Goal: Task Accomplishment & Management: Use online tool/utility

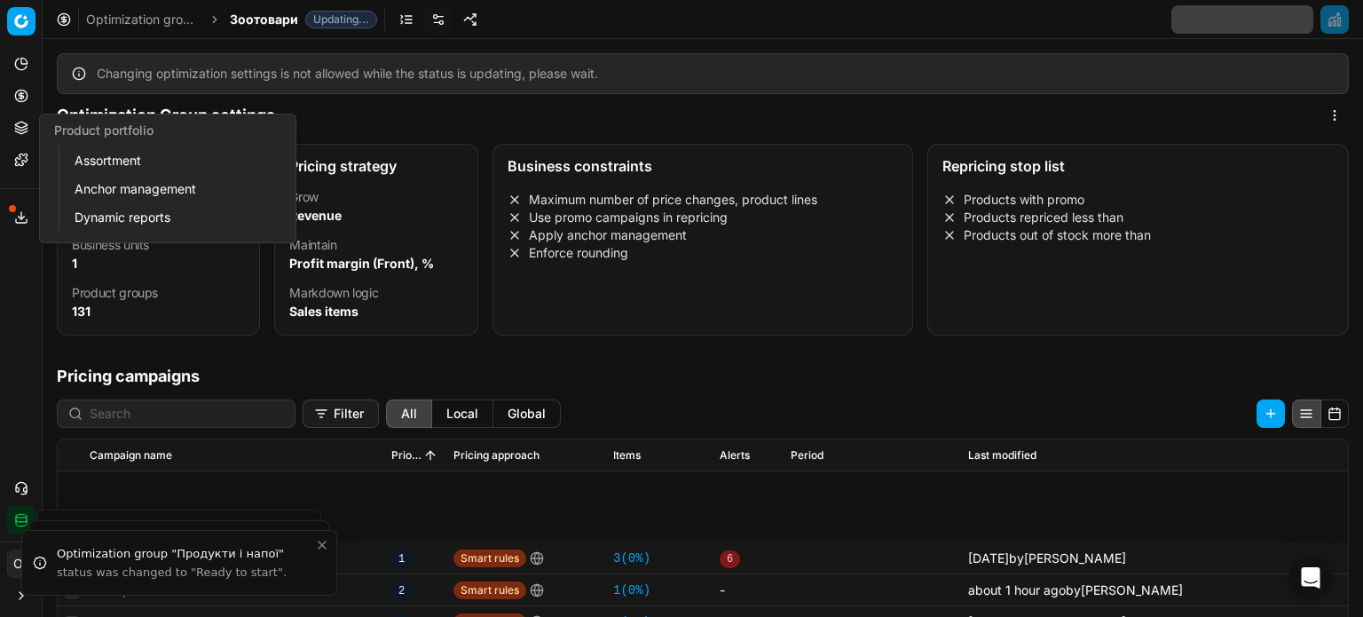
drag, startPoint x: 0, startPoint y: 0, endPoint x: 21, endPoint y: 127, distance: 128.7
click at [21, 127] on icon at bounding box center [21, 128] width 14 height 14
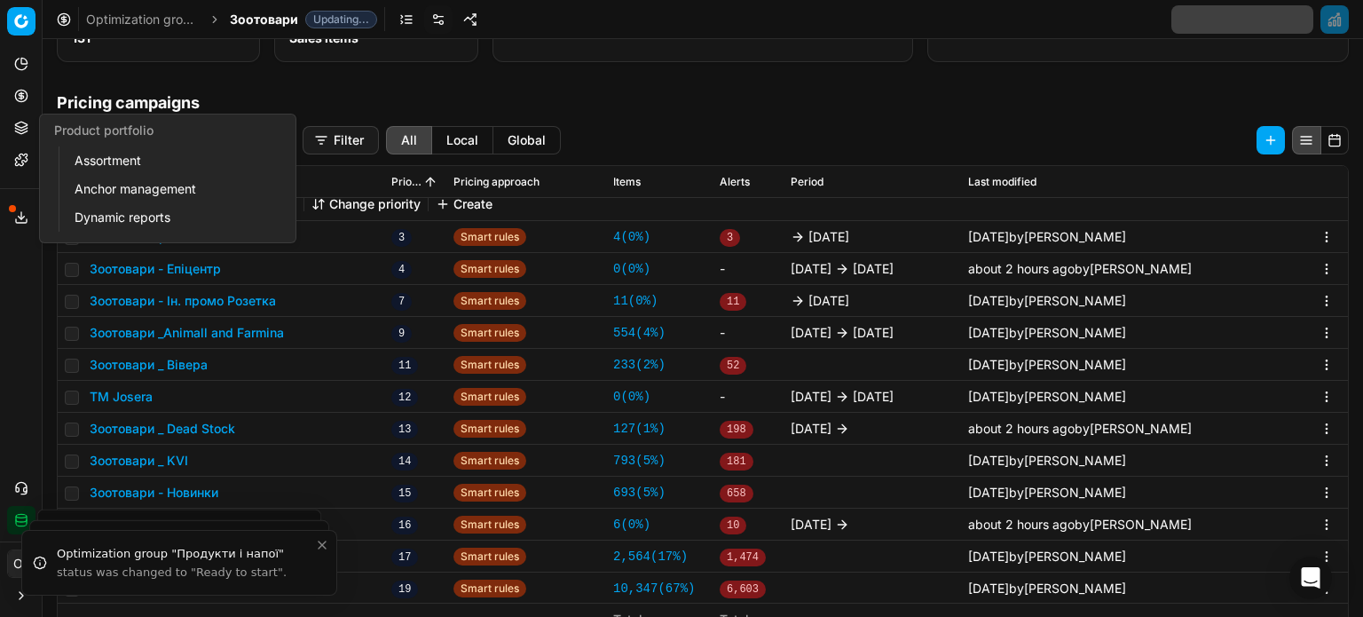
click at [85, 159] on link "Assortment" at bounding box center [170, 160] width 207 height 25
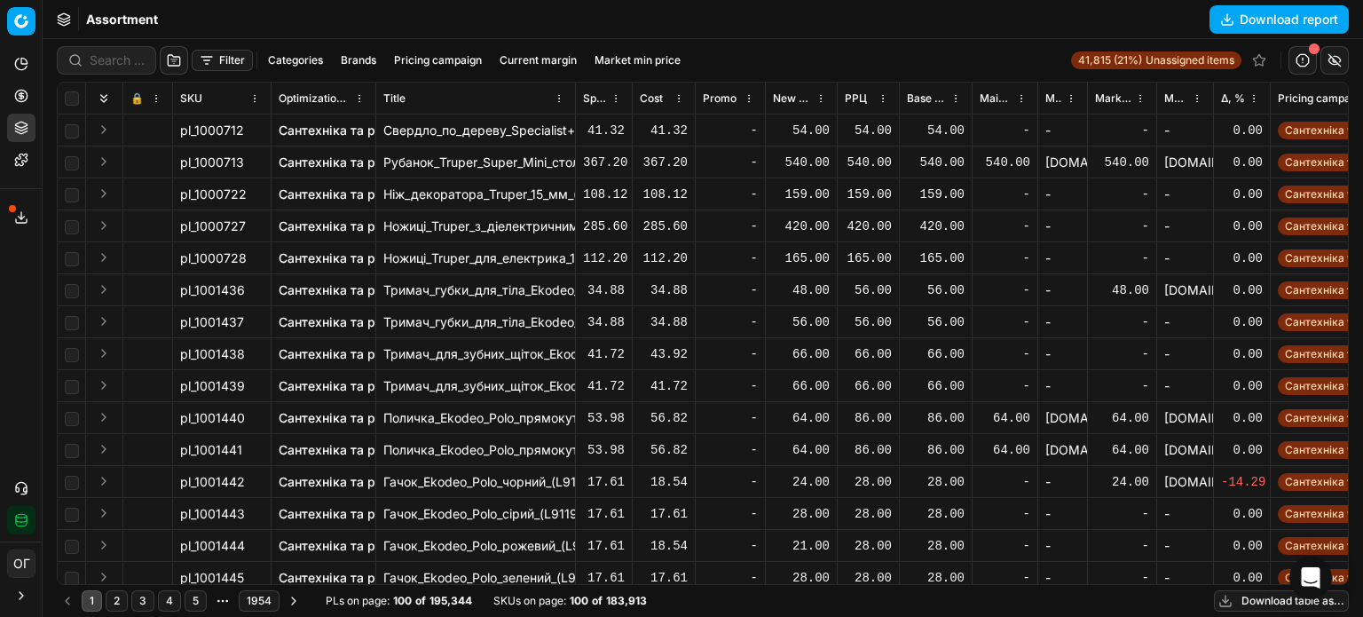
click at [220, 57] on button "Filter" at bounding box center [222, 60] width 61 height 21
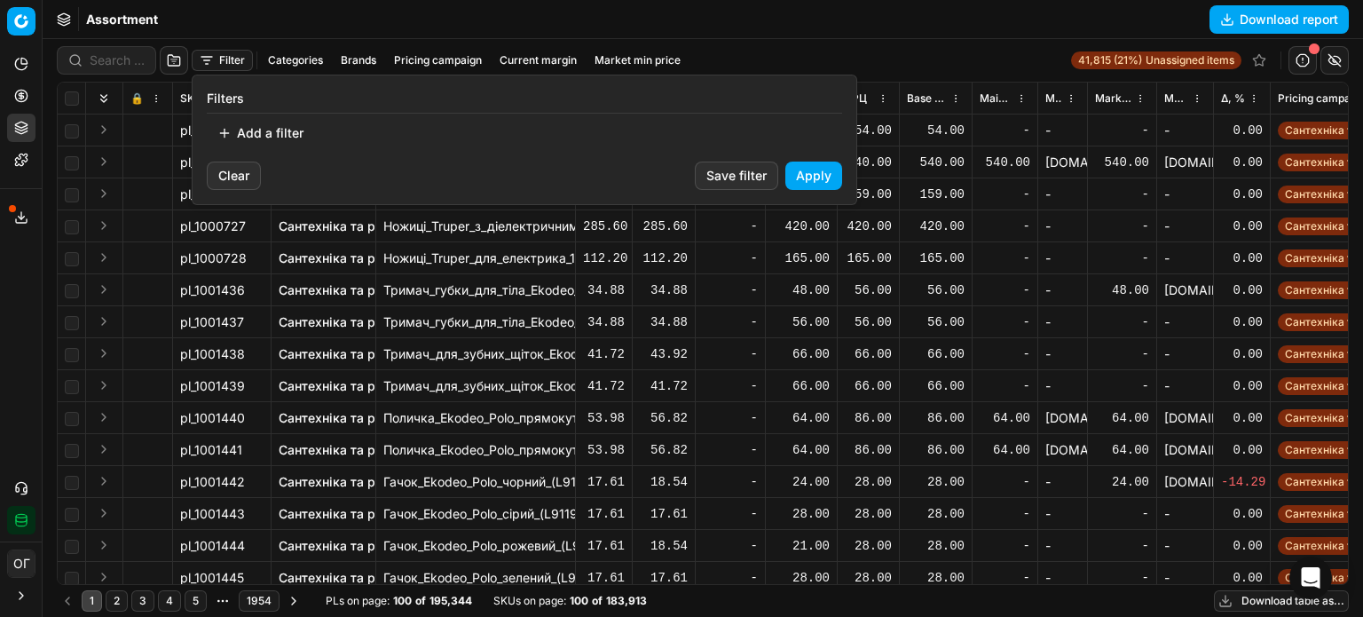
click at [279, 137] on button "Add a filter" at bounding box center [260, 133] width 107 height 28
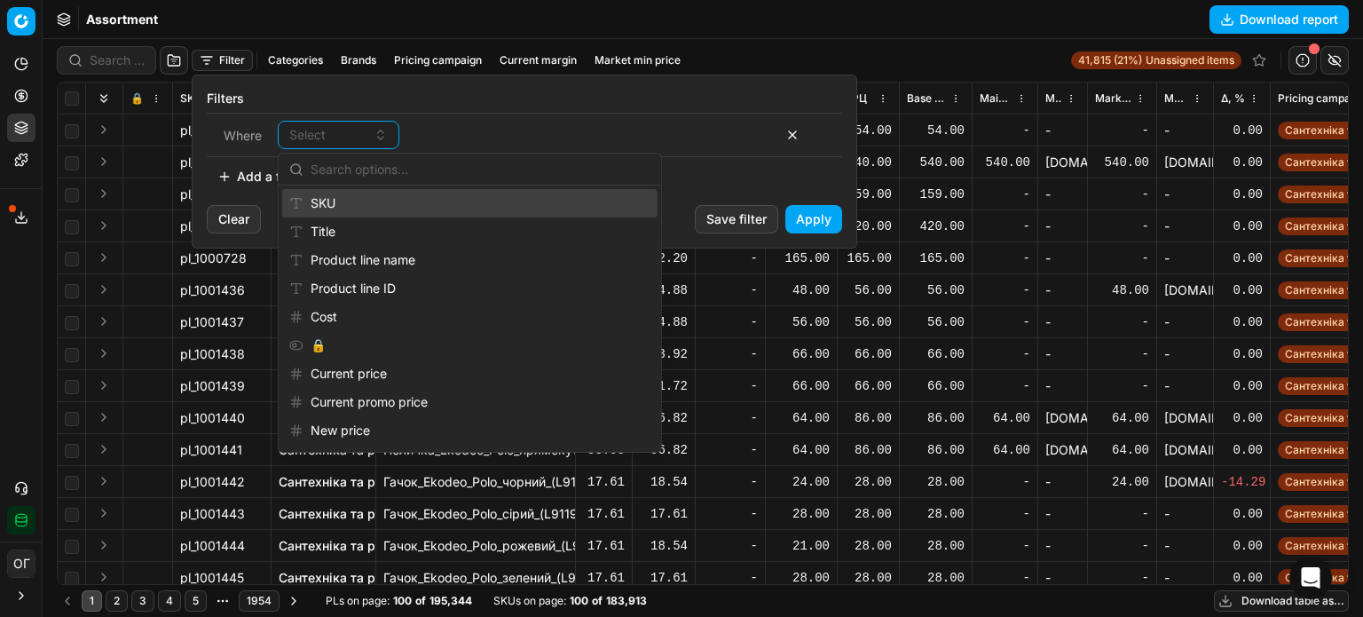
click at [349, 206] on div "SKU" at bounding box center [469, 203] width 375 height 28
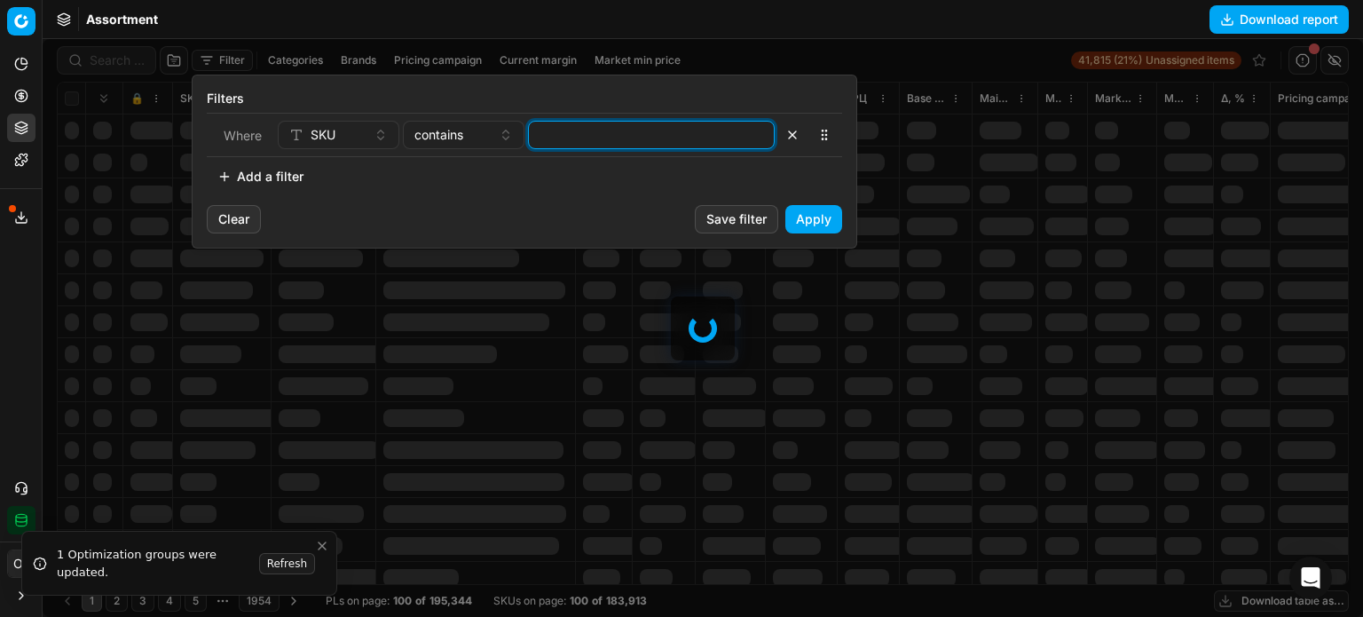
click at [580, 140] on input at bounding box center [651, 135] width 231 height 27
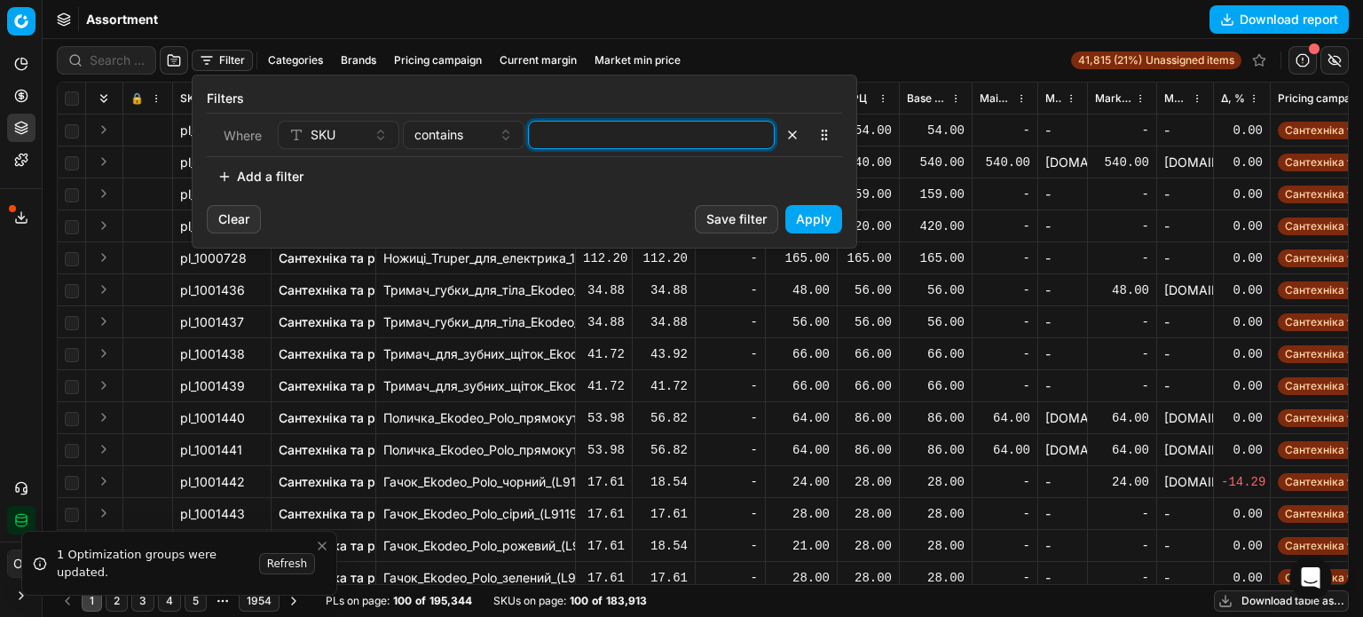
paste input "481968,454684,472713,1017103,477982,536983,560971,561029,561057,561081,811927,8…"
type input "481968,454684,472713,1017103,477982,536983,560971,561029,561057,561081,811927,8…"
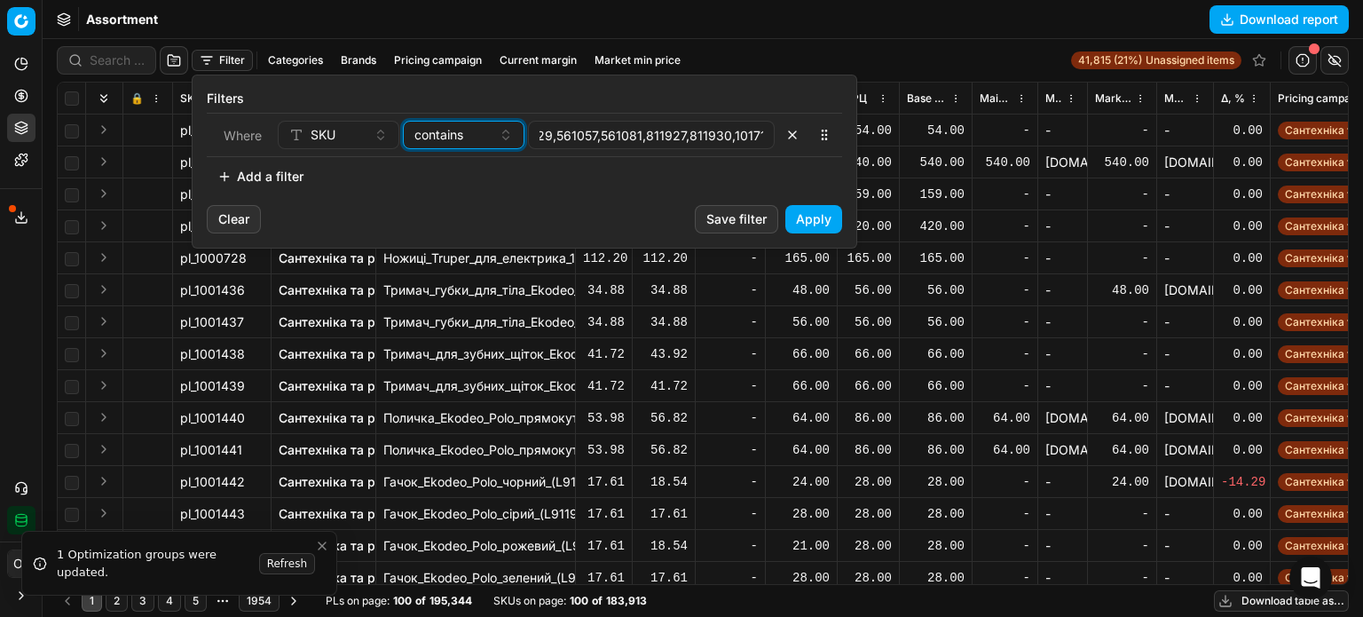
click at [463, 139] on span "contains" at bounding box center [438, 135] width 49 height 18
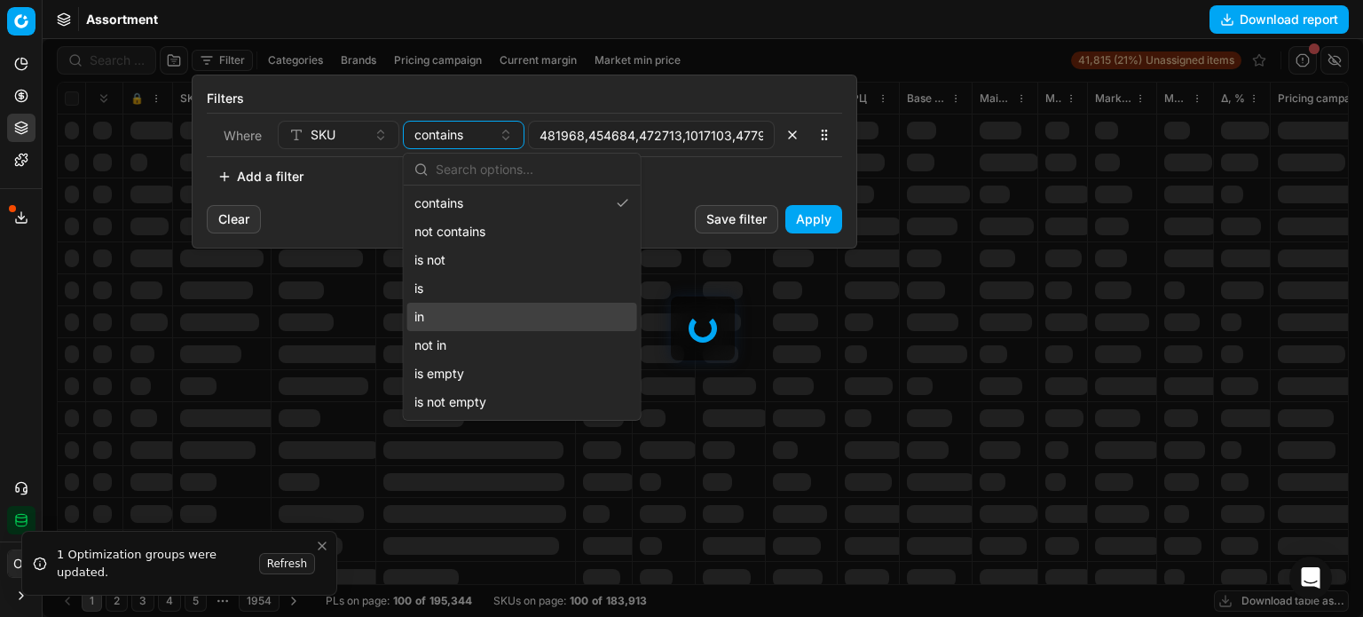
click at [471, 309] on div "in" at bounding box center [522, 317] width 230 height 28
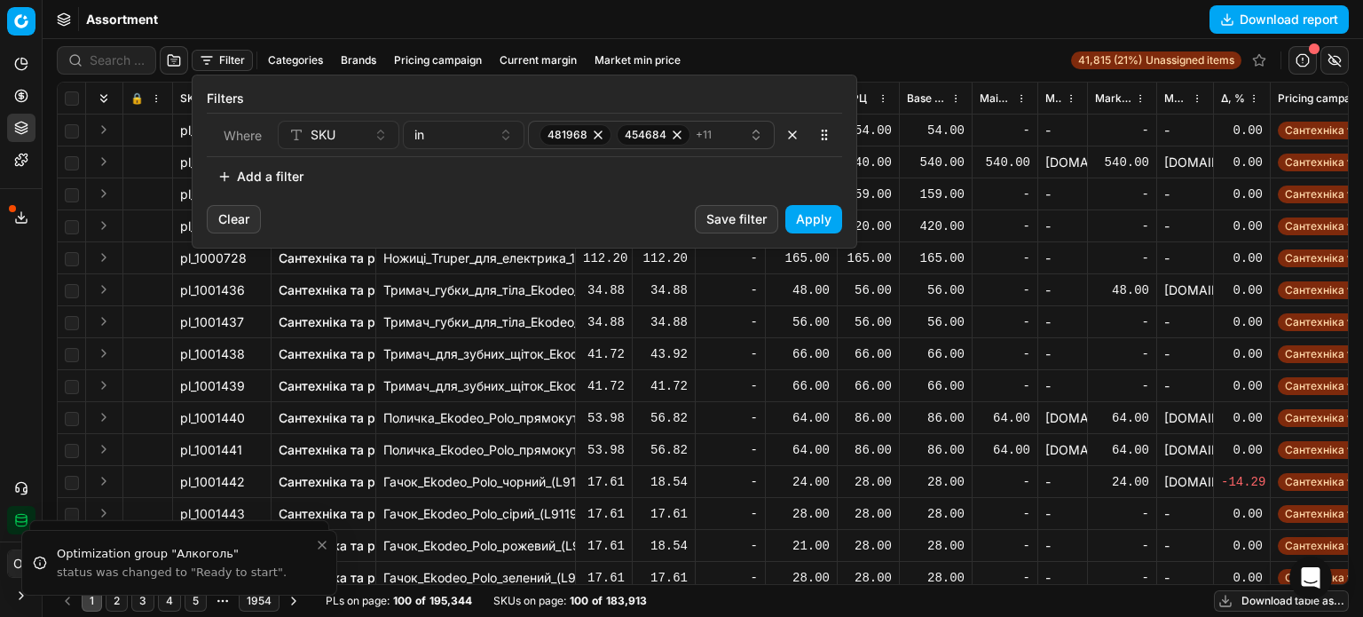
click at [809, 219] on button "Apply" at bounding box center [813, 219] width 57 height 28
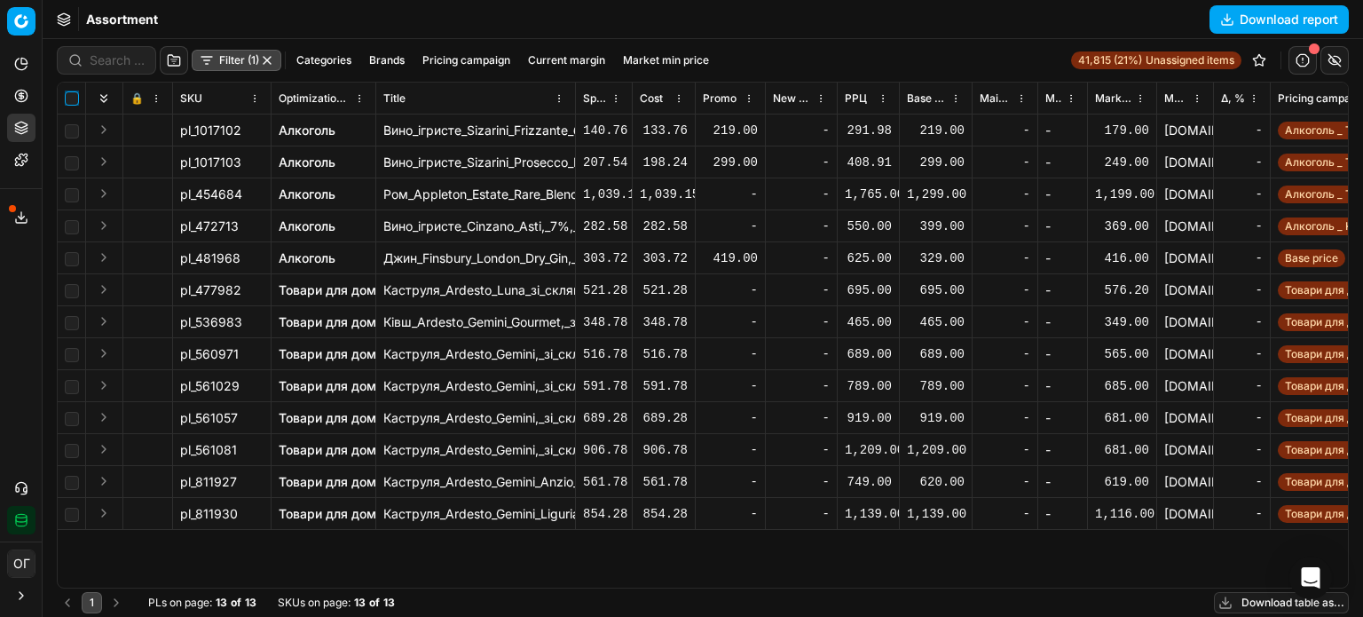
click at [70, 97] on input "checkbox" at bounding box center [72, 98] width 14 height 14
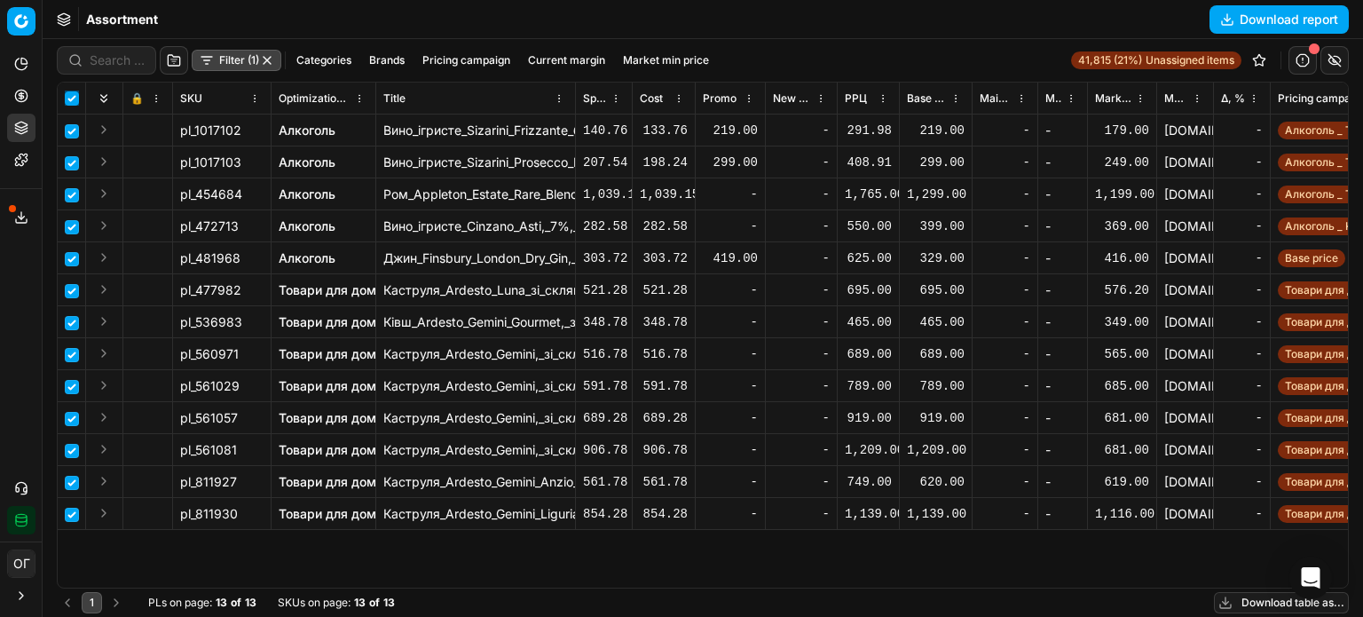
checkbox input "true"
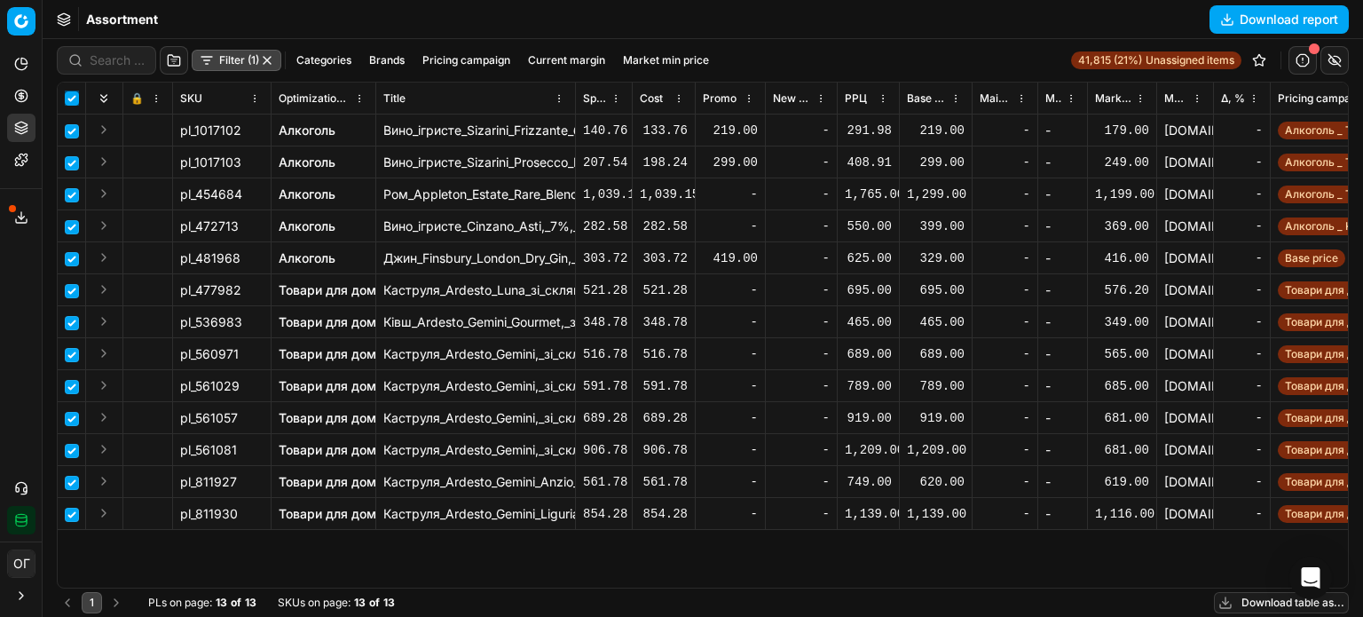
checkbox input "true"
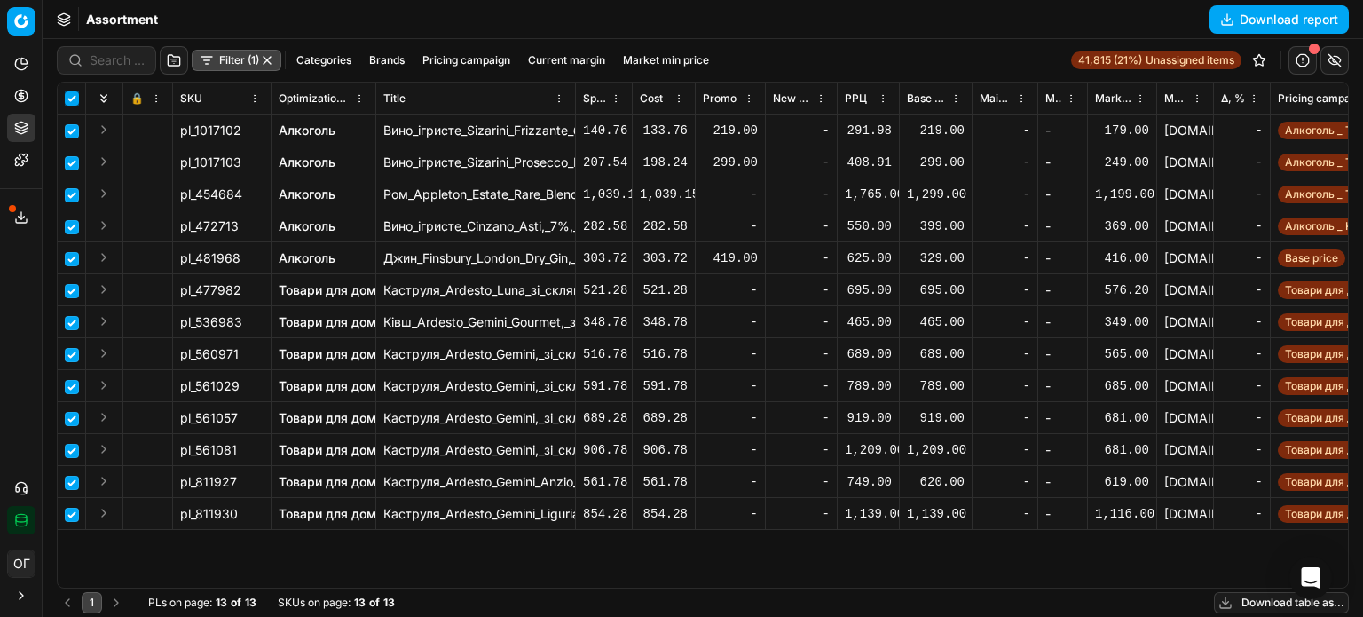
checkbox input "true"
click at [775, 55] on html "Pricing platform Analytics Pricing Product portfolio Templates Export service 1…" at bounding box center [681, 308] width 1363 height 617
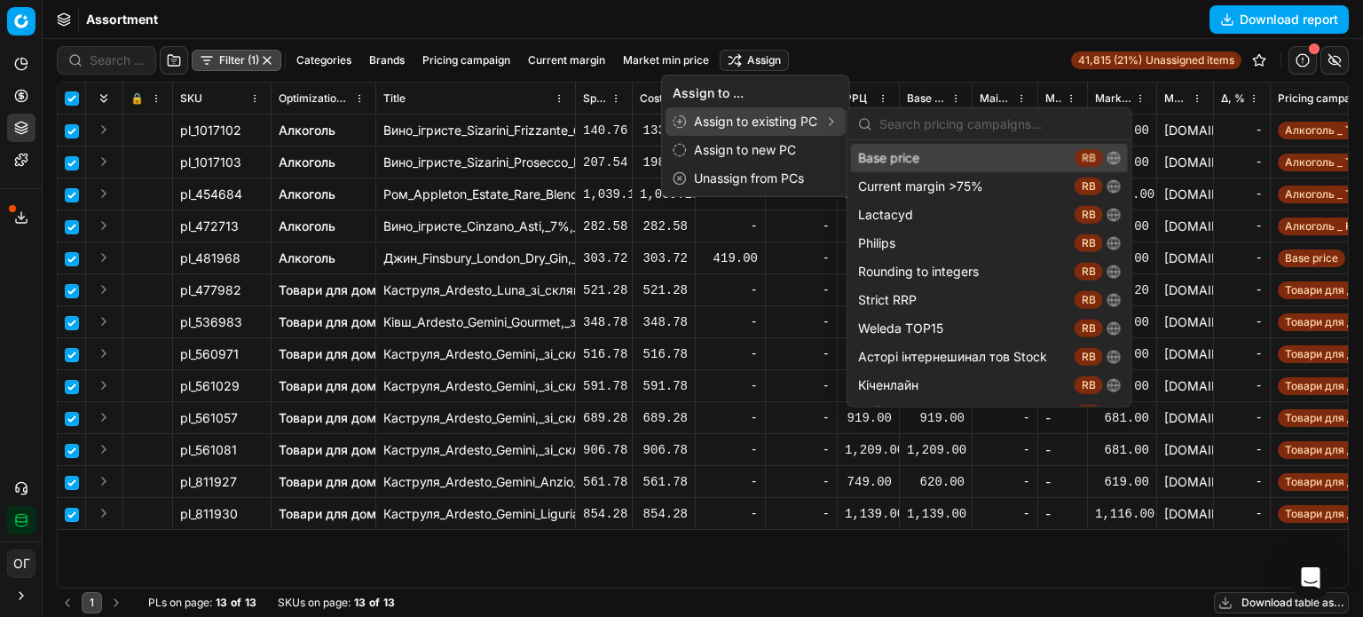
click at [921, 153] on div "Base price RB" at bounding box center [989, 158] width 277 height 28
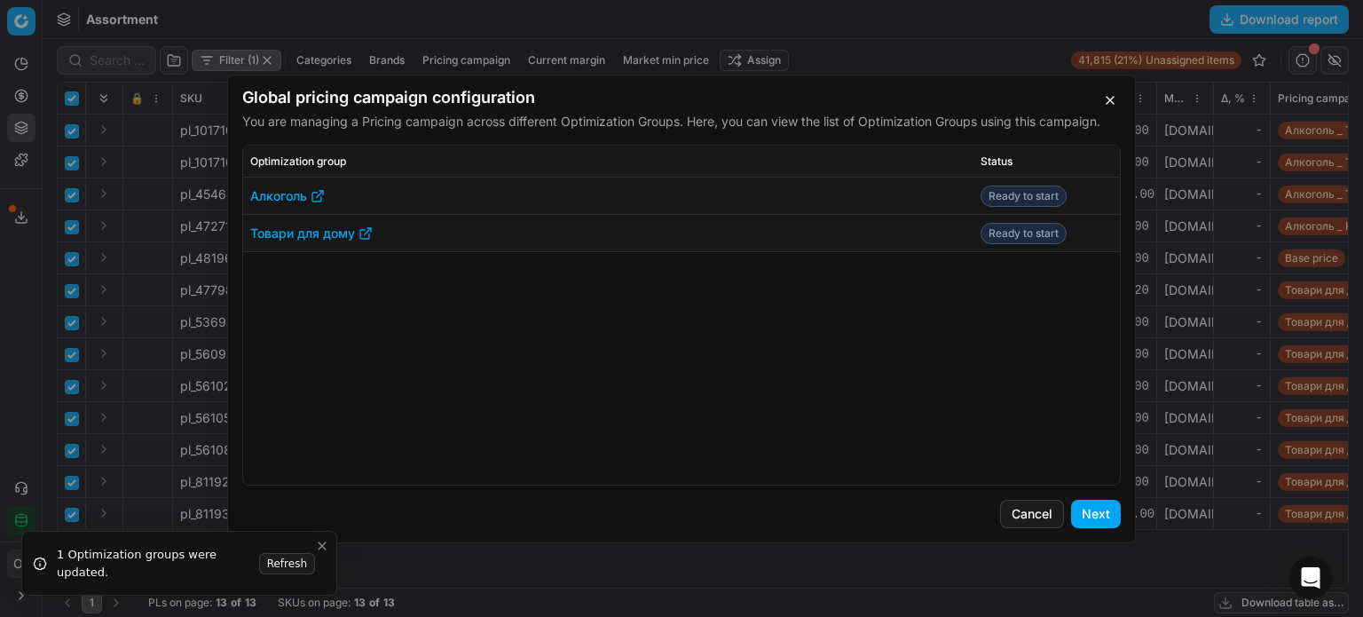
click at [1094, 515] on button "Next" at bounding box center [1096, 514] width 50 height 28
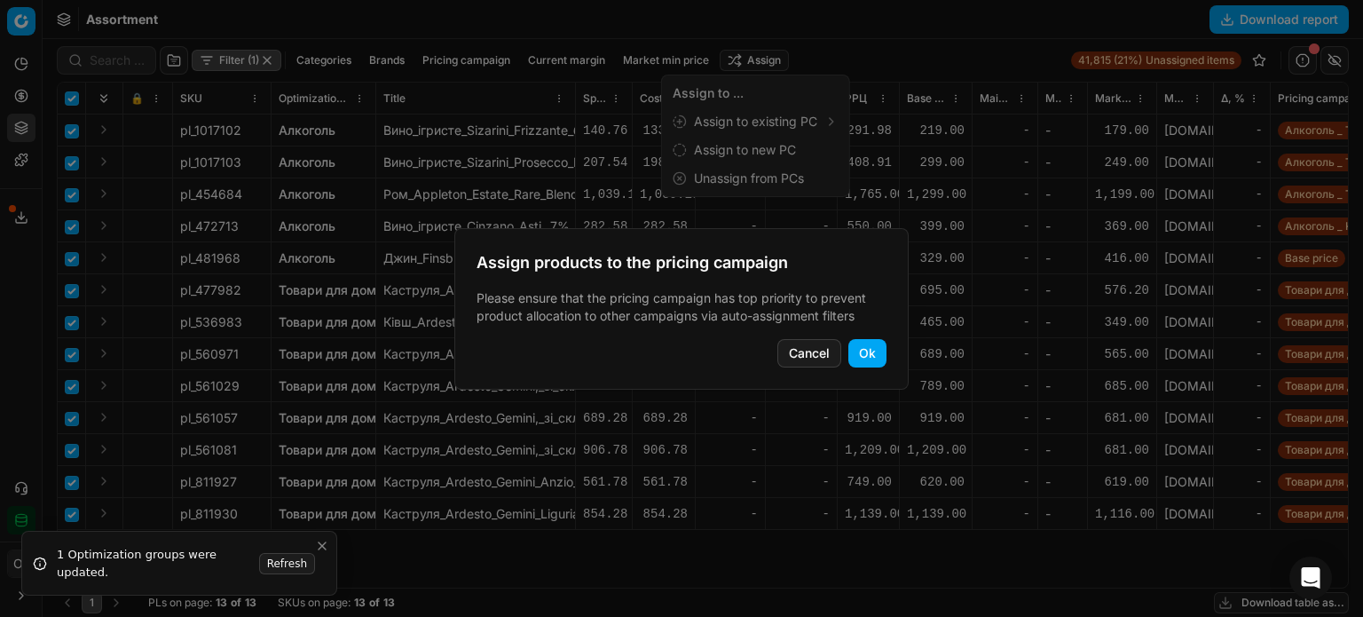
click at [878, 350] on button "Ok" at bounding box center [867, 353] width 38 height 28
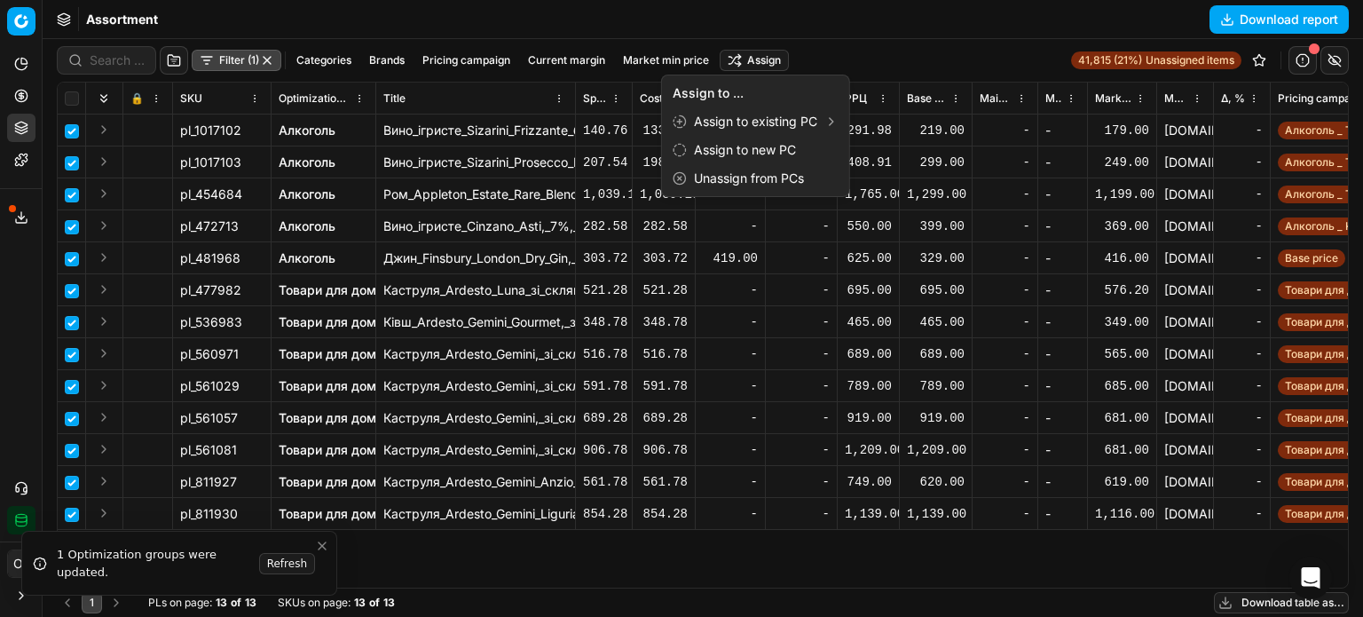
checkbox input "false"
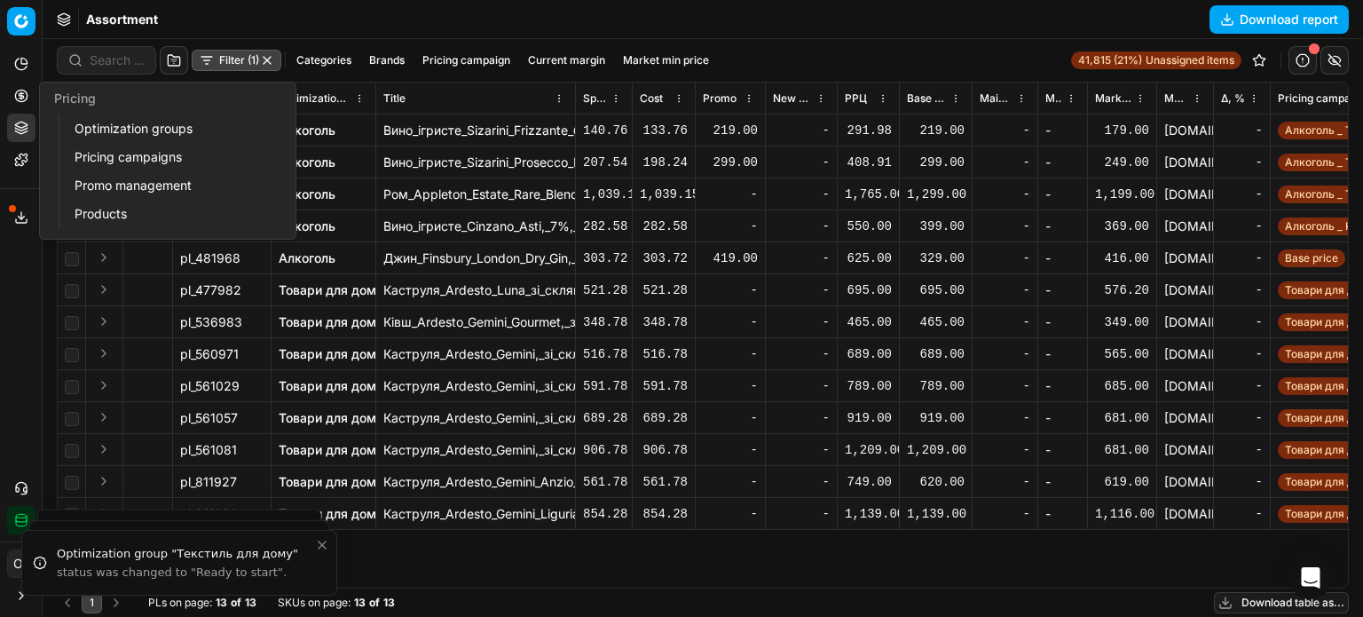
click at [24, 95] on icon at bounding box center [21, 96] width 14 height 14
click at [109, 130] on link "Optimization groups" at bounding box center [170, 128] width 207 height 25
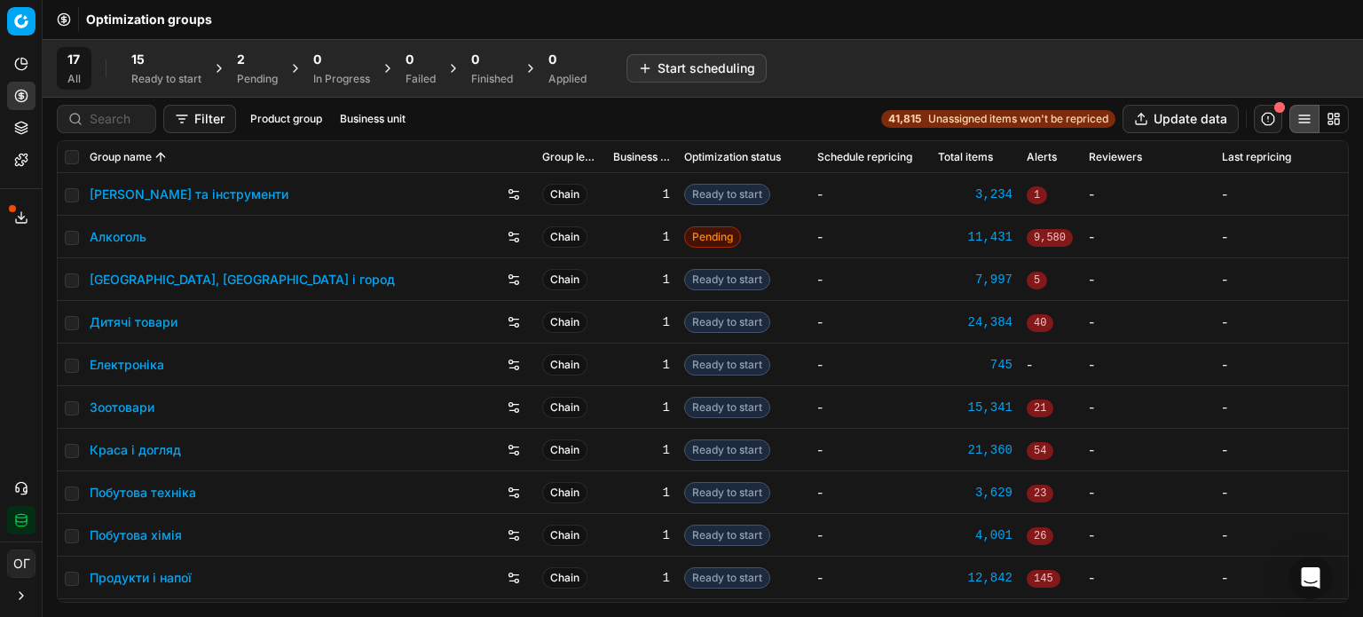
click at [256, 63] on div "2" at bounding box center [257, 60] width 41 height 18
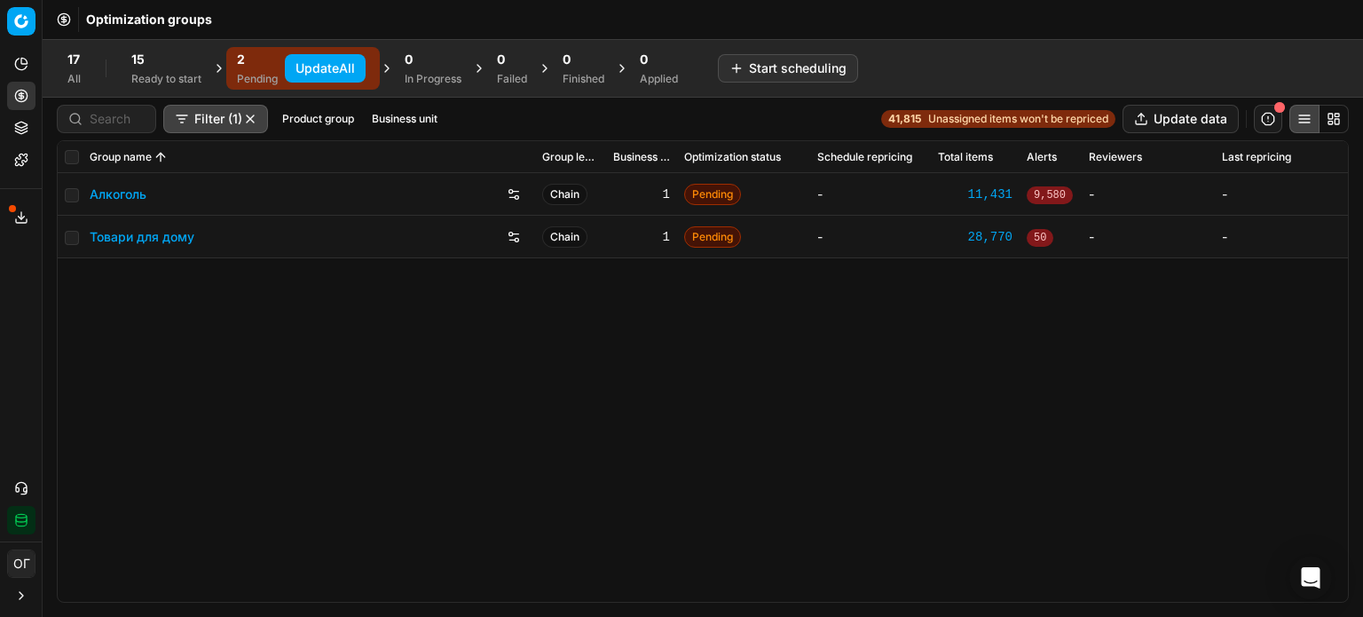
click at [21, 516] on icon "button" at bounding box center [21, 520] width 14 height 14
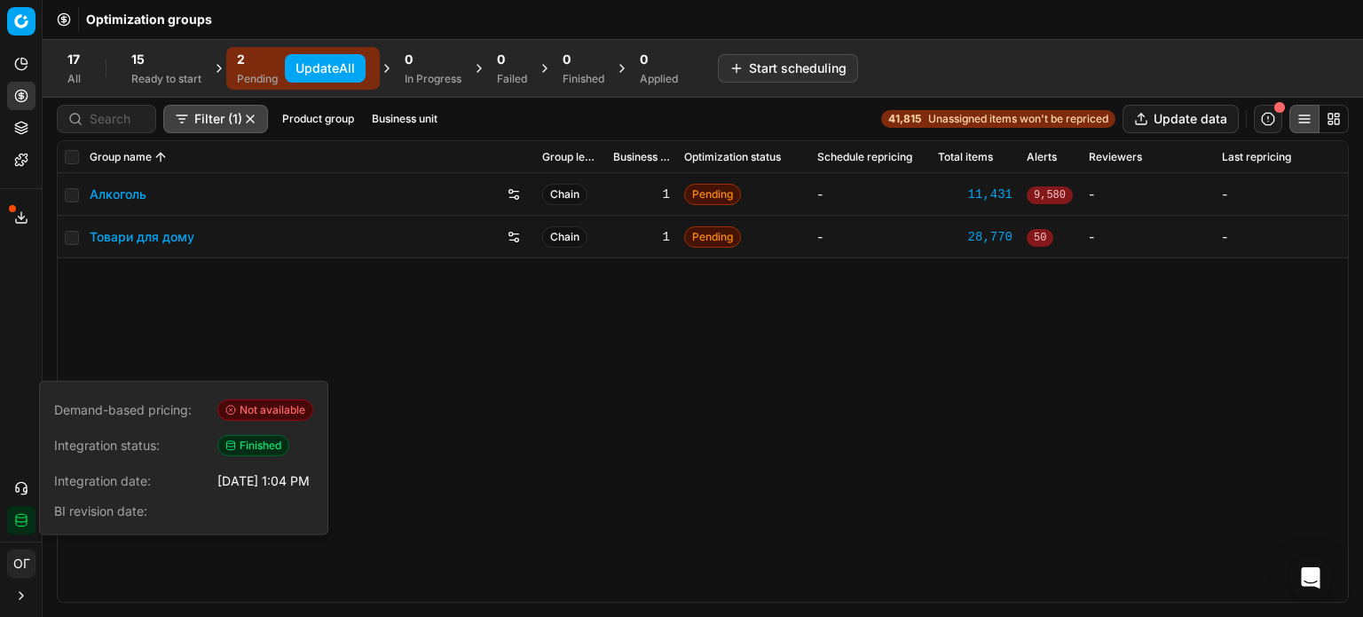
click at [191, 343] on div "Алкоголь Chain 1 Pending - 11,431 9,580 - - Товари для дому Chain 1 Pending - 2…" at bounding box center [703, 387] width 1290 height 429
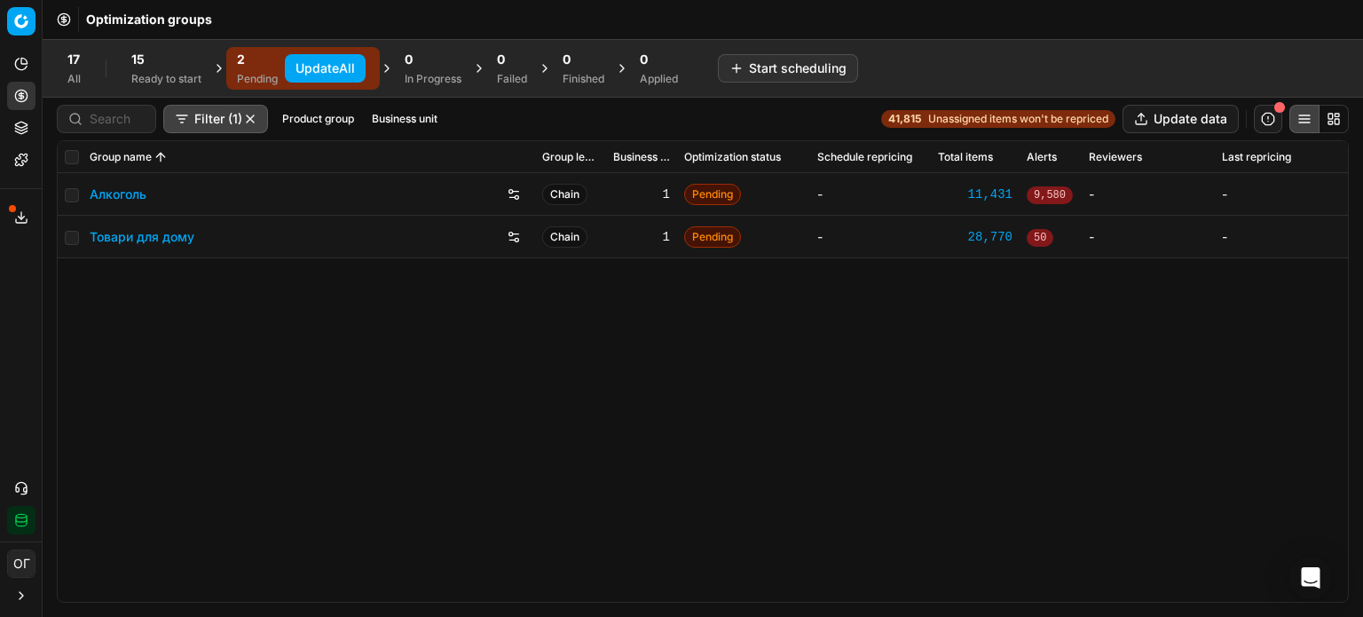
click at [298, 59] on button "Update All" at bounding box center [325, 68] width 81 height 28
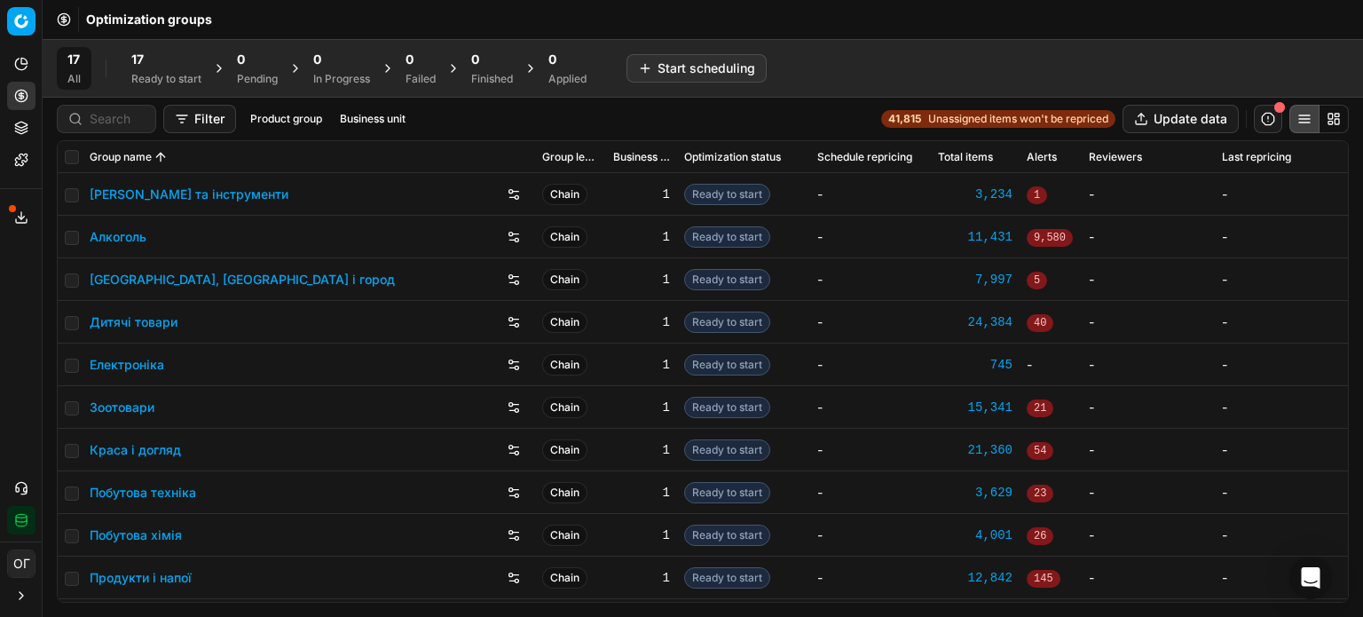
click at [201, 59] on div "17" at bounding box center [166, 60] width 70 height 18
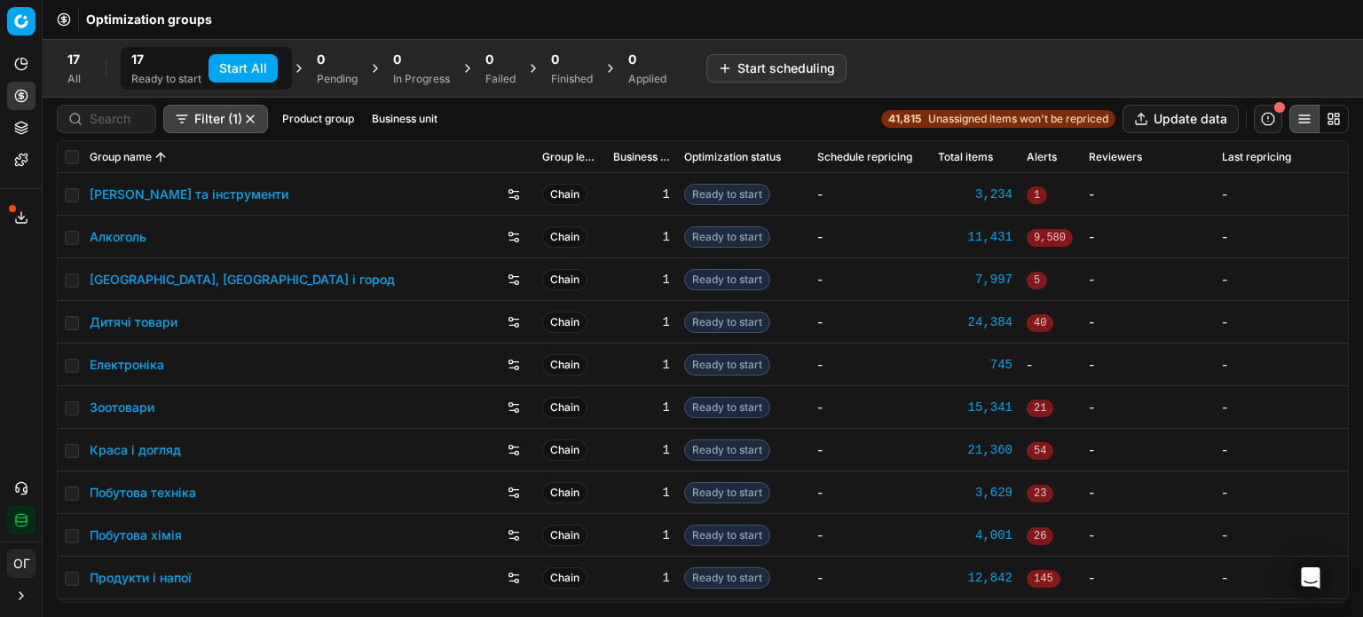
click at [247, 60] on button "Start All" at bounding box center [243, 68] width 69 height 28
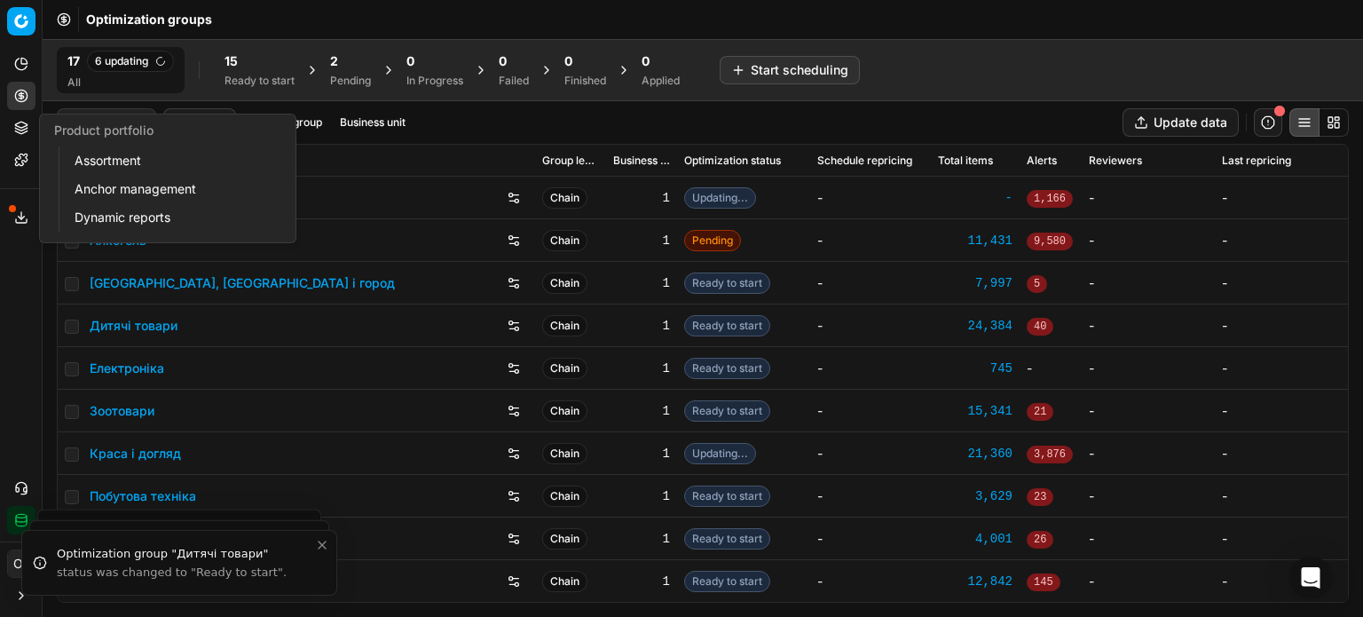
click at [28, 130] on button "Product portfolio" at bounding box center [21, 128] width 28 height 28
click at [83, 154] on link "Assortment" at bounding box center [170, 160] width 207 height 25
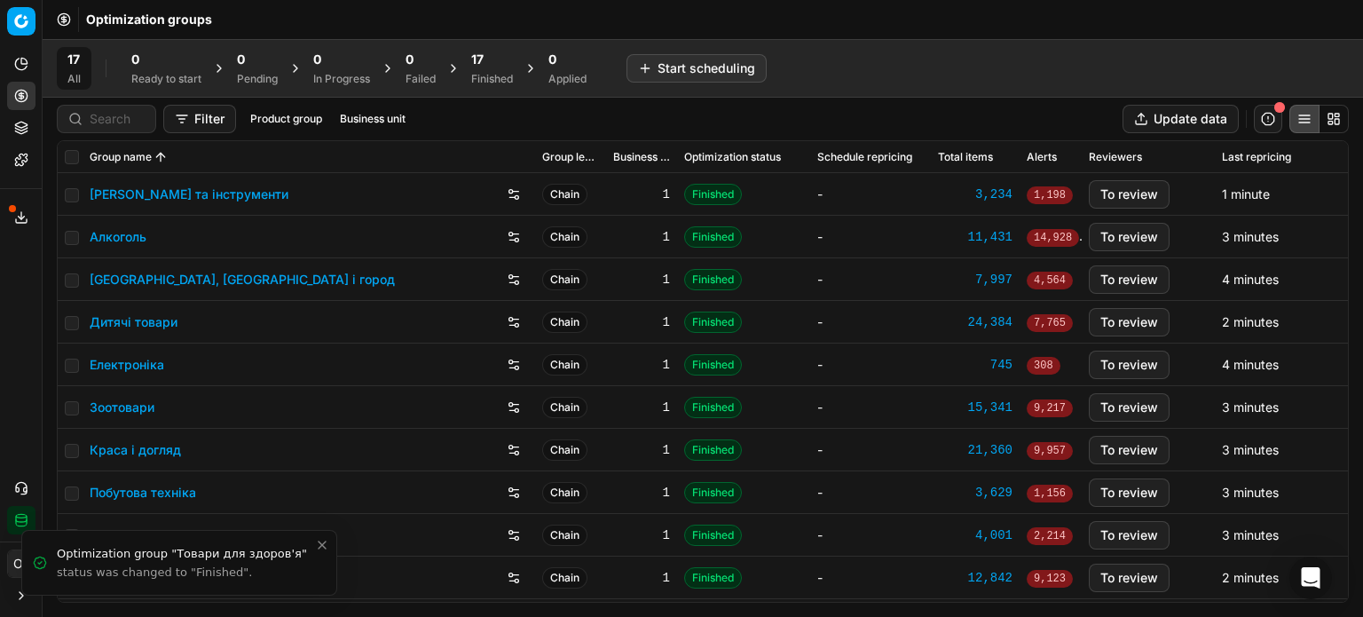
click at [341, 49] on div "0 In Progress" at bounding box center [342, 68] width 78 height 43
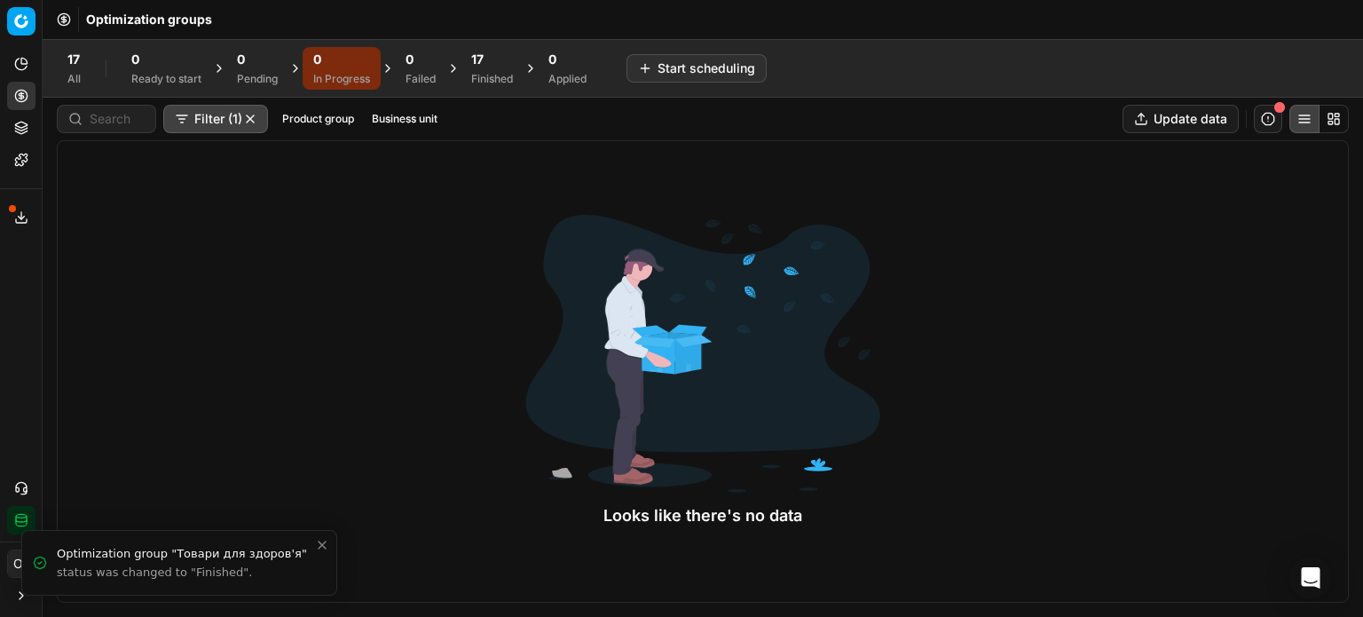
click at [493, 56] on div "17" at bounding box center [492, 60] width 42 height 18
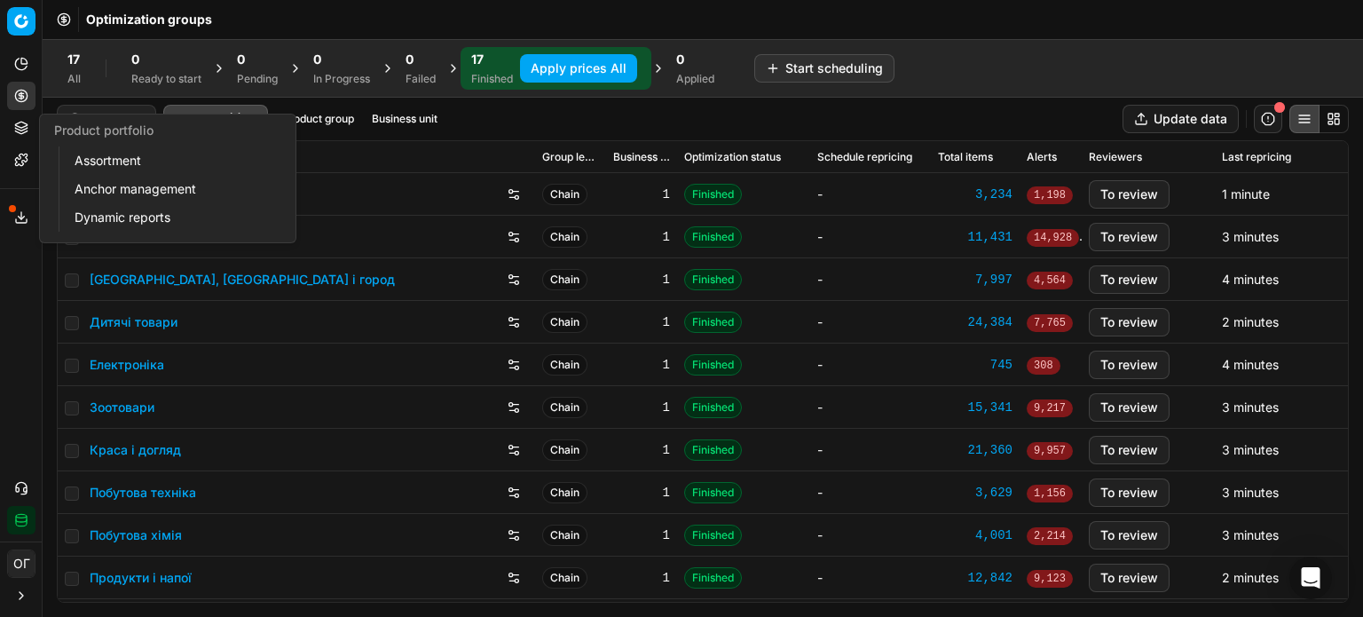
click at [28, 123] on icon at bounding box center [21, 128] width 14 height 14
click at [94, 159] on link "Assortment" at bounding box center [170, 160] width 207 height 25
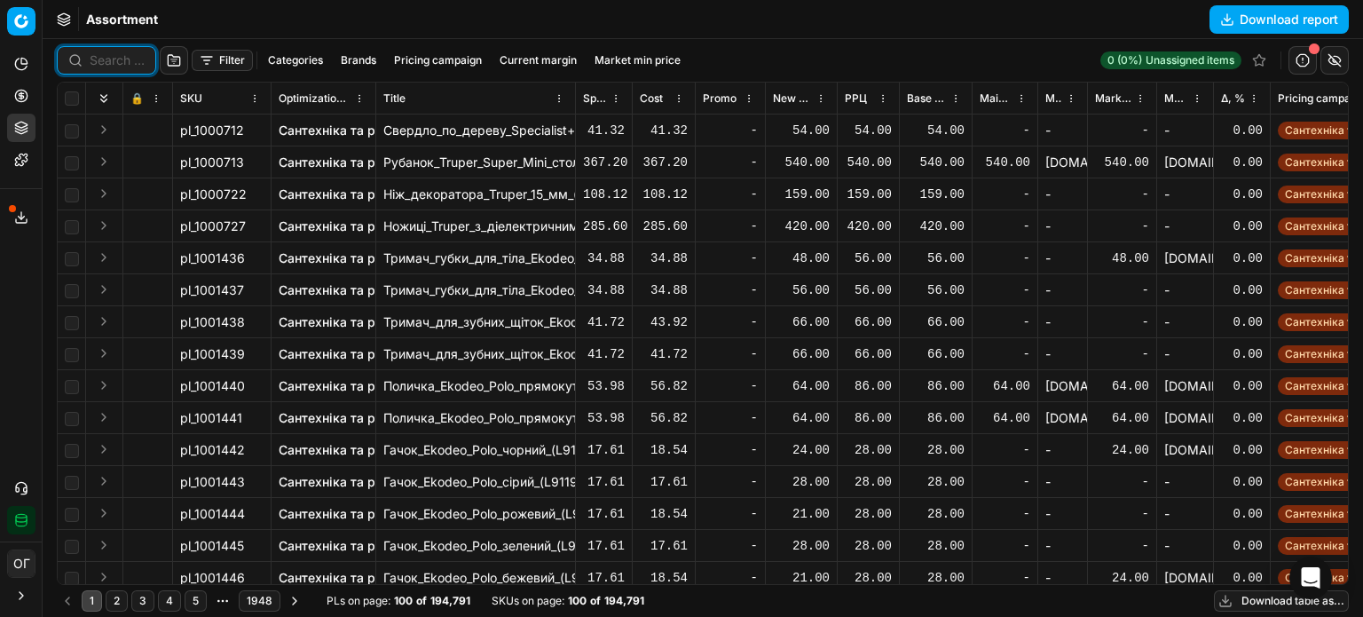
click at [106, 56] on input at bounding box center [117, 60] width 55 height 18
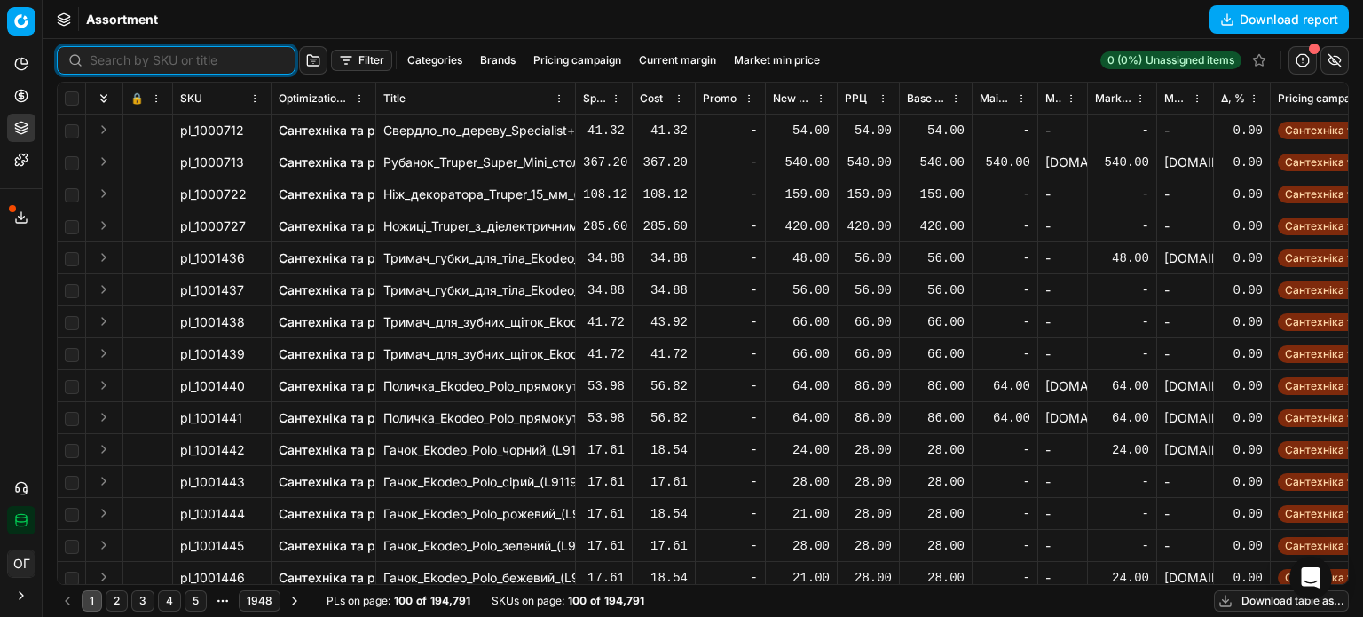
paste input "461300"
type input "461300"
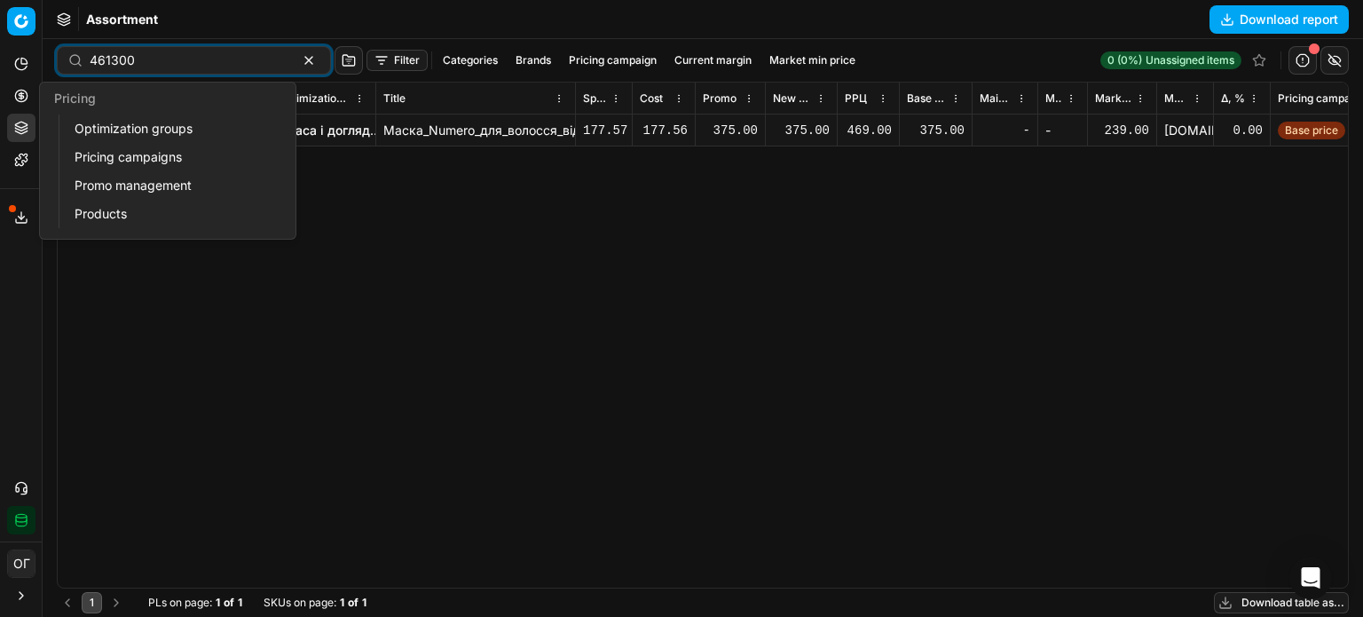
click at [28, 92] on icon at bounding box center [21, 96] width 14 height 14
click at [127, 129] on link "Optimization groups" at bounding box center [170, 128] width 207 height 25
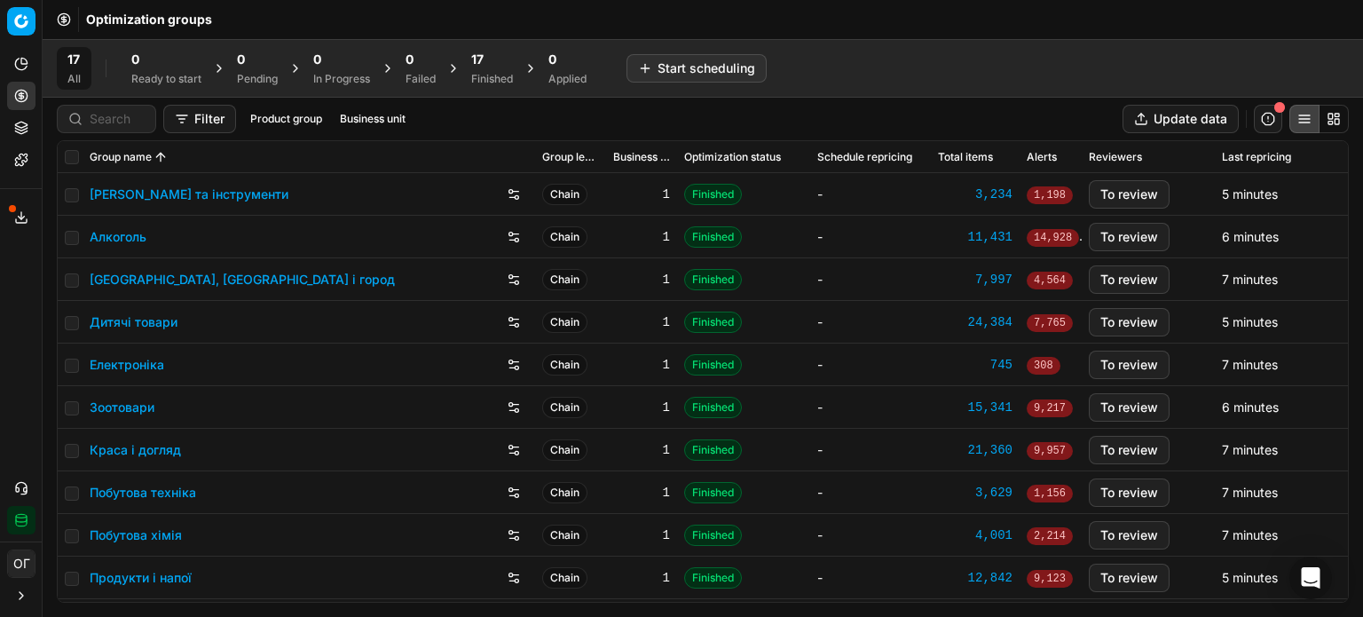
click at [523, 64] on div "17 Finished" at bounding box center [492, 68] width 63 height 43
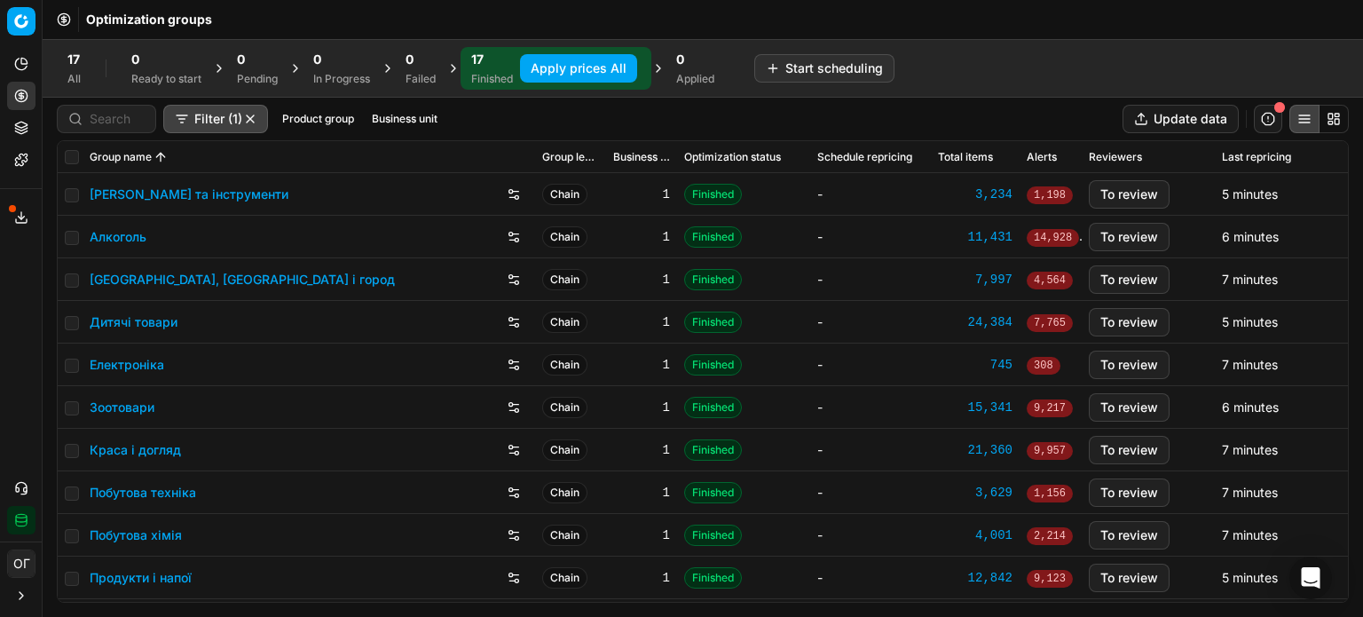
click at [126, 446] on link "Краса і догляд" at bounding box center [135, 450] width 91 height 18
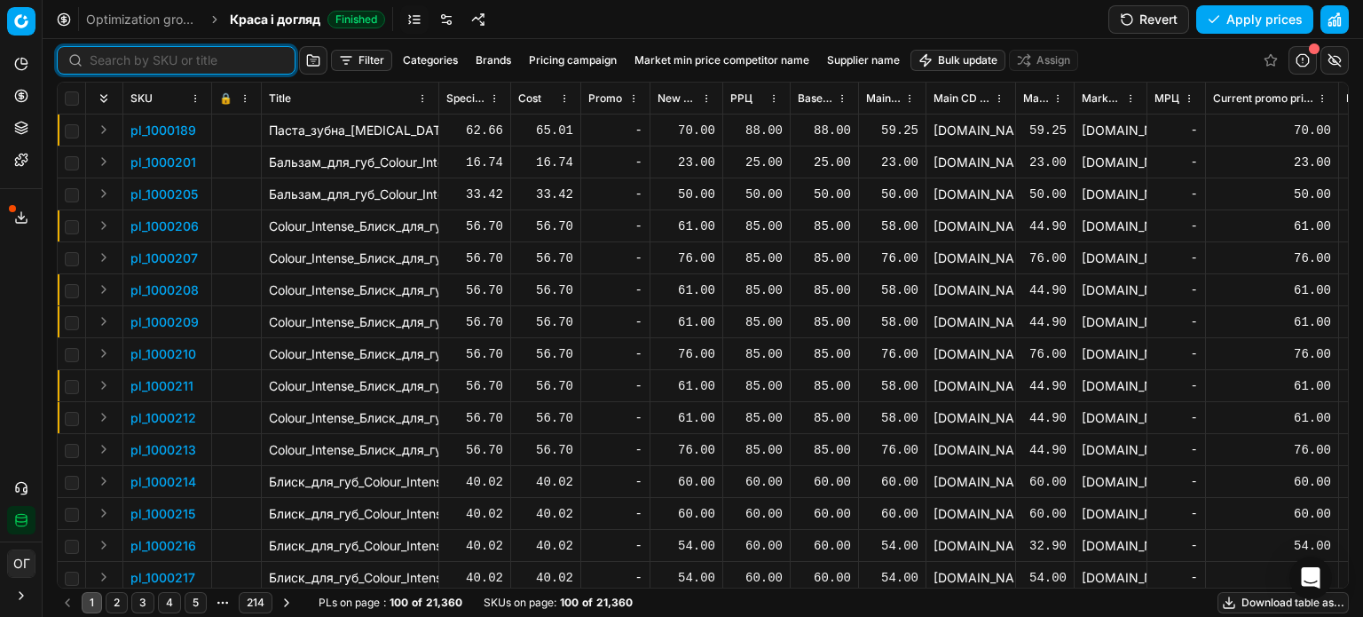
click at [100, 59] on input at bounding box center [187, 60] width 194 height 18
paste input "511711"
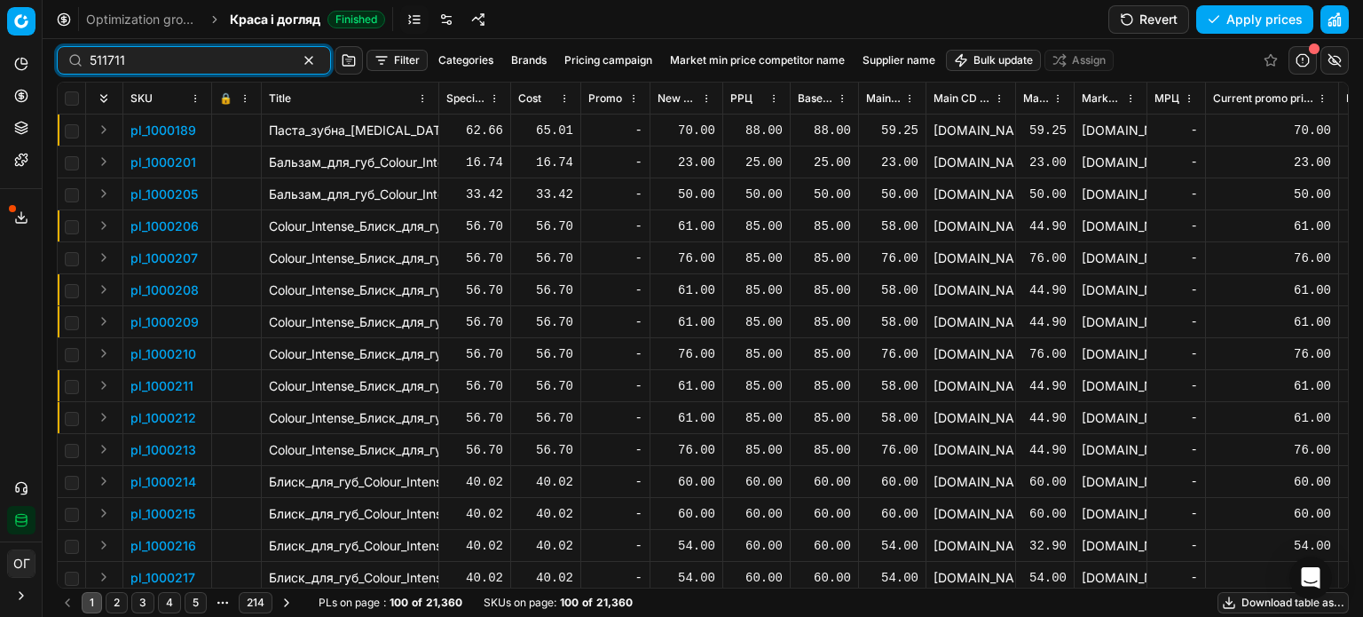
type input "511711"
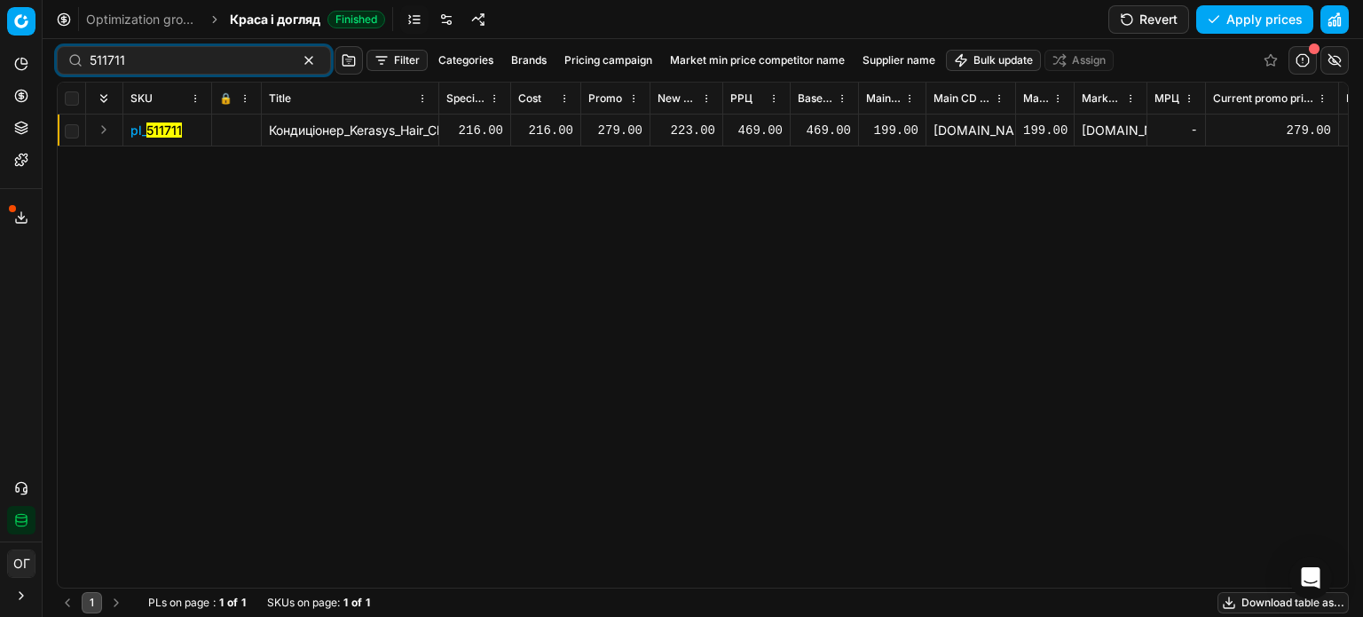
click at [682, 126] on div "223.00" at bounding box center [687, 131] width 58 height 18
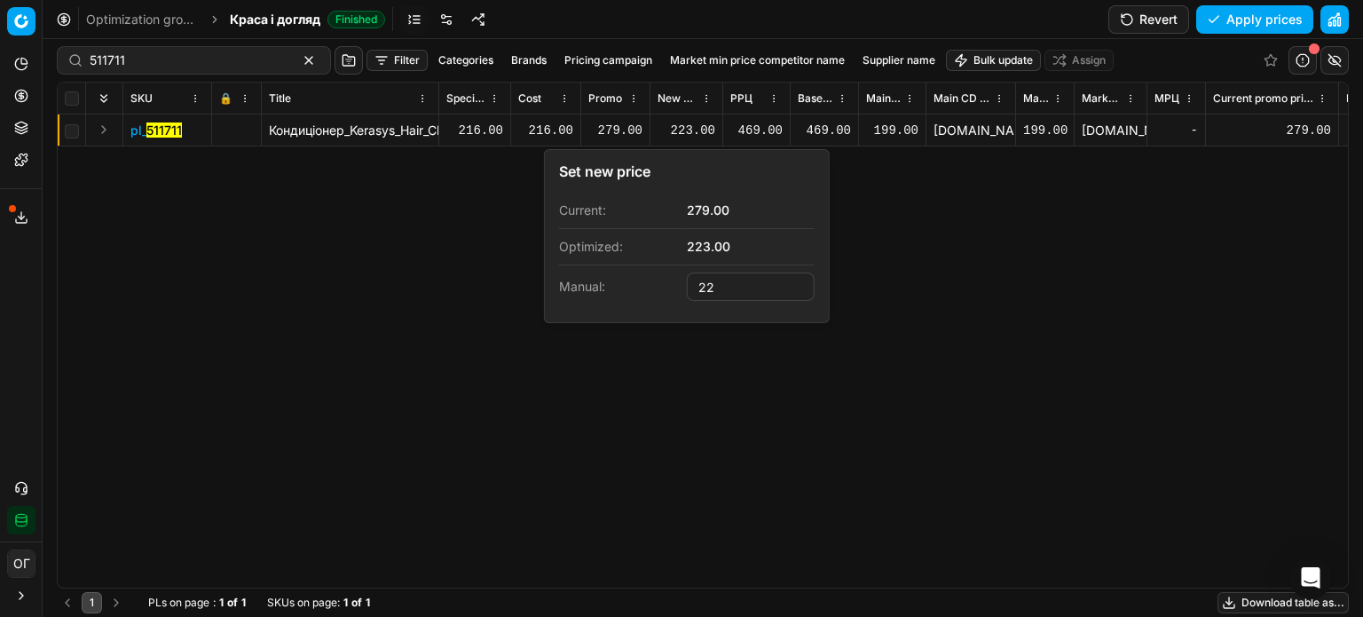
type input "2"
type input "279.00"
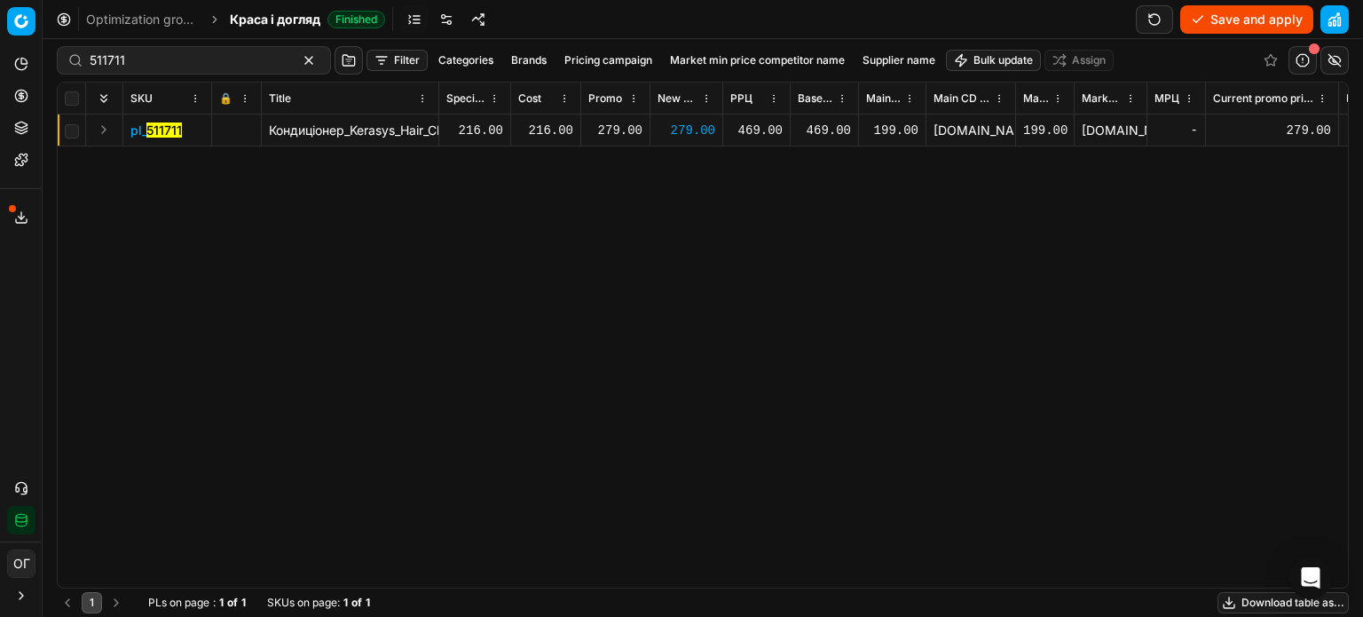
click at [1223, 18] on button "Save and apply" at bounding box center [1246, 19] width 133 height 28
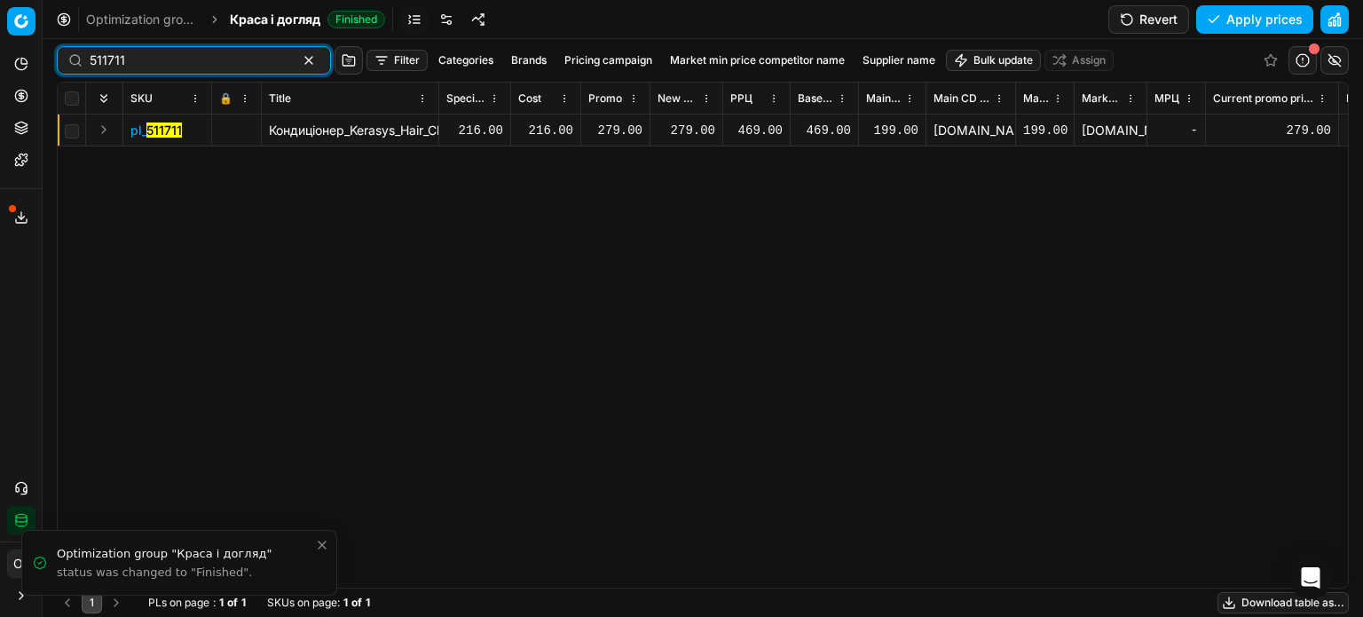
drag, startPoint x: 177, startPoint y: 65, endPoint x: 34, endPoint y: 64, distance: 142.9
click at [34, 64] on div "Pricing platform Analytics Pricing Product portfolio Templates Export service 1…" at bounding box center [681, 308] width 1363 height 617
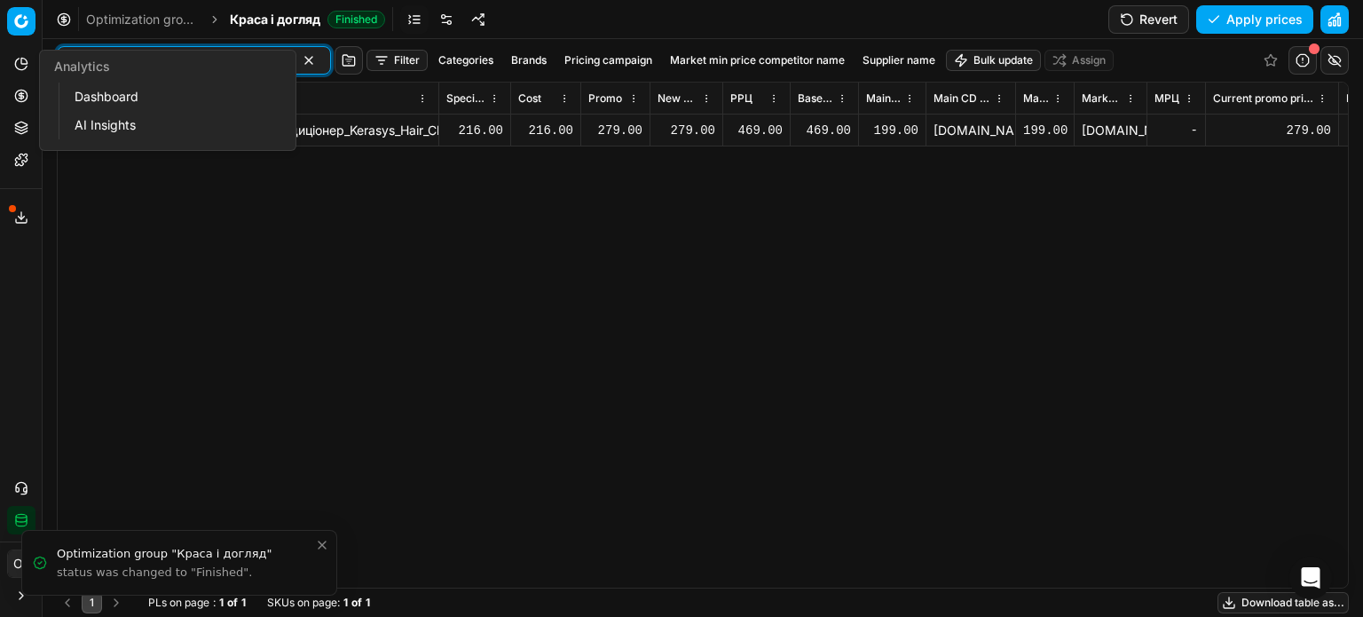
paste input "07"
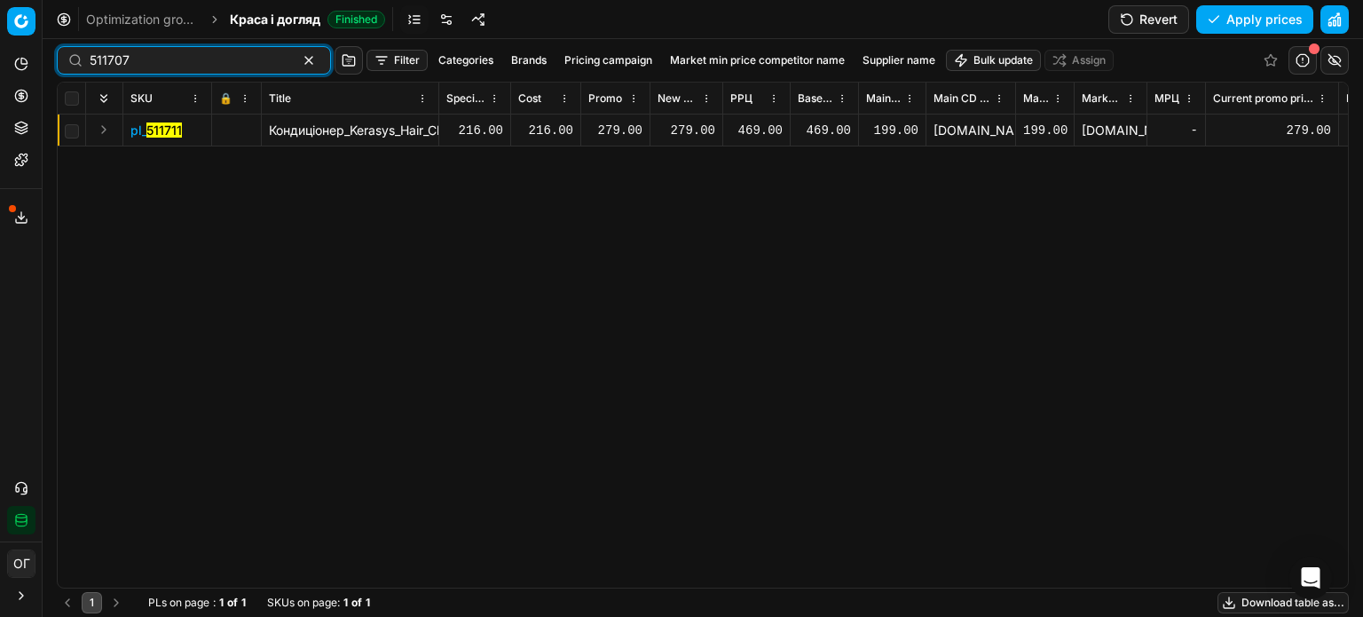
type input "511707"
click at [698, 130] on div "230.00" at bounding box center [687, 131] width 58 height 18
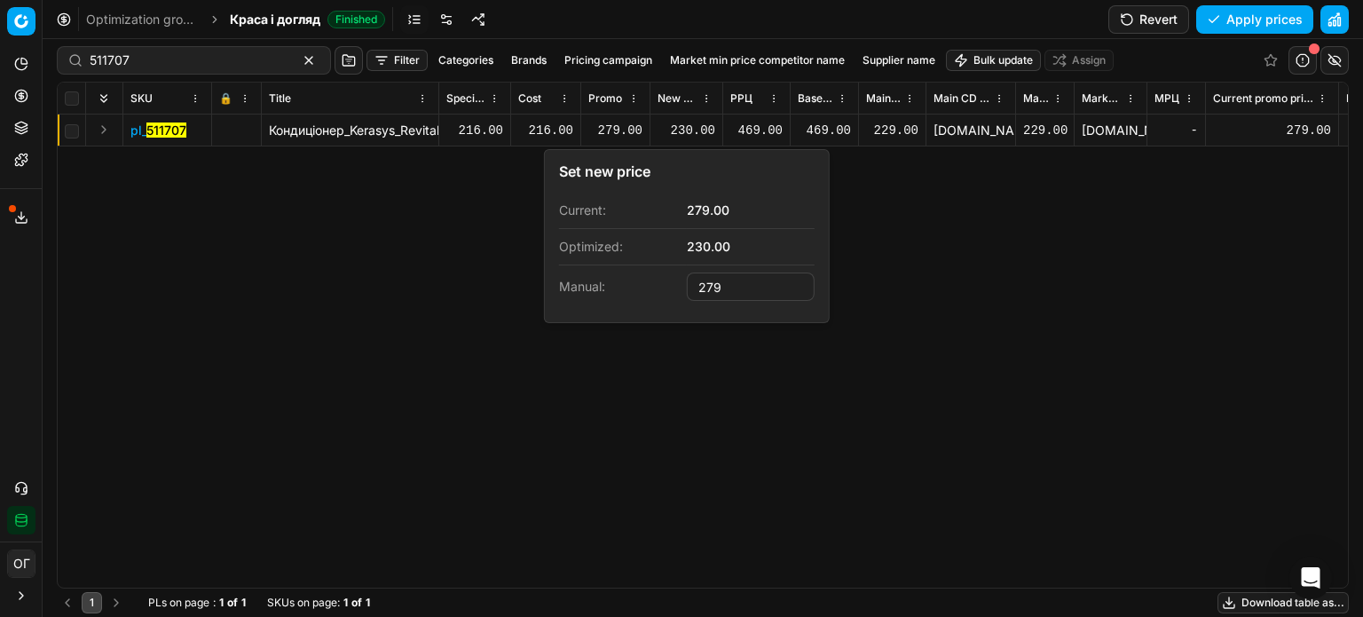
type input "279.00"
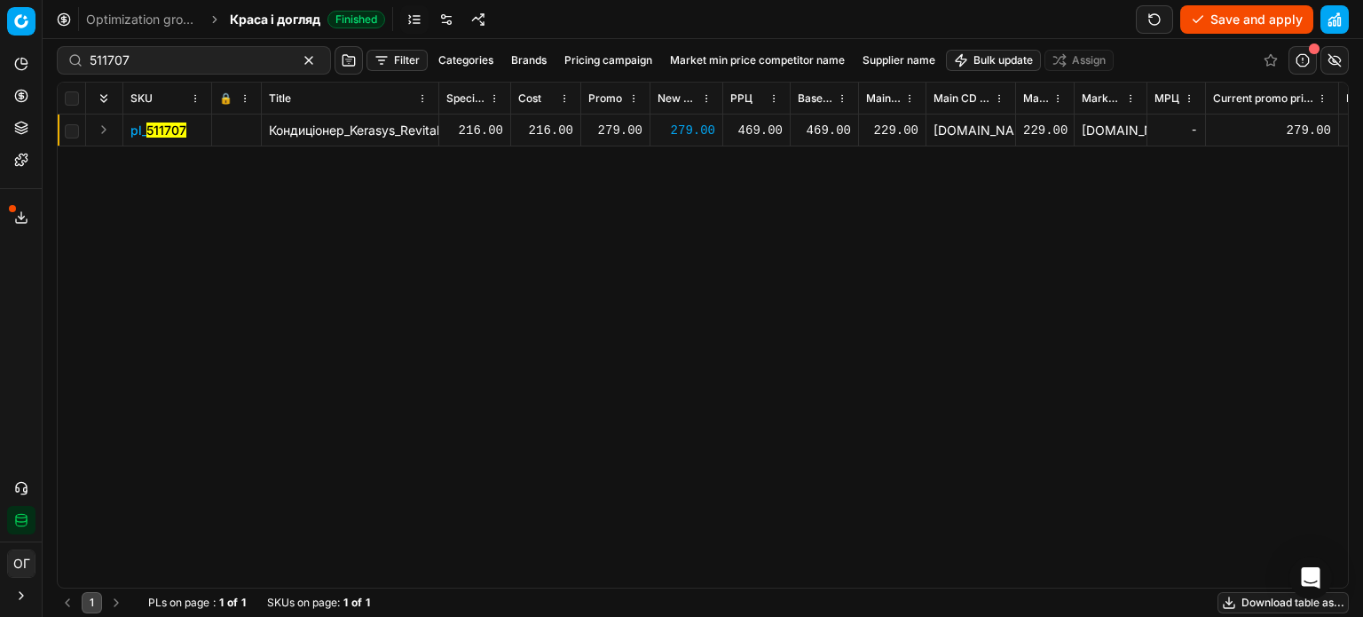
click at [1210, 19] on button "Save and apply" at bounding box center [1246, 19] width 133 height 28
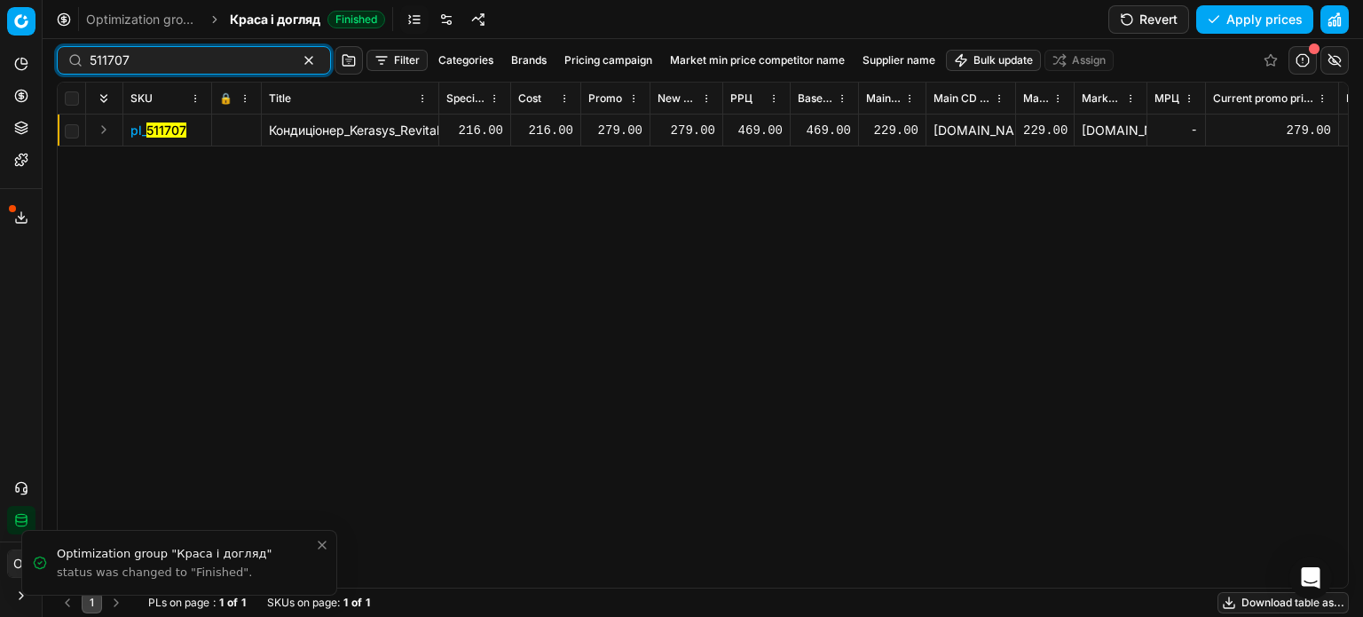
drag, startPoint x: 160, startPoint y: 63, endPoint x: 65, endPoint y: 67, distance: 95.0
click at [65, 67] on div "511707" at bounding box center [194, 60] width 274 height 28
paste input "9"
type input "511709"
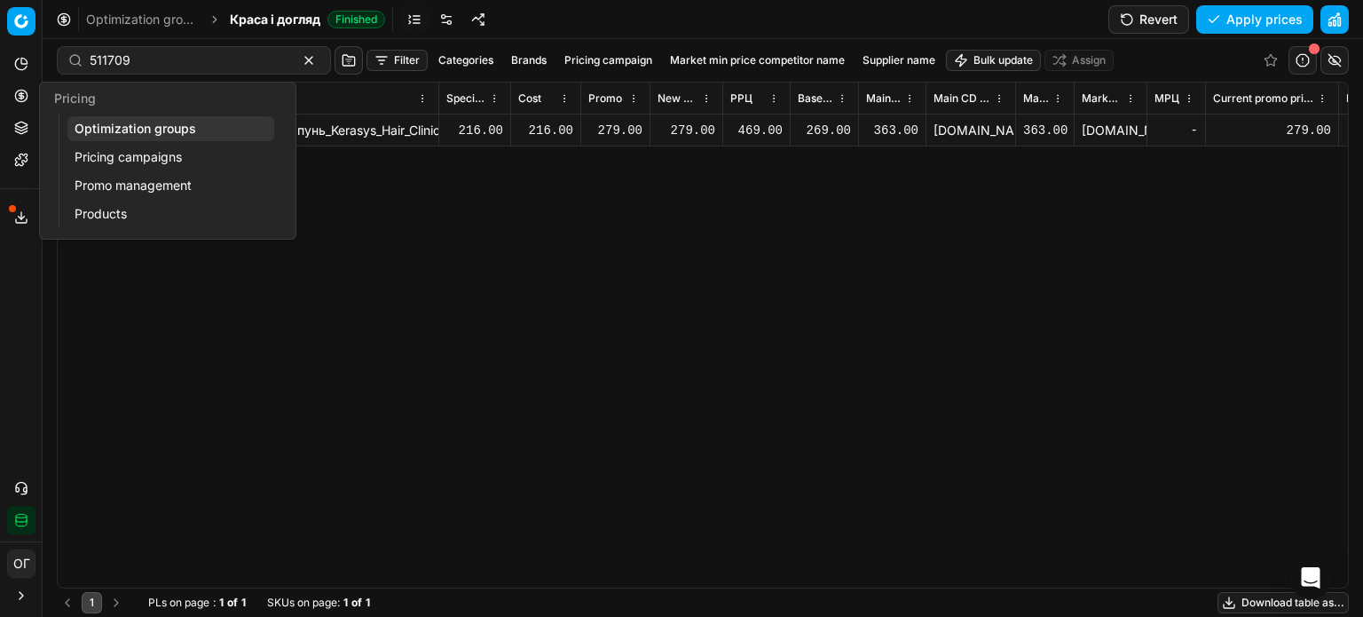
click at [4, 88] on div "Analytics Pricing Product portfolio Templates" at bounding box center [21, 112] width 42 height 138
click at [78, 130] on link "Optimization groups" at bounding box center [170, 128] width 207 height 25
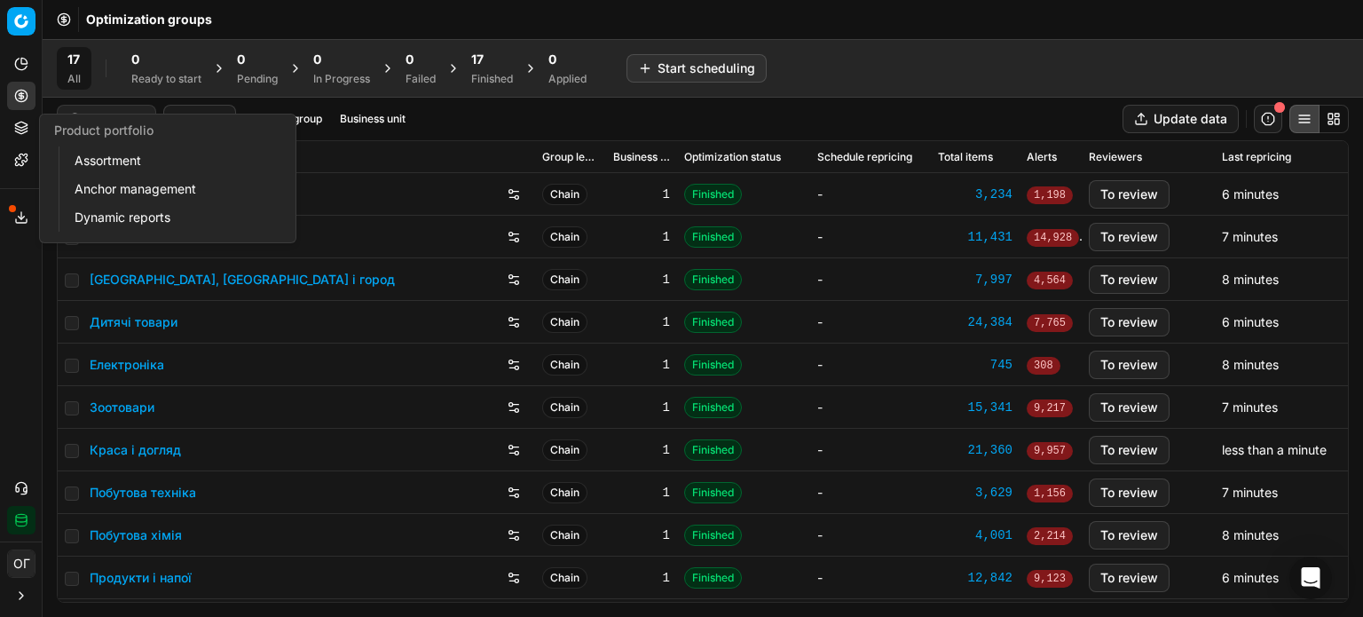
click at [20, 129] on icon at bounding box center [21, 128] width 14 height 14
click at [101, 161] on link "Assortment" at bounding box center [170, 160] width 207 height 25
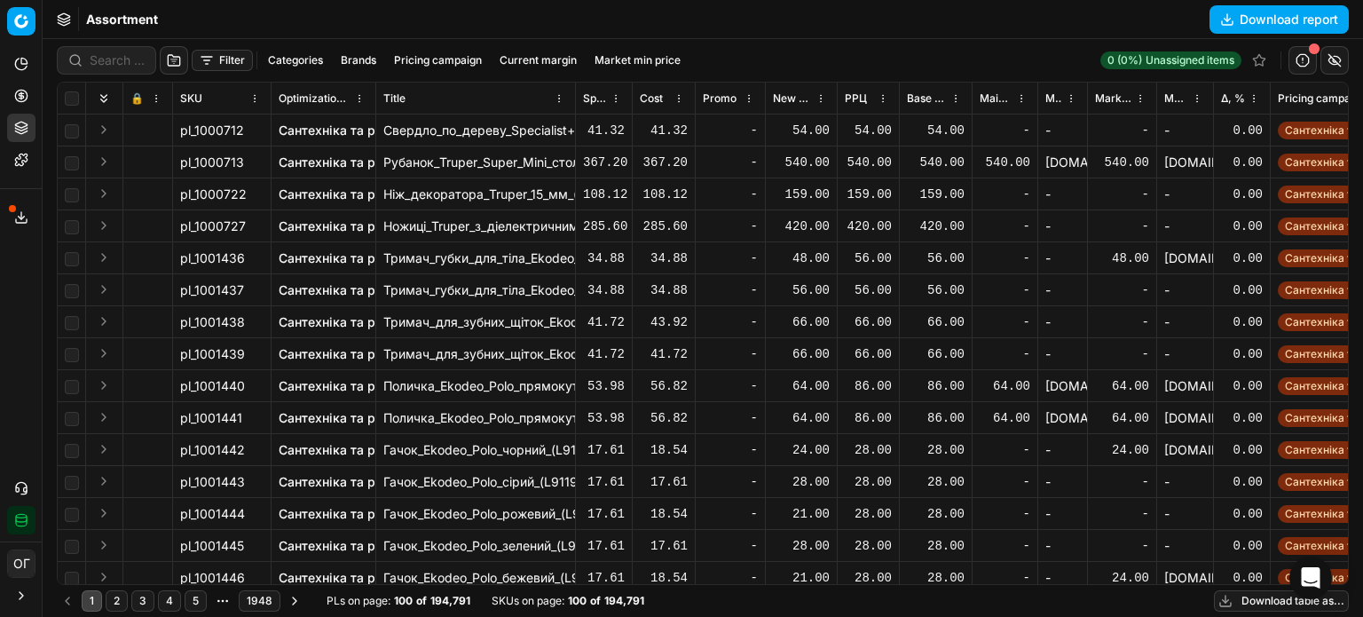
click at [1232, 98] on span "Δ, %" at bounding box center [1233, 98] width 24 height 14
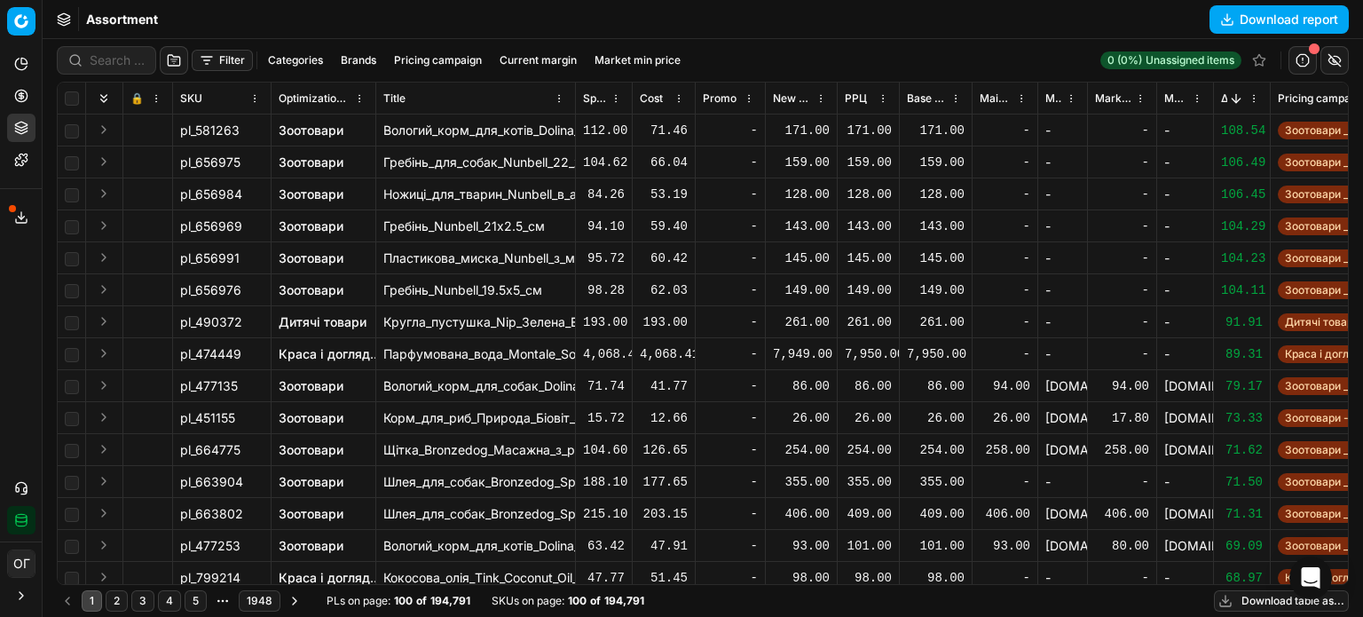
click at [1227, 100] on button "Sorted by Δ, % descending" at bounding box center [1236, 99] width 18 height 18
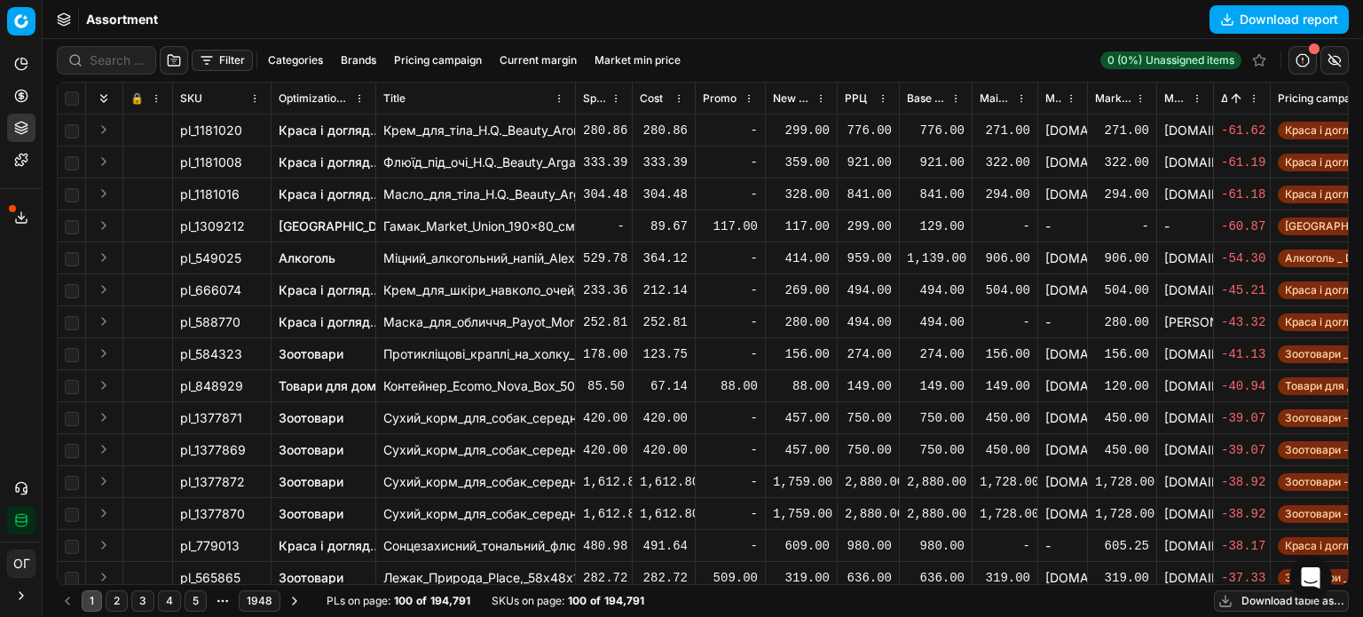
click at [1299, 58] on button "button" at bounding box center [1303, 60] width 28 height 28
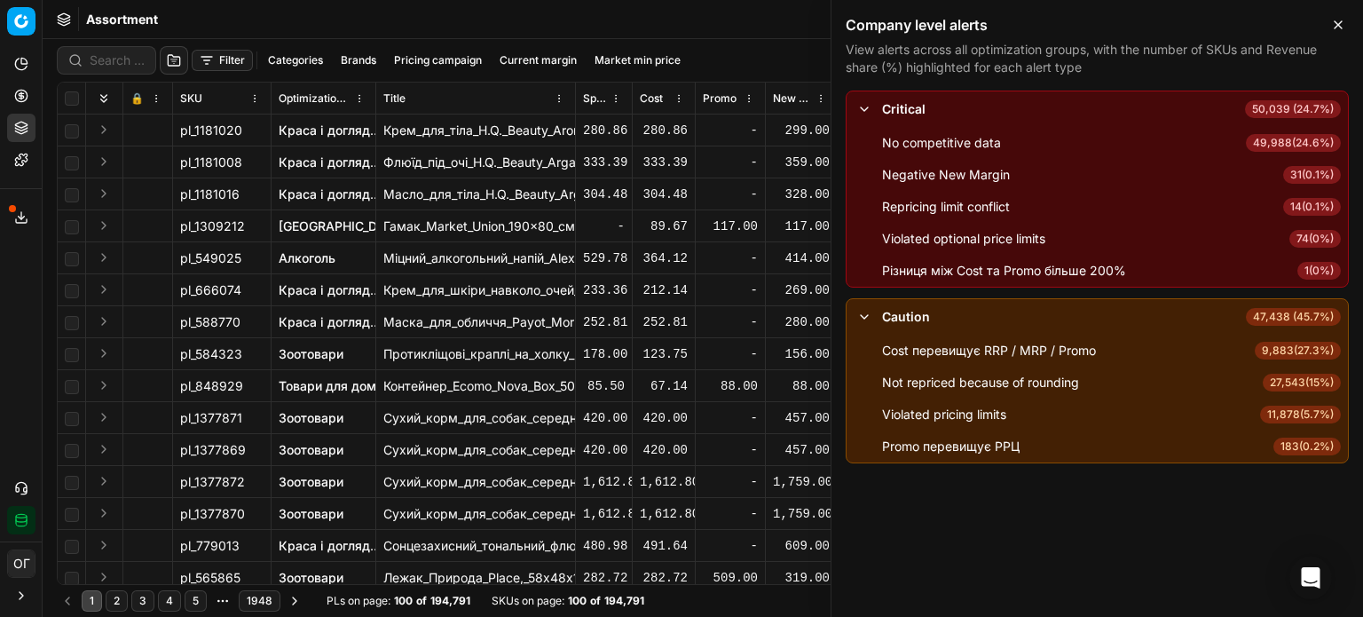
click at [1294, 450] on span "183 ( 0.2% )" at bounding box center [1306, 447] width 67 height 18
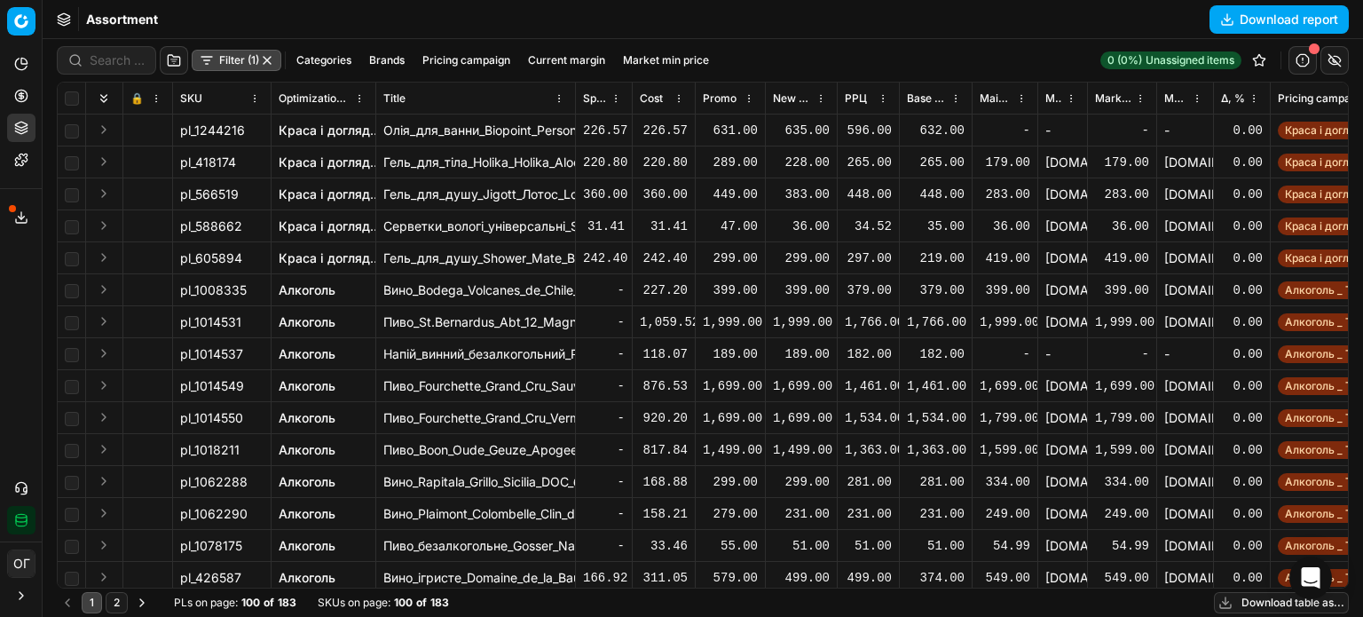
click at [1229, 604] on button "Download table as..." at bounding box center [1281, 602] width 135 height 21
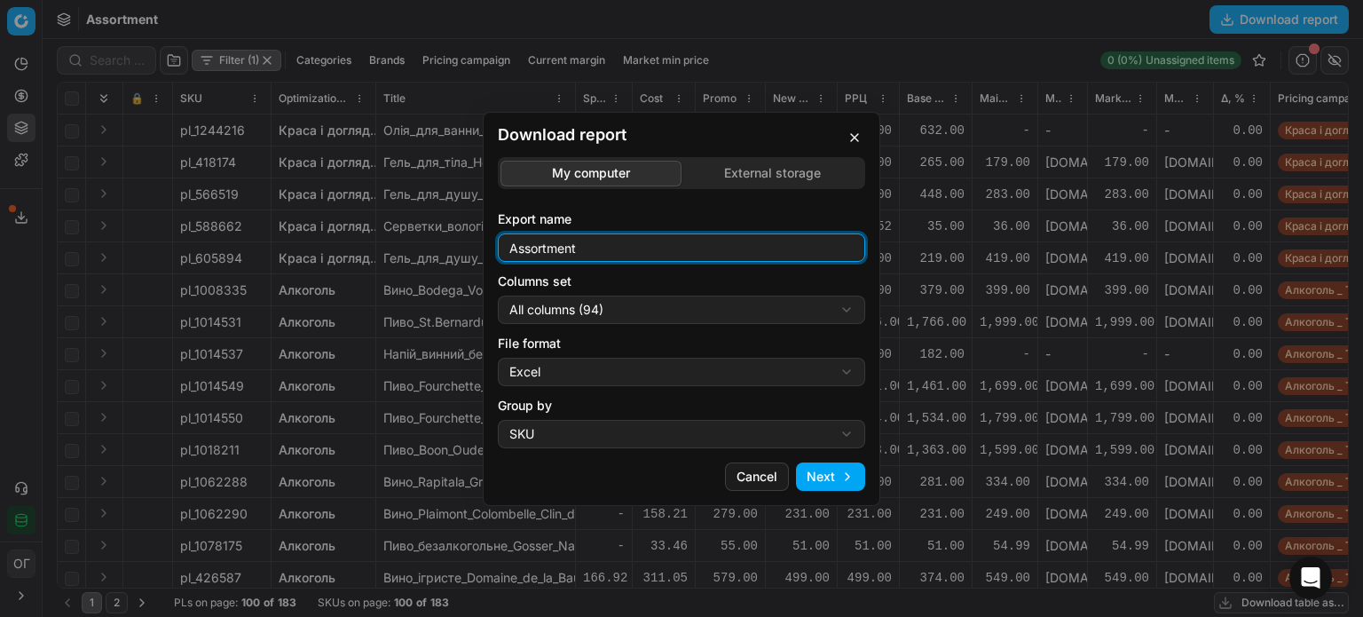
click at [767, 248] on input "Assortment" at bounding box center [681, 247] width 351 height 27
click at [586, 249] on input "Assortment промо вище РРЦ" at bounding box center [681, 247] width 351 height 27
type input "Assortment Промо вище РРЦ"
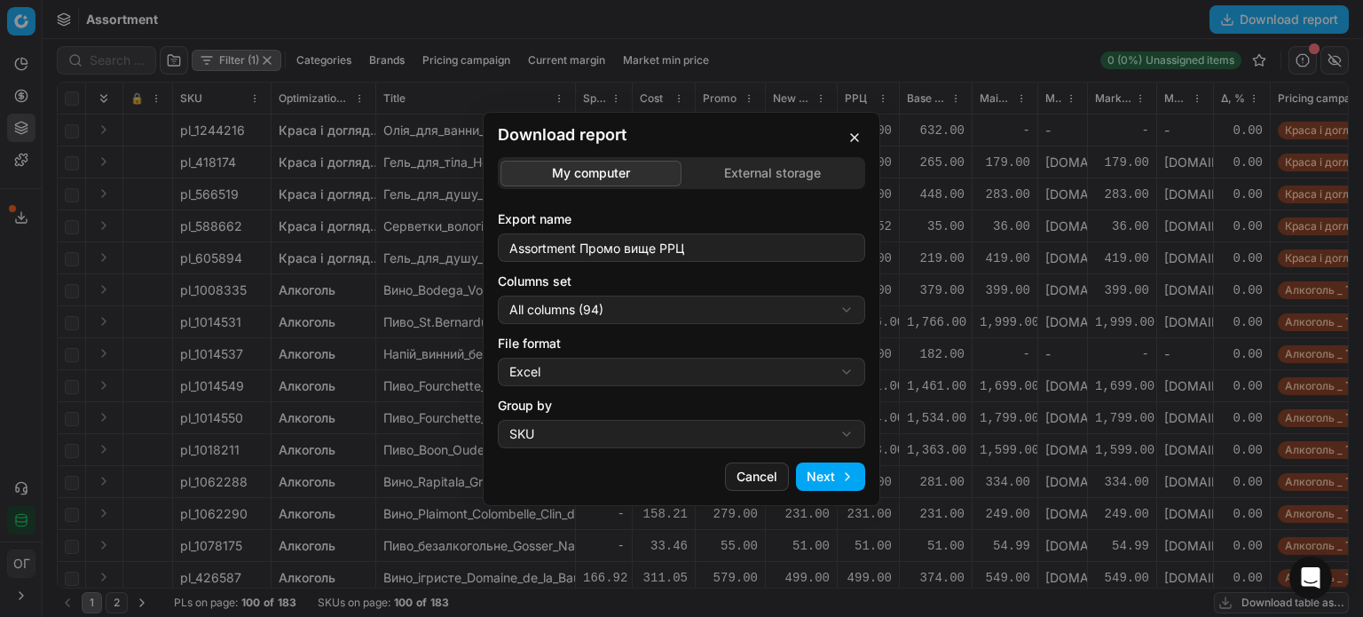
click at [646, 302] on div "Download report My computer External storage Export name Assortment Промо вище …" at bounding box center [681, 308] width 1363 height 617
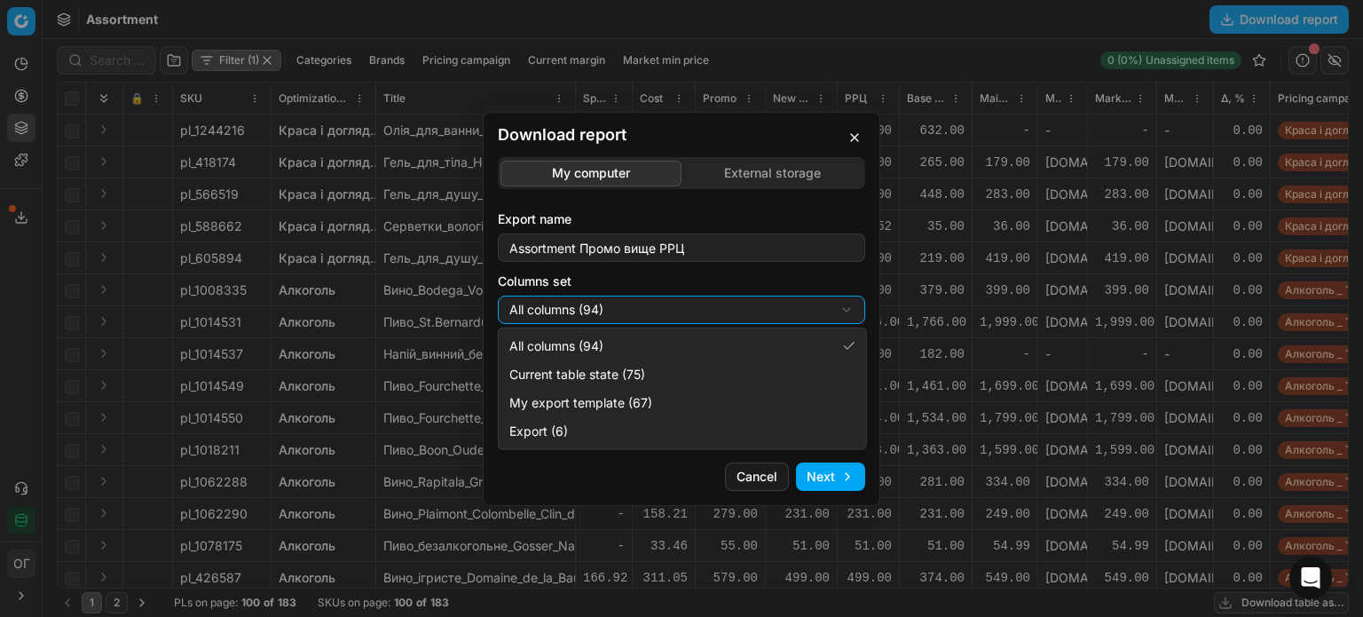
select select "table"
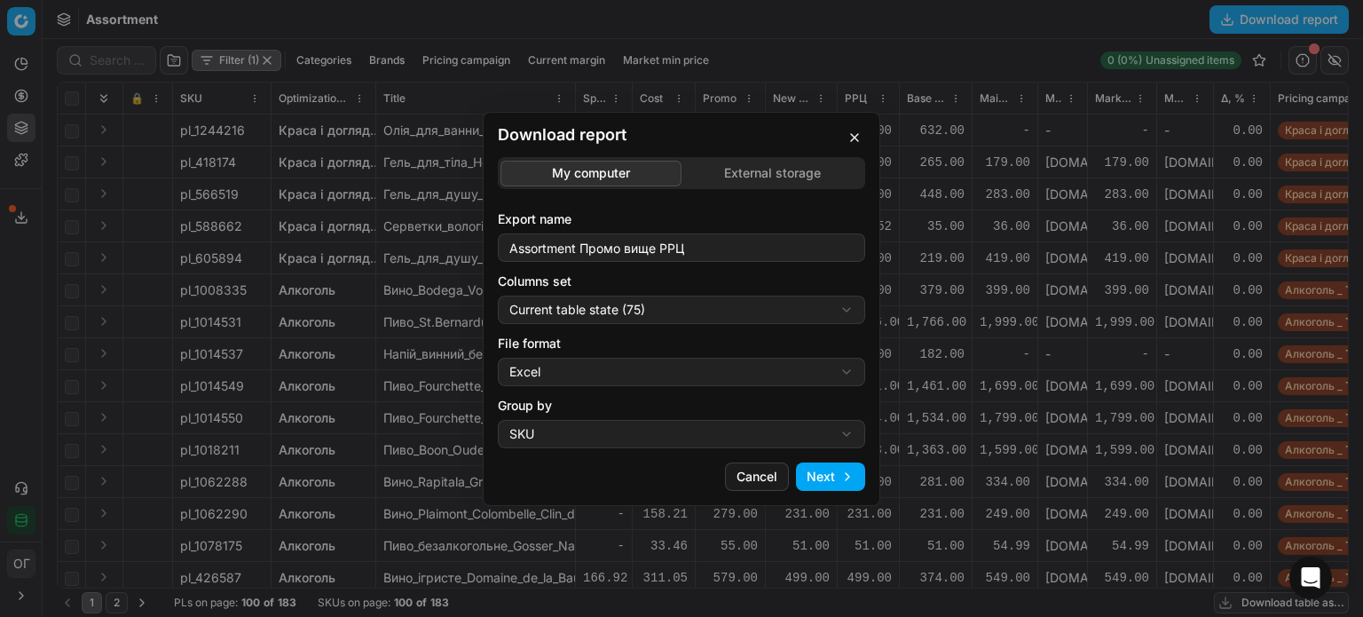
click at [832, 474] on button "Next" at bounding box center [830, 476] width 69 height 28
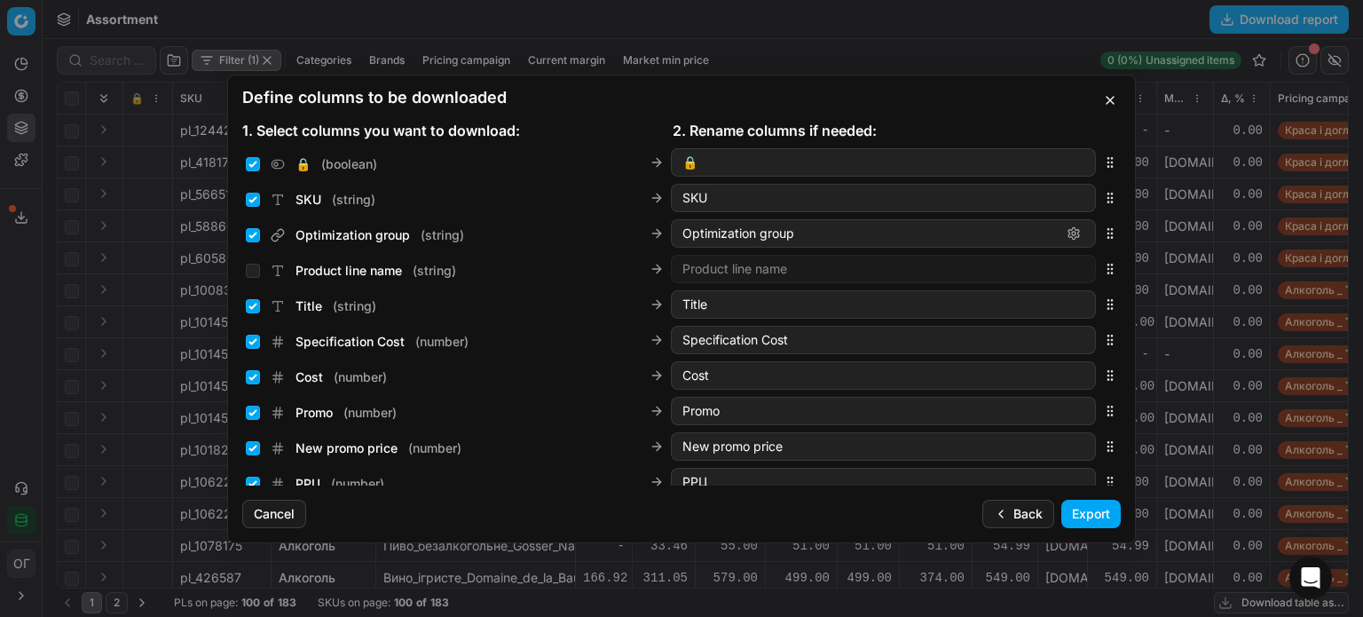
click at [1097, 521] on button "Export" at bounding box center [1090, 514] width 59 height 28
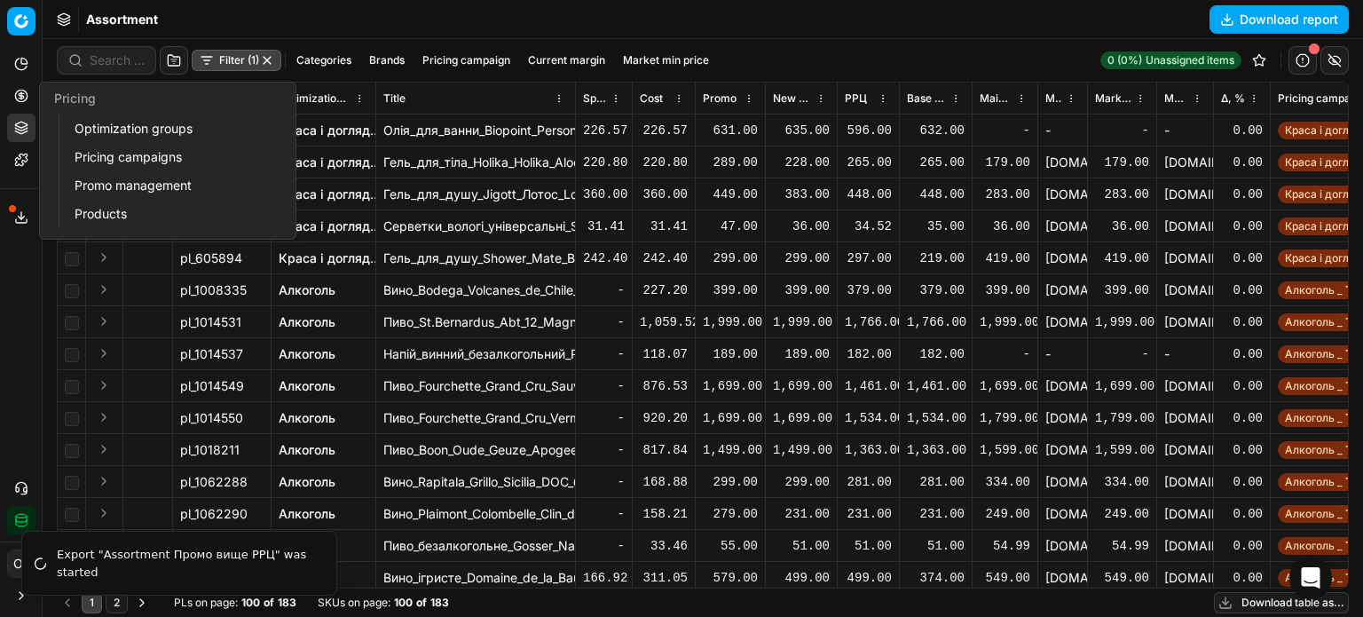
click at [19, 82] on button "Pricing" at bounding box center [21, 96] width 28 height 28
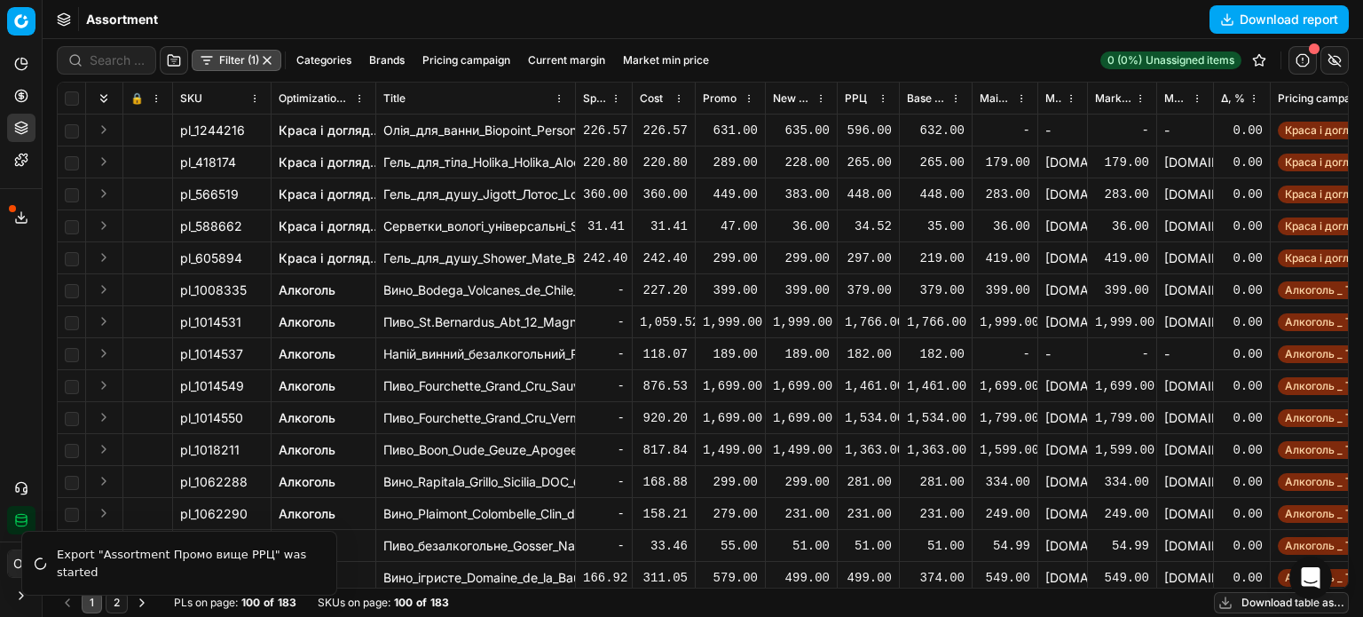
click at [142, 99] on span "🔒" at bounding box center [136, 98] width 13 height 14
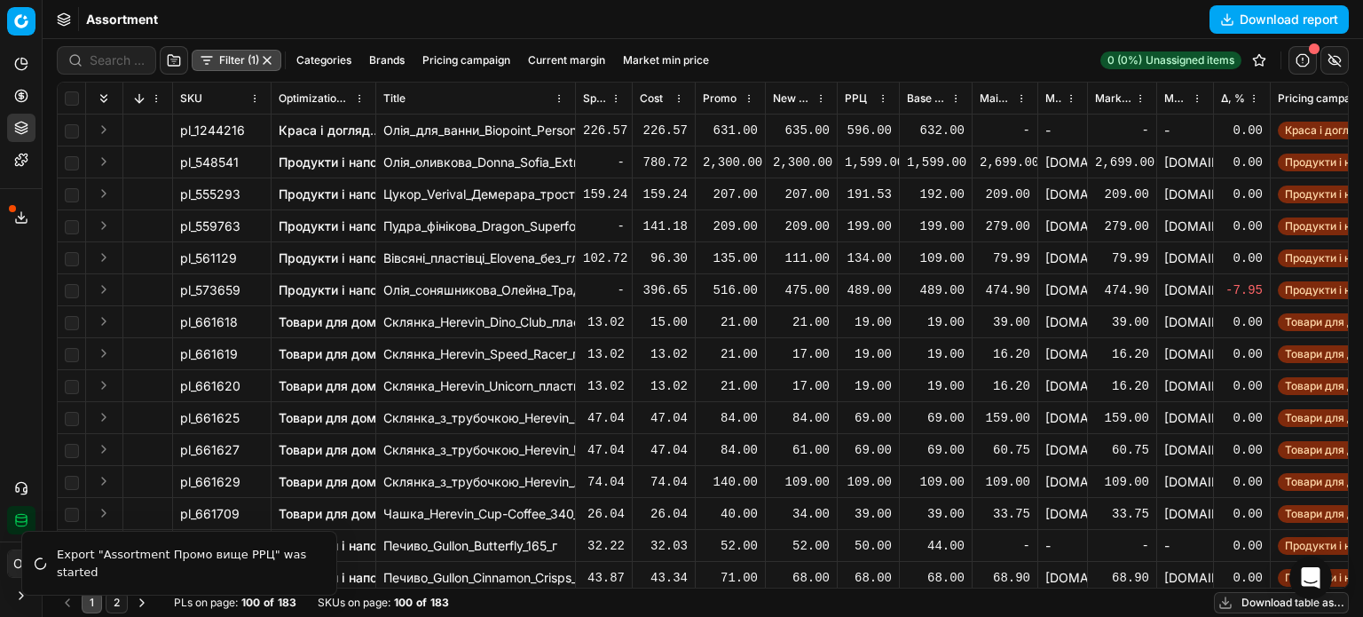
click at [264, 62] on button "button" at bounding box center [267, 60] width 14 height 14
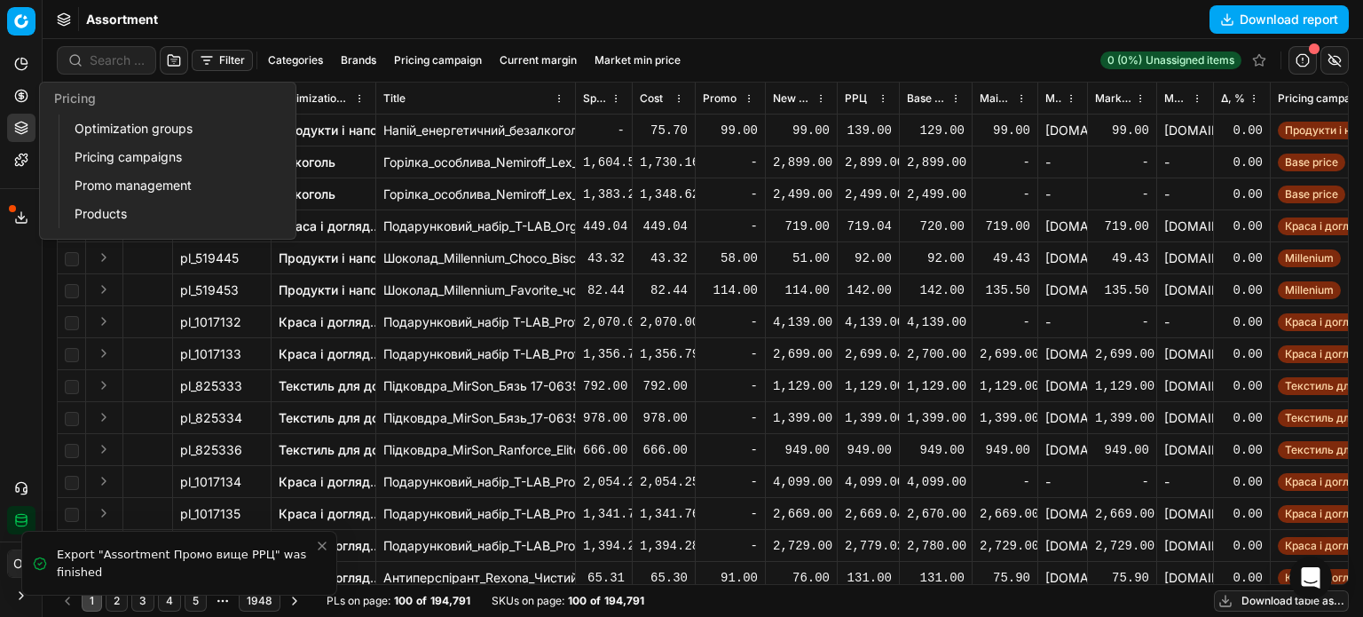
click at [26, 92] on circle at bounding box center [21, 96] width 12 height 12
click at [109, 128] on link "Optimization groups" at bounding box center [170, 128] width 207 height 25
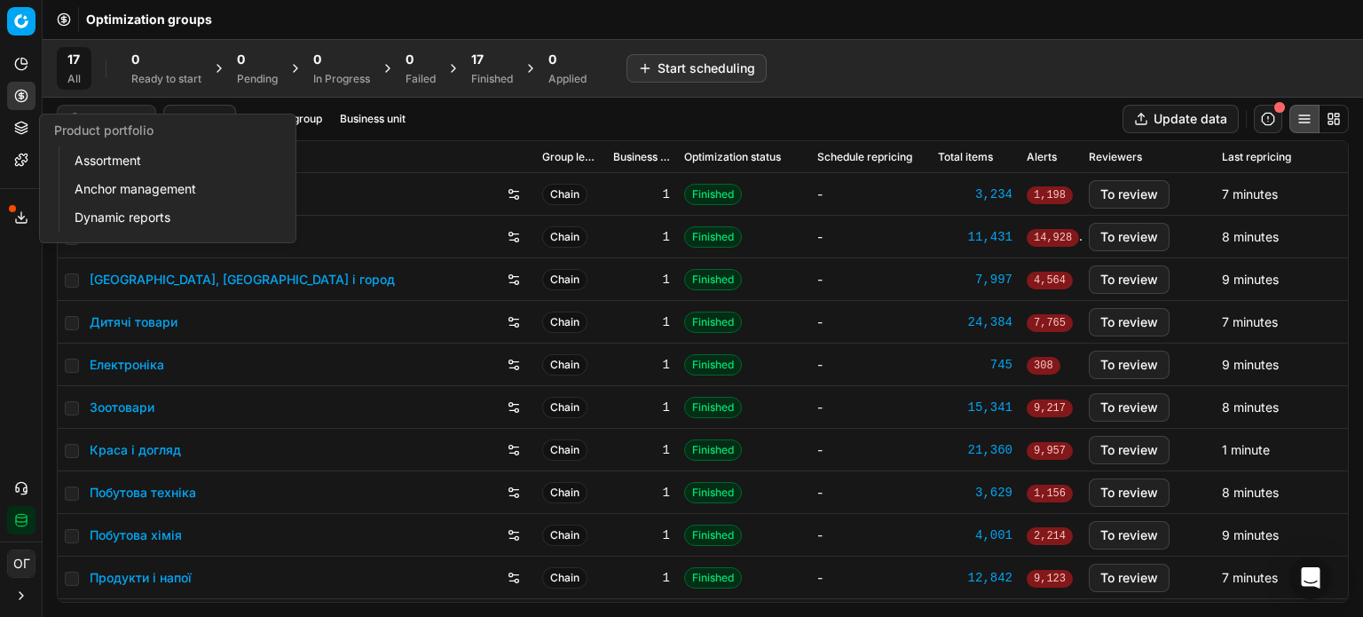
click at [17, 127] on icon at bounding box center [21, 128] width 14 height 14
click at [96, 160] on link "Assortment" at bounding box center [170, 160] width 207 height 25
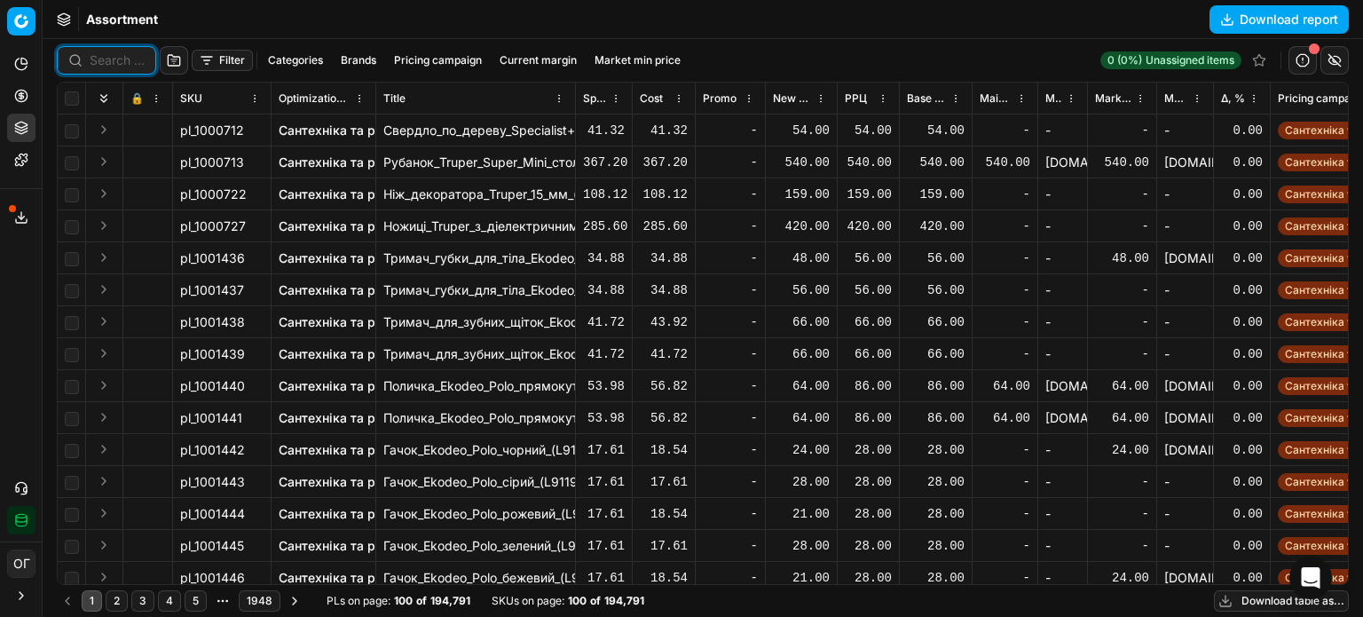
click at [95, 58] on input at bounding box center [117, 60] width 55 height 18
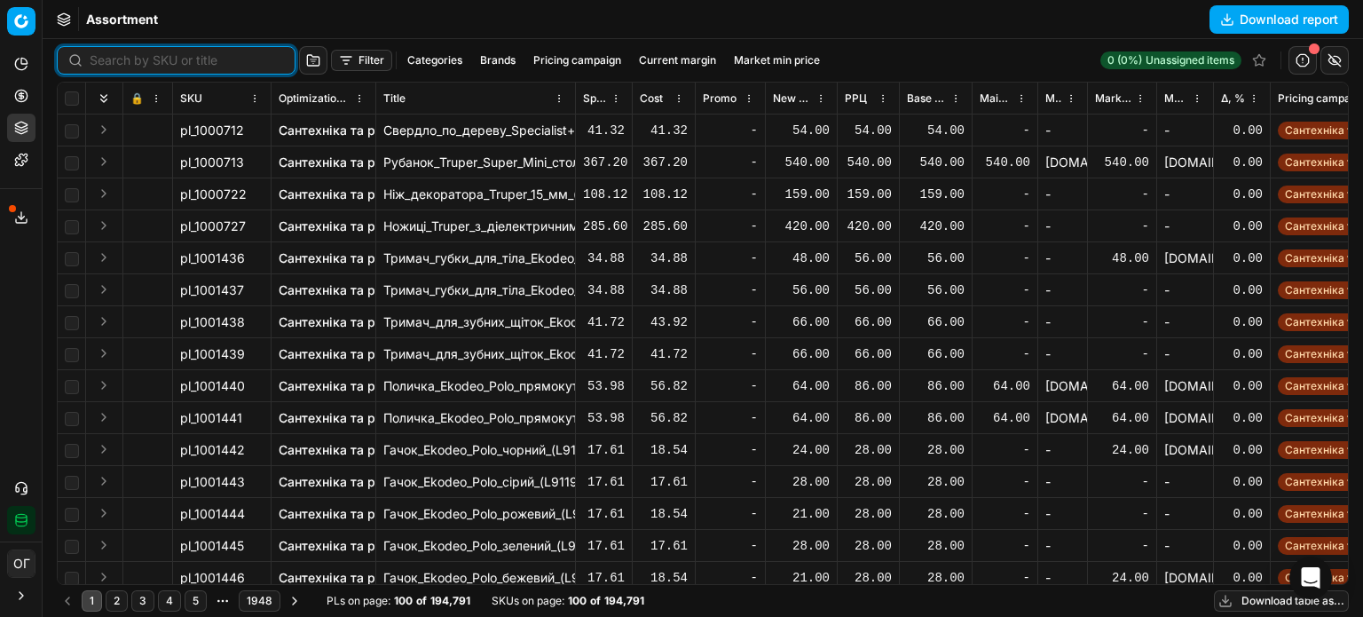
paste input "666659"
type input "666659"
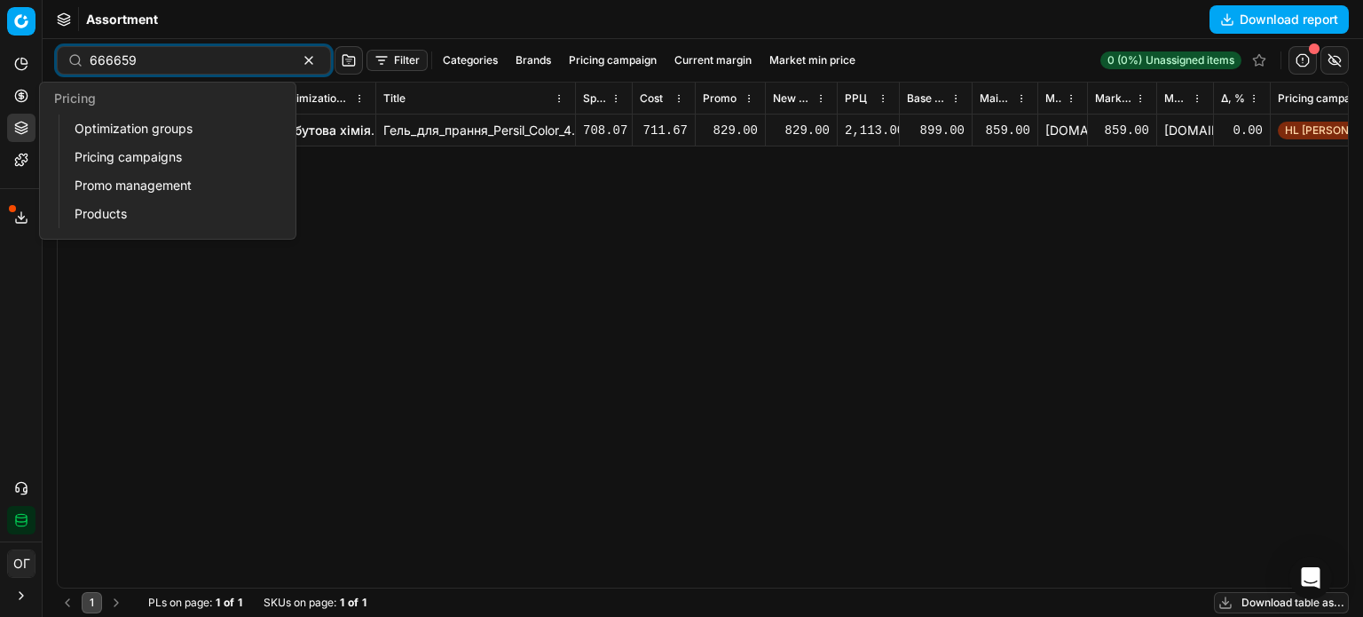
click at [20, 91] on icon at bounding box center [21, 96] width 14 height 14
click at [96, 126] on link "Optimization groups" at bounding box center [170, 128] width 207 height 25
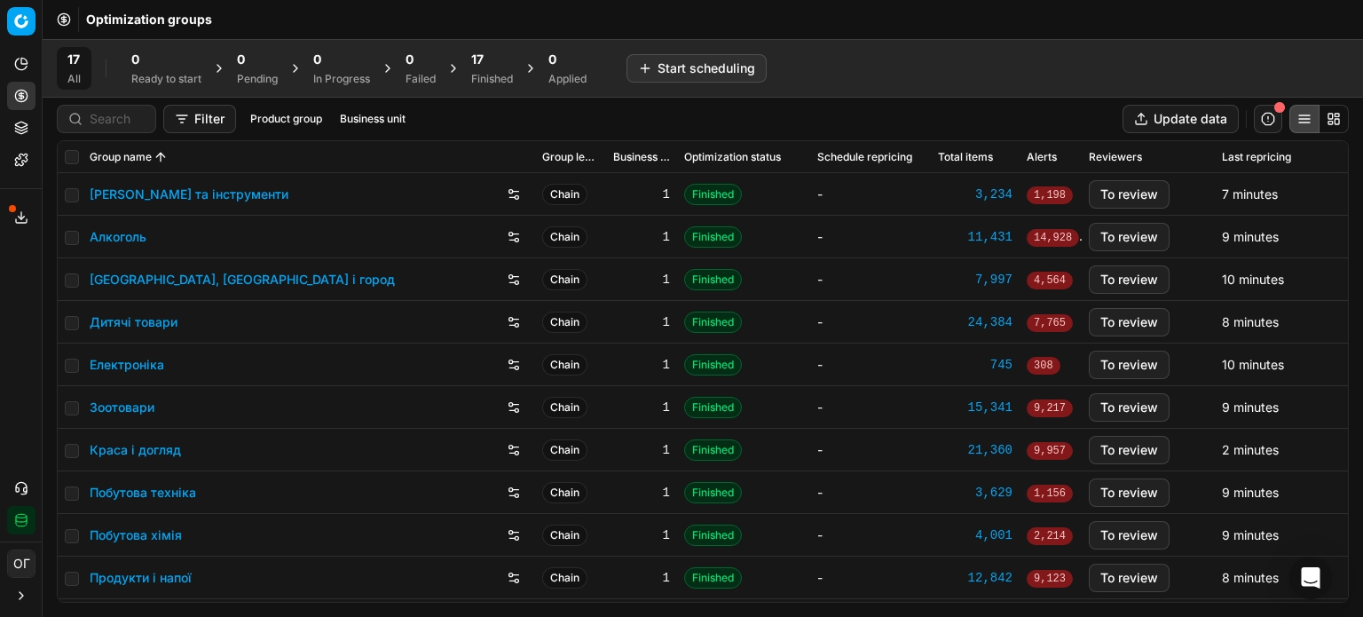
click at [111, 240] on link "Алкоголь" at bounding box center [118, 237] width 57 height 18
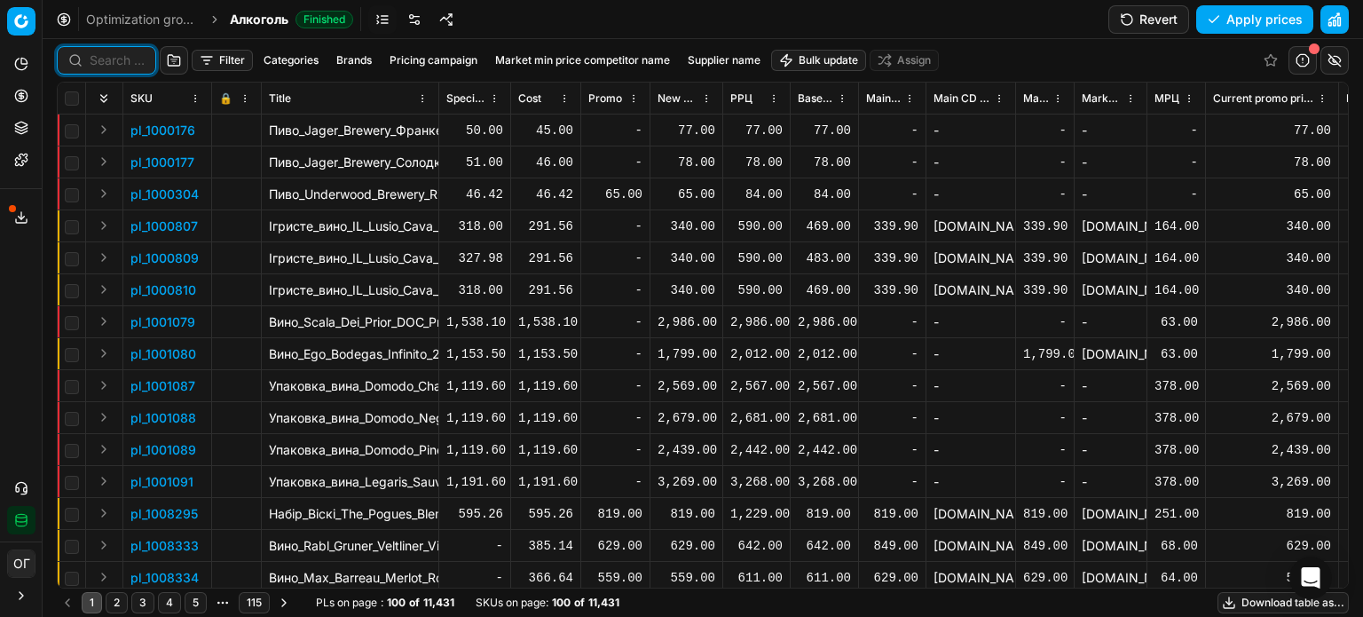
click at [103, 59] on input at bounding box center [117, 60] width 55 height 18
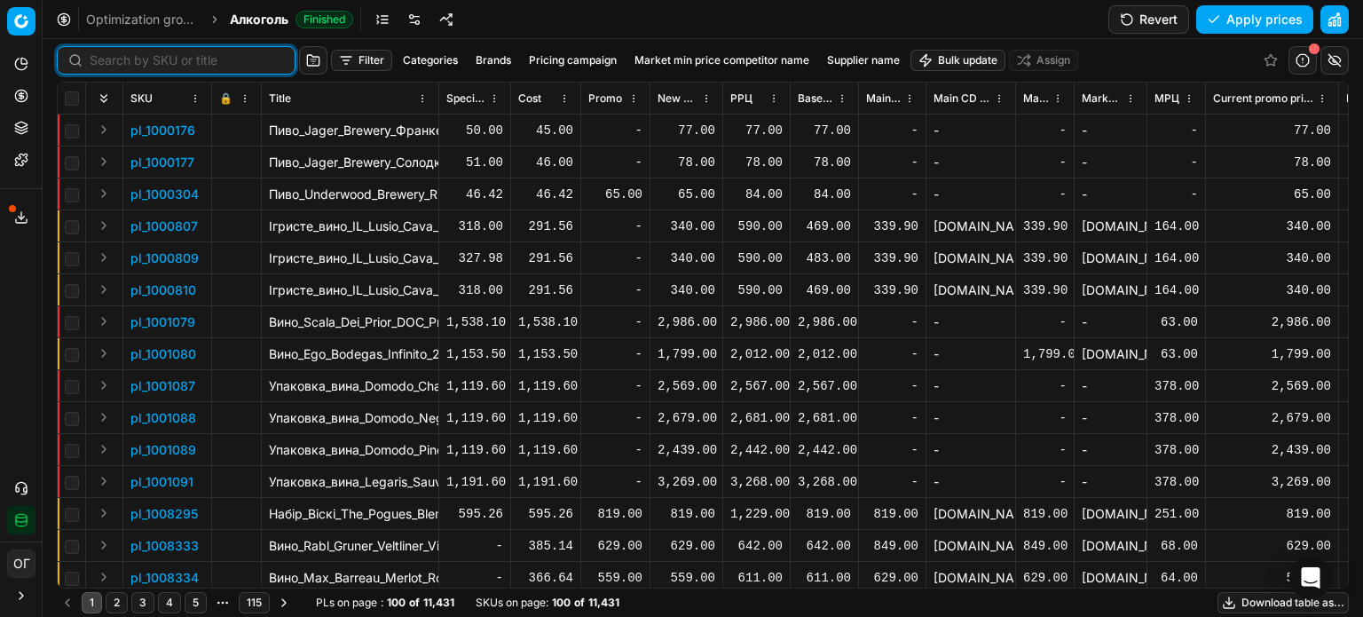
paste input "558191"
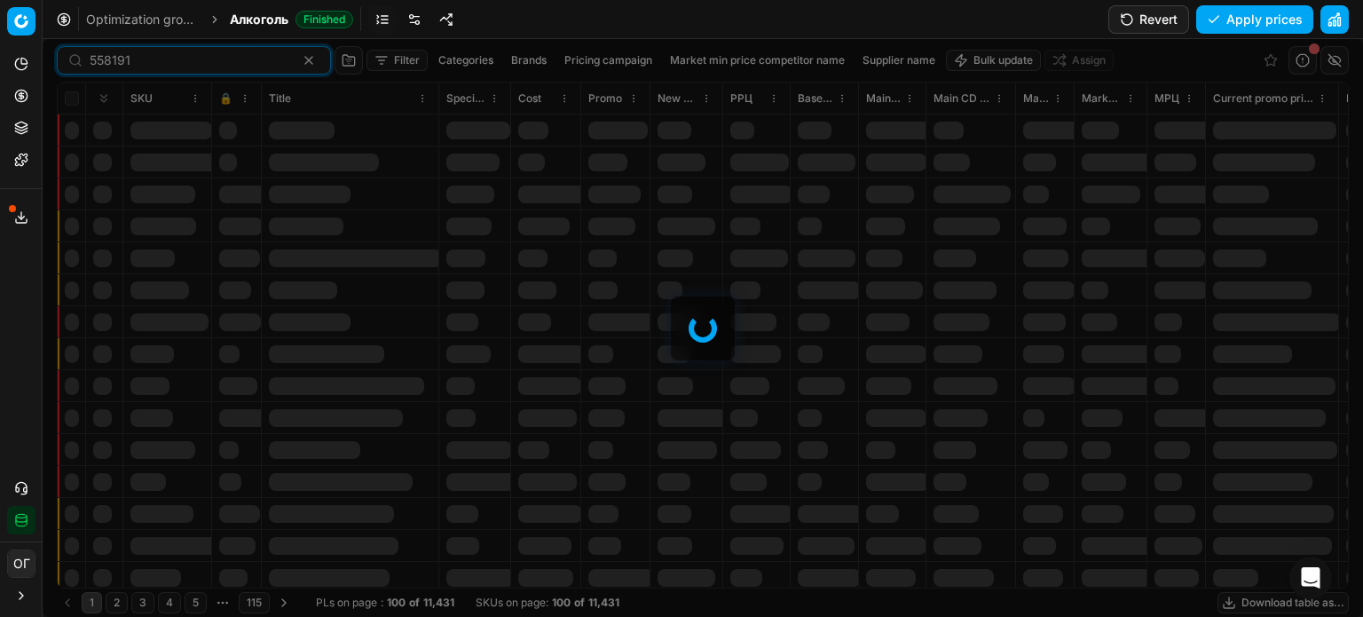
type input "558191"
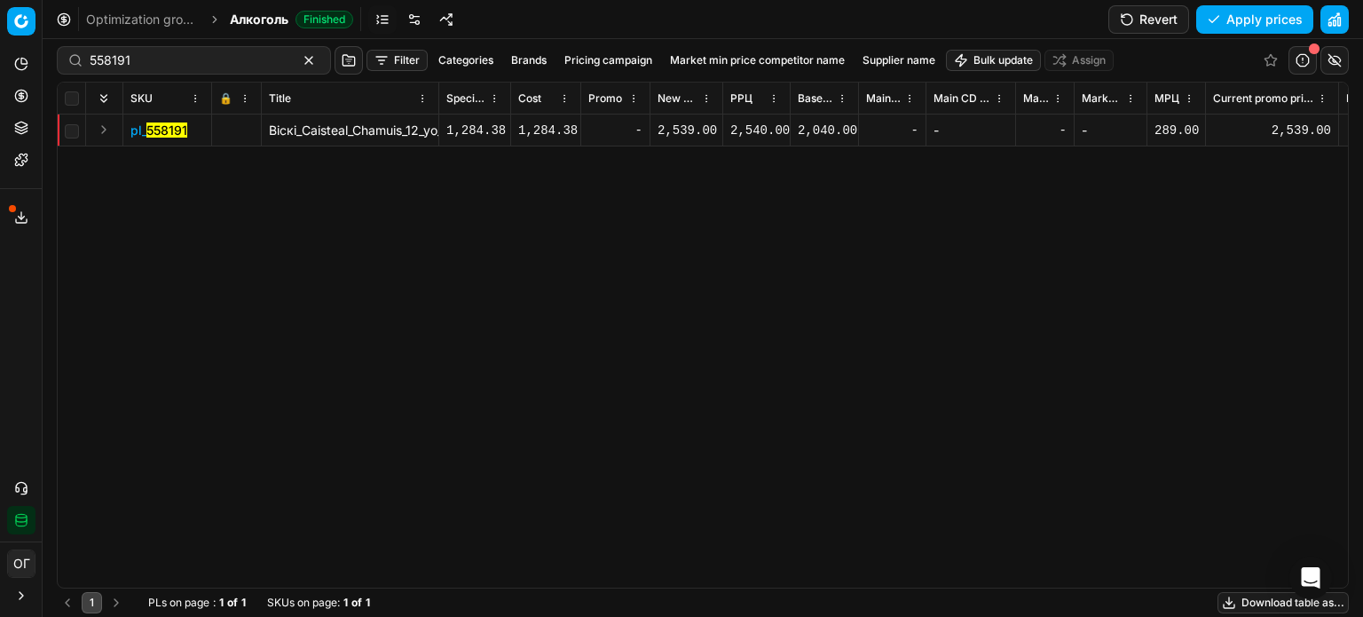
click at [685, 127] on div "2,539.00" at bounding box center [687, 131] width 58 height 18
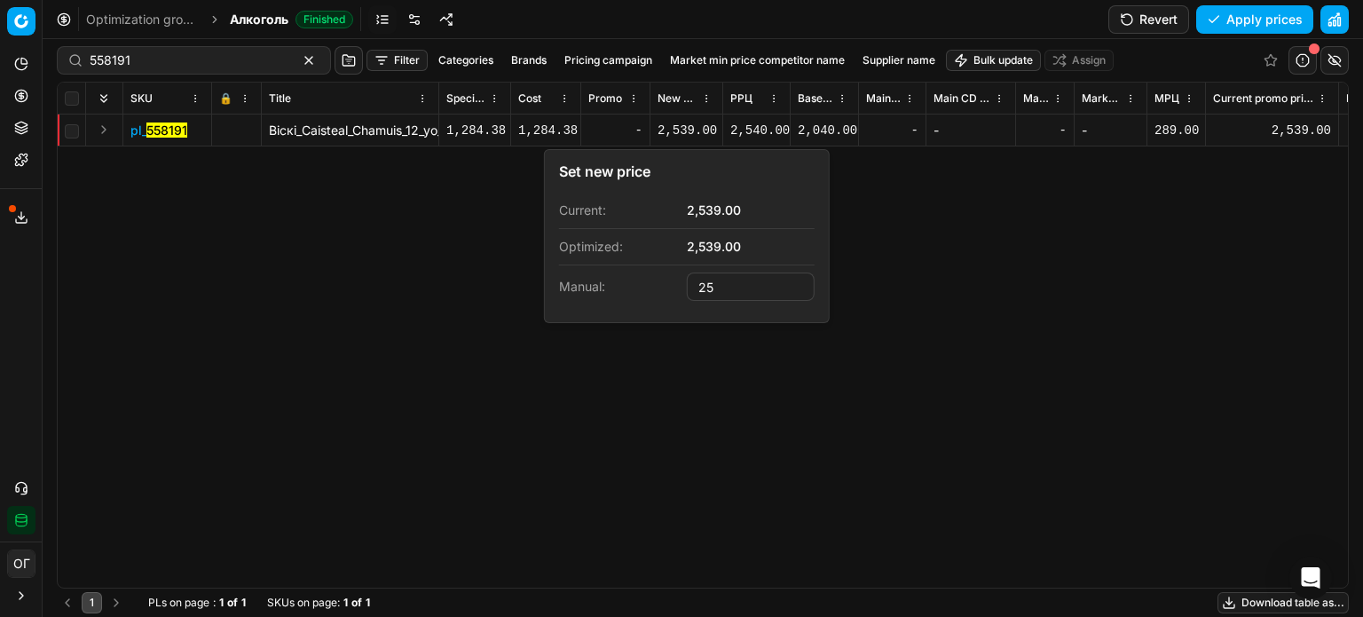
type input "2"
type input "1799.00"
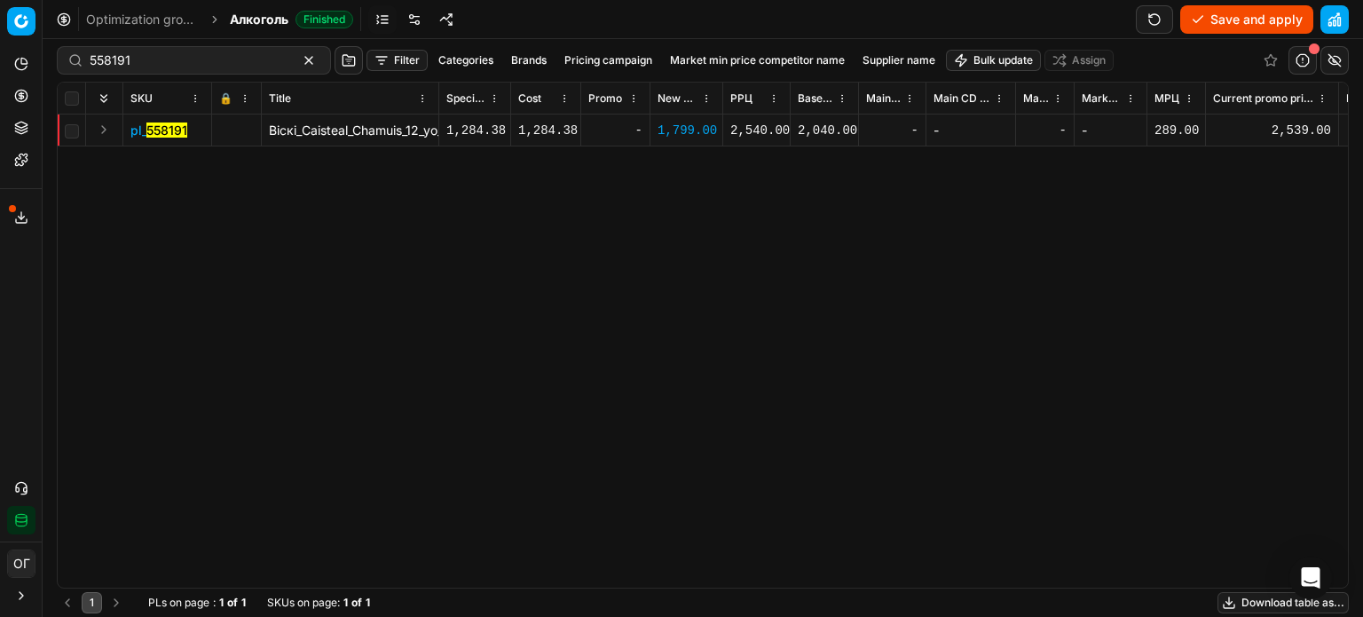
click at [1247, 22] on button "Save and apply" at bounding box center [1246, 19] width 133 height 28
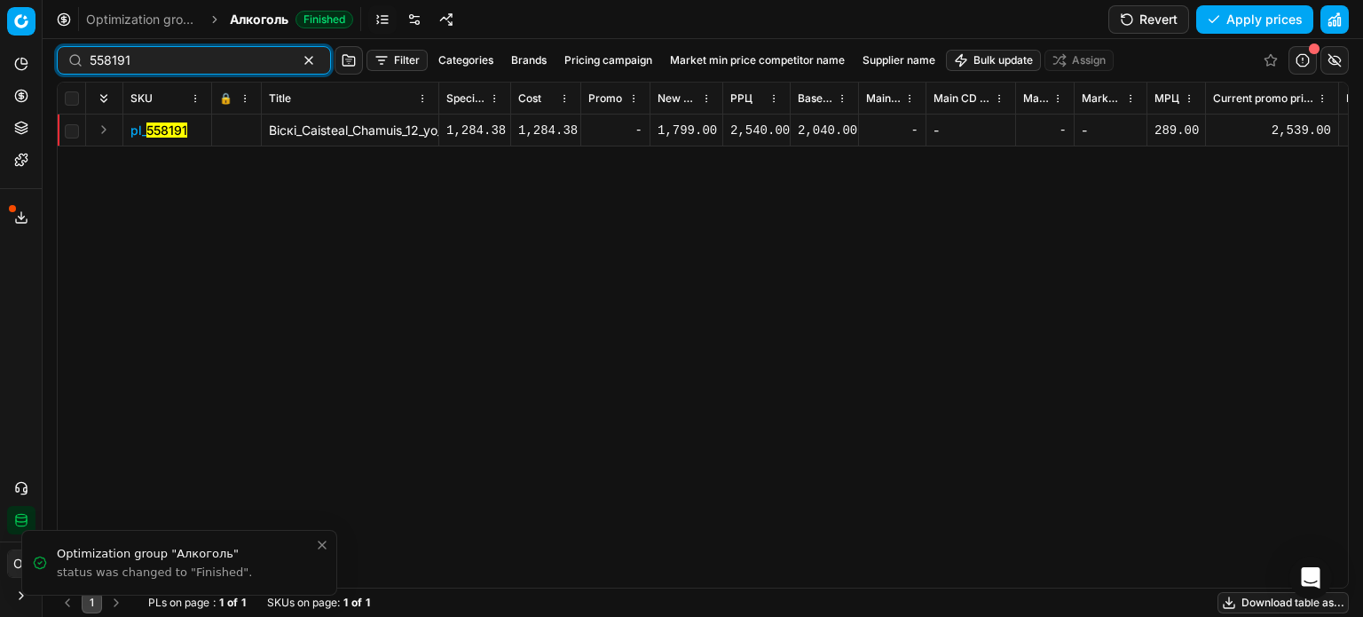
drag, startPoint x: 114, startPoint y: 63, endPoint x: 73, endPoint y: 61, distance: 40.9
click at [74, 61] on div "558191" at bounding box center [194, 60] width 274 height 28
paste input "481968"
type input "481968"
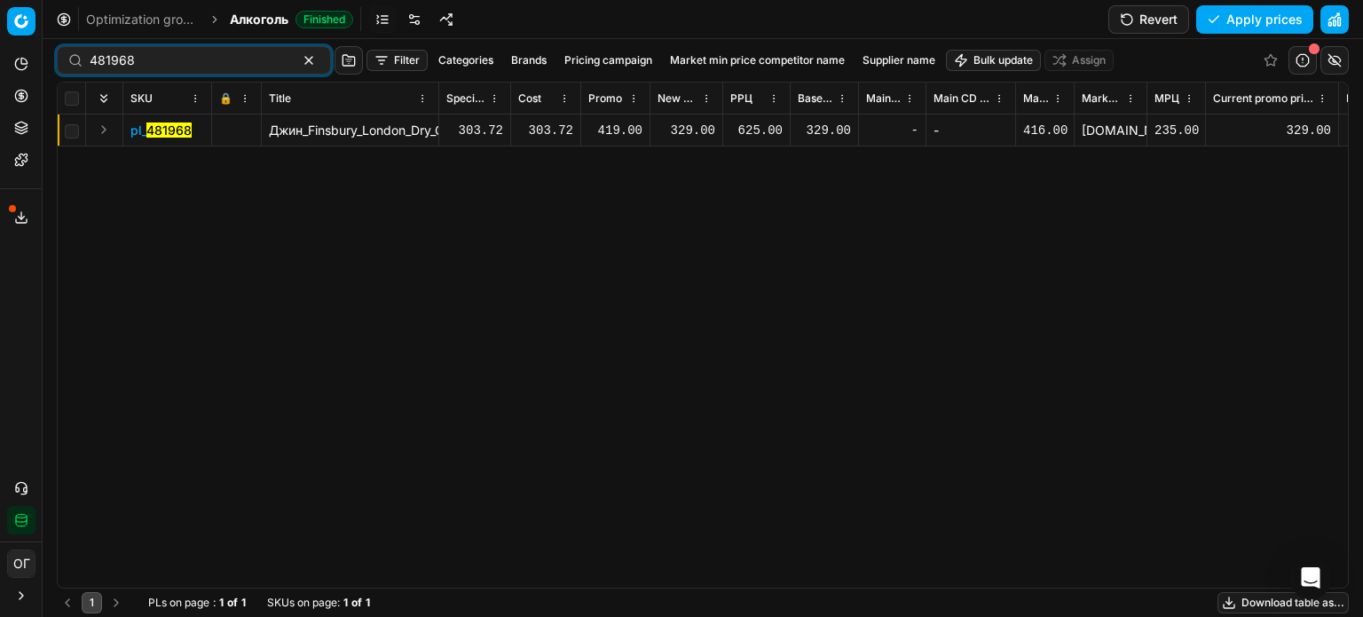
click at [684, 129] on div "329.00" at bounding box center [687, 131] width 58 height 18
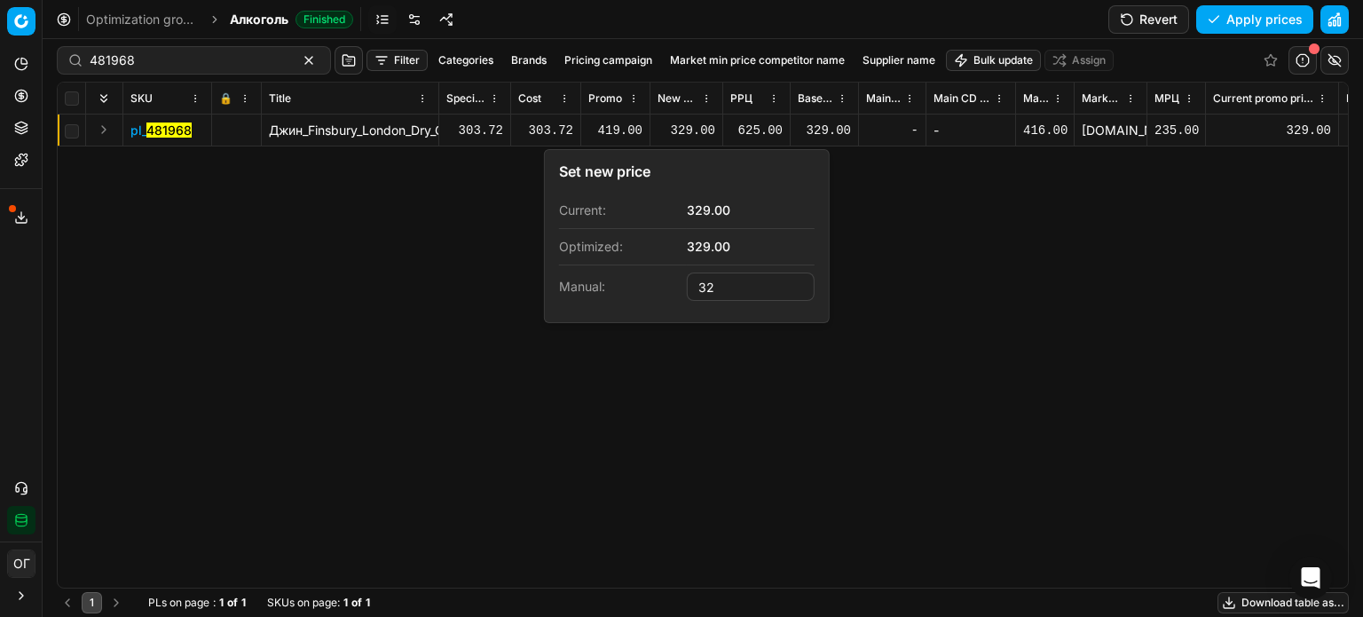
type input "3"
type input "419.00"
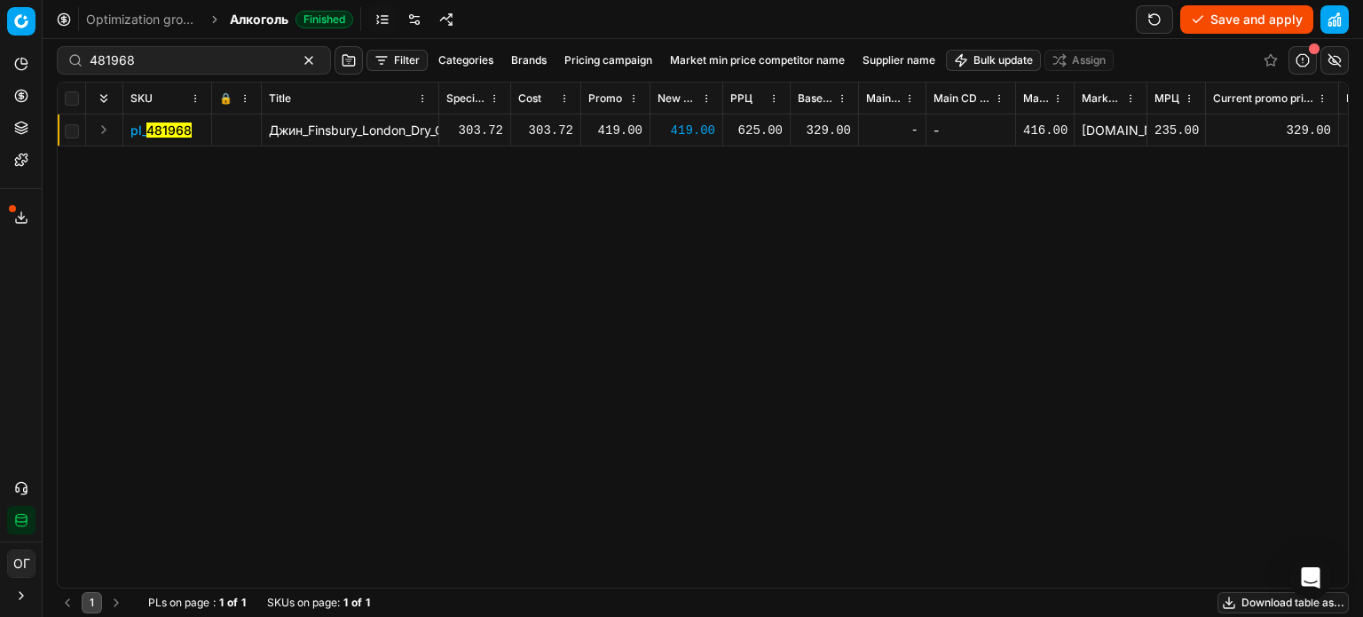
click at [1285, 13] on button "Save and apply" at bounding box center [1246, 19] width 133 height 28
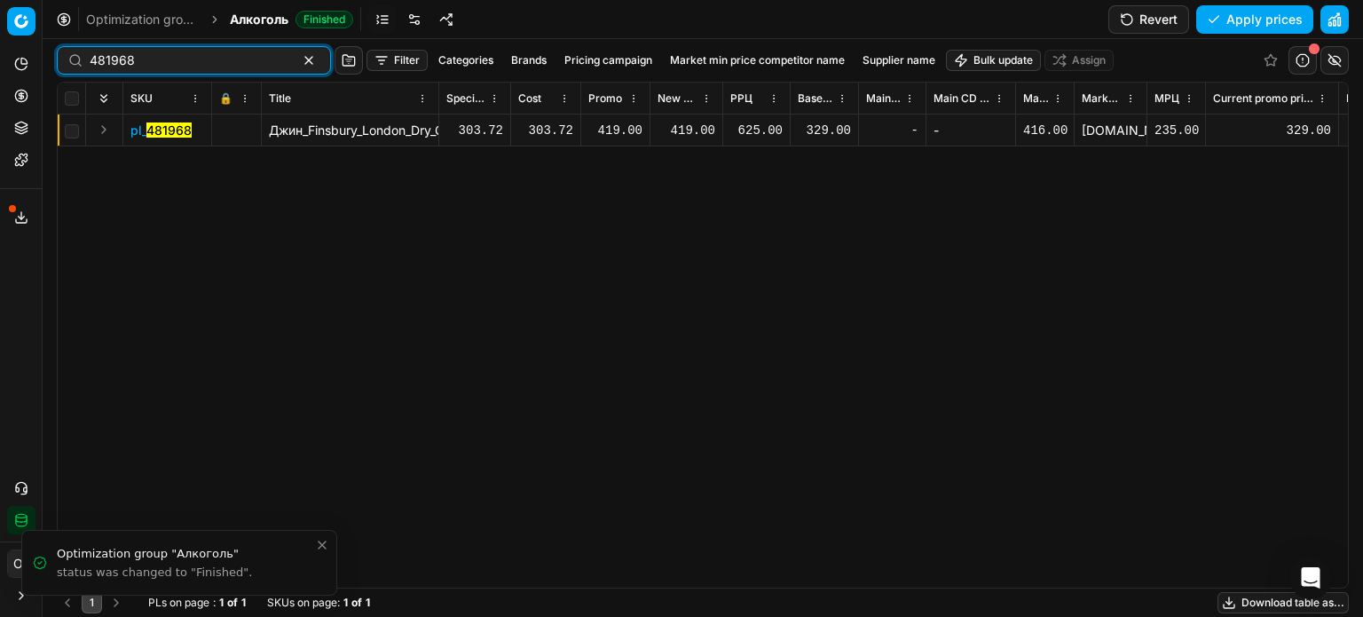
drag, startPoint x: 287, startPoint y: 59, endPoint x: 202, endPoint y: 64, distance: 84.5
click at [298, 59] on button "button" at bounding box center [308, 60] width 21 height 21
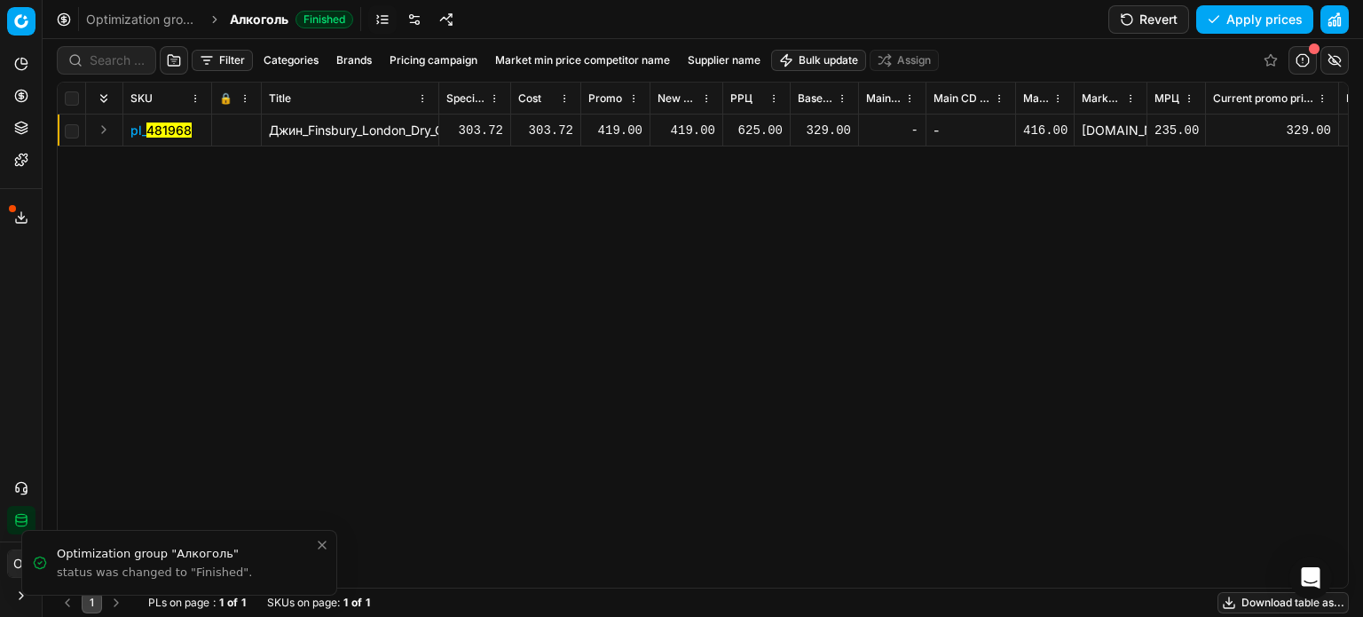
click at [199, 63] on button "Filter" at bounding box center [222, 60] width 61 height 21
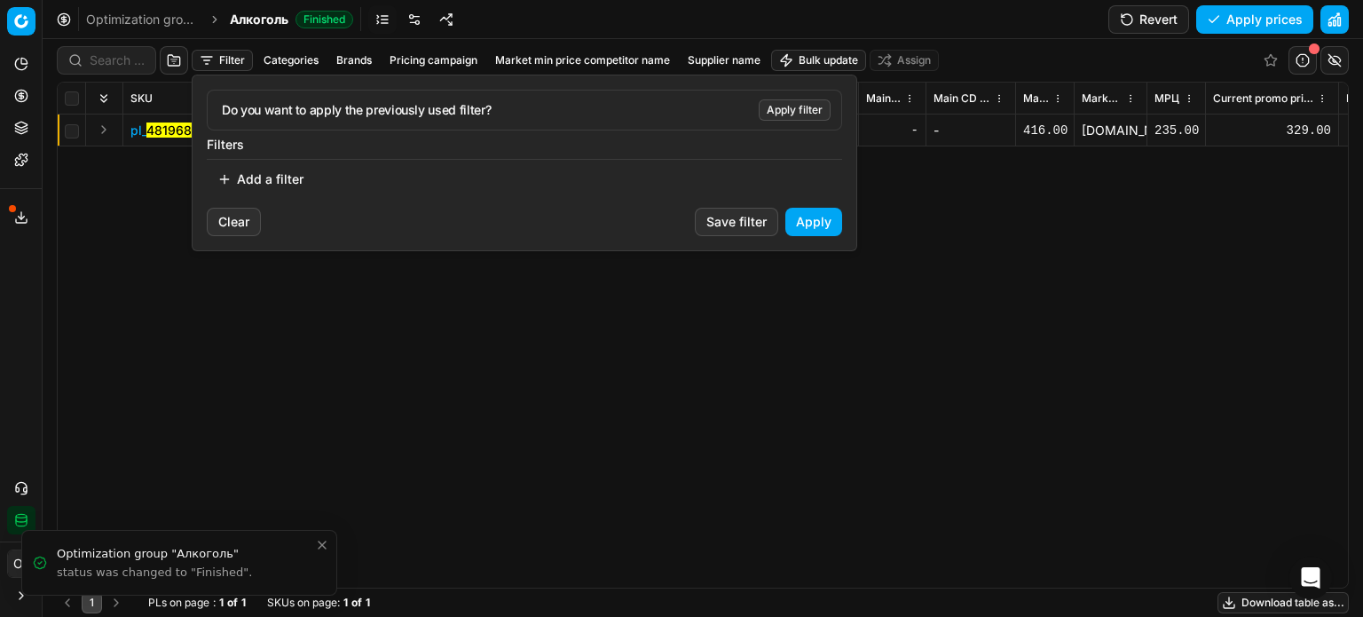
click at [113, 62] on html "Pricing platform Analytics Pricing Product portfolio Templates Export service 1…" at bounding box center [681, 308] width 1363 height 617
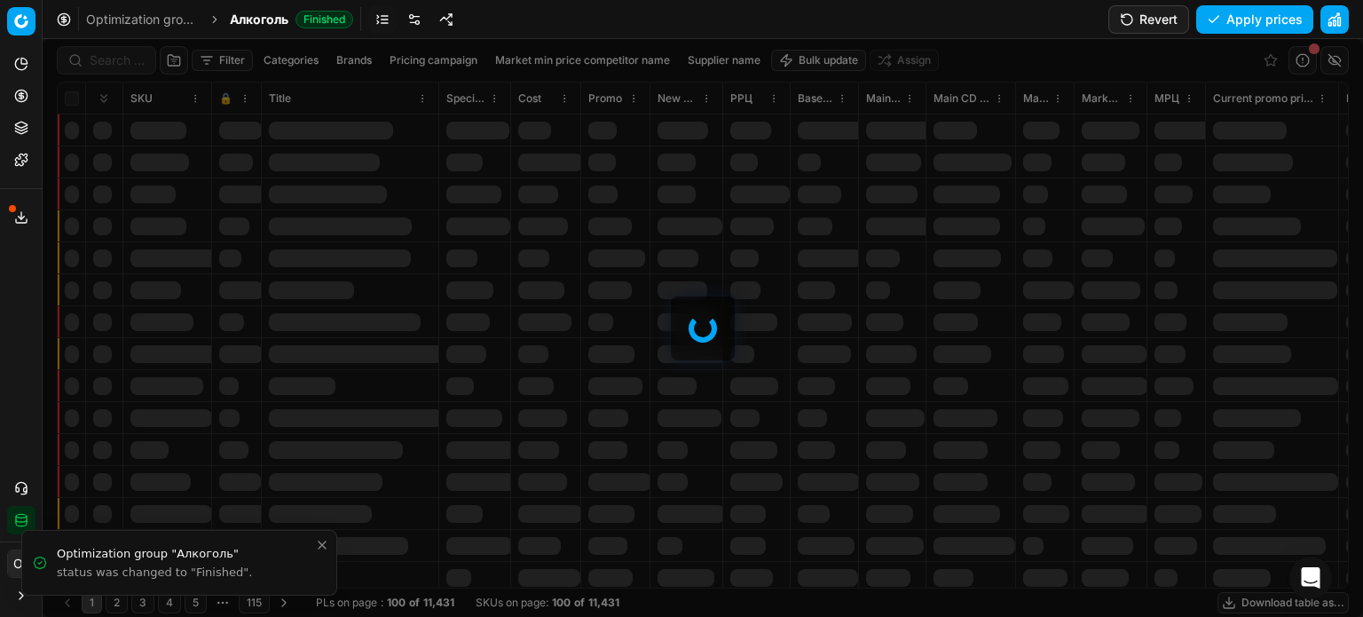
click at [113, 62] on div at bounding box center [703, 328] width 1321 height 578
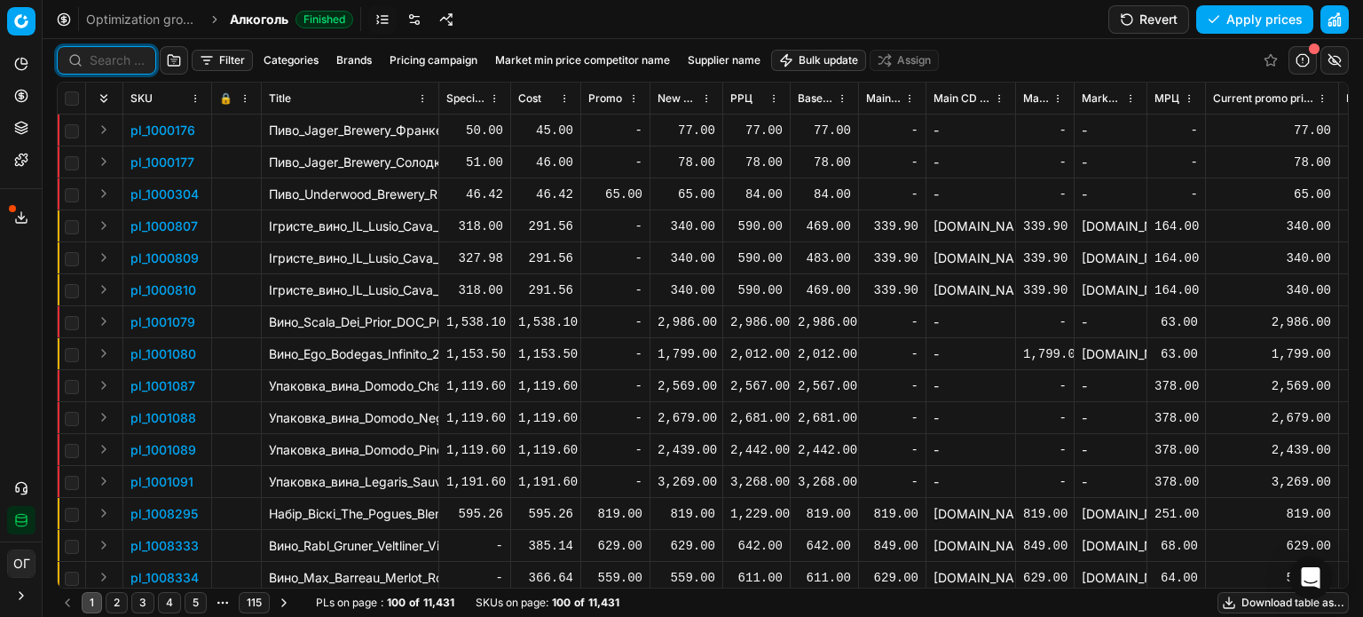
click at [113, 62] on input at bounding box center [117, 60] width 55 height 18
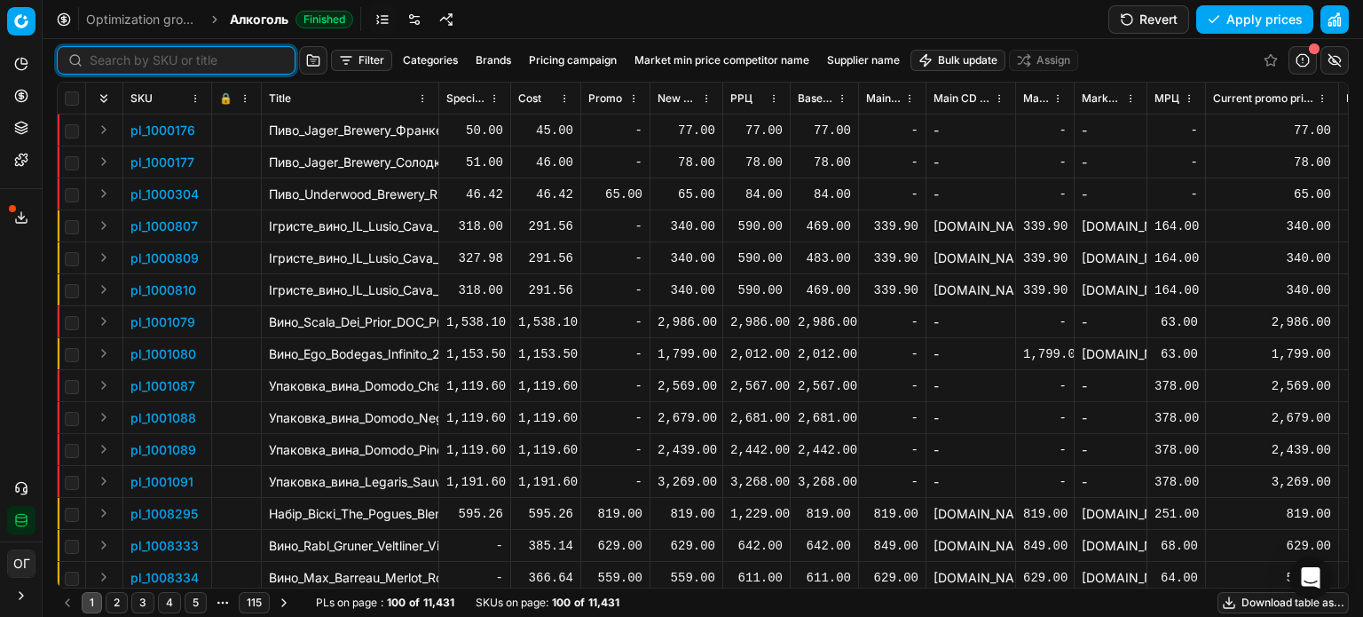
paste input "454684"
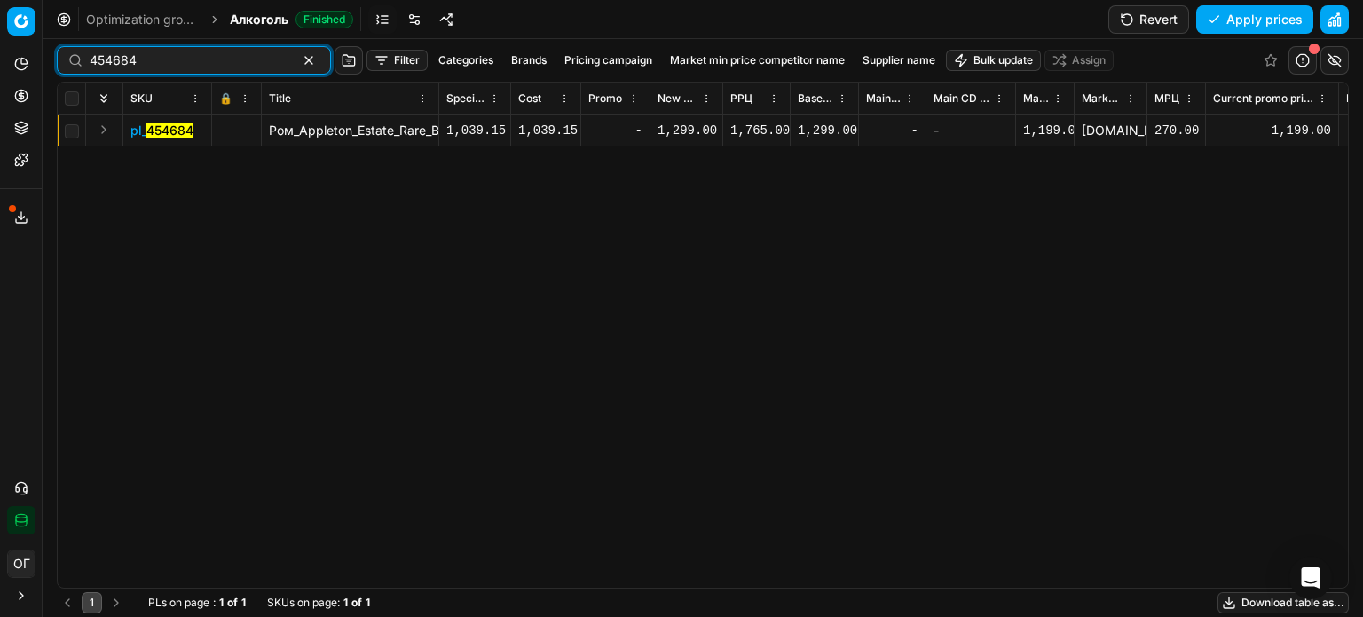
drag, startPoint x: 183, startPoint y: 69, endPoint x: 74, endPoint y: 63, distance: 109.3
click at [74, 63] on div "454684" at bounding box center [194, 60] width 274 height 28
paste input "72713"
type input "472713"
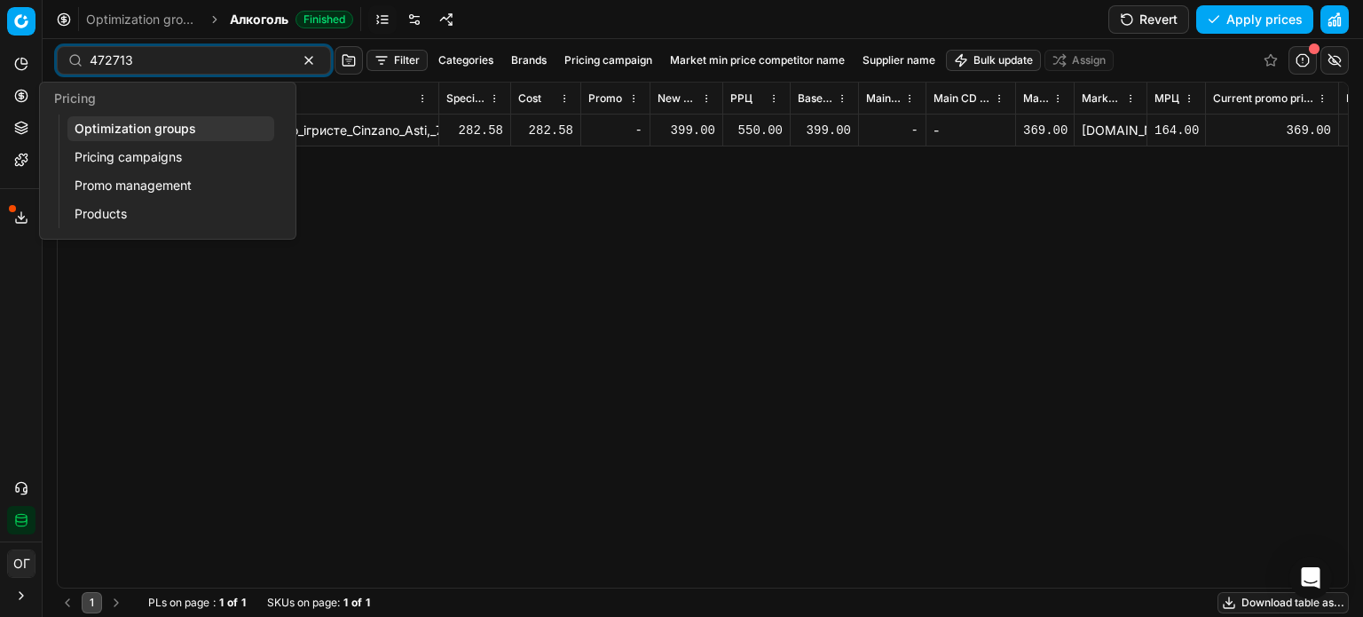
click at [19, 97] on icon at bounding box center [21, 96] width 14 height 14
click at [81, 127] on link "Optimization groups" at bounding box center [170, 128] width 207 height 25
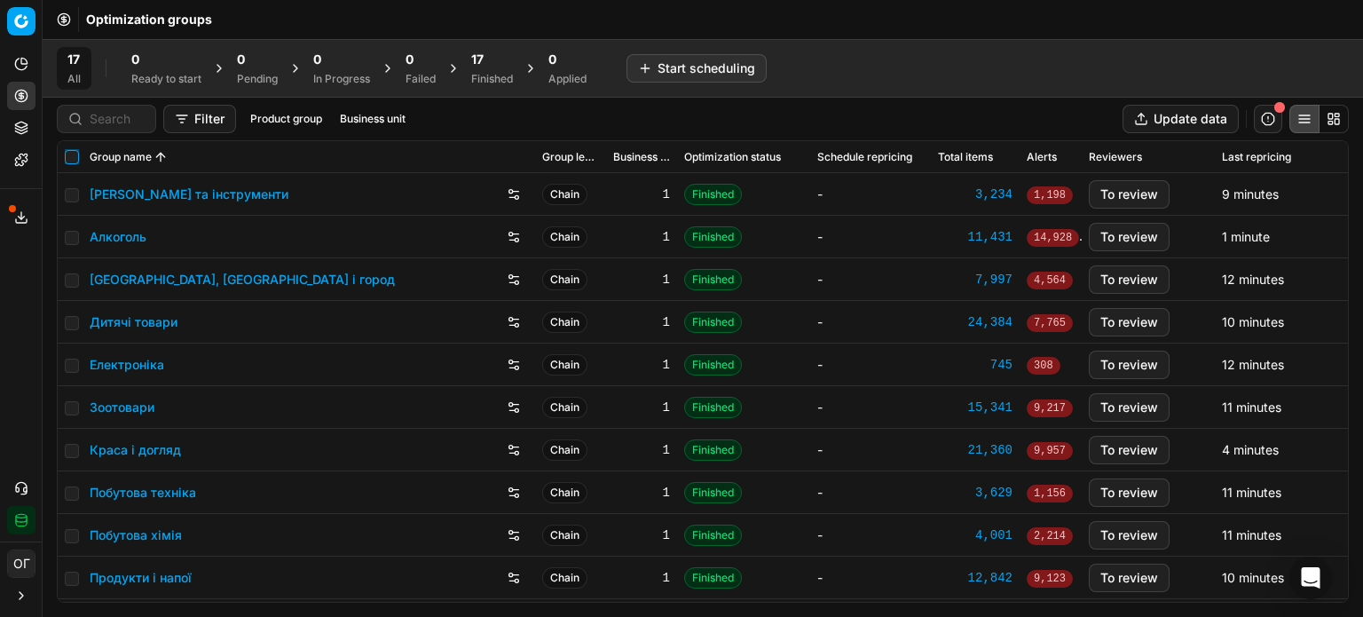
click at [75, 154] on input "checkbox" at bounding box center [72, 157] width 14 height 14
checkbox input "true"
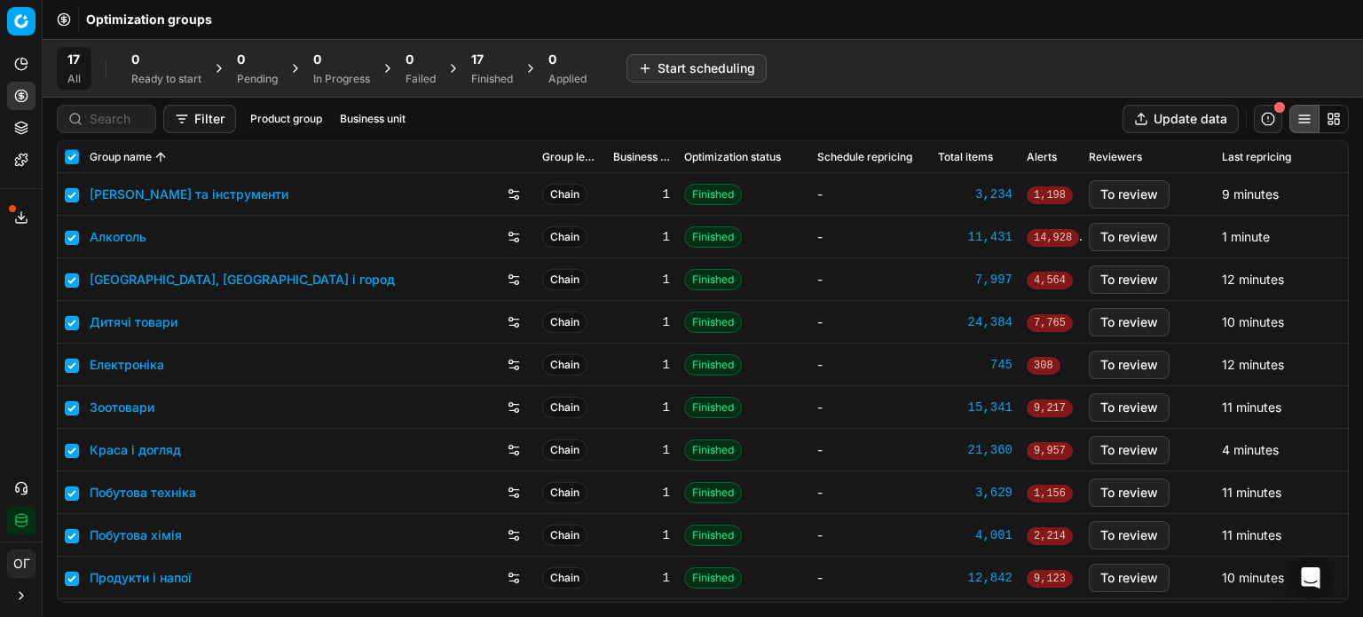
checkbox input "true"
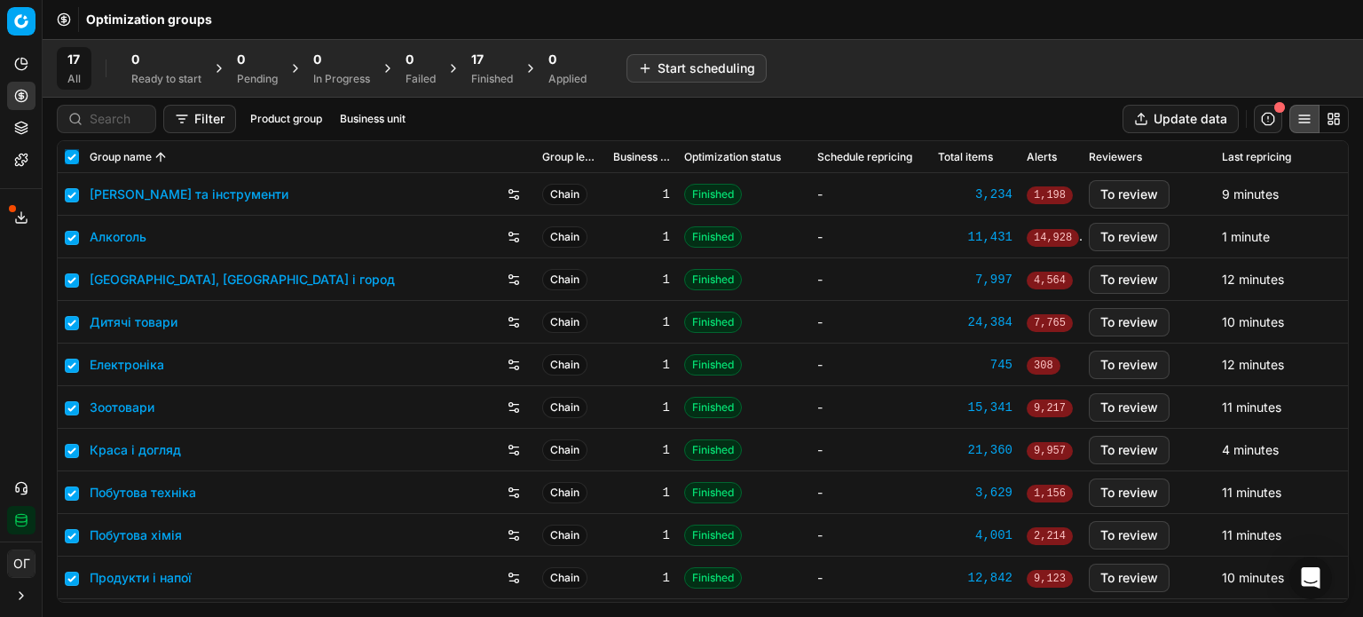
checkbox input "true"
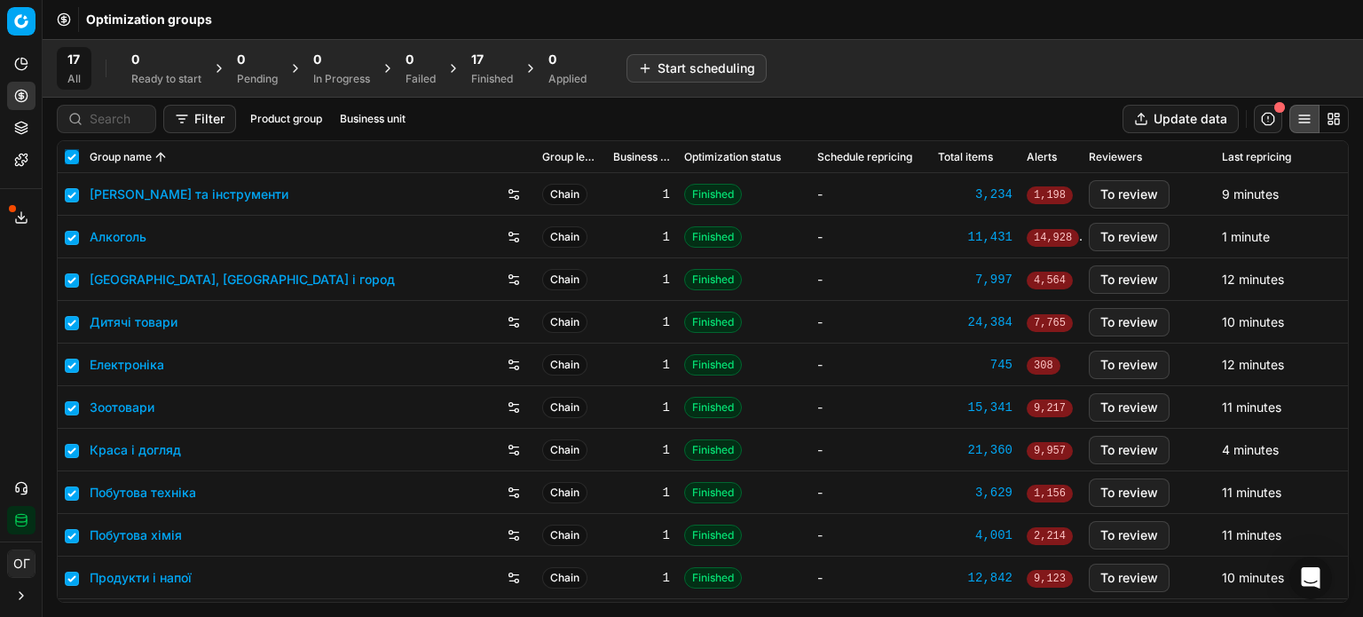
checkbox input "true"
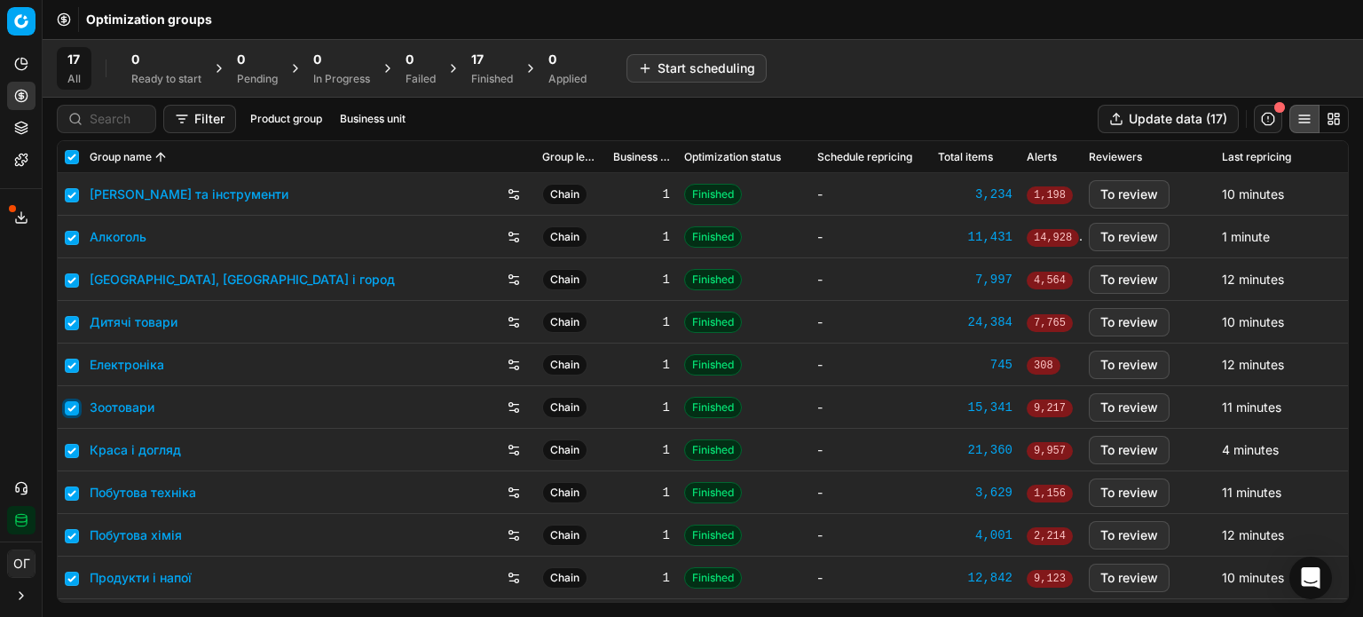
click at [76, 401] on input "checkbox" at bounding box center [72, 408] width 14 height 14
checkbox input "false"
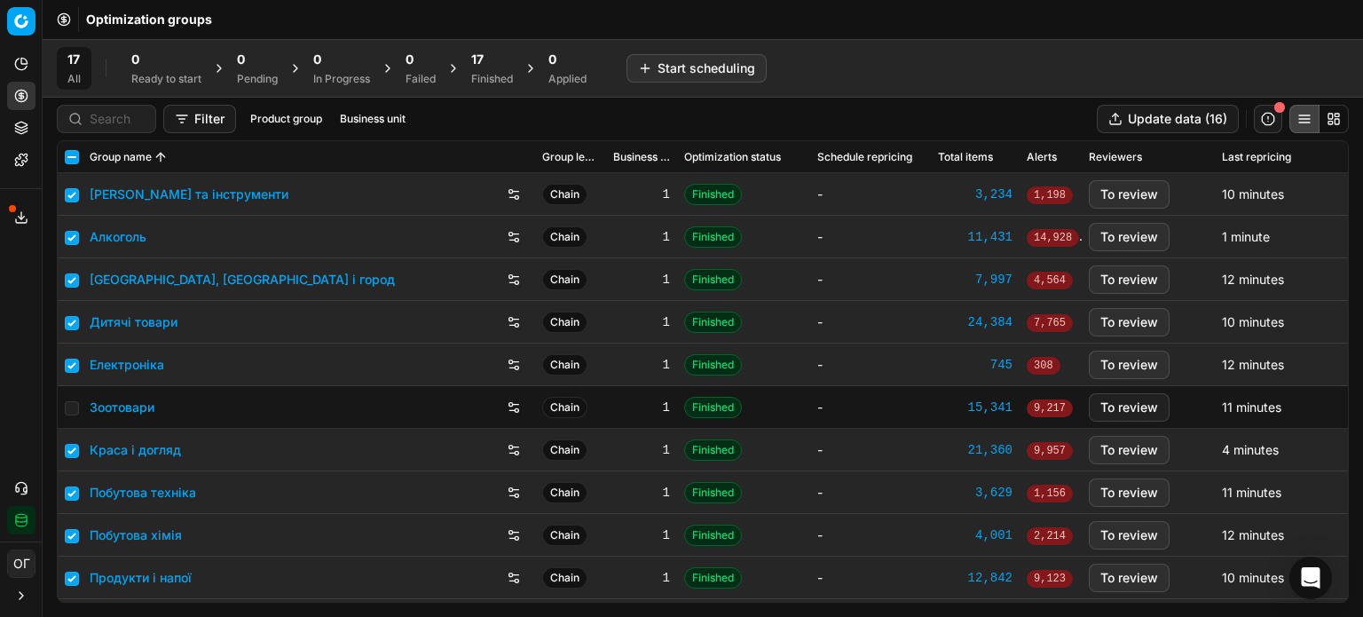
click at [501, 75] on div "Finished" at bounding box center [492, 79] width 42 height 14
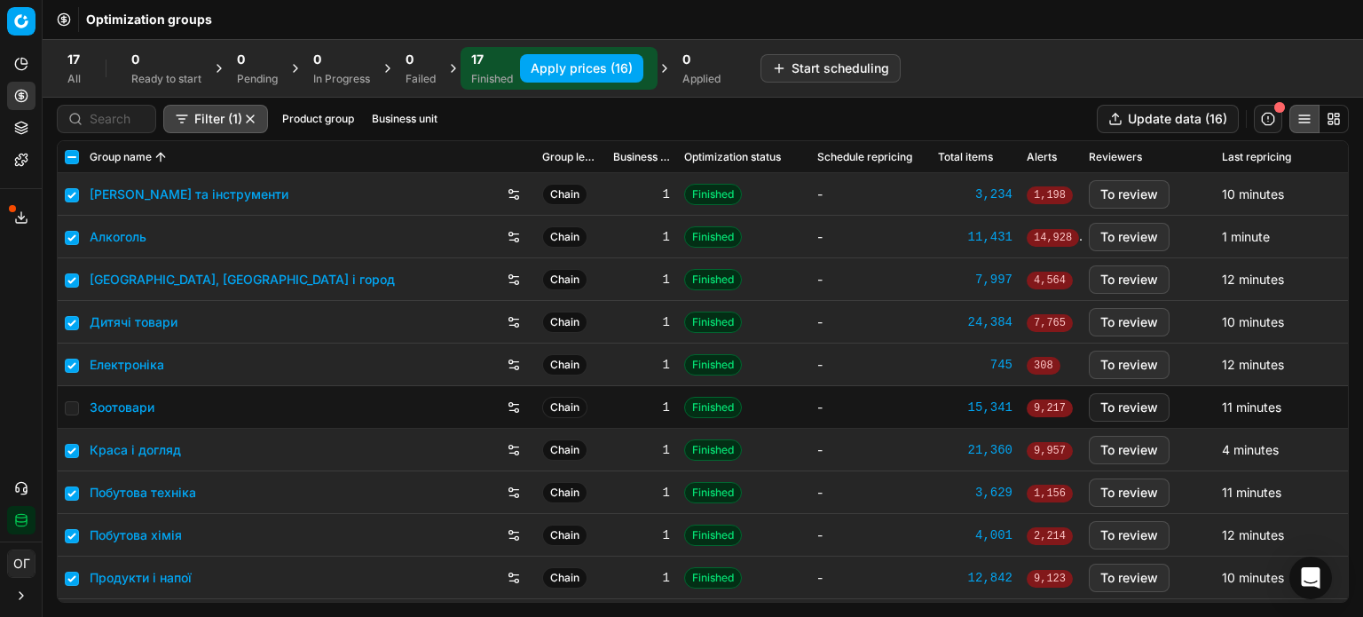
click at [564, 65] on button "Apply prices (16)" at bounding box center [581, 68] width 123 height 28
checkbox input "false"
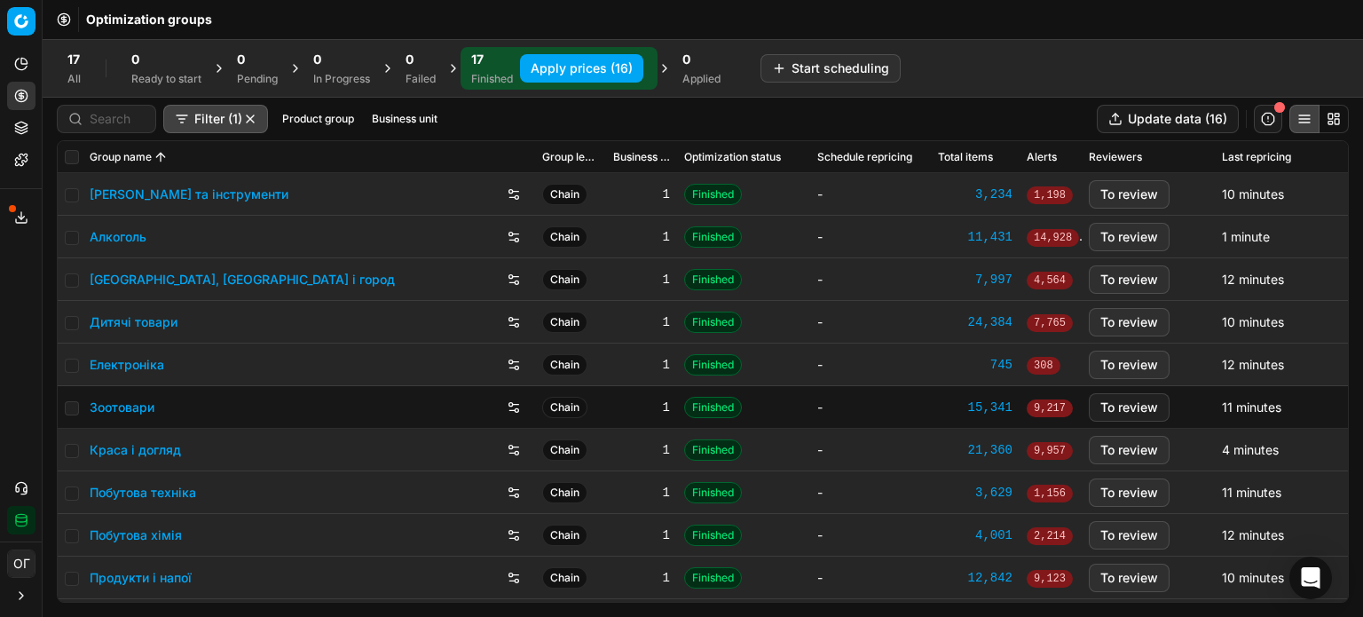
checkbox input "false"
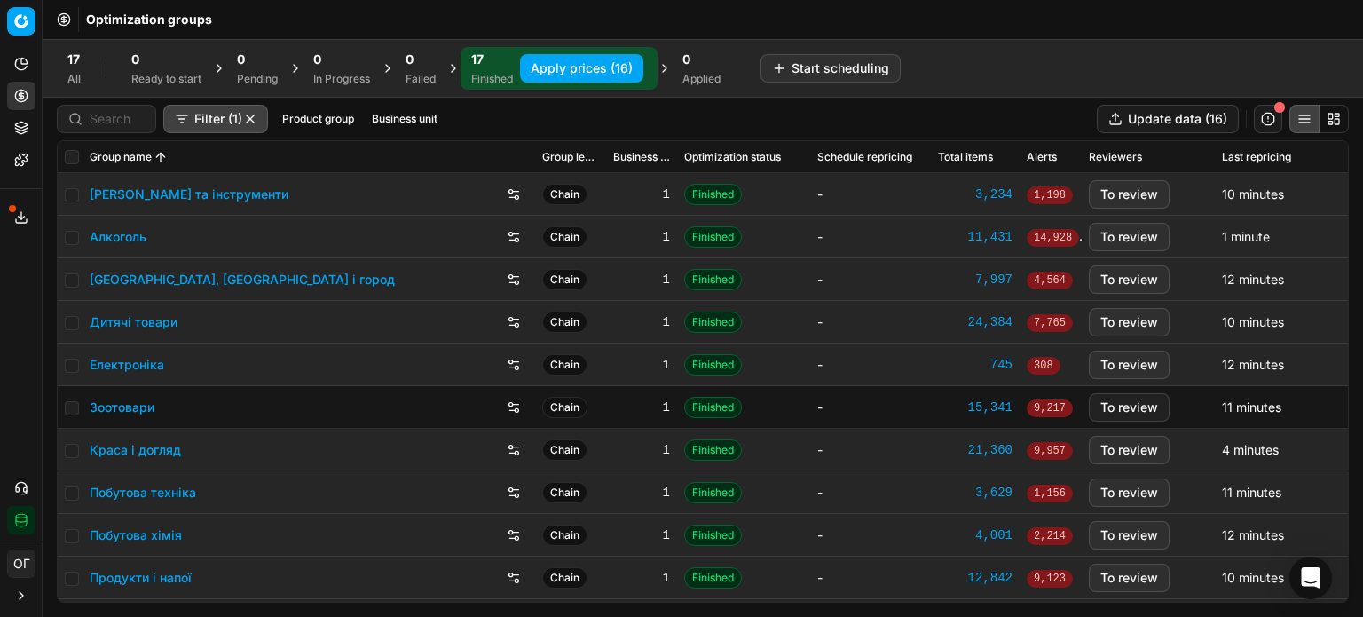
checkbox input "false"
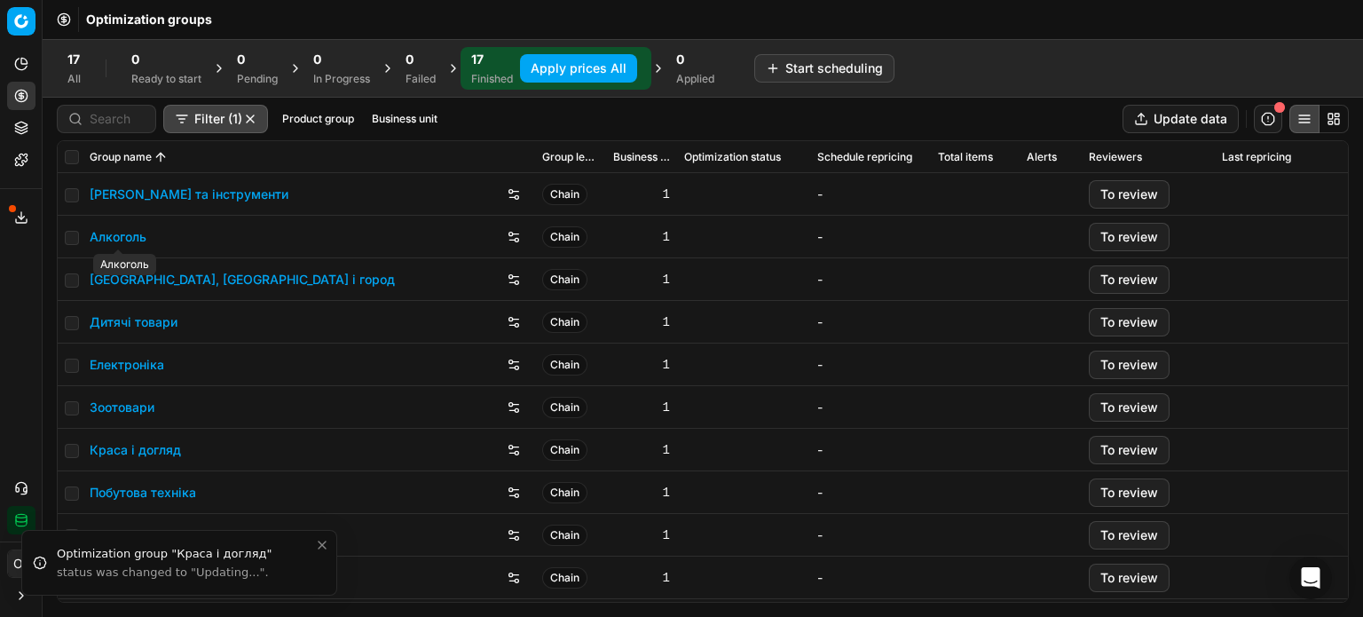
click at [111, 241] on link "Алкоголь" at bounding box center [118, 237] width 57 height 18
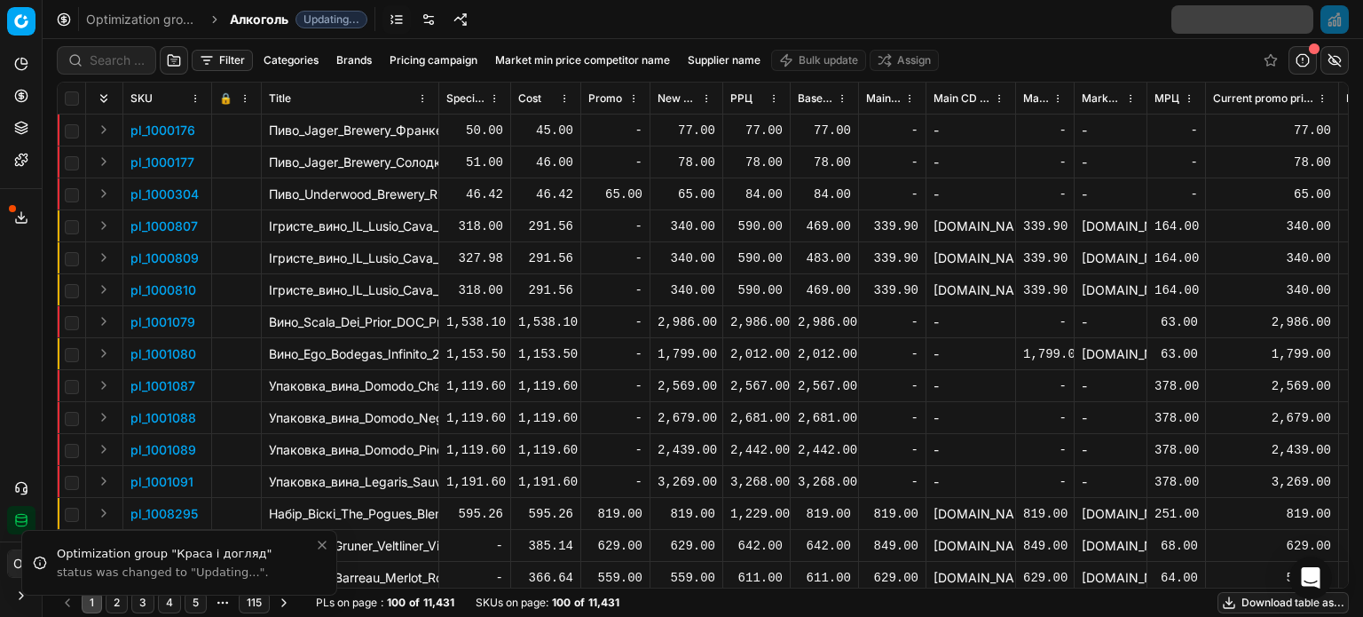
click at [25, 96] on icon at bounding box center [21, 96] width 14 height 14
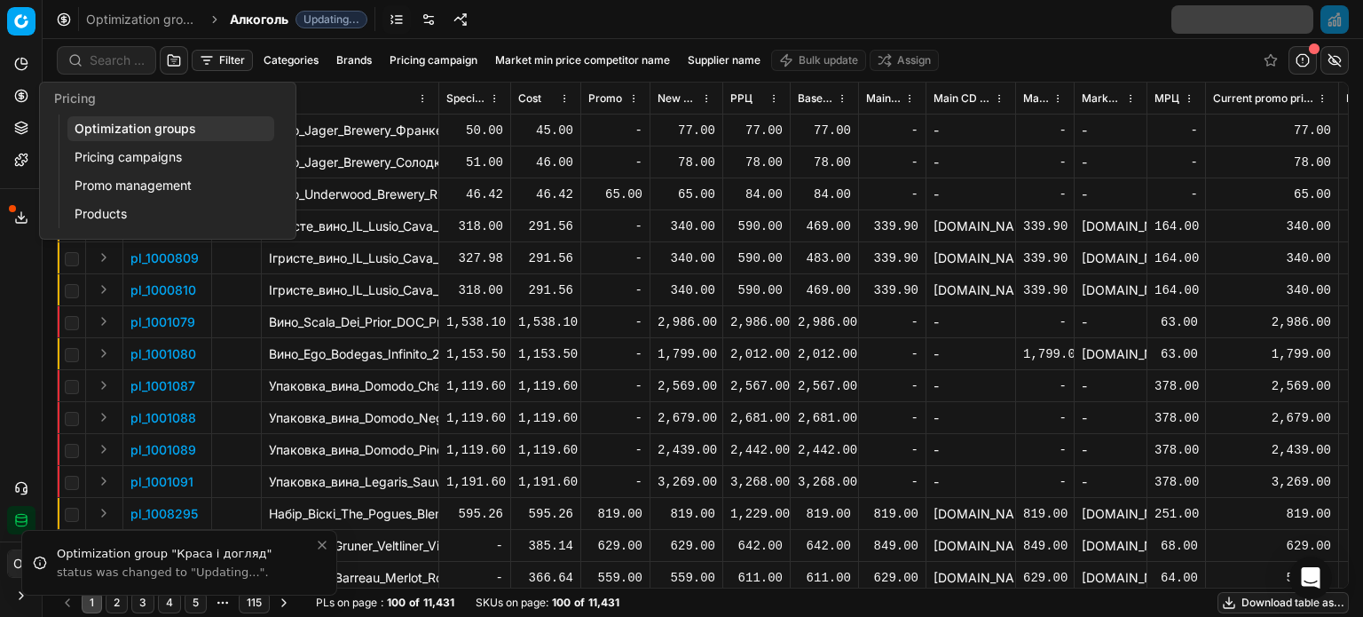
click at [103, 130] on link "Optimization groups" at bounding box center [170, 128] width 207 height 25
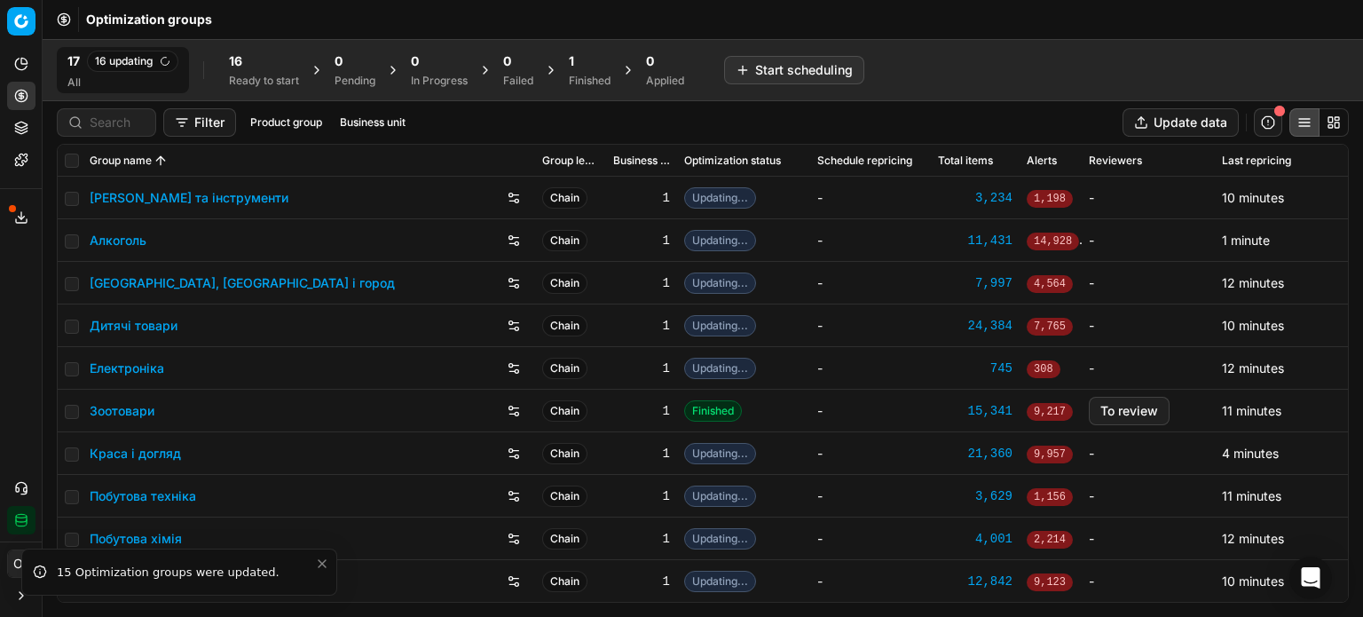
click at [592, 72] on div "1 Finished" at bounding box center [590, 69] width 42 height 35
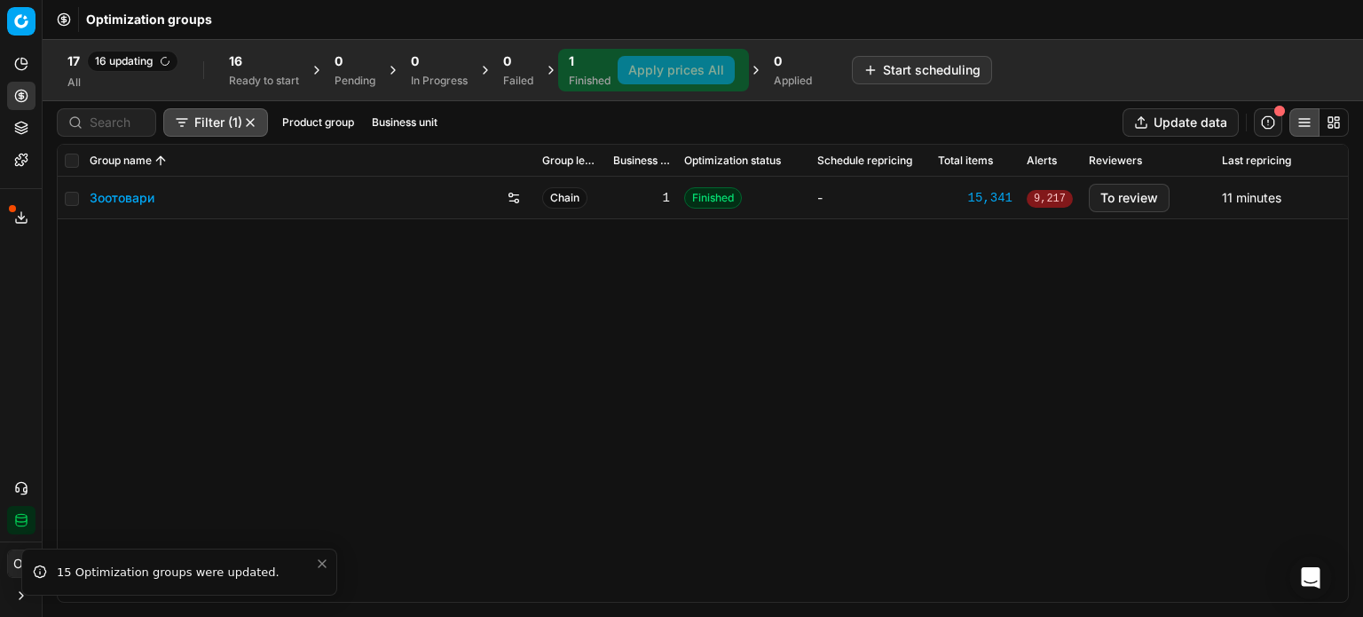
click at [124, 198] on link "Зоотовари" at bounding box center [122, 198] width 65 height 18
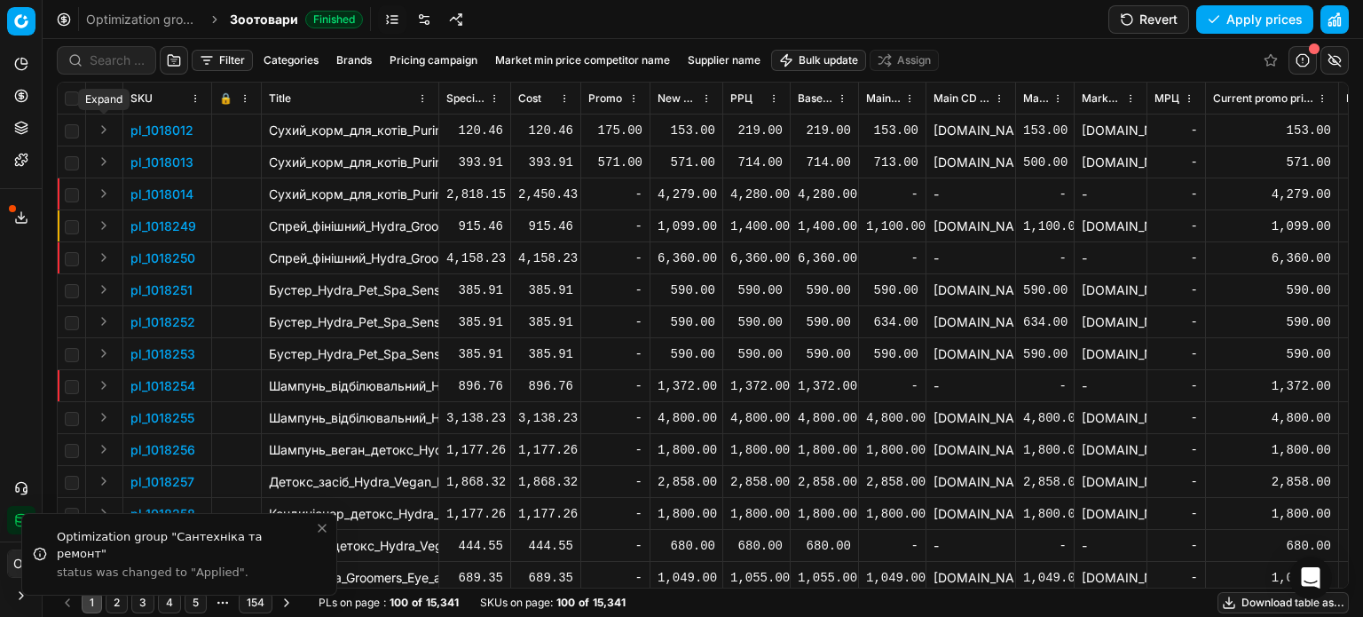
click at [104, 127] on button "Expand" at bounding box center [103, 129] width 21 height 21
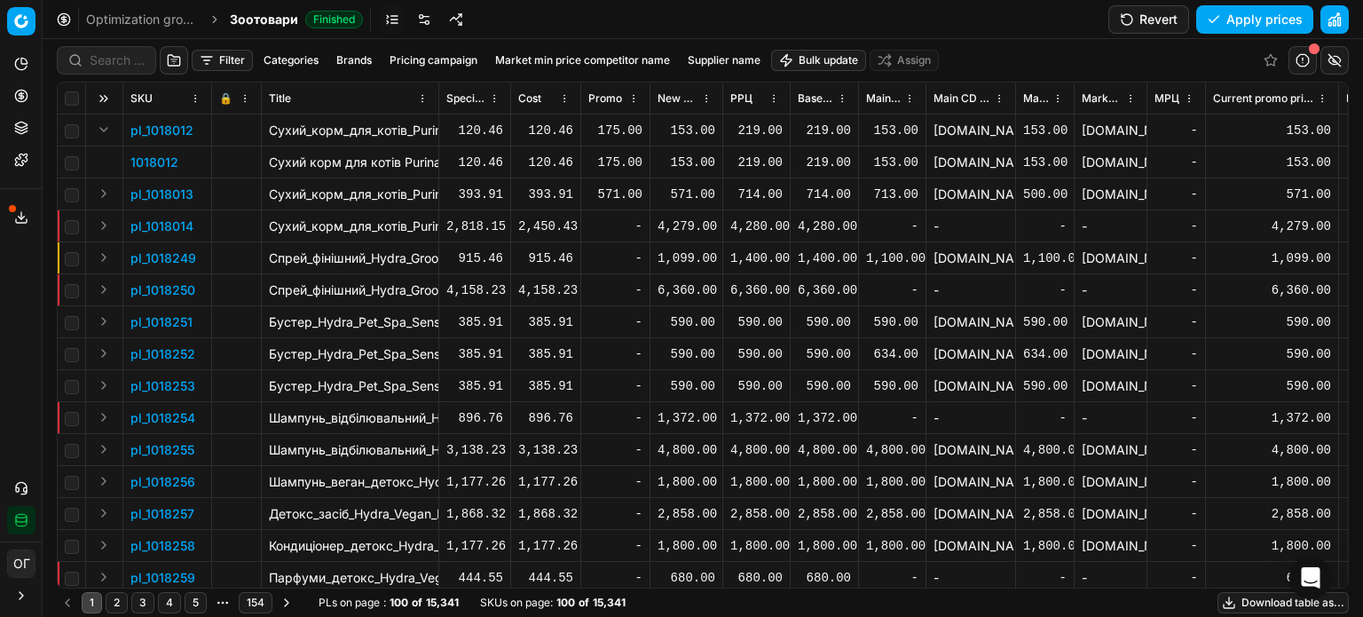
click at [139, 163] on p "1018012" at bounding box center [154, 163] width 48 height 18
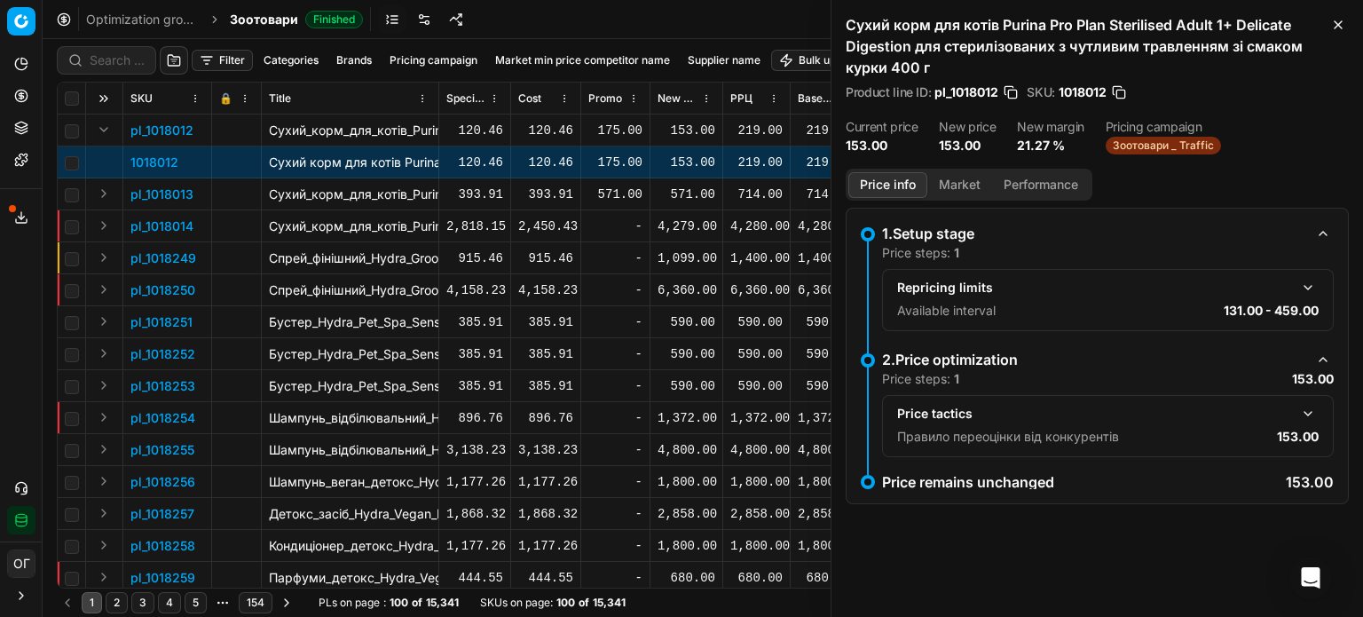
click at [957, 187] on button "Market" at bounding box center [959, 185] width 65 height 26
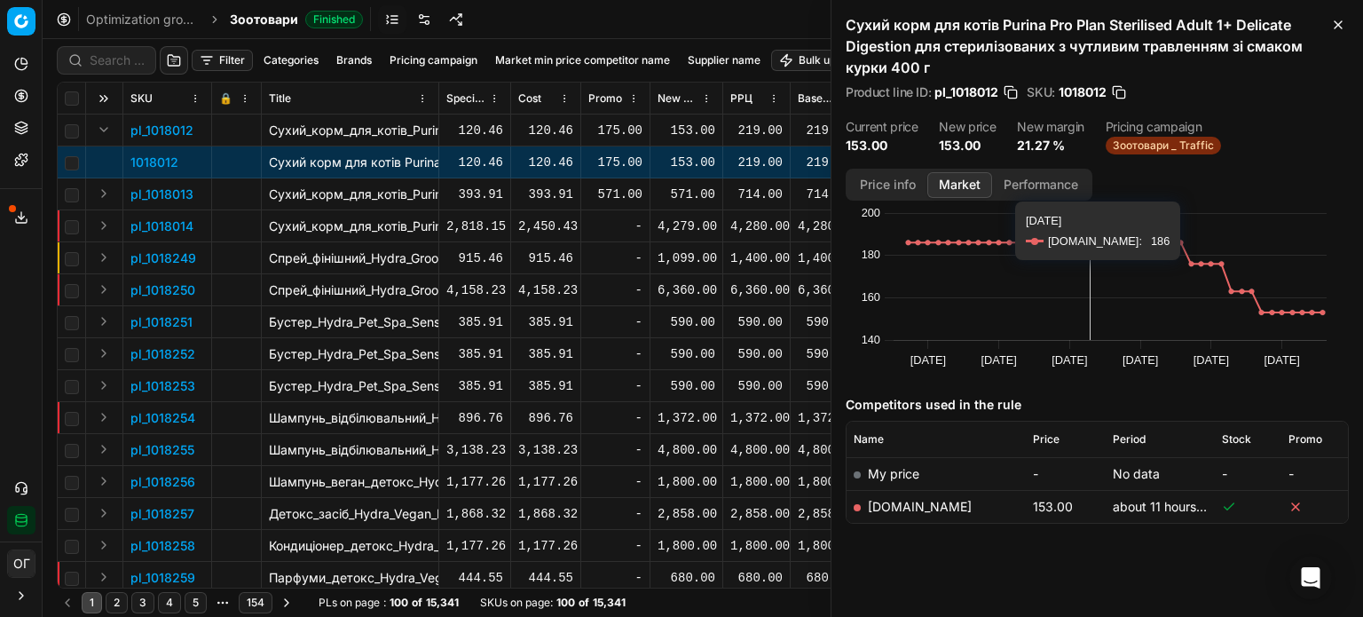
scroll to position [51, 0]
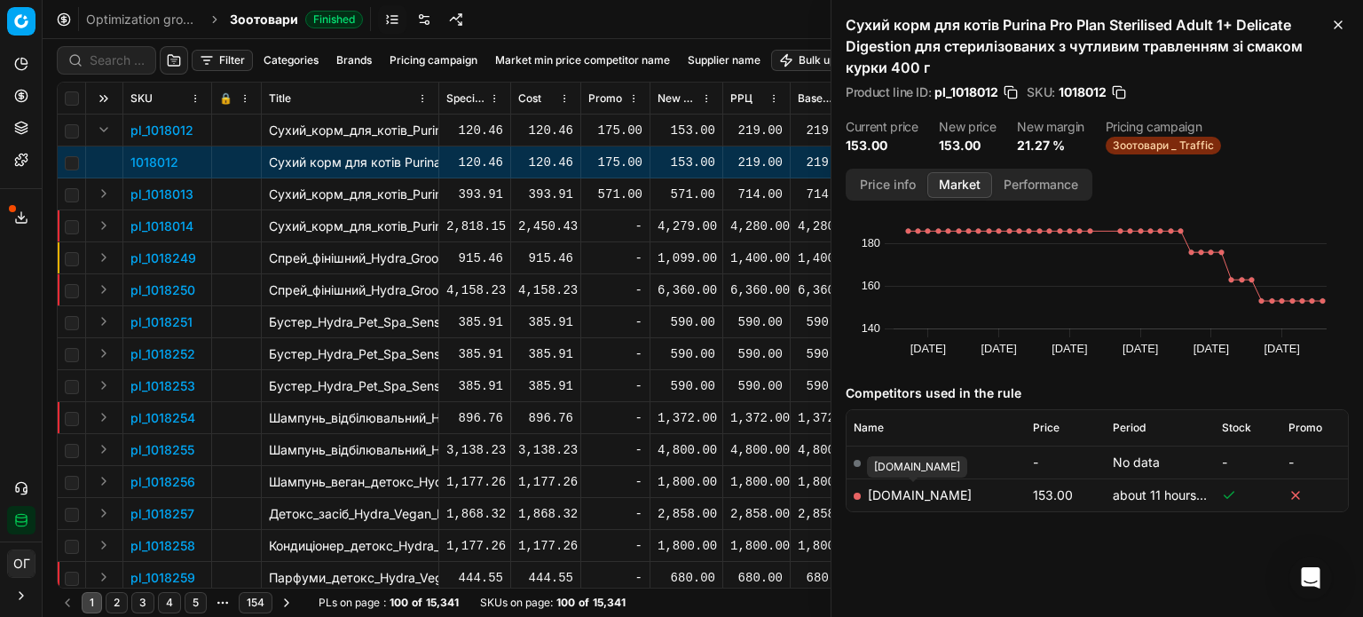
click at [902, 492] on link "[DOMAIN_NAME]" at bounding box center [920, 494] width 104 height 15
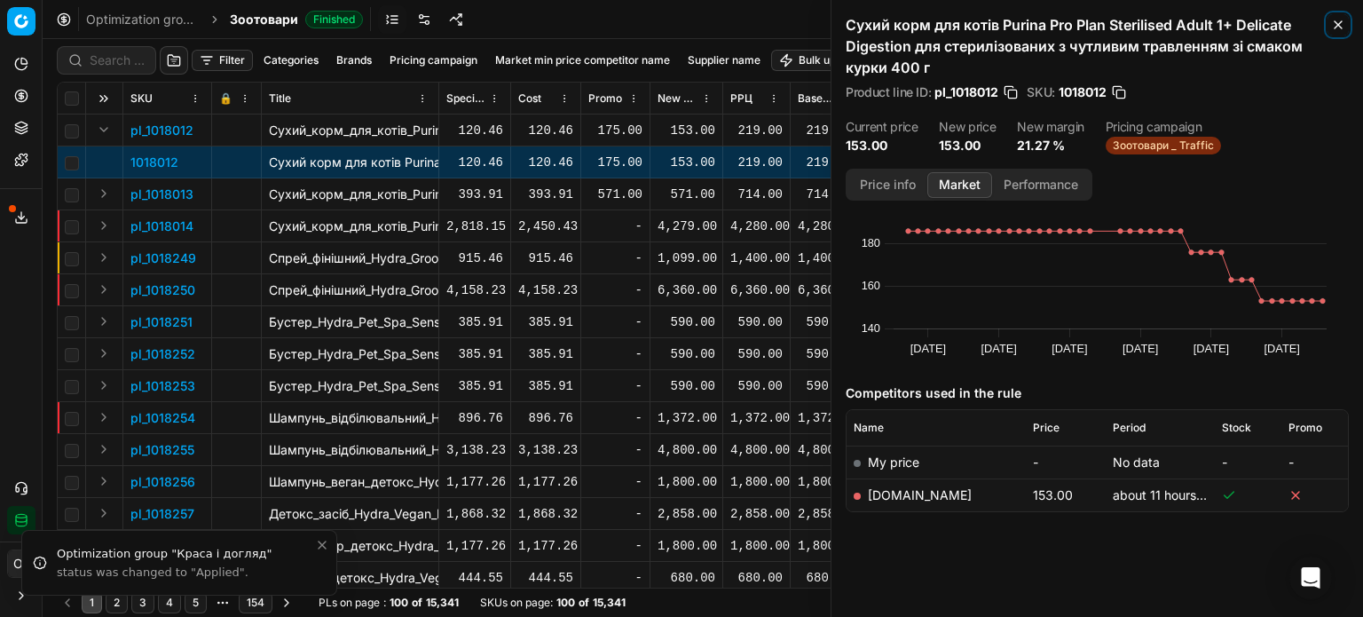
click at [1344, 20] on icon "button" at bounding box center [1338, 25] width 14 height 14
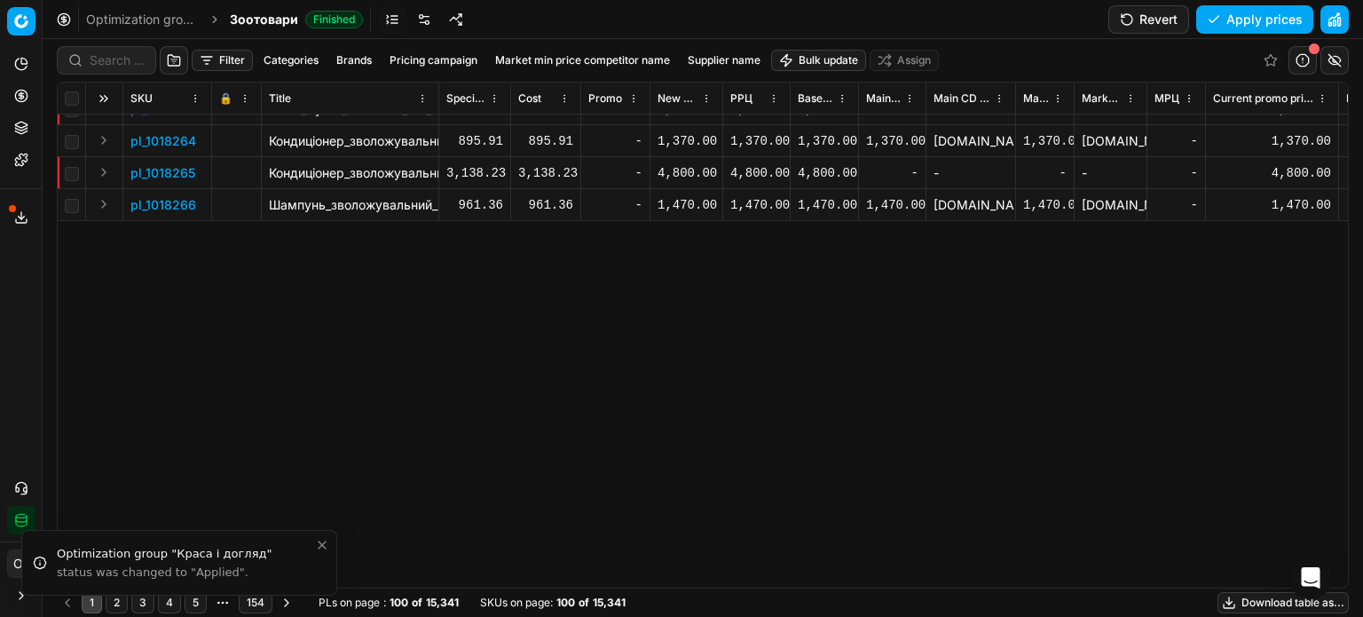
scroll to position [0, 0]
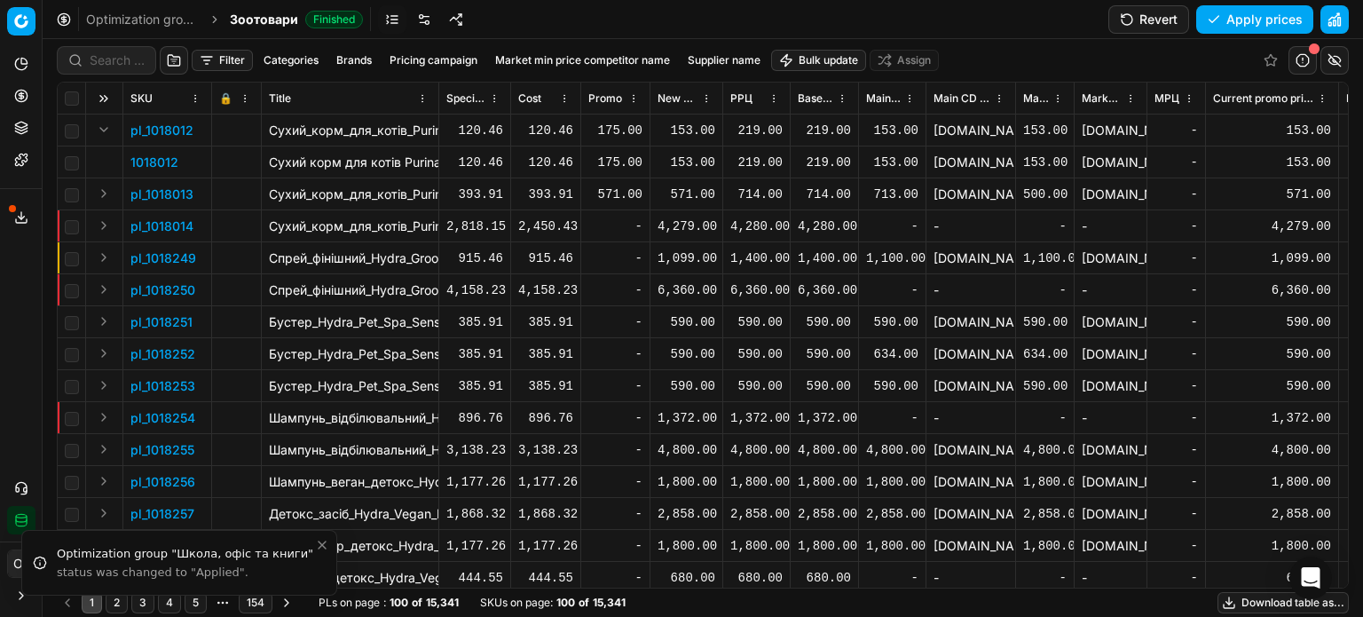
click at [420, 19] on link at bounding box center [424, 19] width 28 height 28
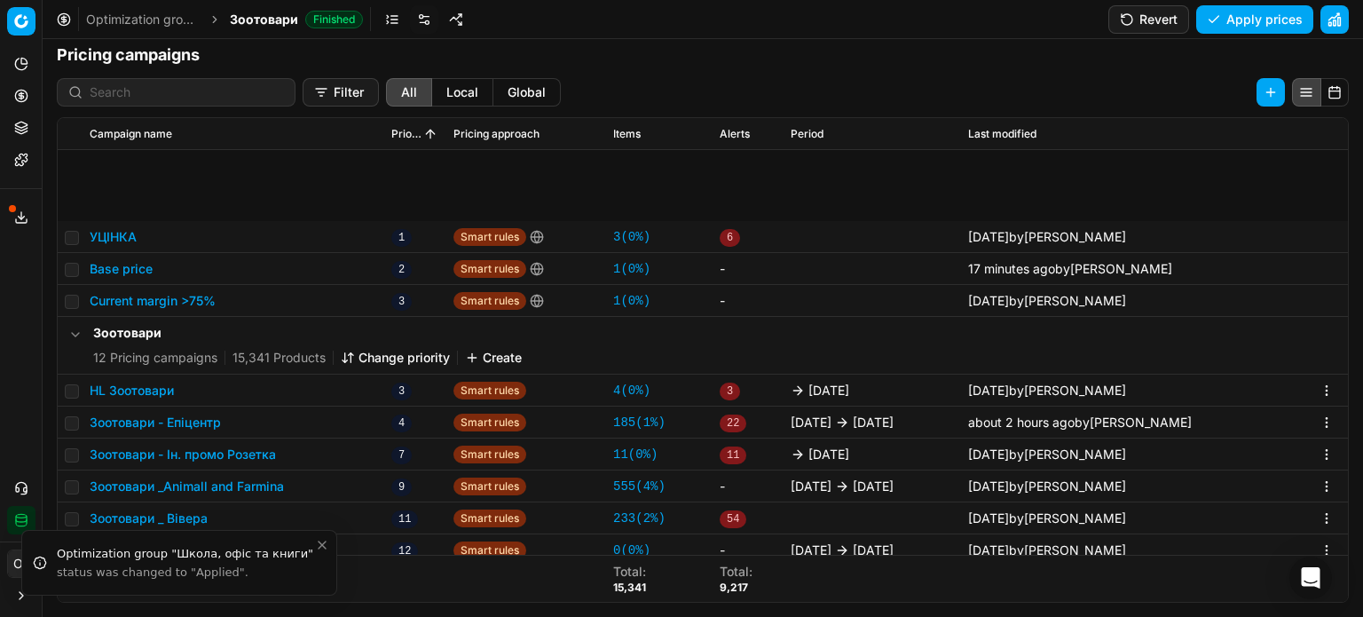
scroll to position [188, 0]
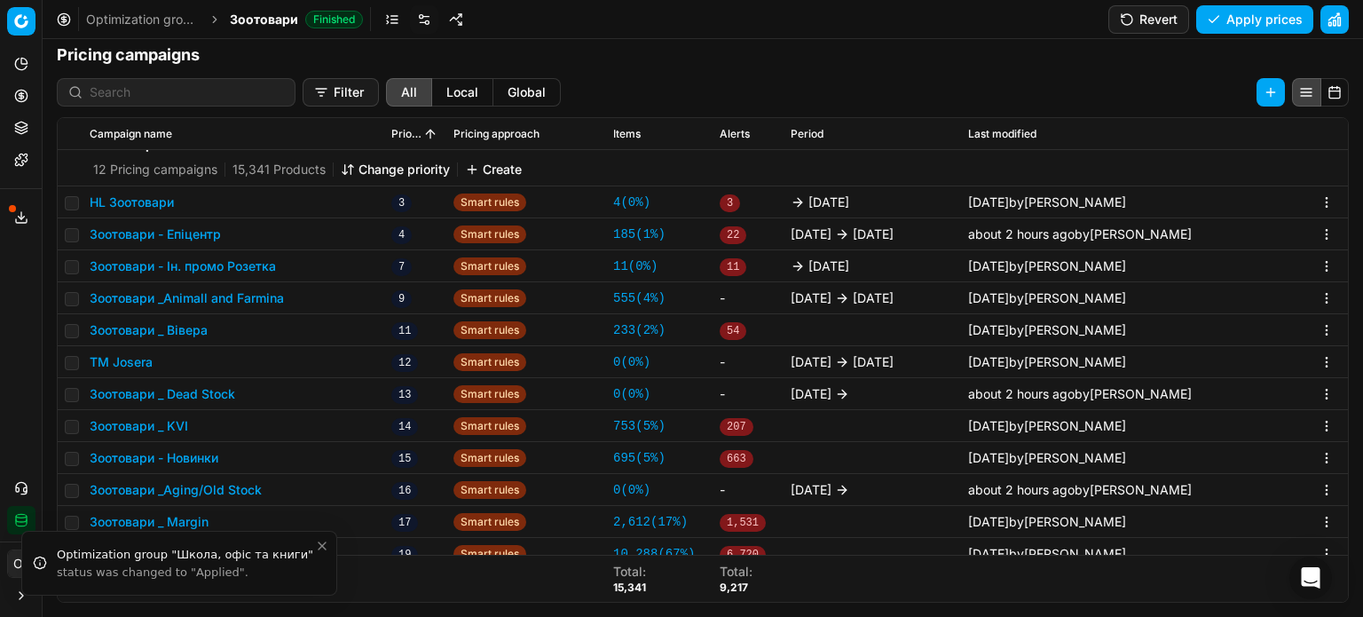
click at [317, 542] on icon "Close toast" at bounding box center [322, 546] width 14 height 14
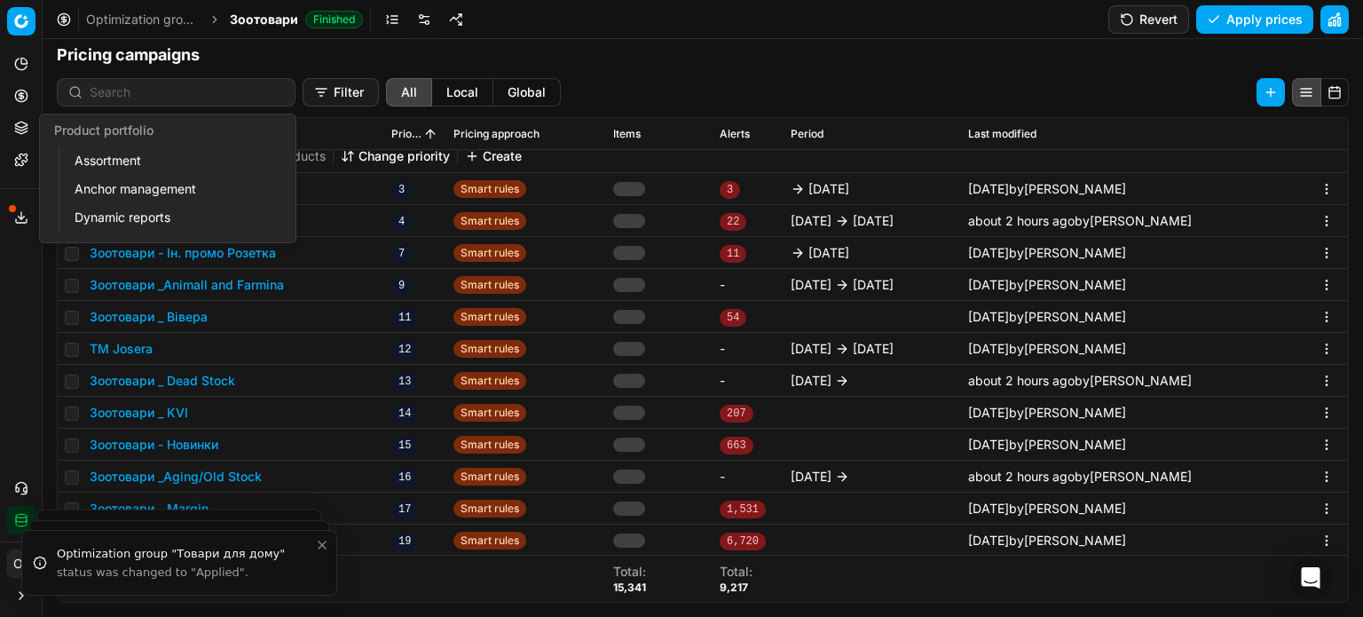
click at [20, 127] on icon at bounding box center [21, 125] width 12 height 6
click at [106, 160] on link "Assortment" at bounding box center [170, 160] width 207 height 25
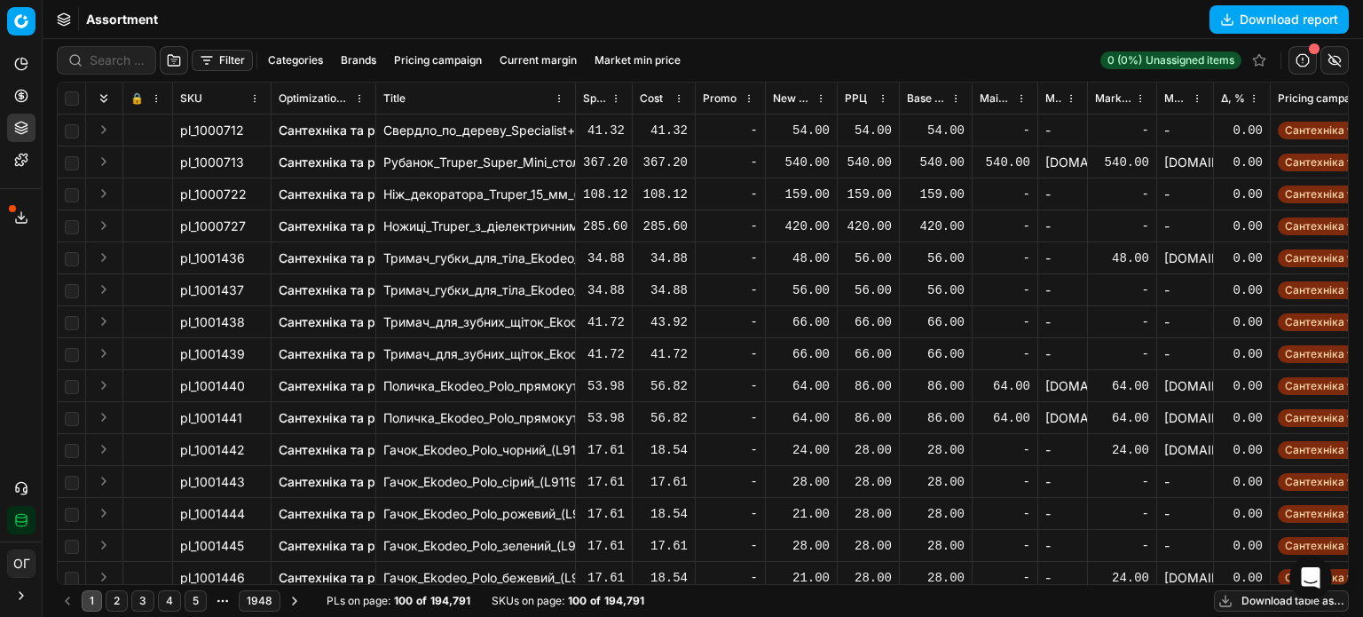
click at [211, 59] on button "Filter" at bounding box center [222, 60] width 61 height 21
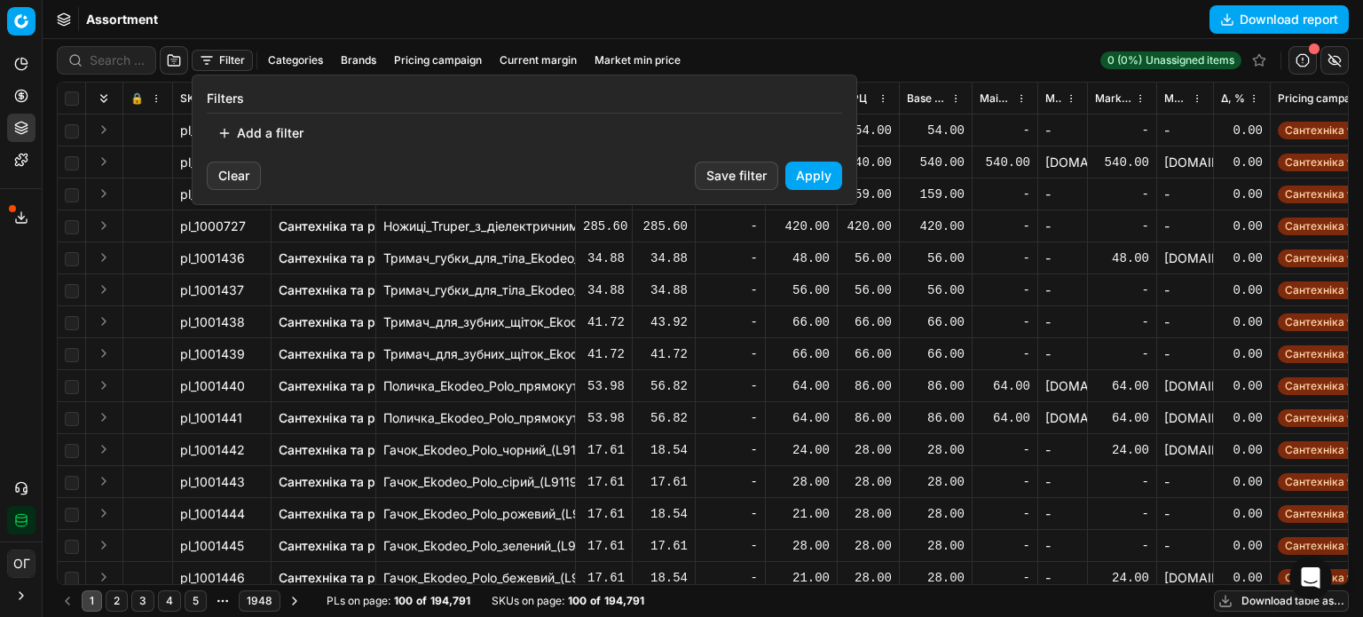
click at [262, 136] on button "Add a filter" at bounding box center [260, 133] width 107 height 28
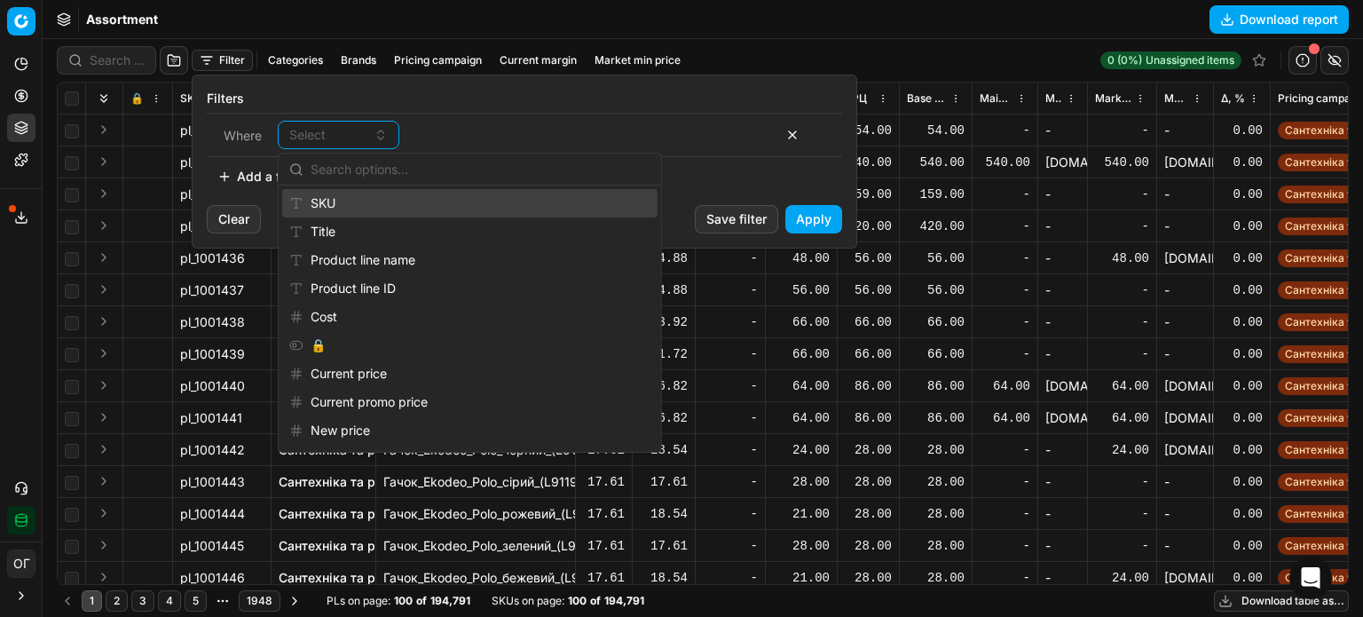
click at [349, 207] on div "SKU" at bounding box center [469, 203] width 375 height 28
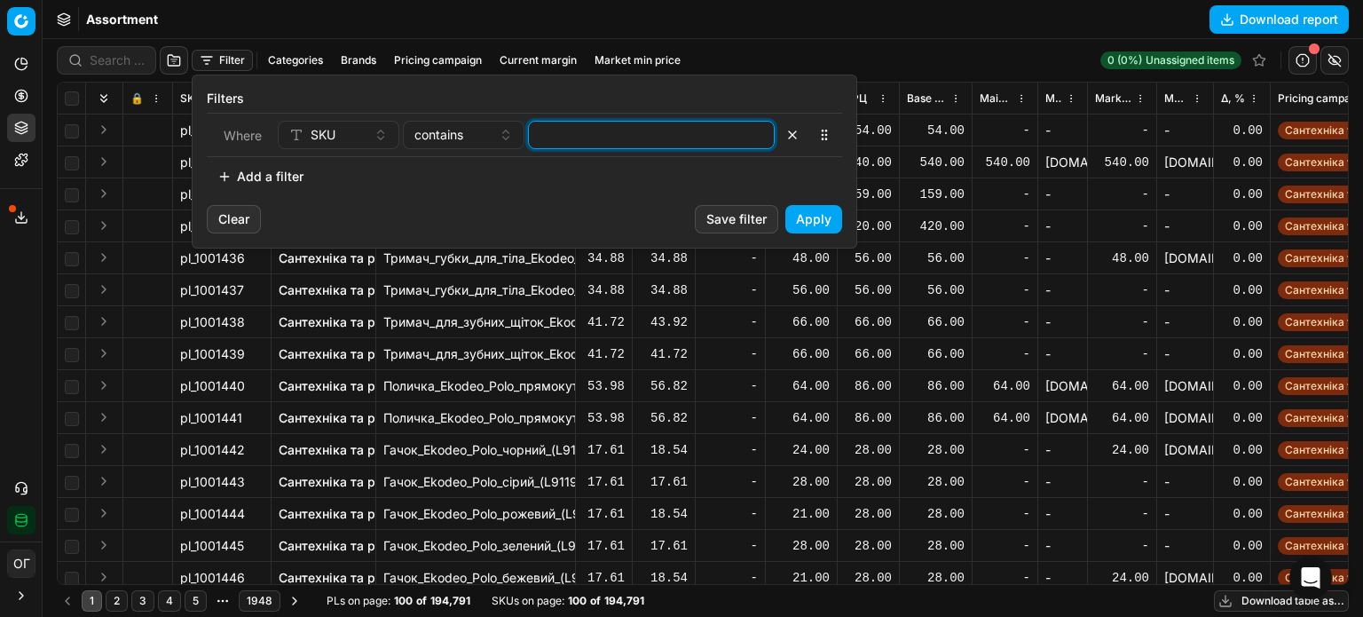
click at [587, 143] on input at bounding box center [651, 135] width 231 height 27
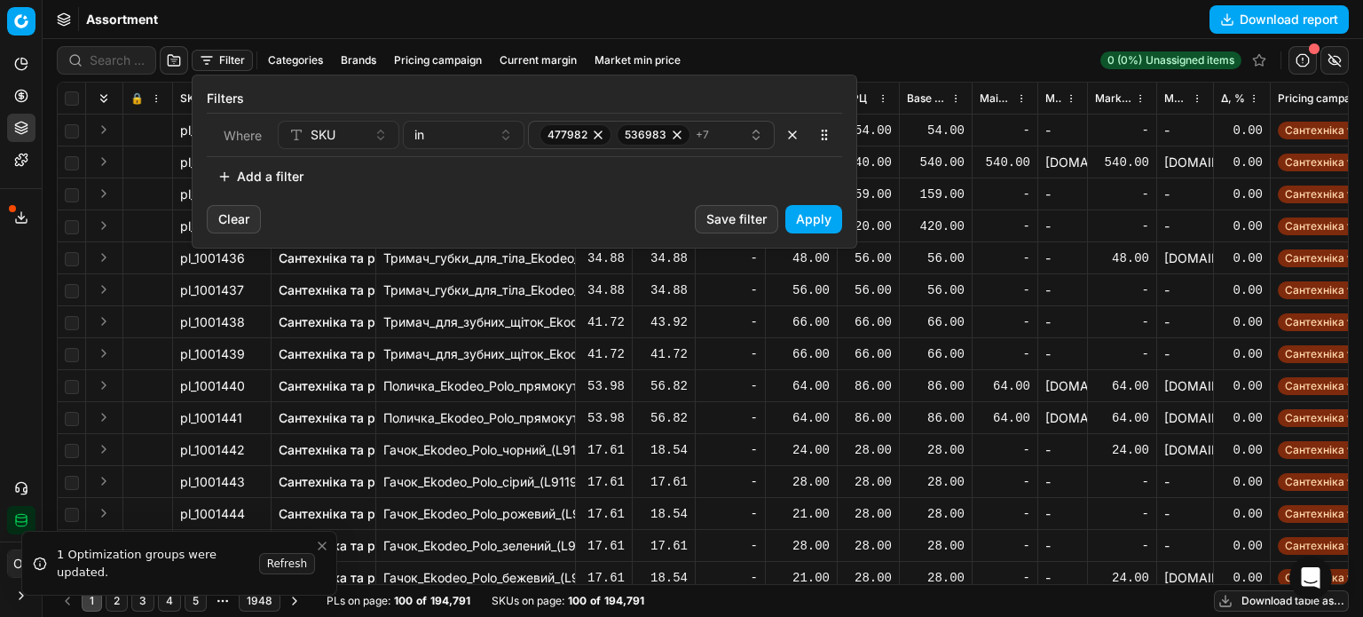
click at [828, 213] on button "Apply" at bounding box center [813, 219] width 57 height 28
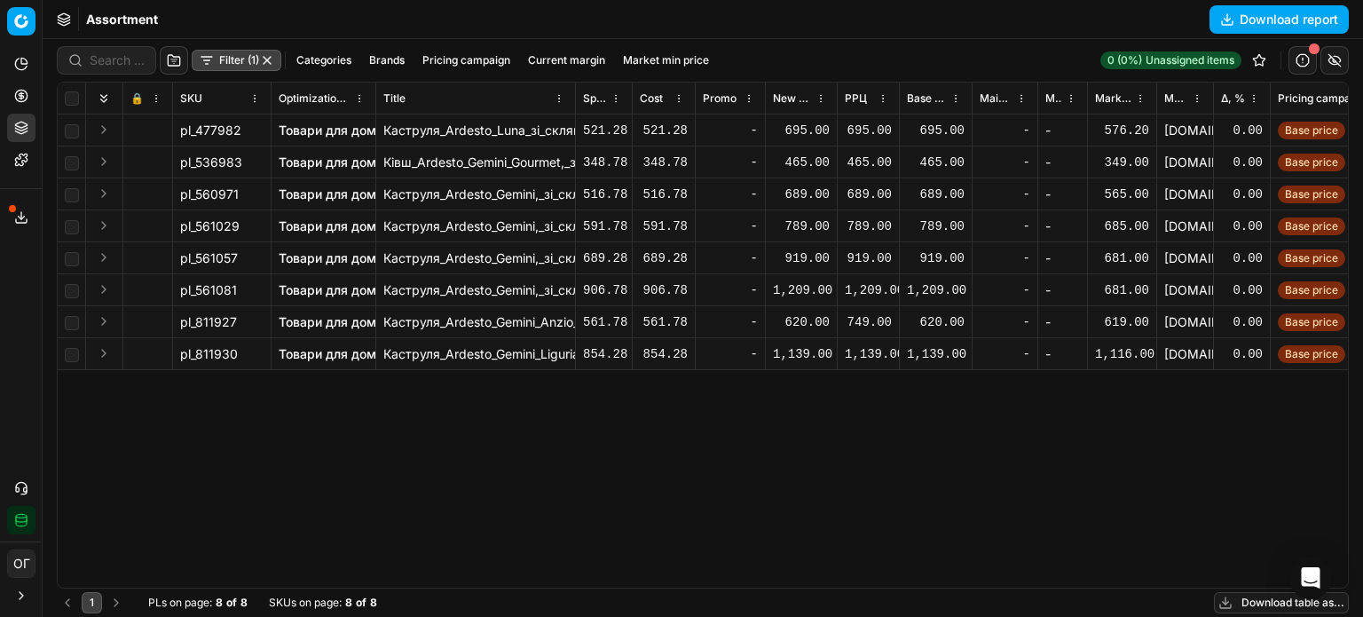
click at [28, 91] on button "Pricing" at bounding box center [21, 96] width 28 height 28
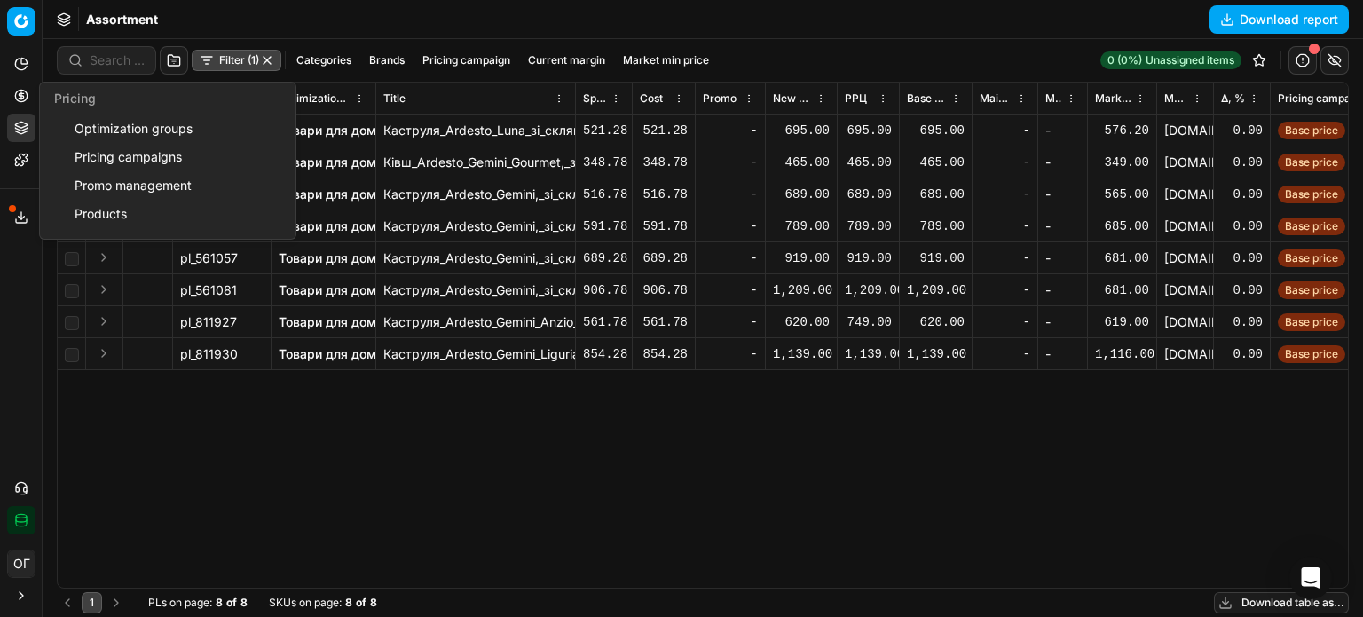
click at [118, 129] on link "Optimization groups" at bounding box center [170, 128] width 207 height 25
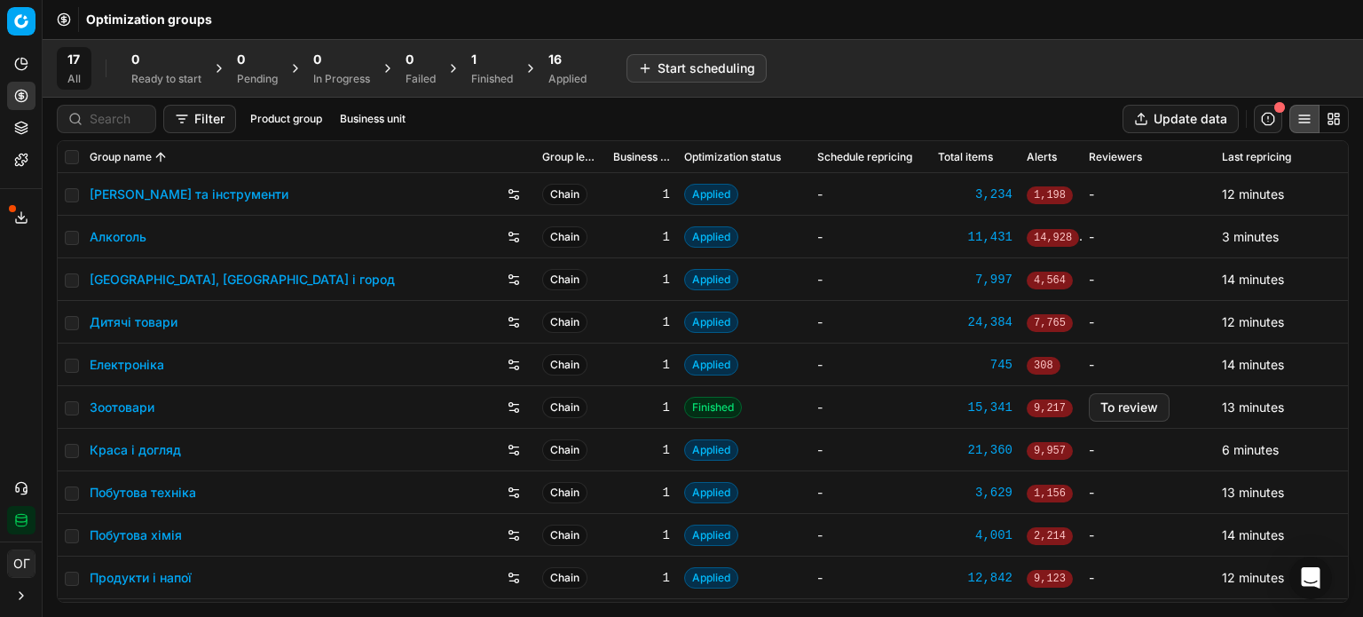
click at [482, 73] on div "Finished" at bounding box center [492, 79] width 42 height 14
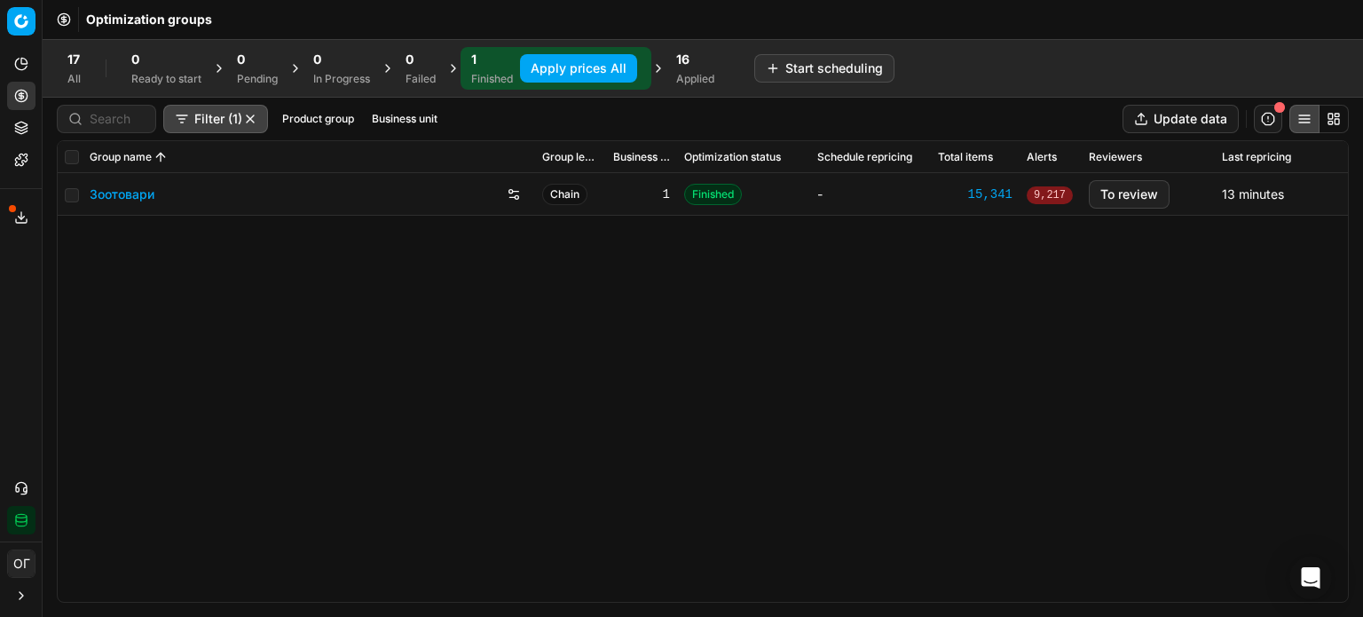
drag, startPoint x: 543, startPoint y: 74, endPoint x: 551, endPoint y: 67, distance: 10.7
click at [550, 68] on button "Apply prices All" at bounding box center [578, 68] width 117 height 28
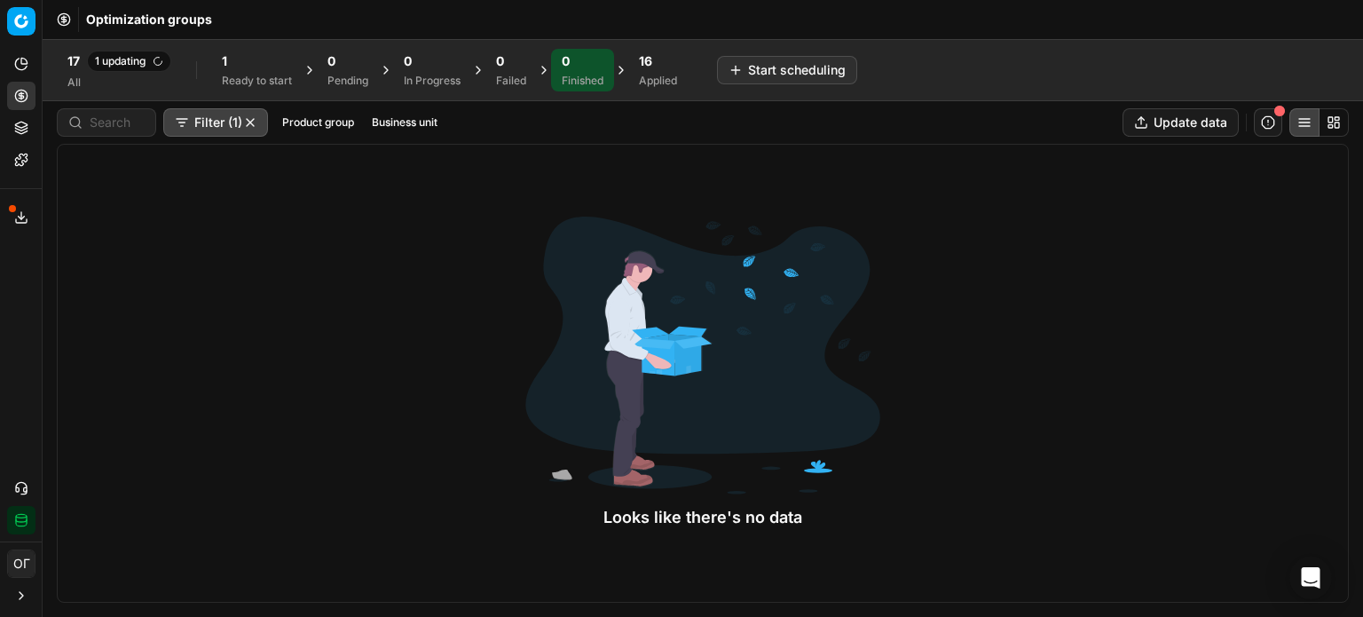
click at [131, 185] on div "Looks like there's no data" at bounding box center [703, 373] width 1292 height 459
click at [236, 71] on div "1 Ready to start" at bounding box center [257, 69] width 70 height 35
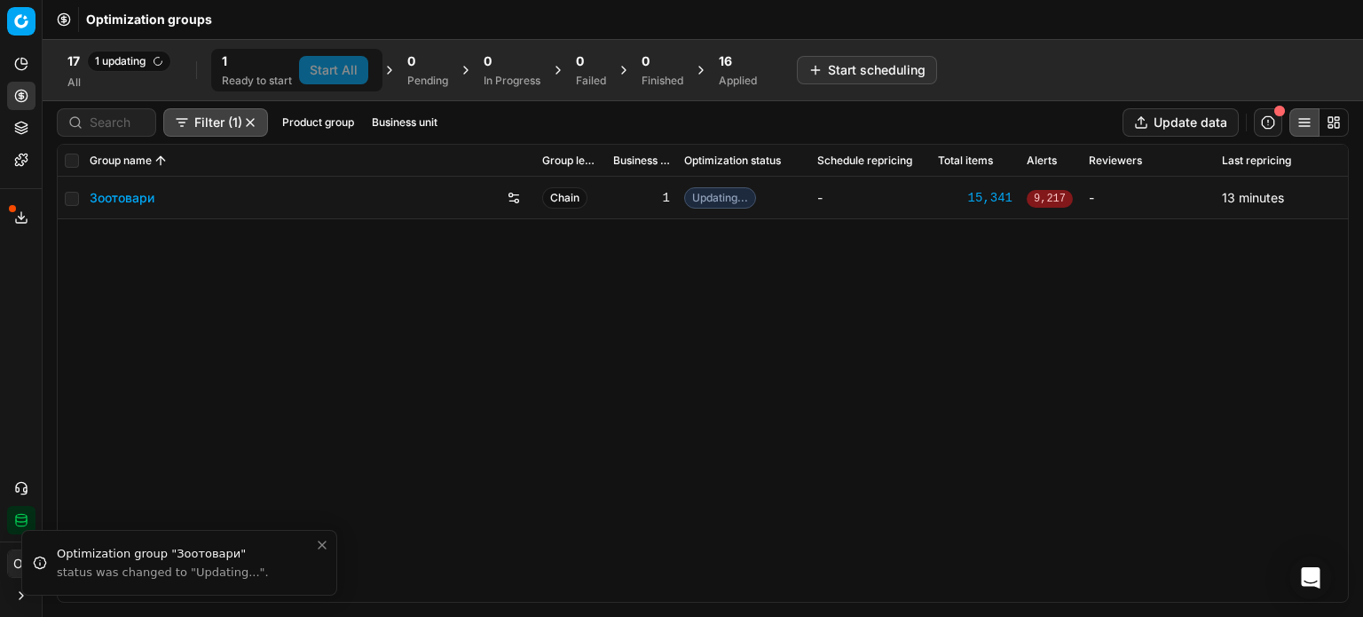
click at [99, 198] on link "Зоотовари" at bounding box center [122, 198] width 65 height 18
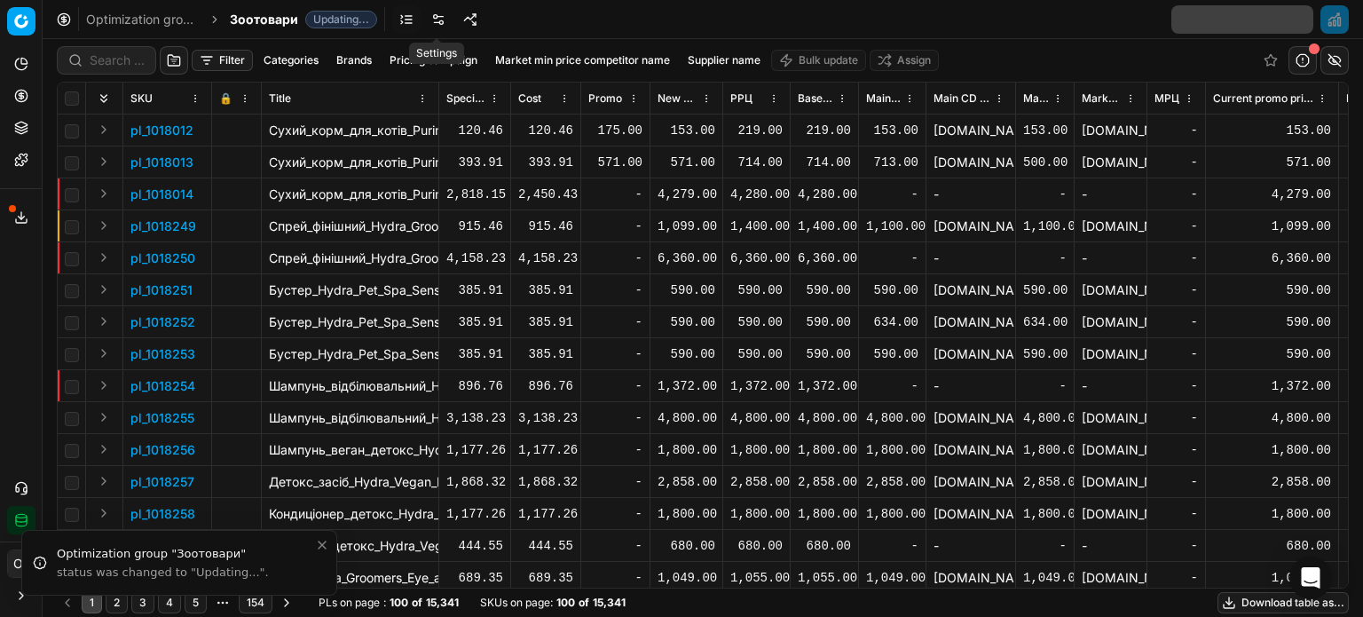
click at [435, 19] on link at bounding box center [438, 19] width 28 height 28
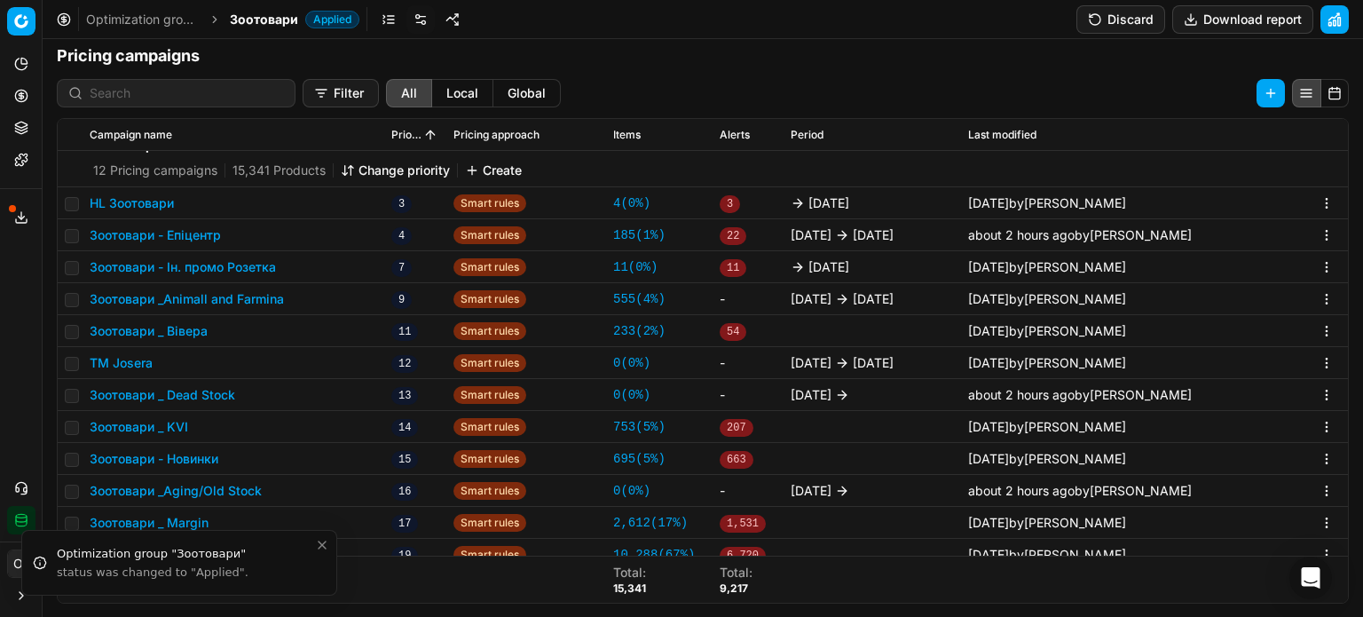
scroll to position [201, 0]
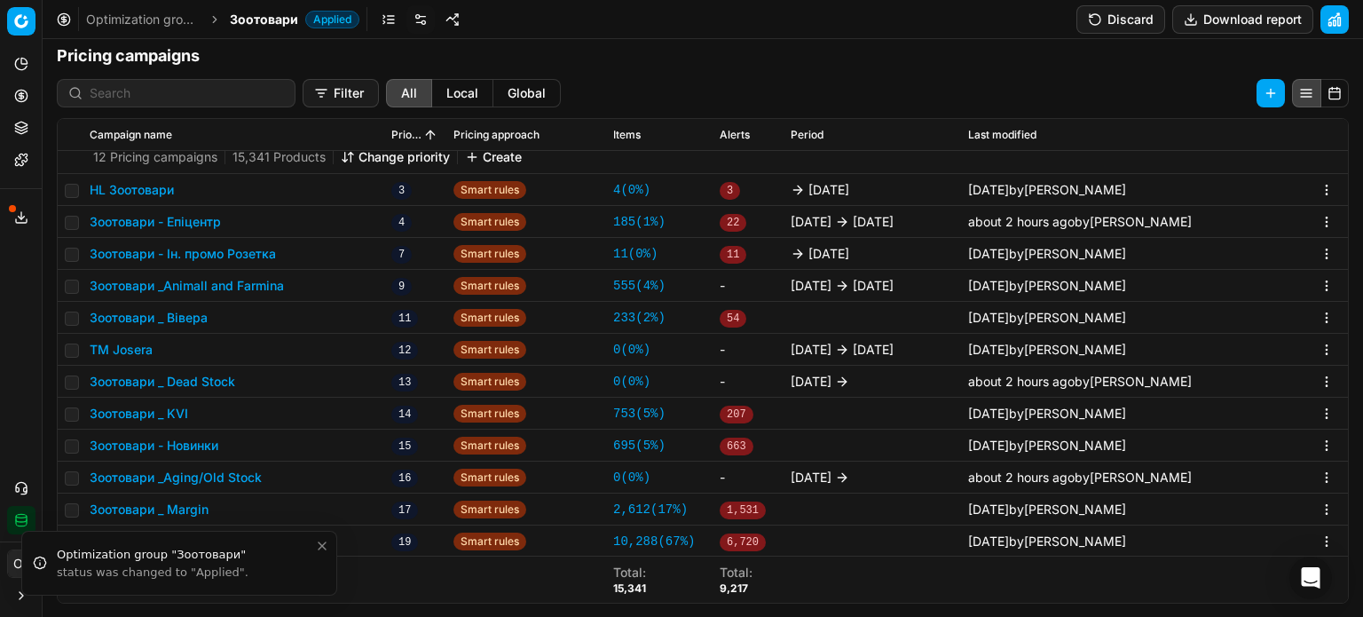
click at [321, 547] on icon "Close toast" at bounding box center [322, 546] width 14 height 14
click at [201, 249] on button "Зоотовари - Ін. промо Розетка" at bounding box center [183, 254] width 186 height 18
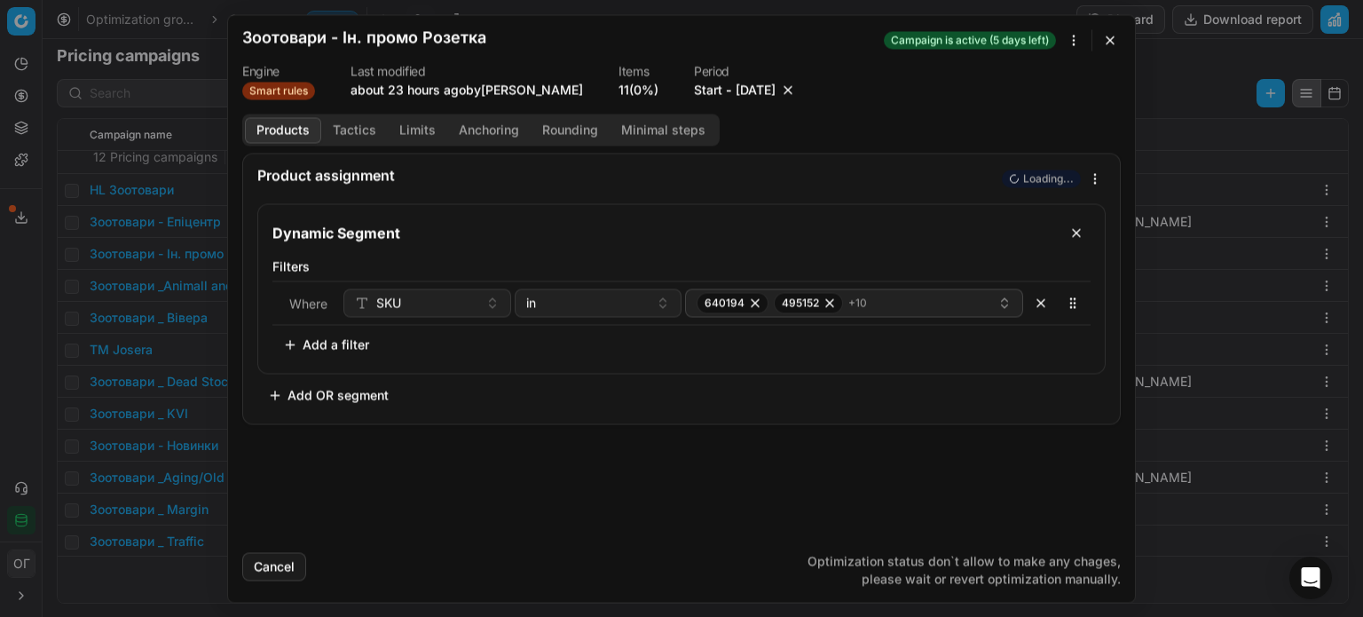
click at [1114, 35] on button "button" at bounding box center [1110, 39] width 21 height 21
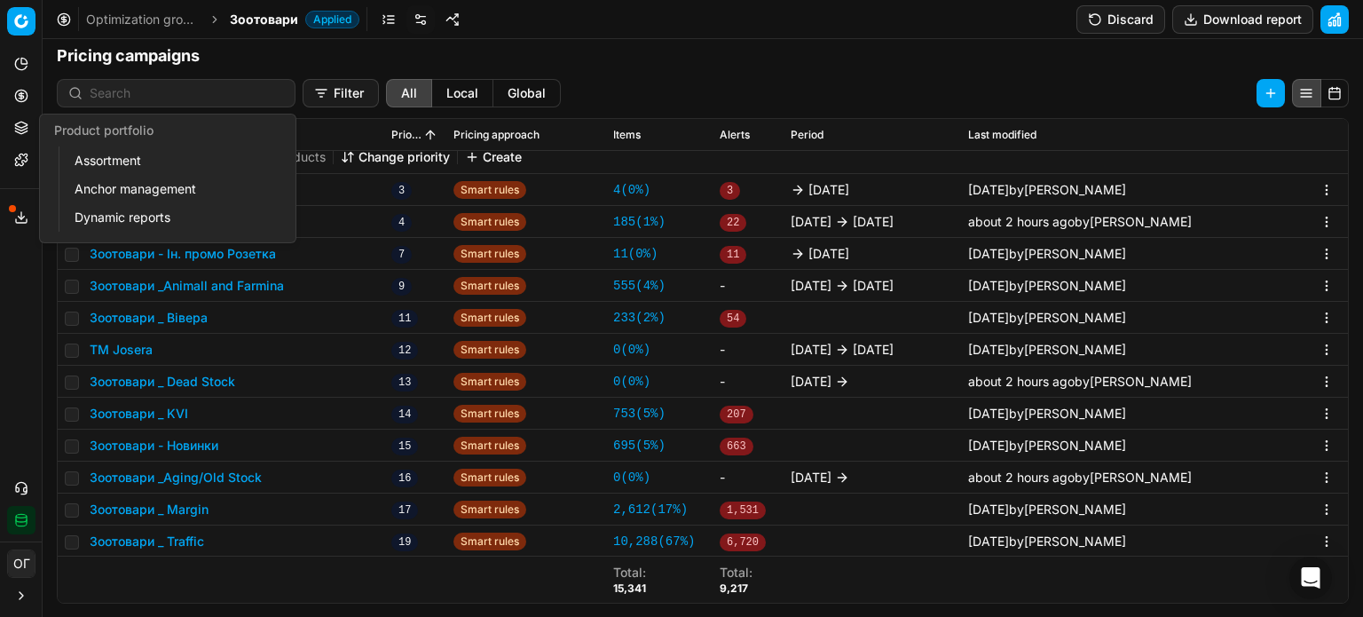
click at [23, 126] on icon at bounding box center [21, 128] width 14 height 14
click at [92, 160] on link "Assortment" at bounding box center [170, 160] width 207 height 25
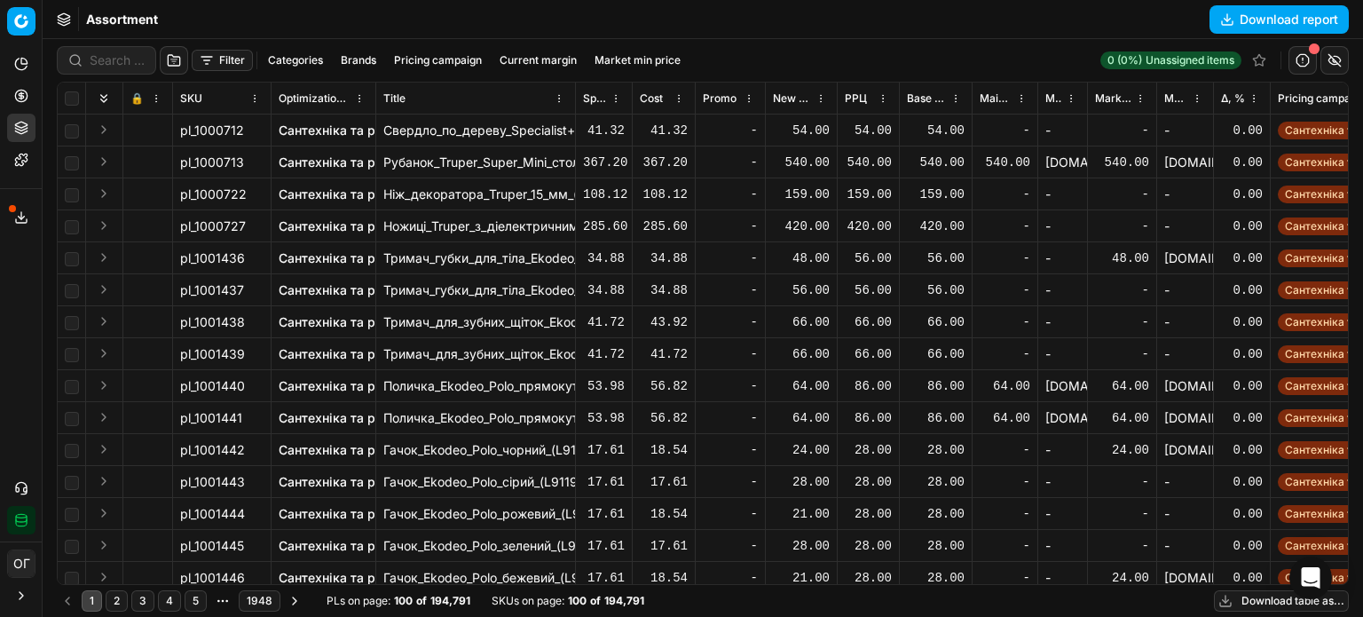
click at [454, 60] on button "Pricing campaign" at bounding box center [438, 60] width 102 height 21
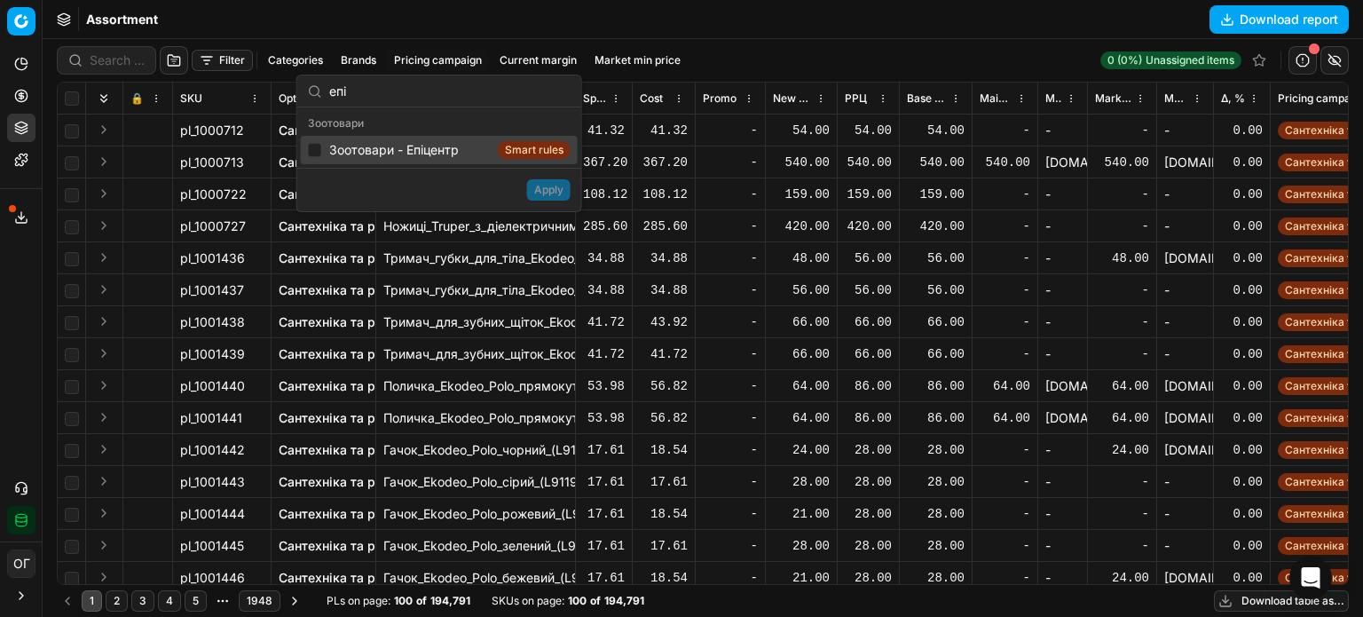
type input "епі"
click at [319, 148] on input "Suggestions" at bounding box center [315, 150] width 14 height 14
checkbox input "true"
click at [379, 96] on input "епі" at bounding box center [449, 91] width 241 height 35
type input "е"
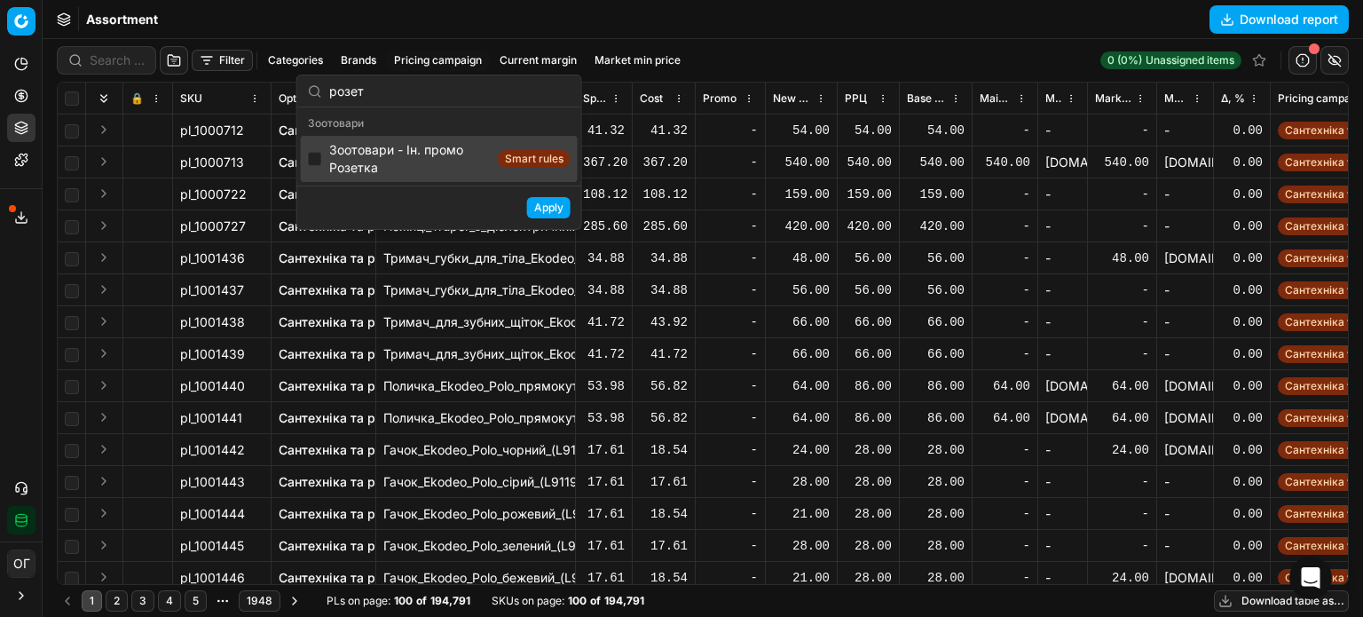
type input "розет"
click at [318, 156] on input "Suggestions" at bounding box center [315, 159] width 14 height 14
checkbox input "true"
click at [544, 209] on button "Apply" at bounding box center [548, 207] width 43 height 21
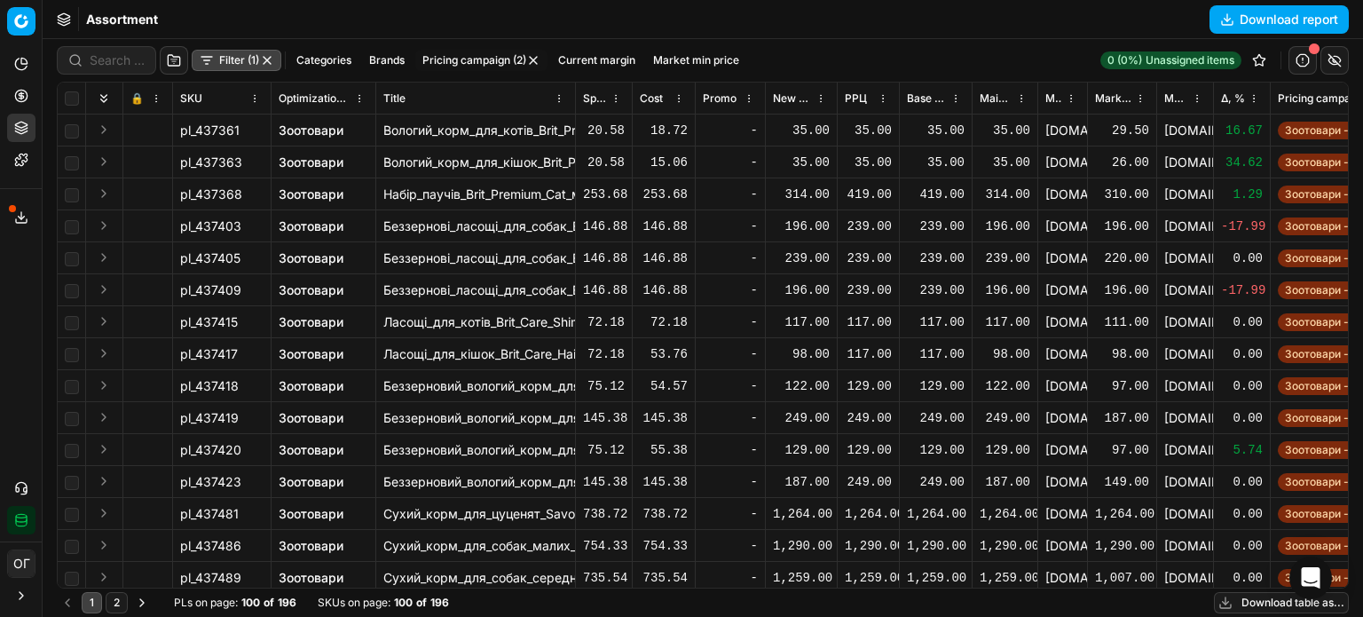
click at [203, 62] on button "Filter (1)" at bounding box center [237, 60] width 90 height 21
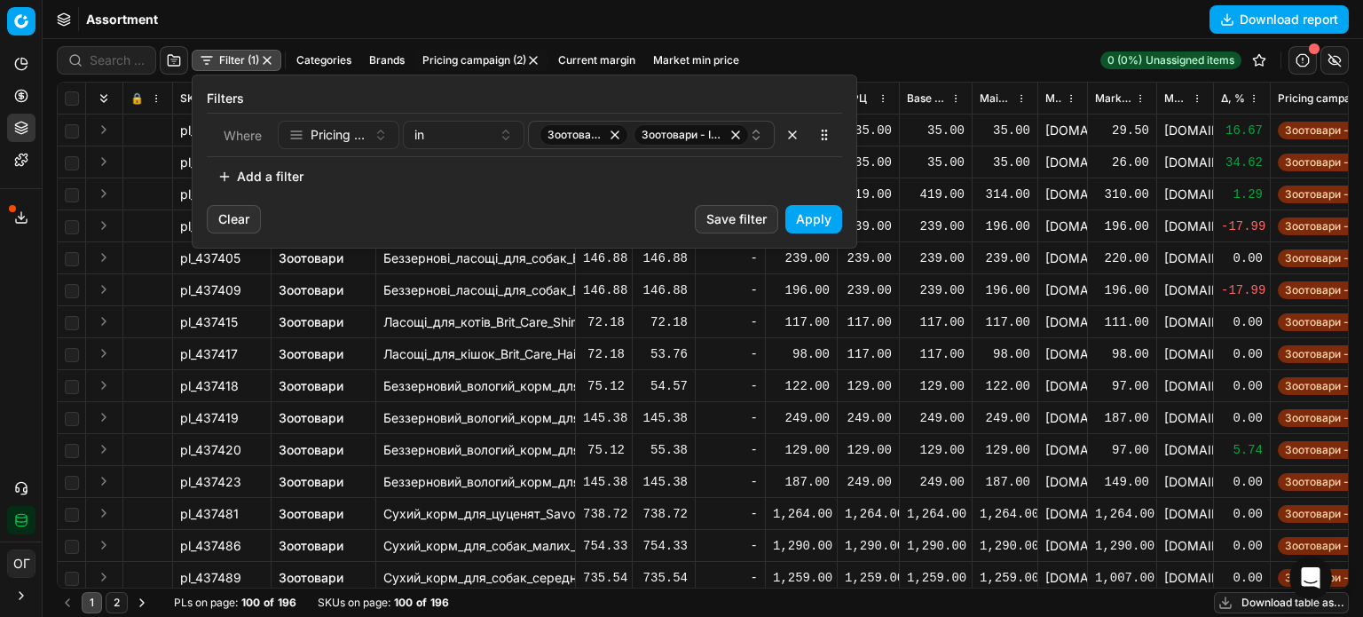
click at [269, 174] on button "Add a filter" at bounding box center [260, 176] width 107 height 28
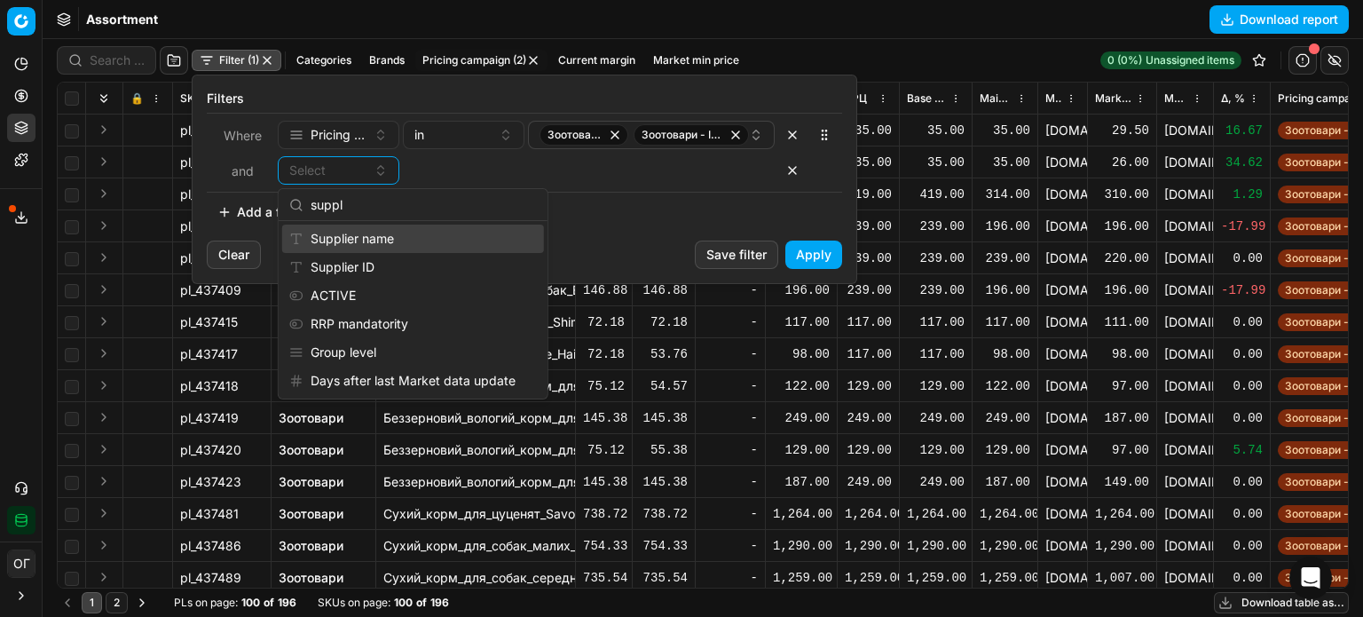
type input "suppl"
click at [384, 236] on div "Supplier name" at bounding box center [413, 239] width 262 height 28
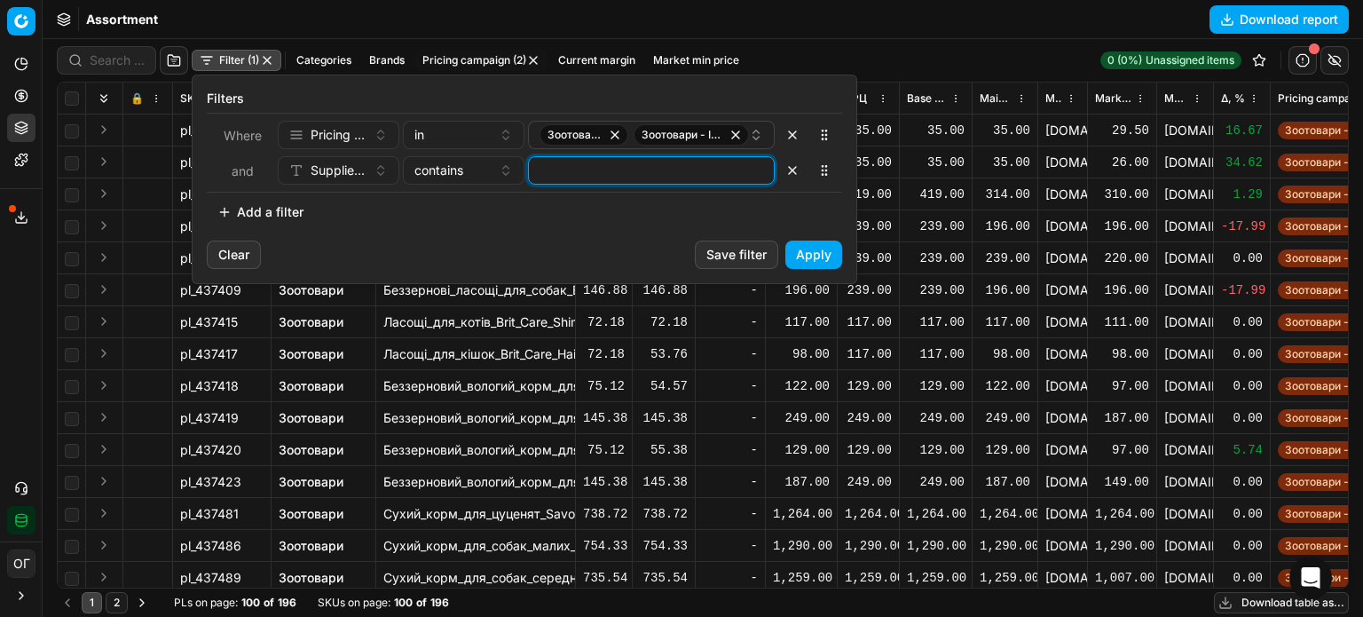
click at [596, 177] on input at bounding box center [651, 170] width 231 height 27
type input "вівера"
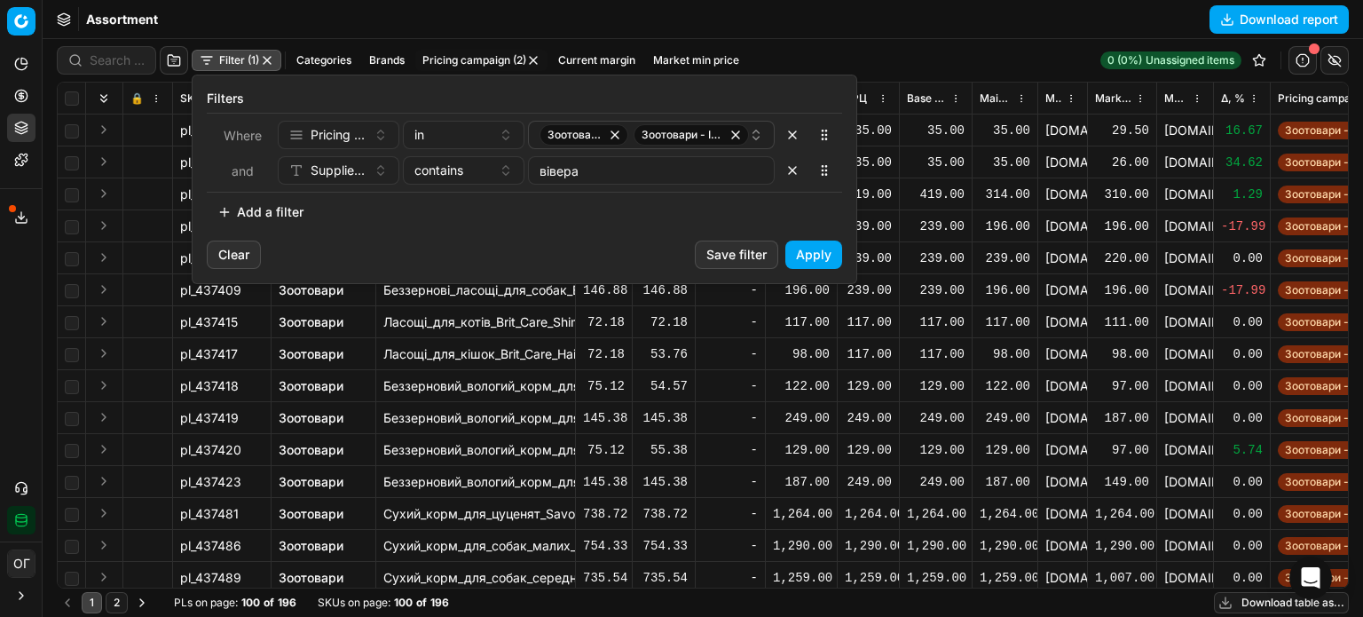
click at [832, 255] on button "Apply" at bounding box center [813, 254] width 57 height 28
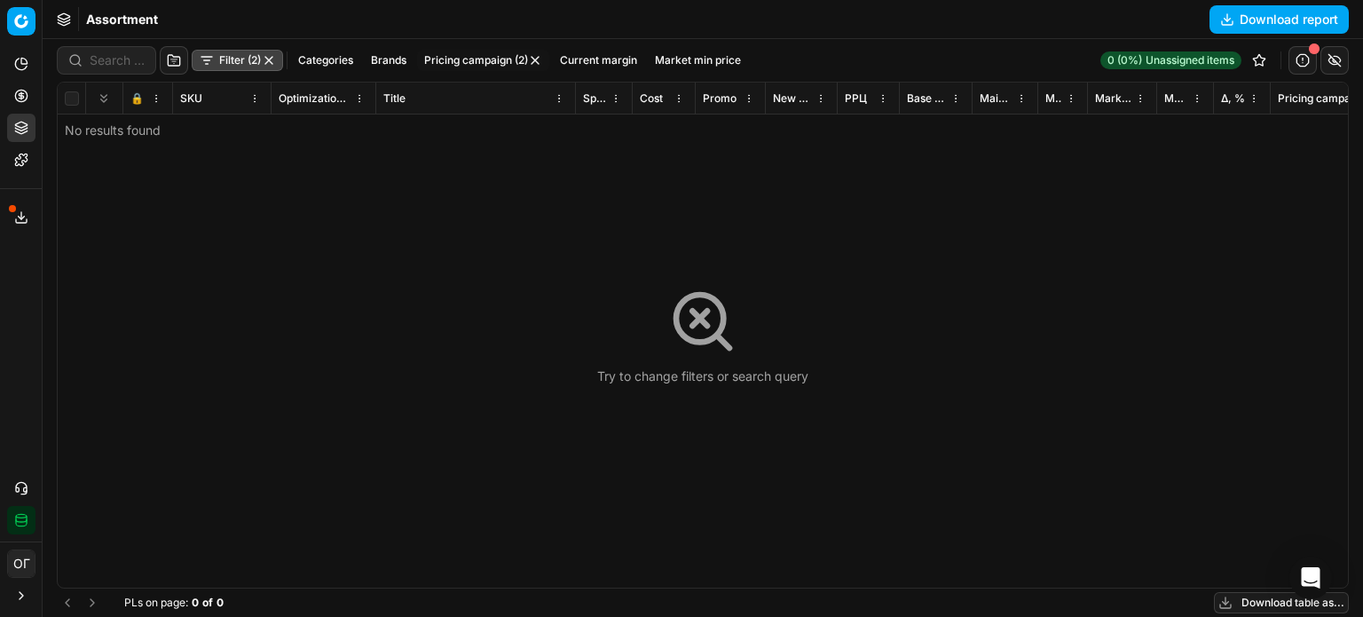
drag, startPoint x: 270, startPoint y: 54, endPoint x: 174, endPoint y: 85, distance: 100.8
click at [265, 55] on button "button" at bounding box center [269, 60] width 14 height 14
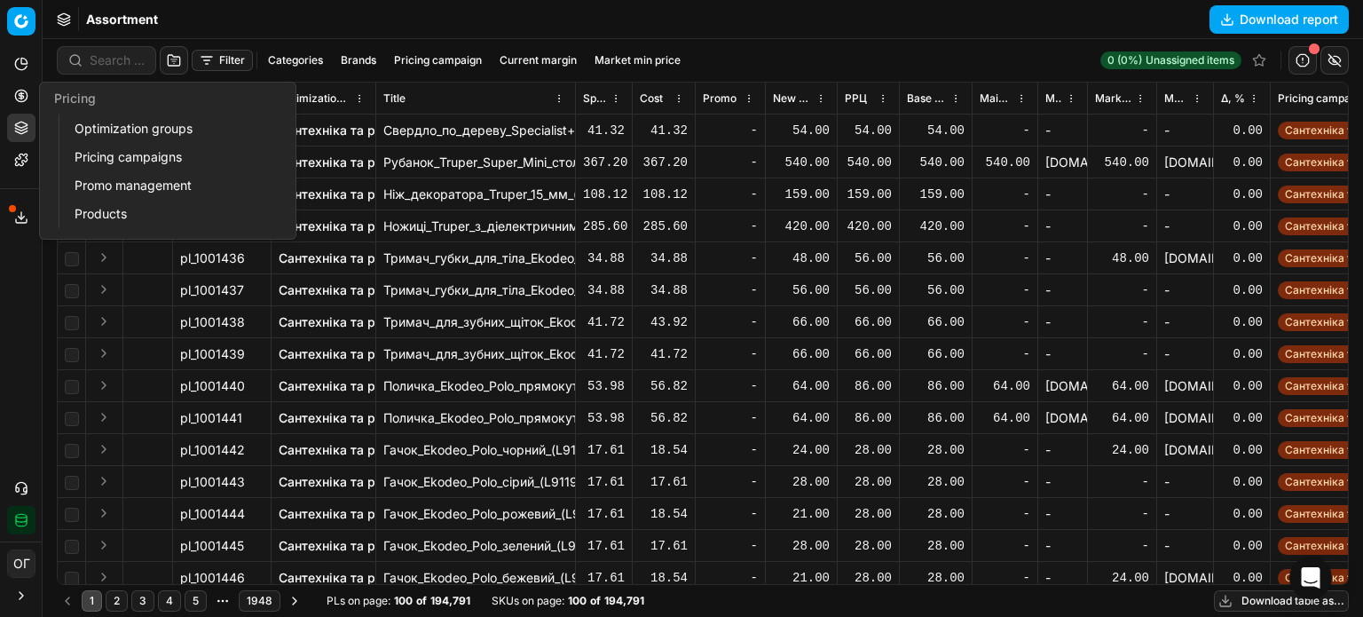
click at [25, 105] on button "Pricing" at bounding box center [21, 96] width 28 height 28
drag, startPoint x: 127, startPoint y: 122, endPoint x: 134, endPoint y: 111, distance: 12.8
click at [127, 122] on link "Optimization groups" at bounding box center [170, 128] width 207 height 25
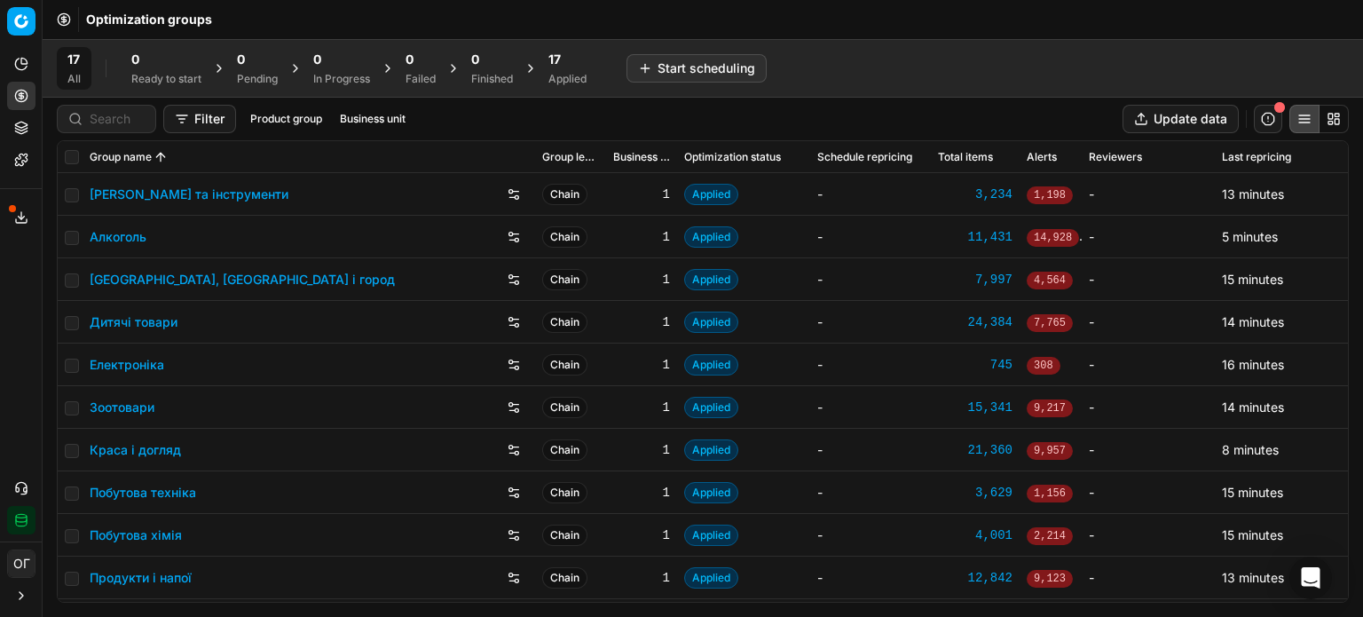
click at [31, 128] on button "Product portfolio" at bounding box center [21, 128] width 28 height 28
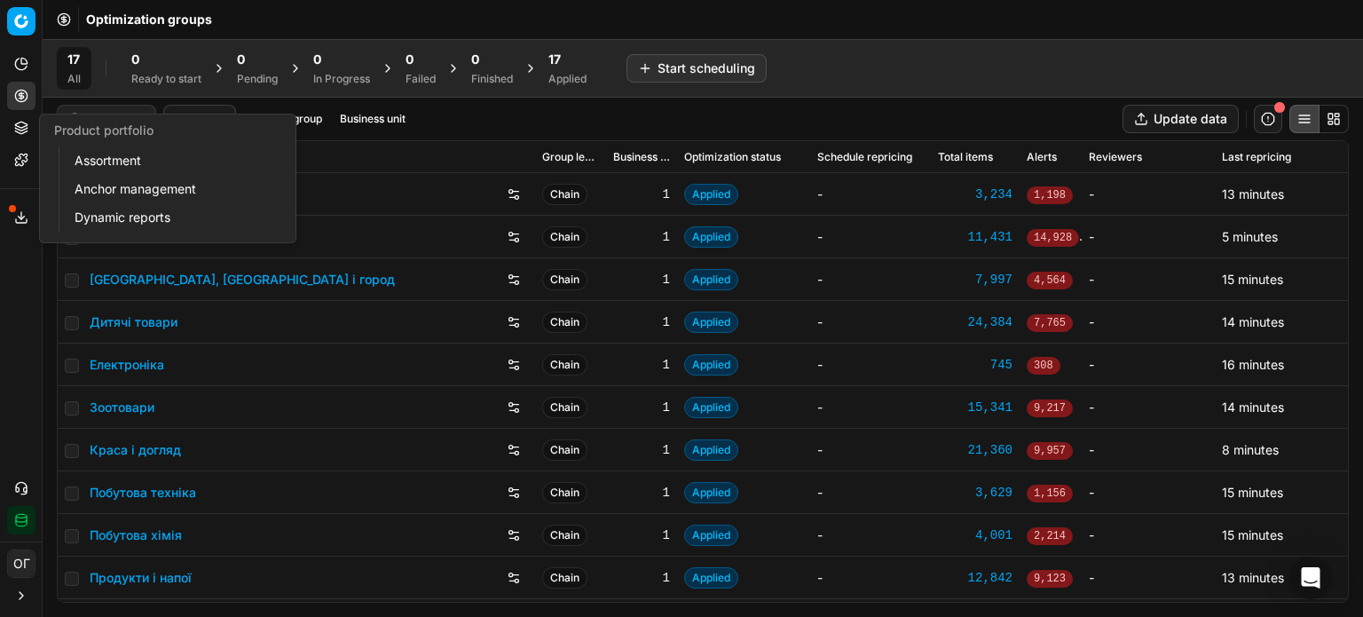
click at [88, 150] on link "Assortment" at bounding box center [170, 160] width 207 height 25
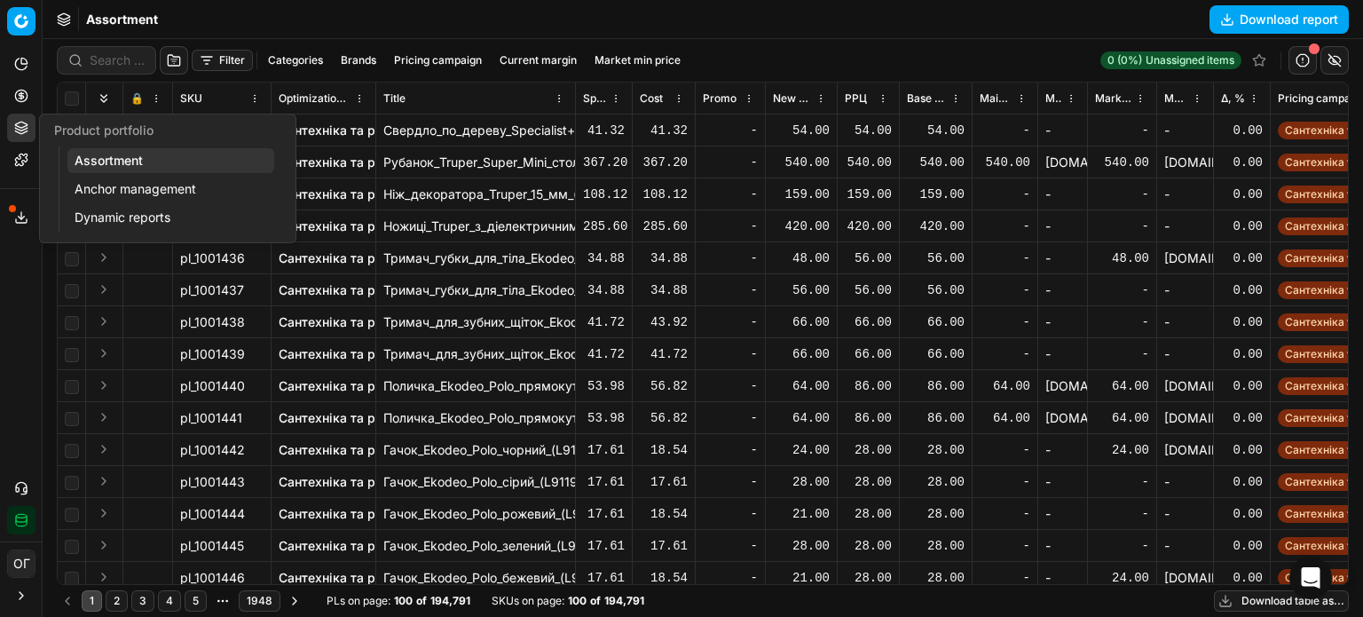
click at [115, 164] on link "Assortment" at bounding box center [170, 160] width 207 height 25
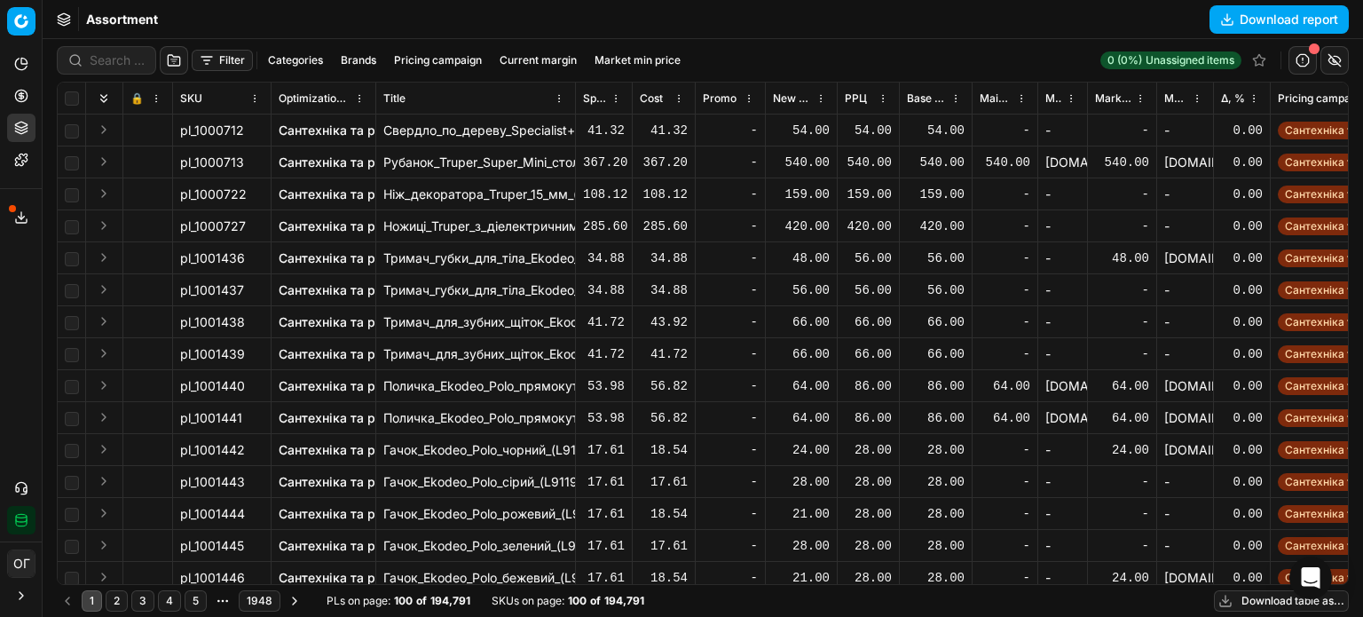
click at [1231, 99] on span "Δ, %" at bounding box center [1233, 98] width 24 height 14
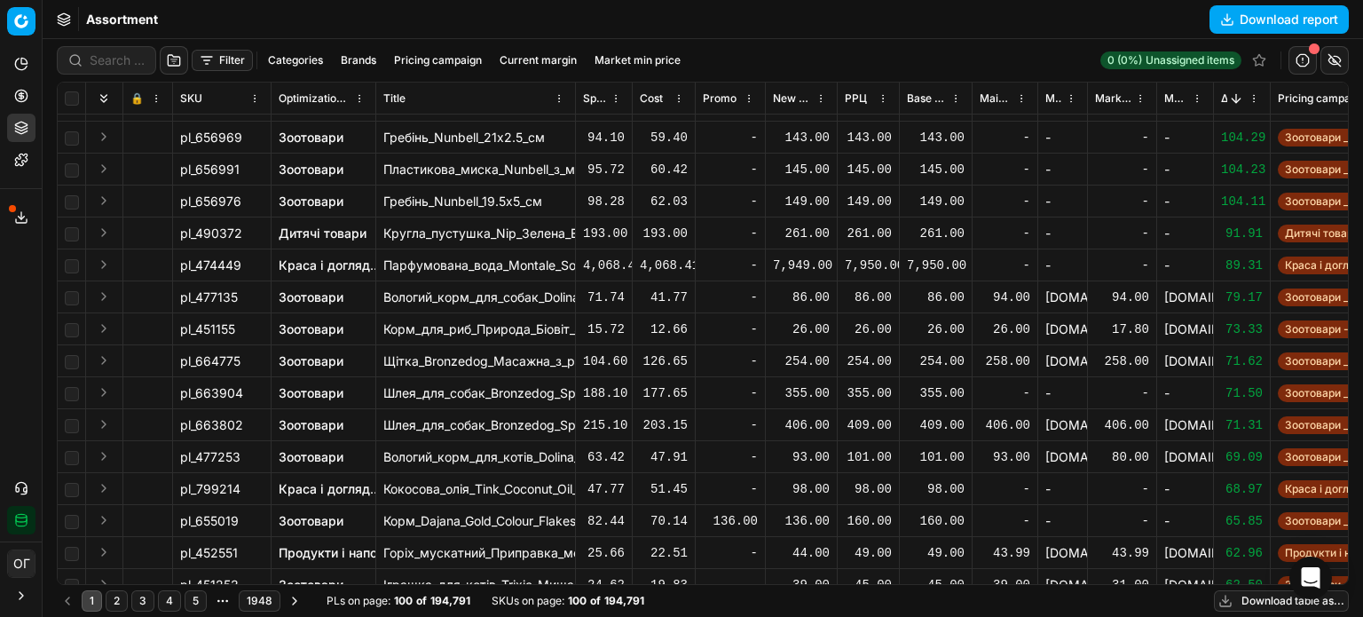
scroll to position [177, 0]
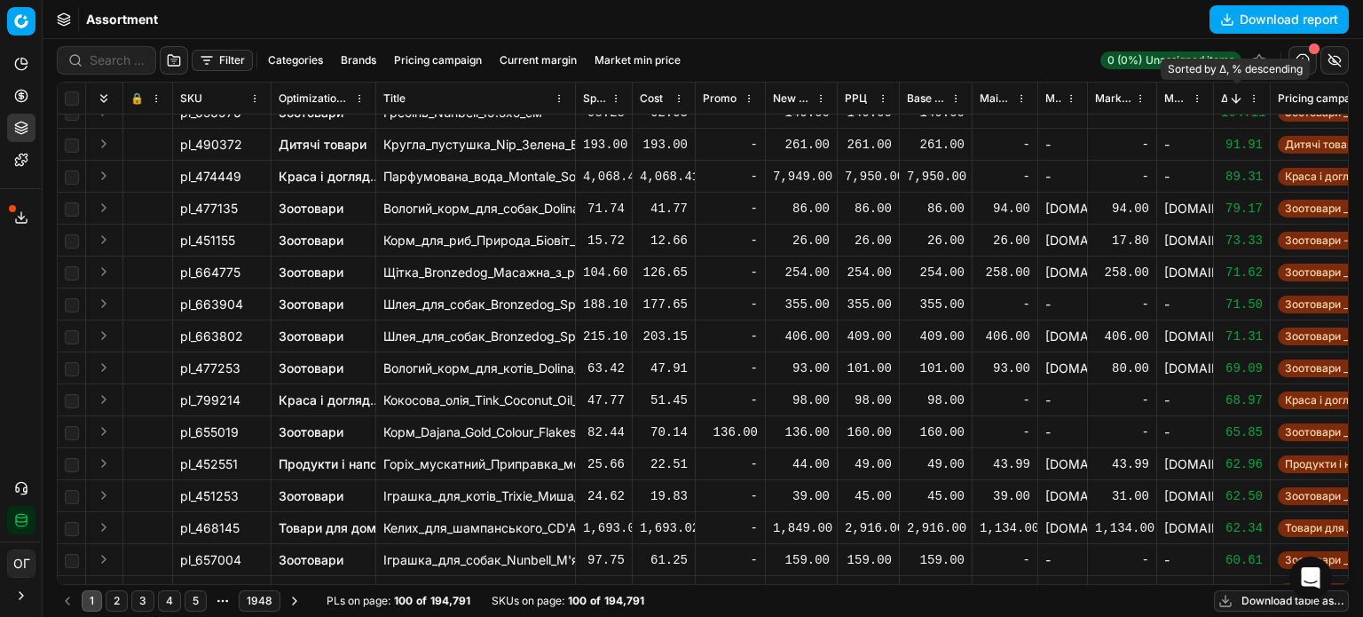
click at [1234, 92] on button "Sorted by Δ, % descending" at bounding box center [1236, 99] width 18 height 18
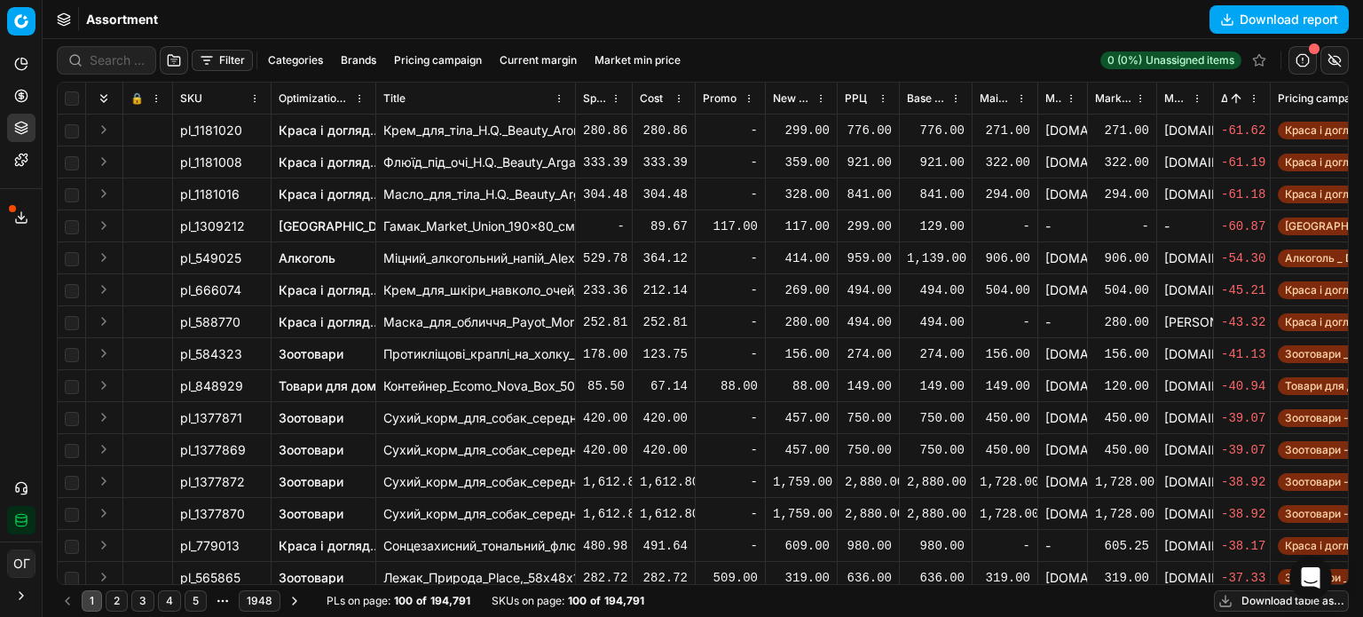
drag, startPoint x: 245, startPoint y: 258, endPoint x: 199, endPoint y: 258, distance: 46.1
click at [199, 258] on div "pl_549025" at bounding box center [221, 258] width 83 height 18
drag, startPoint x: 199, startPoint y: 260, endPoint x: 240, endPoint y: 256, distance: 41.0
click at [240, 256] on span "pl_549025" at bounding box center [210, 258] width 61 height 18
copy span "549025"
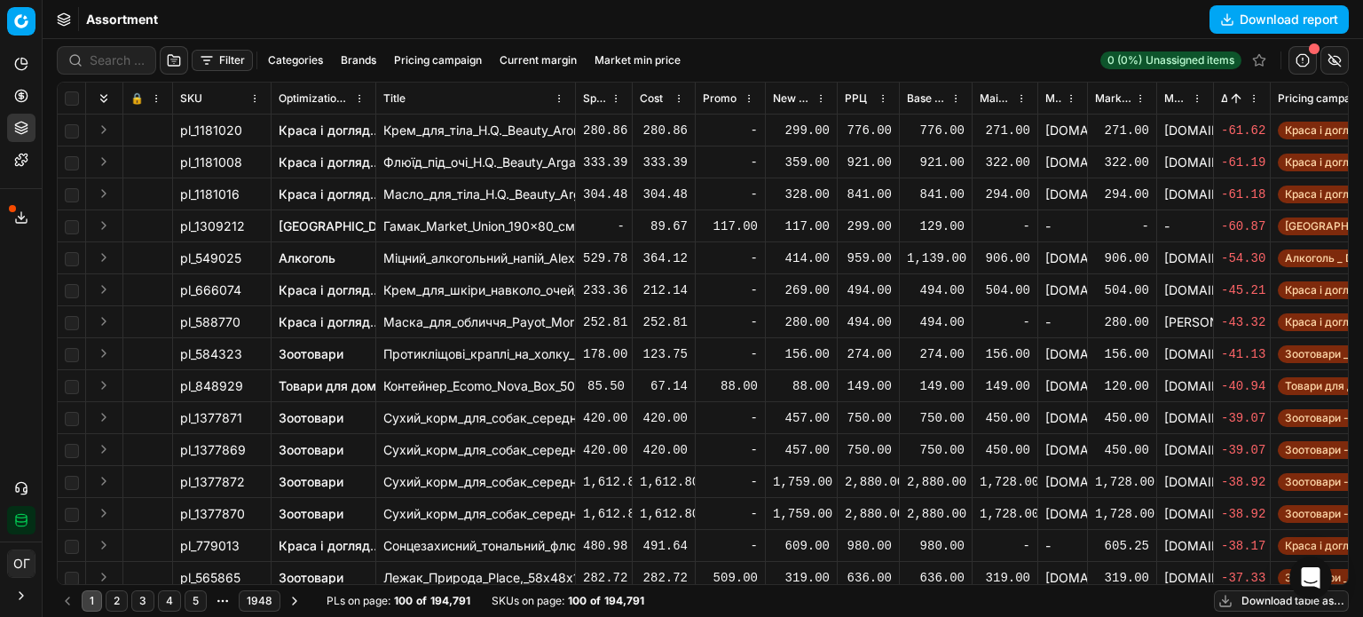
drag, startPoint x: 337, startPoint y: 252, endPoint x: 319, endPoint y: 261, distance: 20.6
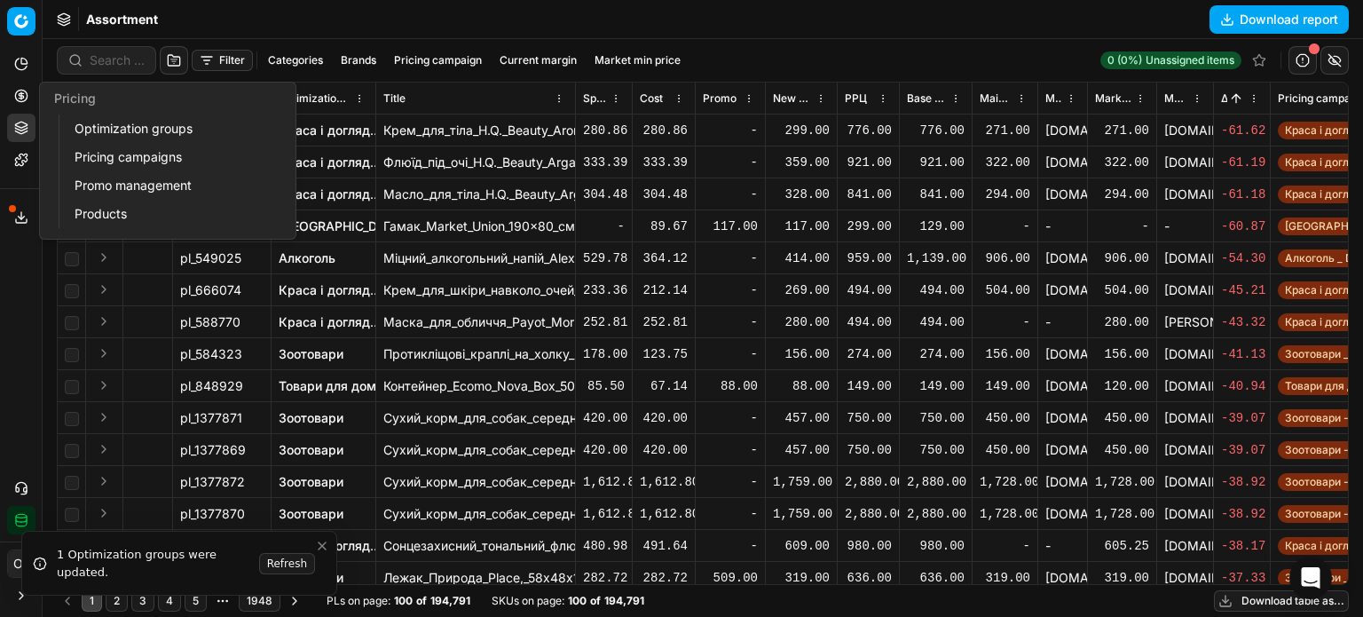
click at [22, 93] on icon at bounding box center [21, 95] width 4 height 4
click at [114, 131] on link "Optimization groups" at bounding box center [170, 128] width 207 height 25
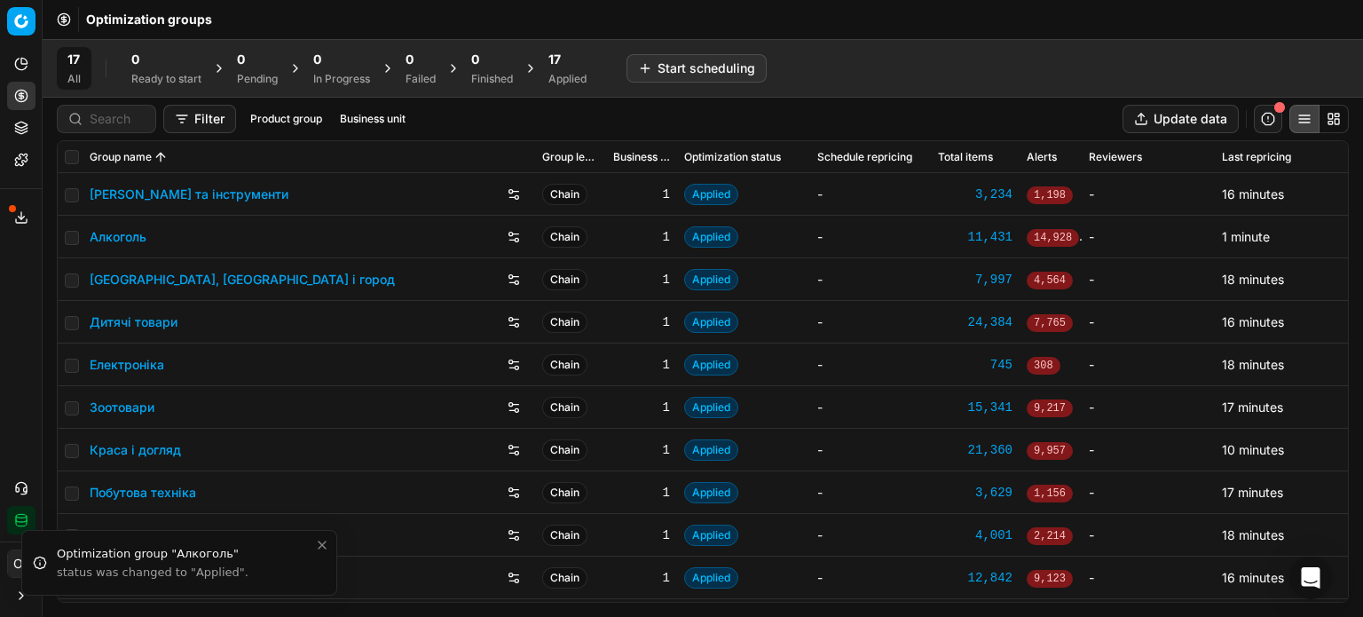
click at [557, 63] on span "17" at bounding box center [554, 60] width 12 height 18
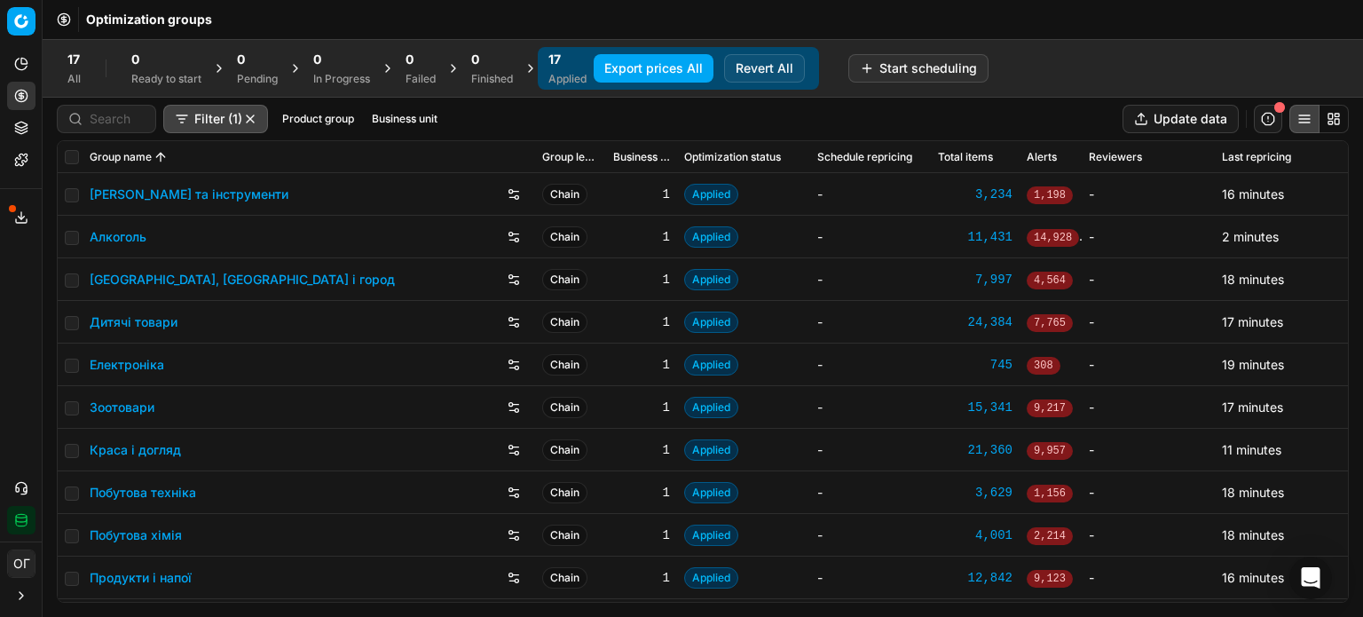
click at [643, 65] on button "Export prices All" at bounding box center [654, 68] width 120 height 28
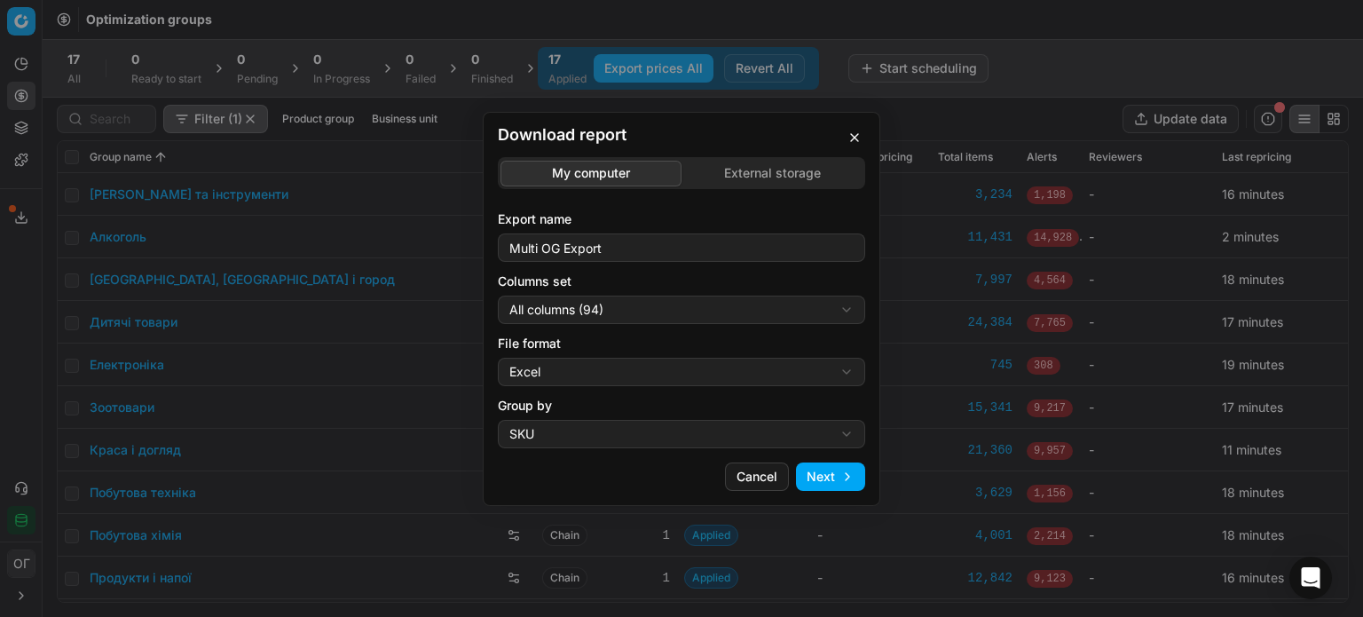
click at [735, 177] on div "Download report My computer External storage Export name Multi OG Export Column…" at bounding box center [681, 308] width 1363 height 617
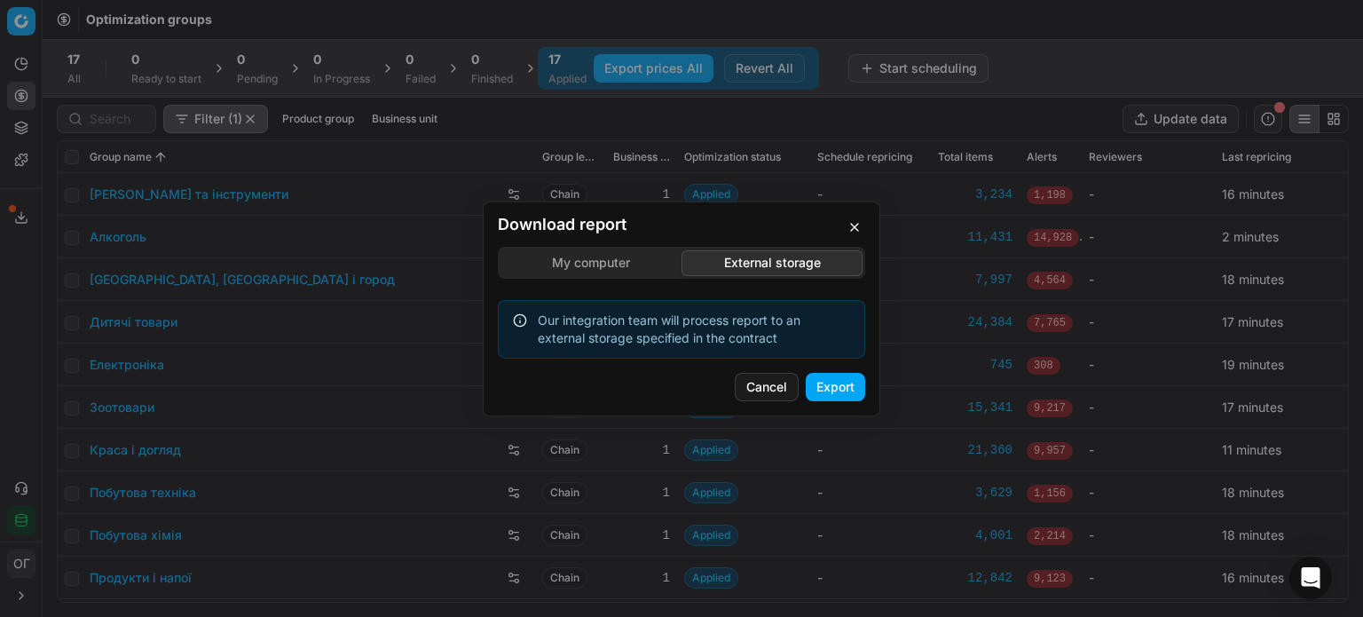
click at [826, 382] on button "Export" at bounding box center [835, 387] width 59 height 28
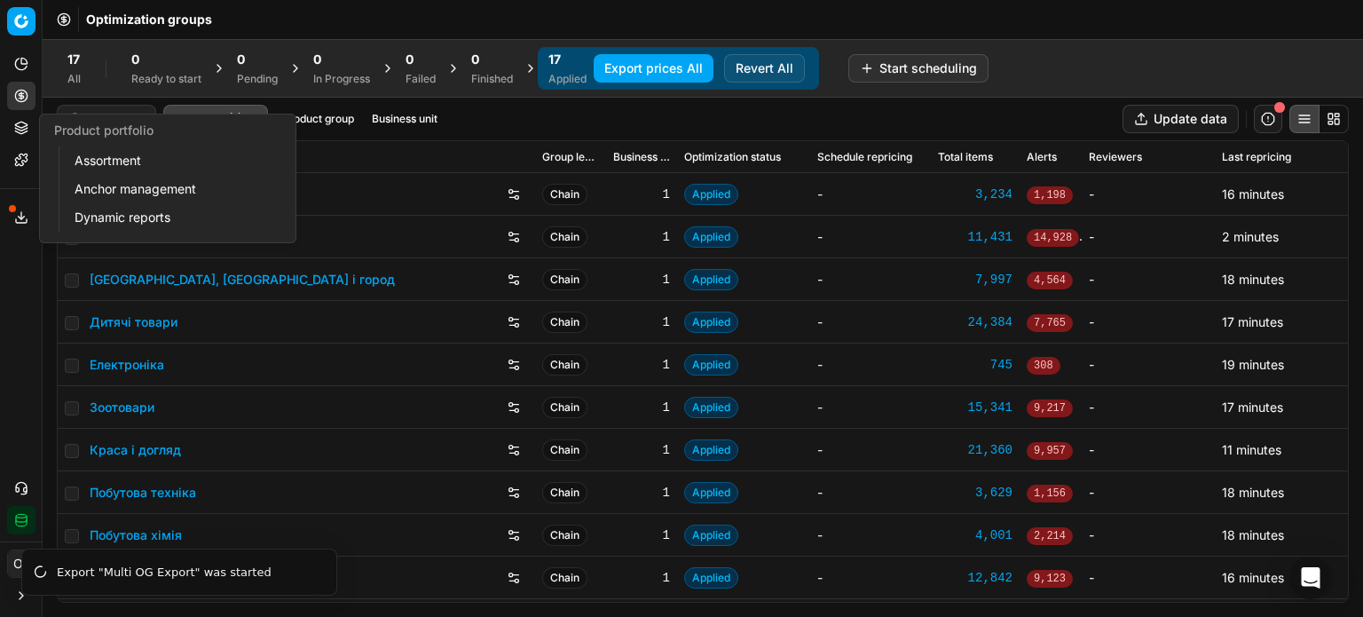
click at [21, 134] on icon at bounding box center [21, 128] width 14 height 14
click at [71, 166] on link "Assortment" at bounding box center [170, 160] width 207 height 25
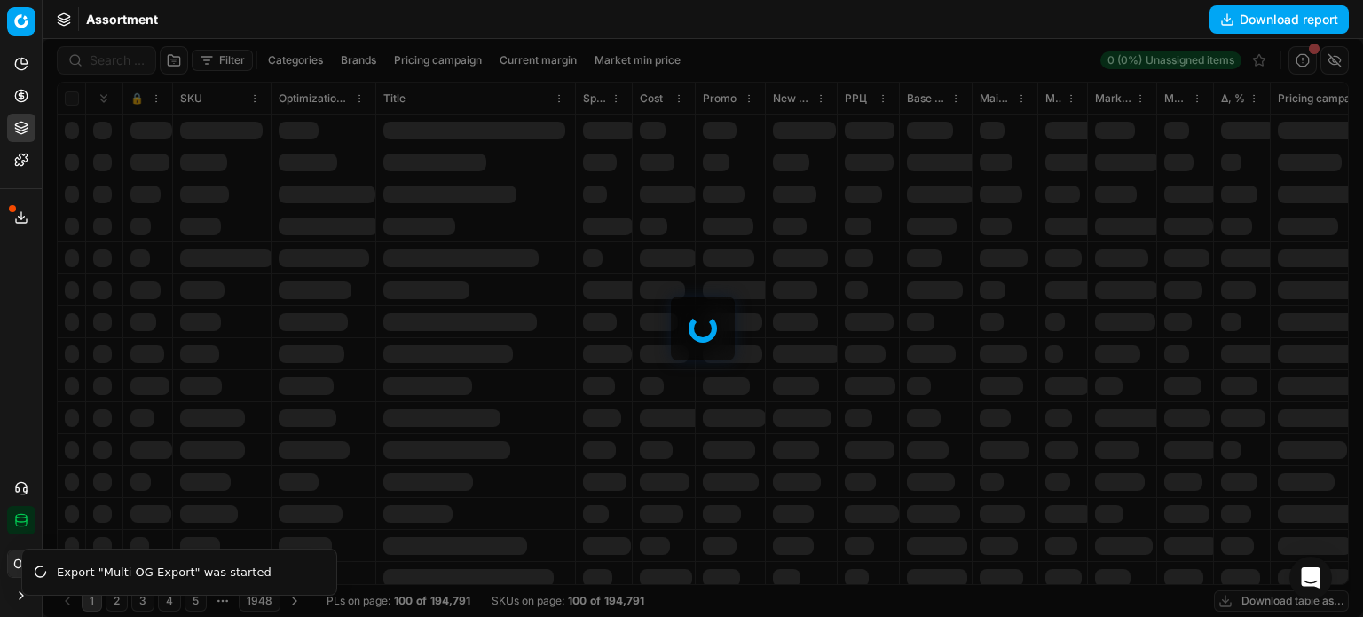
click at [12, 218] on button "Export service" at bounding box center [21, 217] width 28 height 28
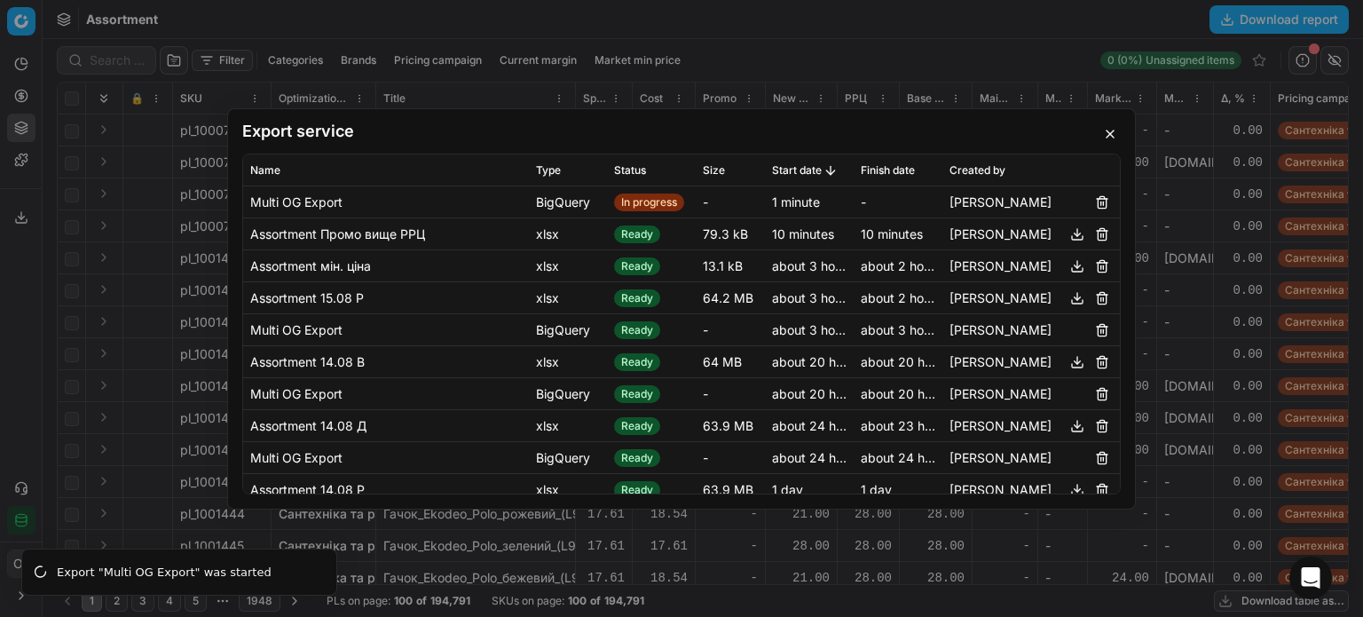
click at [1108, 130] on button "button" at bounding box center [1110, 133] width 21 height 21
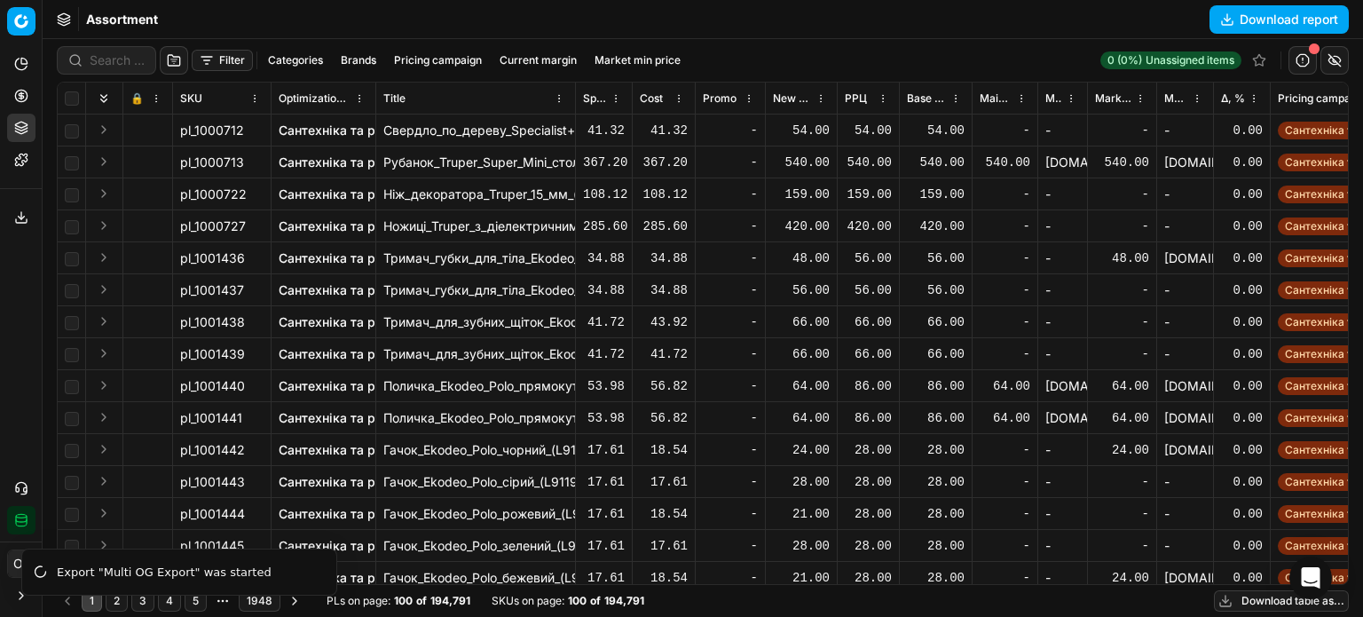
click at [1272, 599] on button "Download table as..." at bounding box center [1281, 600] width 135 height 21
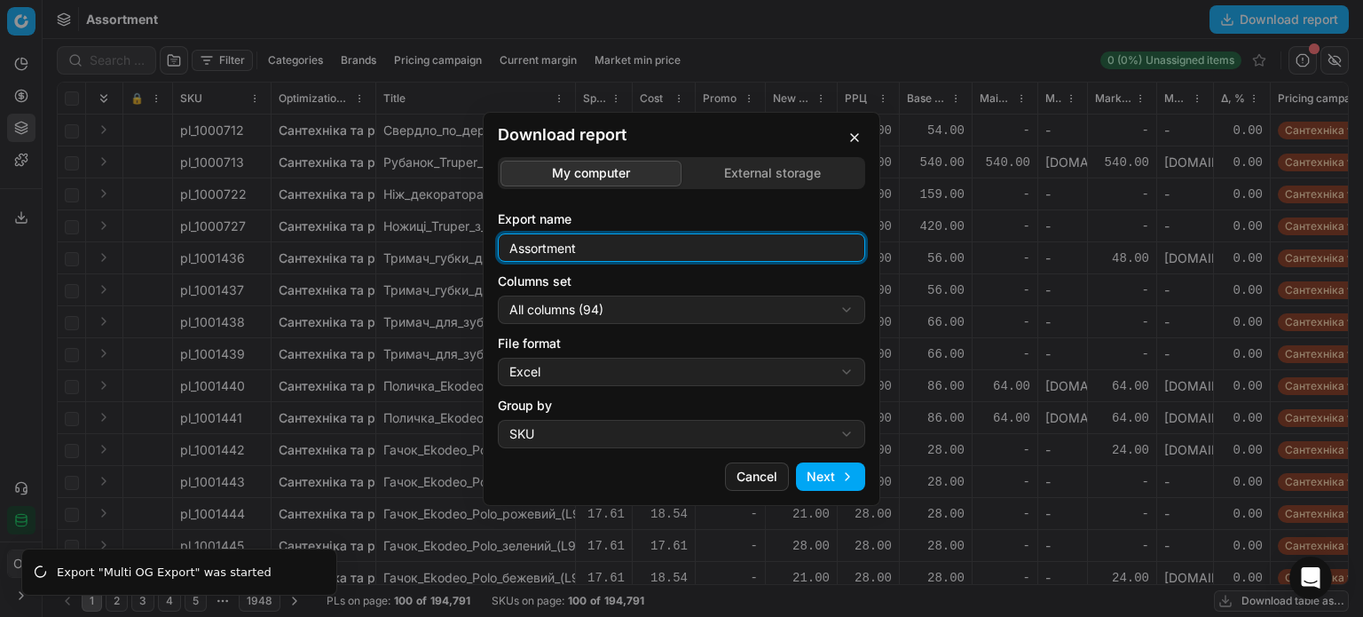
click at [717, 241] on input "Assortment" at bounding box center [681, 247] width 351 height 27
type input "Assortment 15.08 Д"
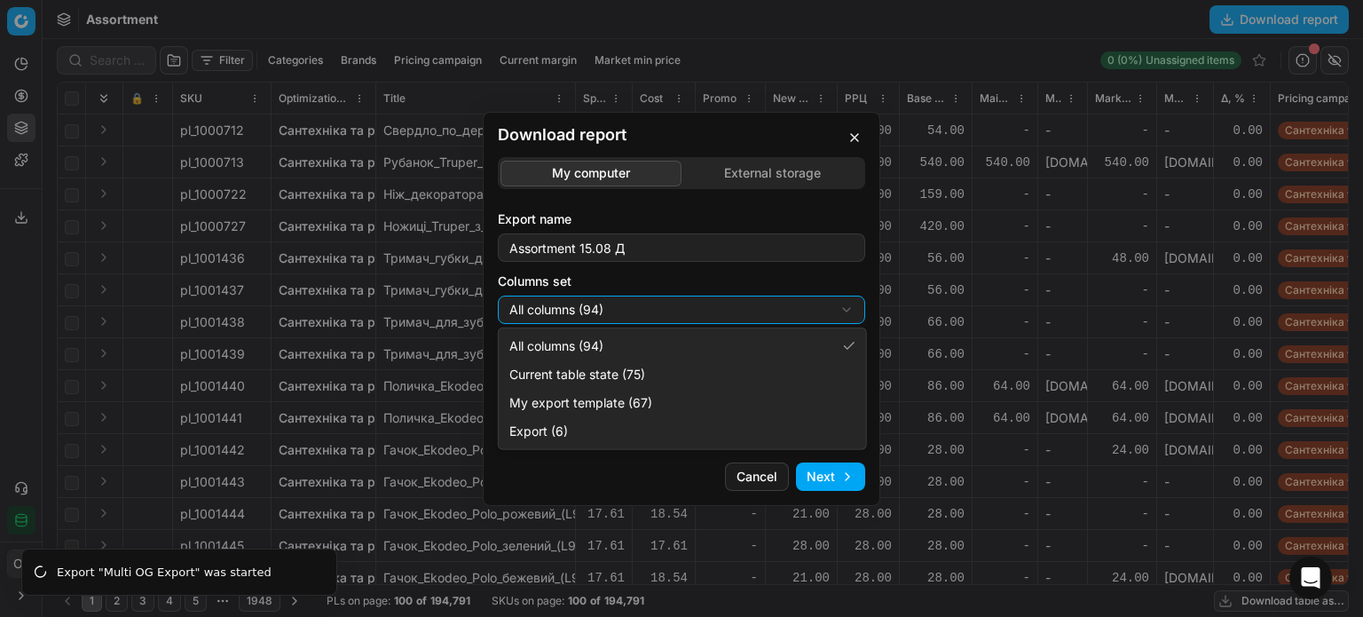
click at [762, 312] on div "Download report My computer External storage Export name Assortment 15.08 Д Col…" at bounding box center [681, 308] width 1363 height 617
select select "table"
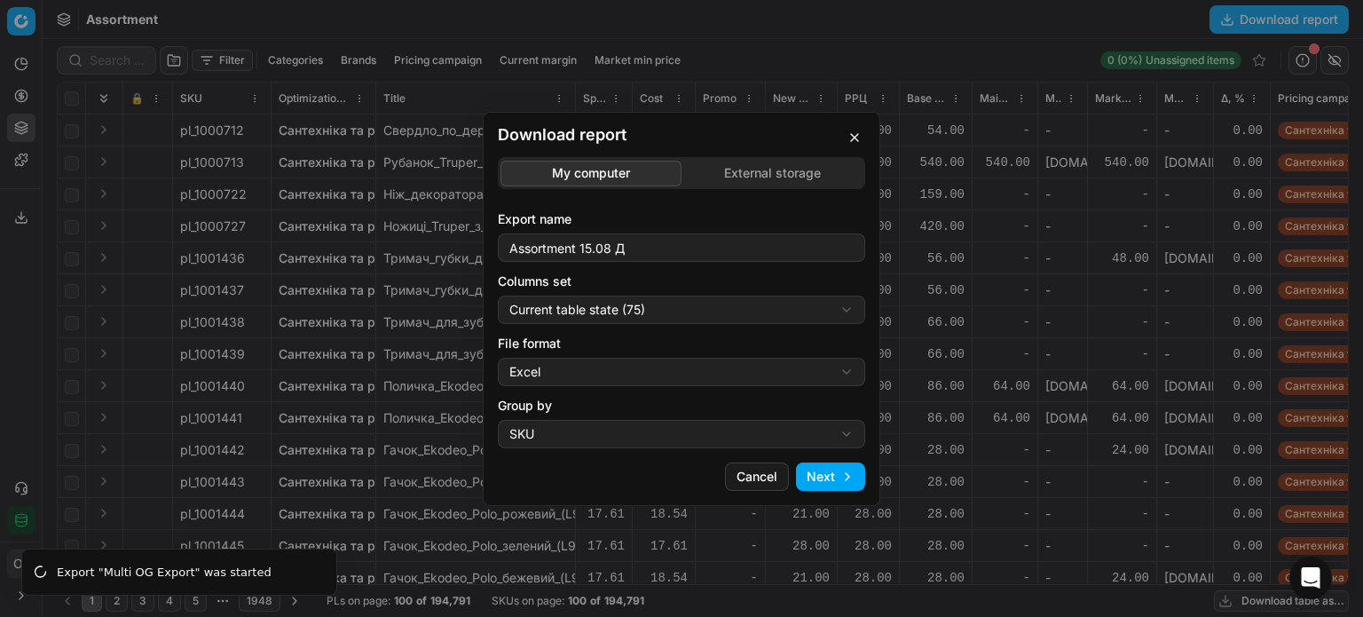
click at [824, 472] on button "Next" at bounding box center [830, 476] width 69 height 28
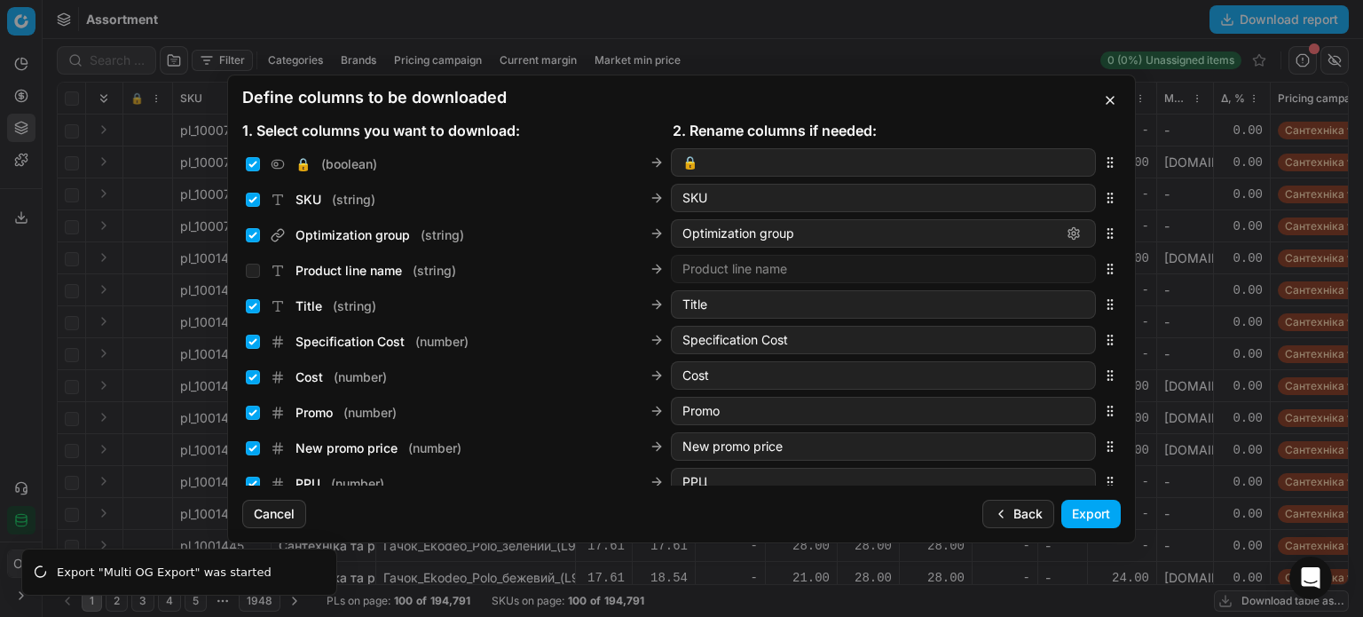
click at [1100, 510] on button "Export" at bounding box center [1090, 514] width 59 height 28
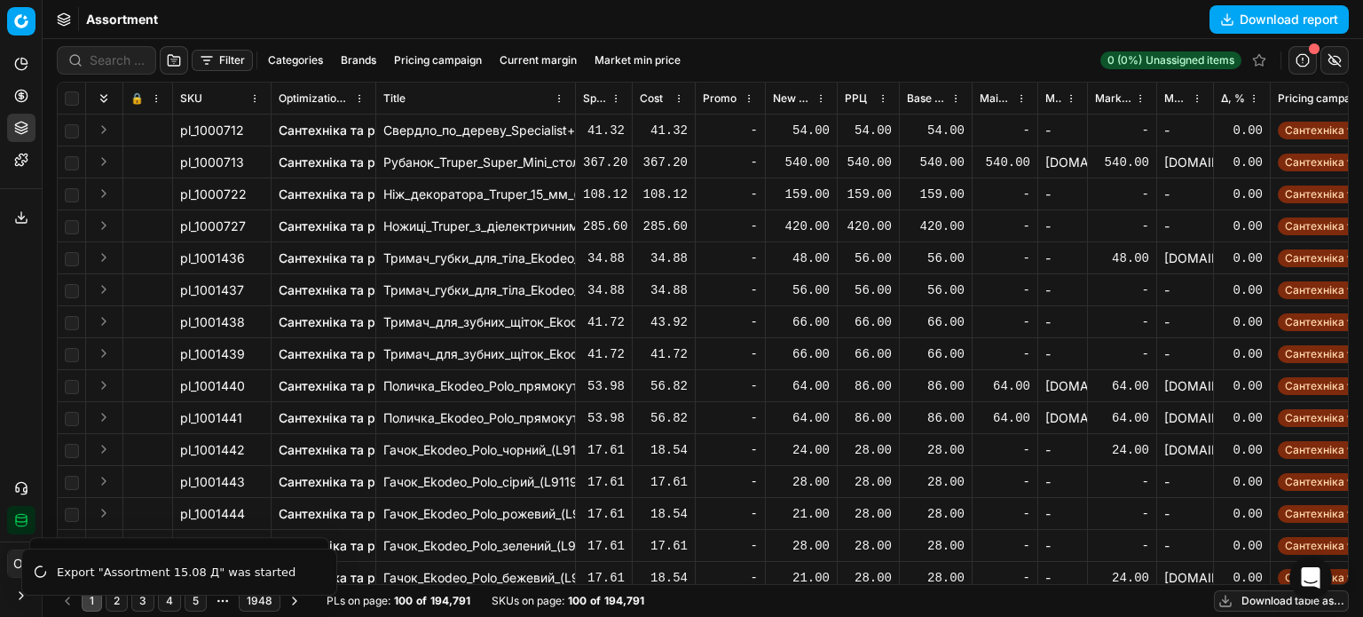
click at [214, 59] on button "Filter" at bounding box center [222, 60] width 61 height 21
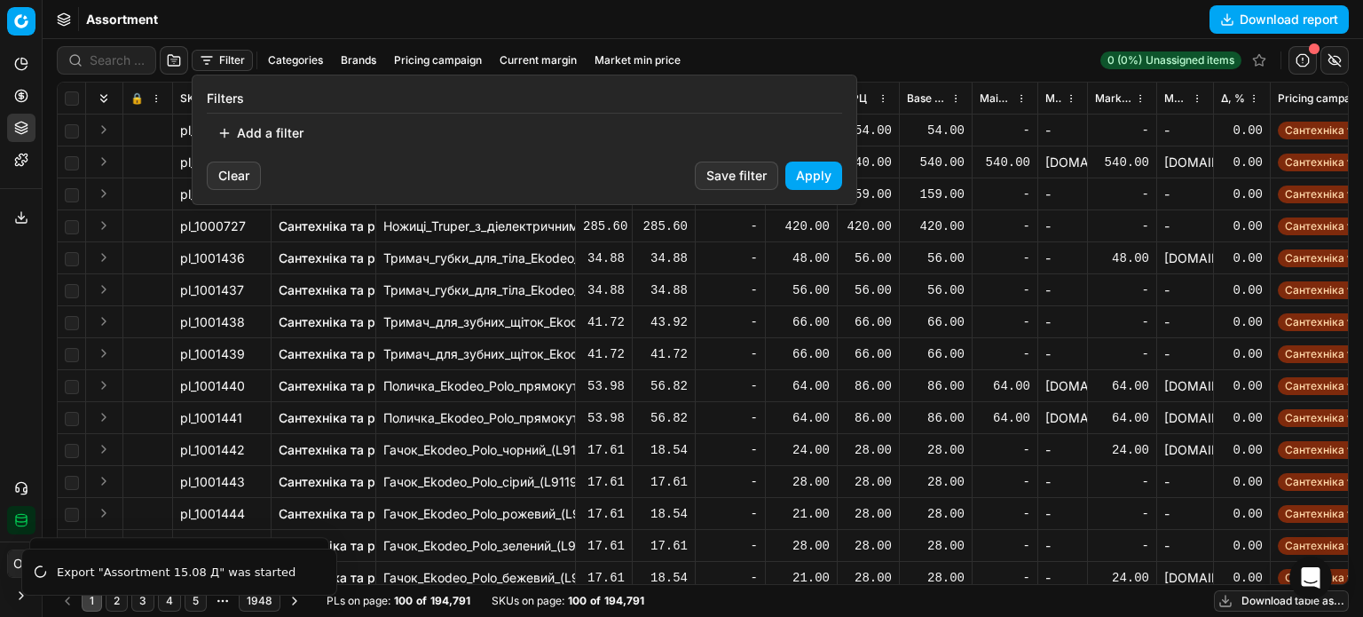
click at [263, 130] on button "Add a filter" at bounding box center [260, 133] width 107 height 28
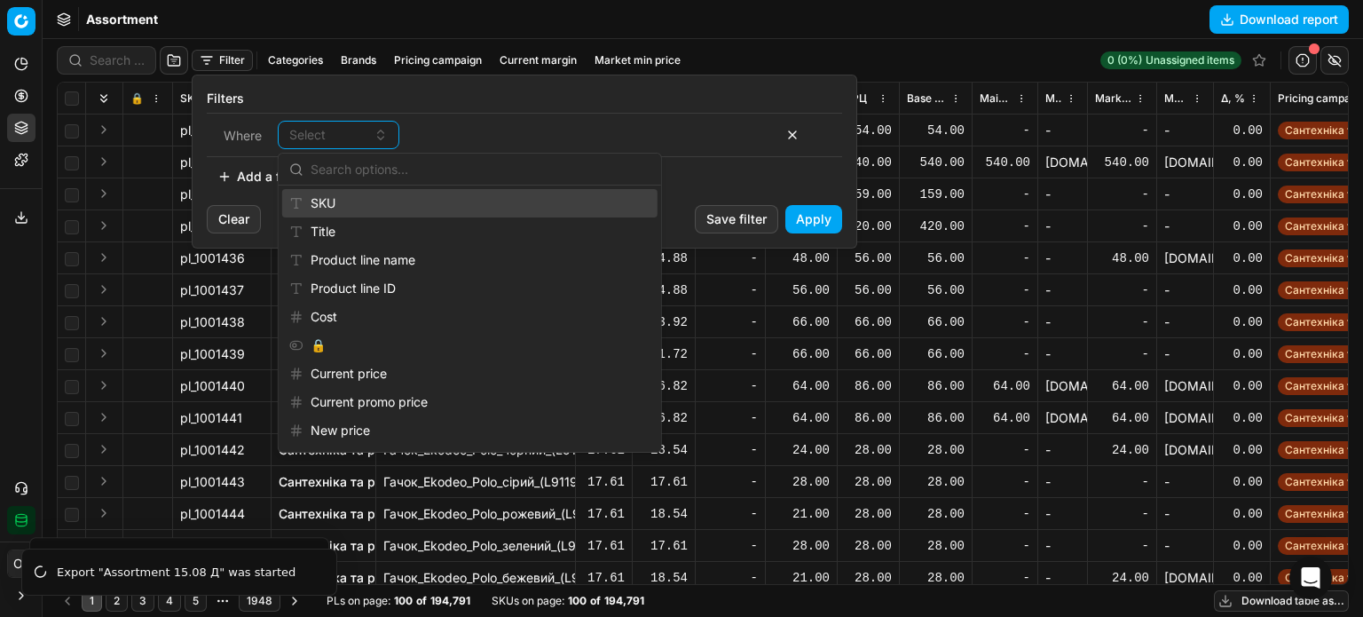
click at [336, 210] on div "SKU" at bounding box center [469, 203] width 375 height 28
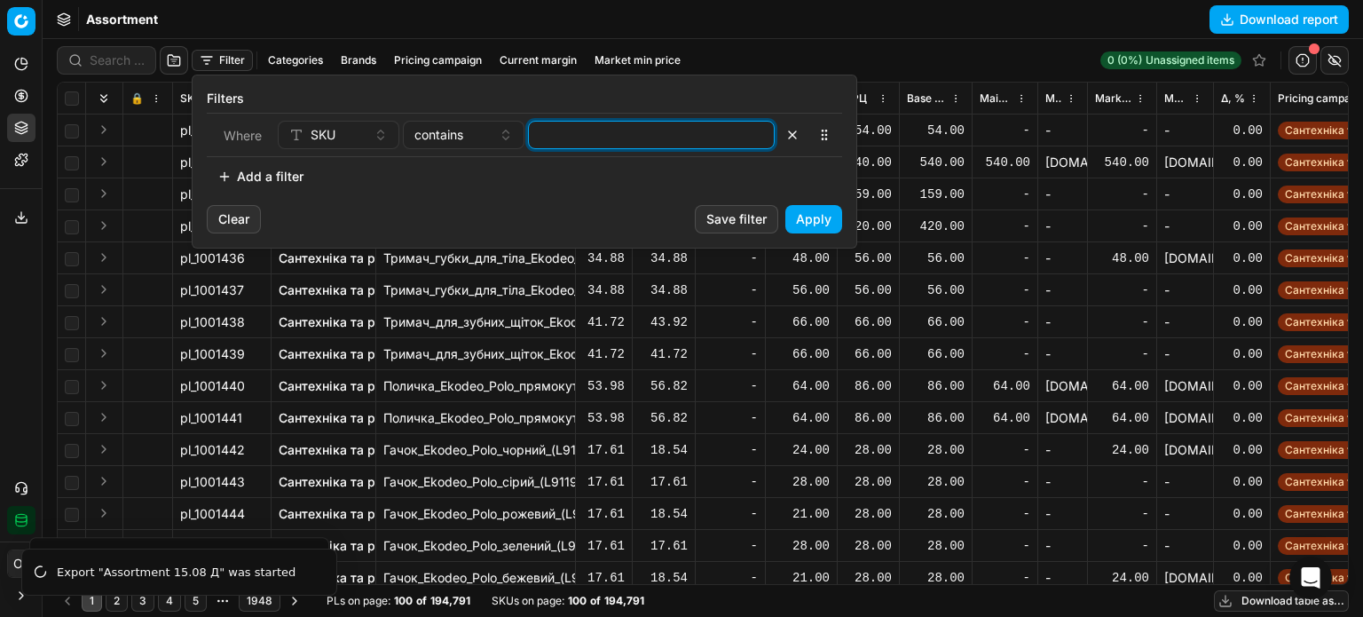
click at [674, 135] on input at bounding box center [651, 135] width 231 height 27
click at [810, 217] on button "Apply" at bounding box center [813, 219] width 57 height 28
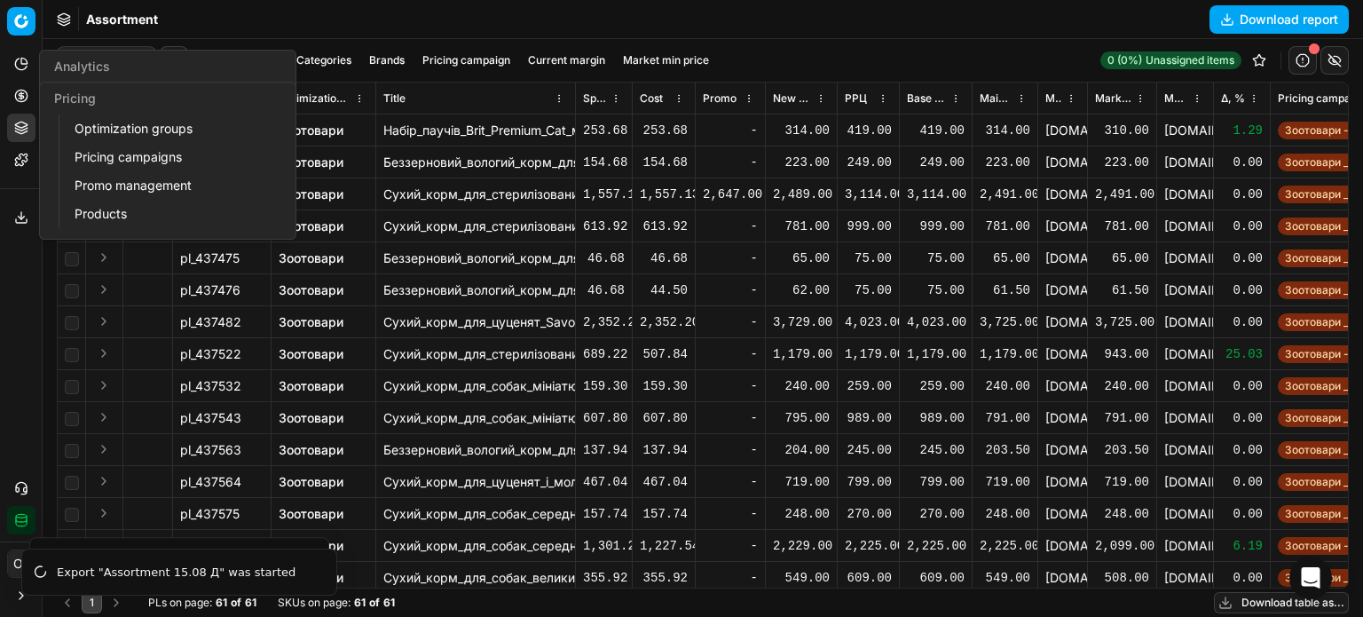
click at [19, 95] on icon at bounding box center [21, 95] width 4 height 4
click at [112, 125] on link "Optimization groups" at bounding box center [170, 128] width 207 height 25
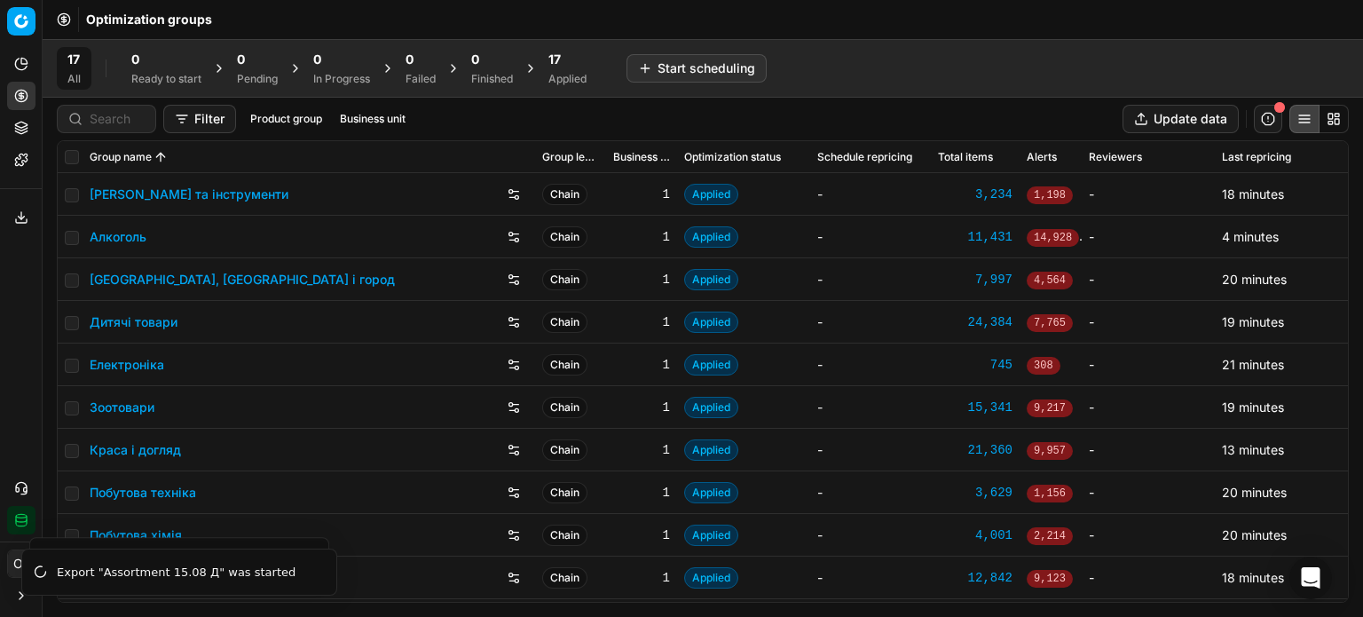
click at [23, 131] on icon at bounding box center [21, 128] width 14 height 14
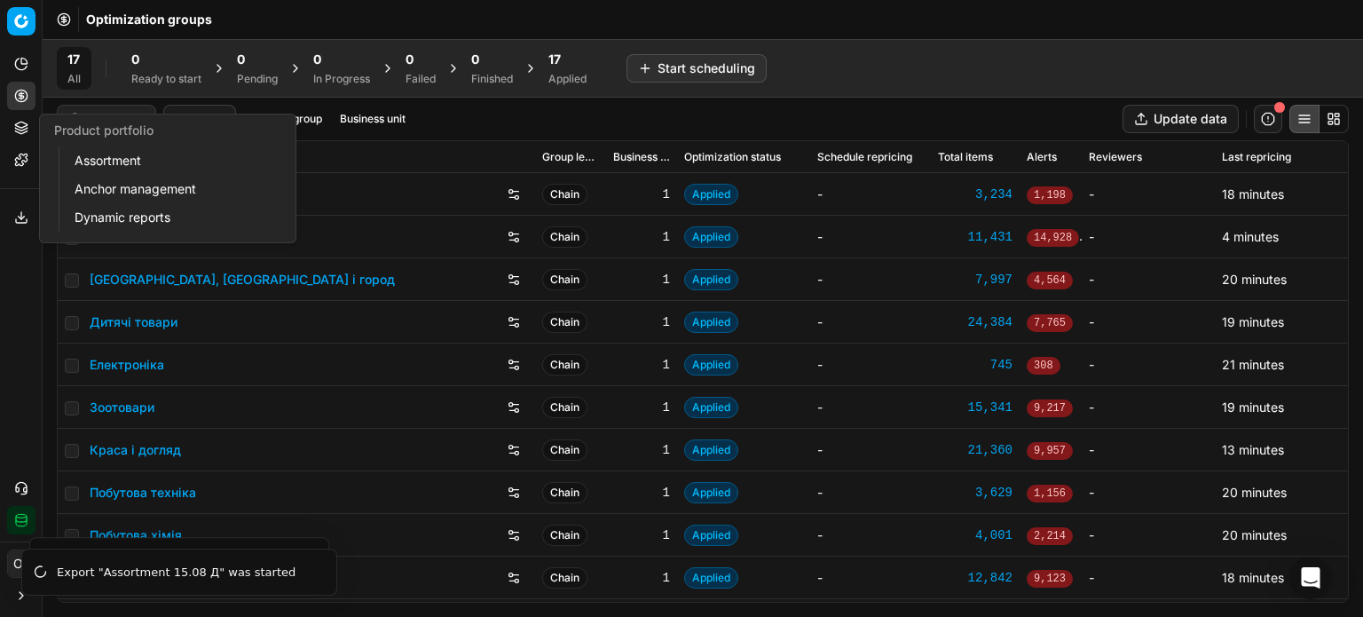
click at [126, 170] on link "Assortment" at bounding box center [170, 160] width 207 height 25
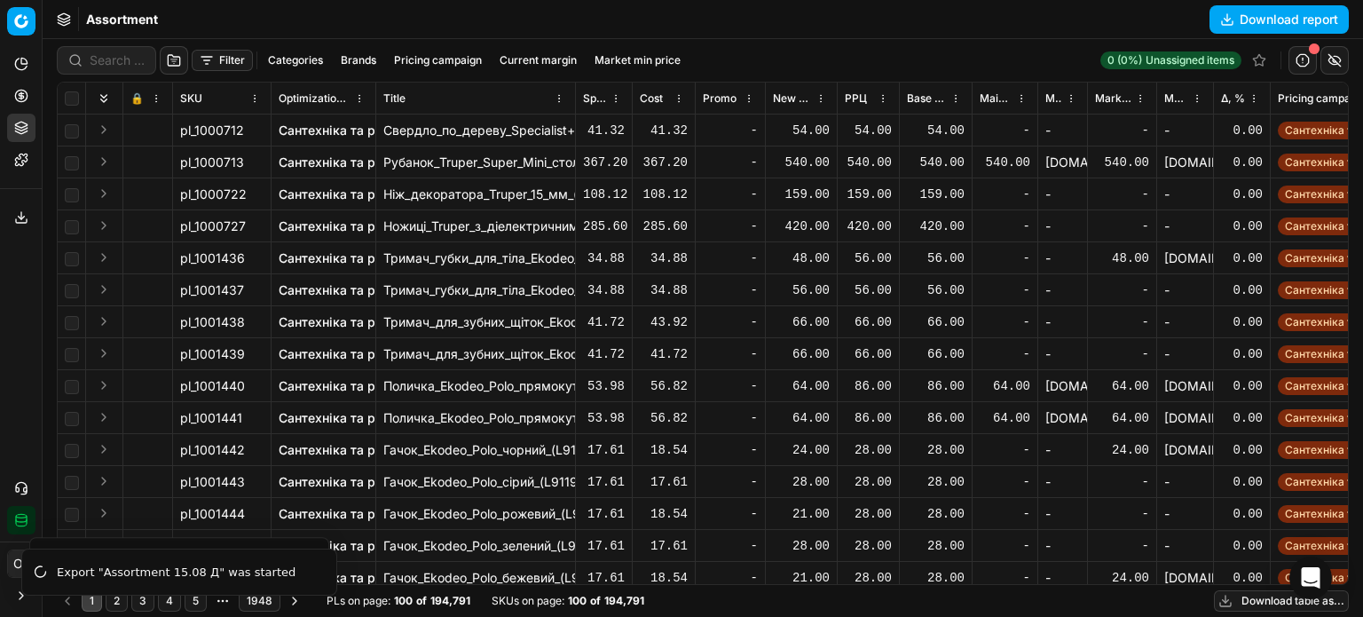
click at [220, 63] on button "Filter" at bounding box center [222, 60] width 61 height 21
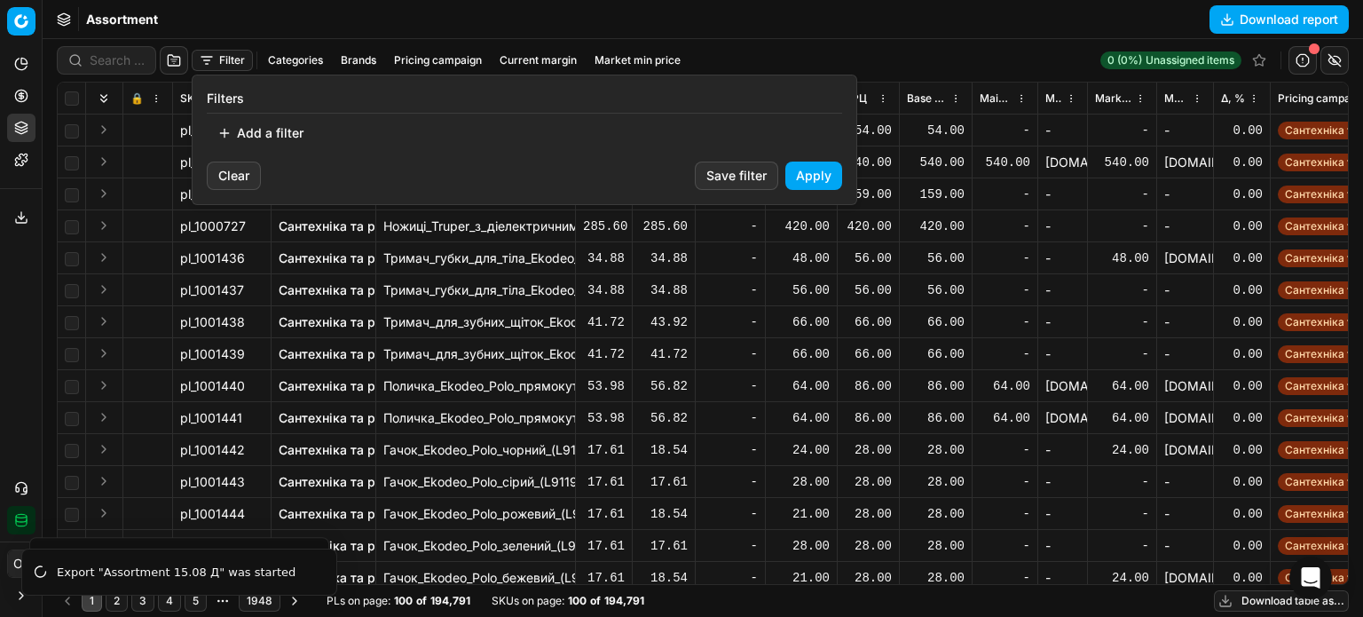
click at [278, 134] on button "Add a filter" at bounding box center [260, 133] width 107 height 28
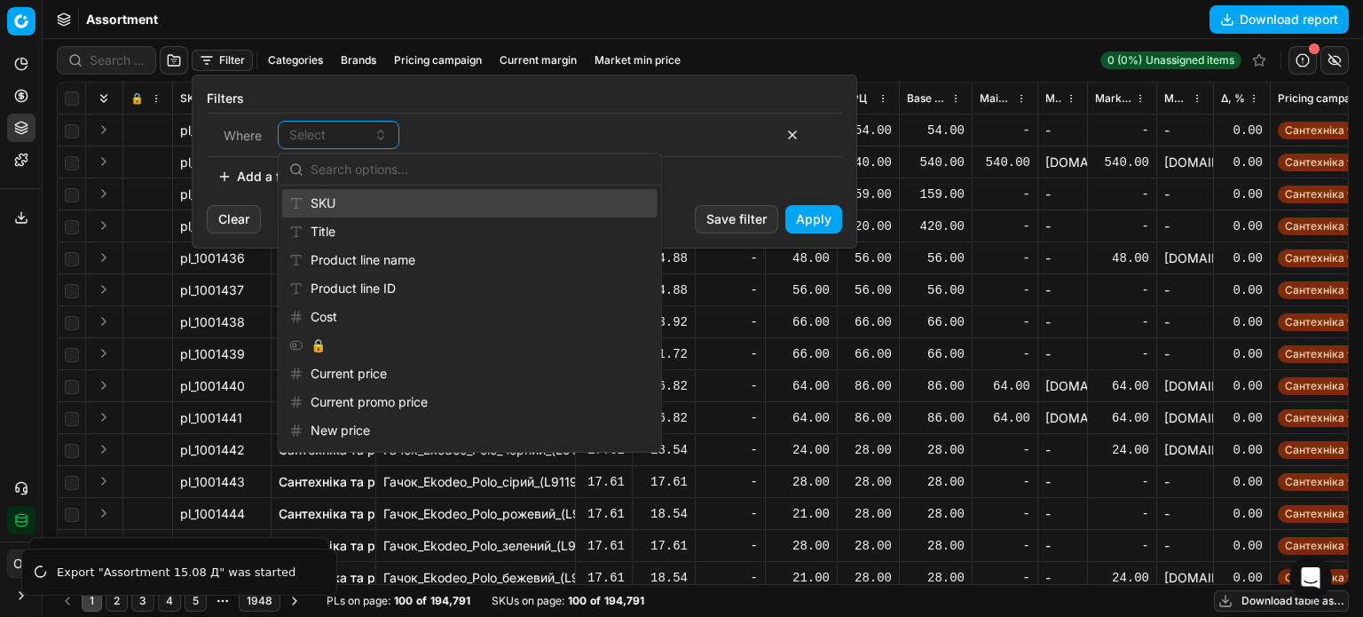
click at [369, 203] on div "SKU" at bounding box center [469, 203] width 375 height 28
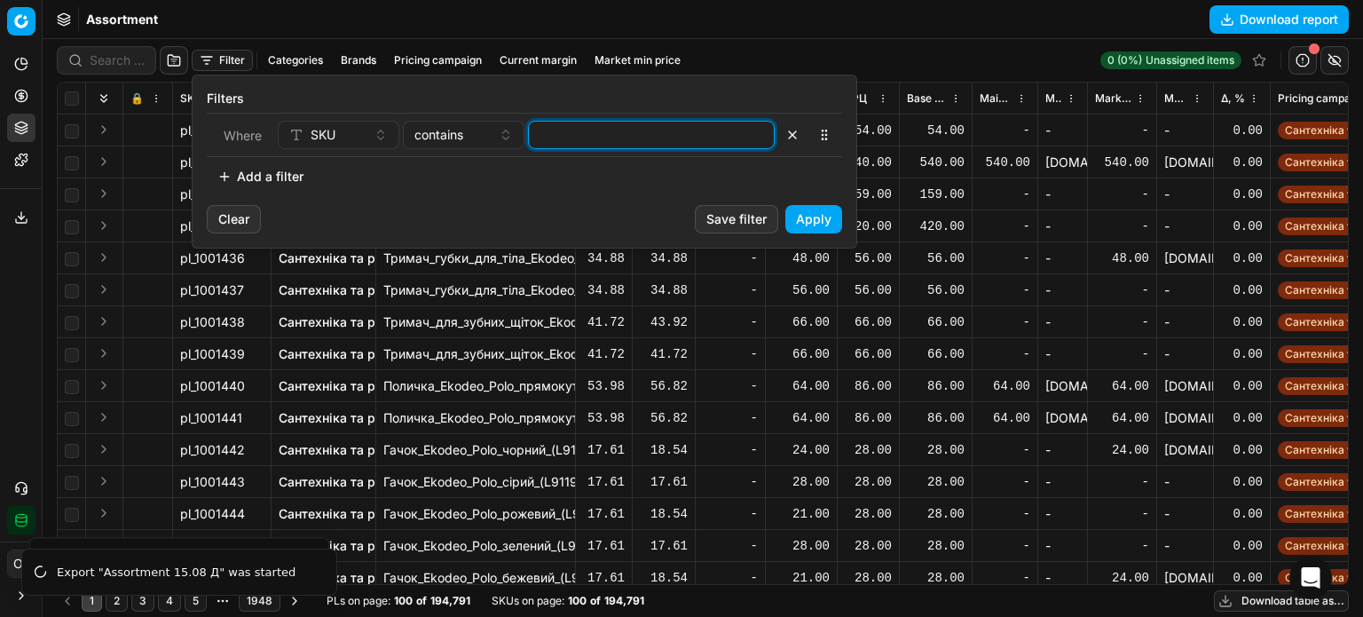
click at [549, 138] on input at bounding box center [651, 135] width 231 height 27
paste input "1379386,1268870,1292770,1292930,1315397"
type input "1379386,1268870,1292770,1292930,1315397"
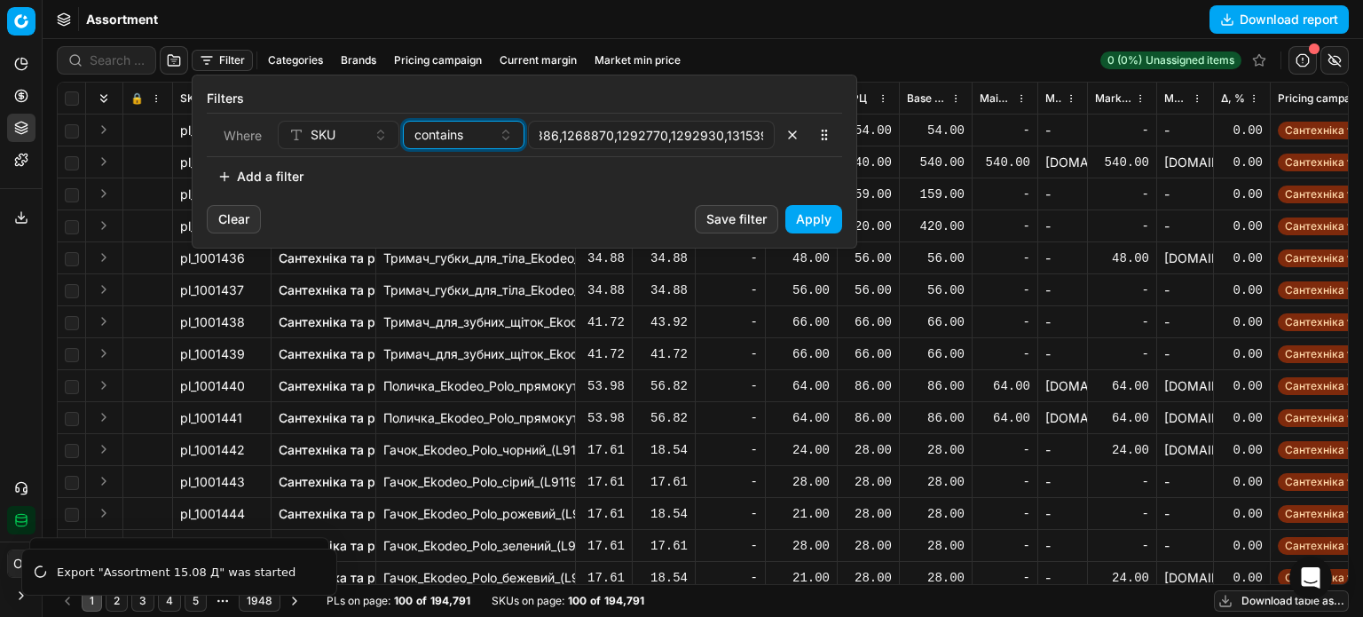
click at [446, 131] on span "contains" at bounding box center [438, 135] width 49 height 18
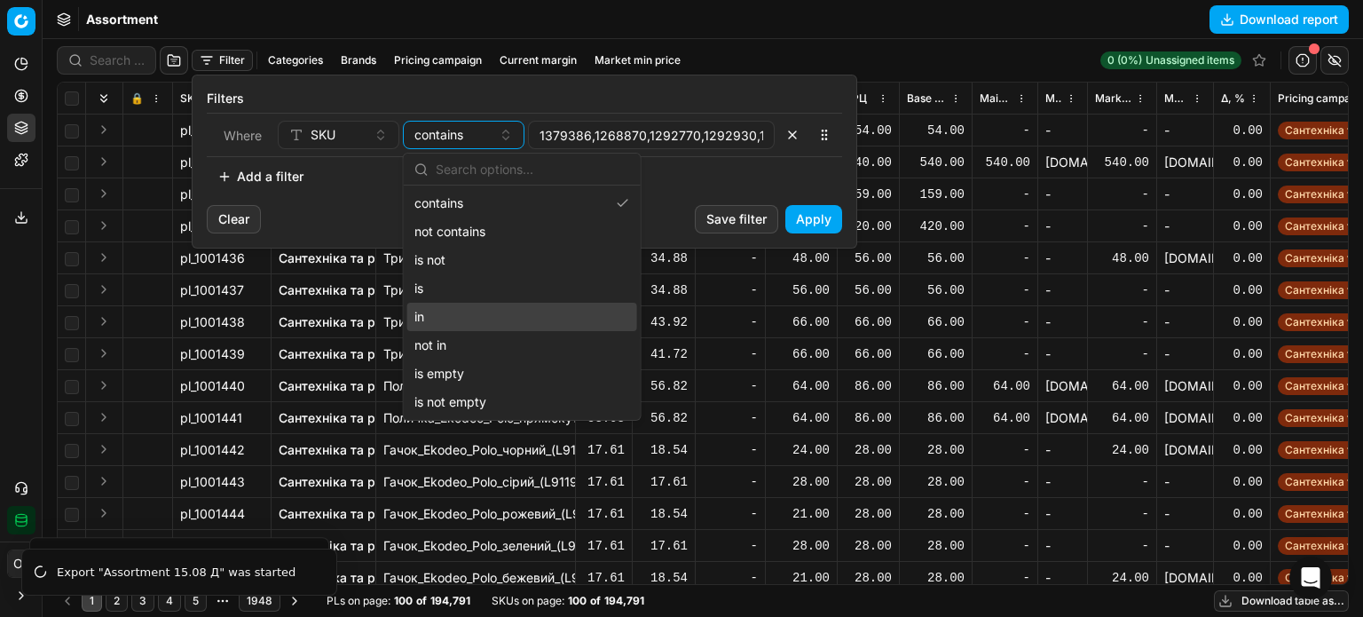
click at [475, 312] on div "in" at bounding box center [522, 317] width 230 height 28
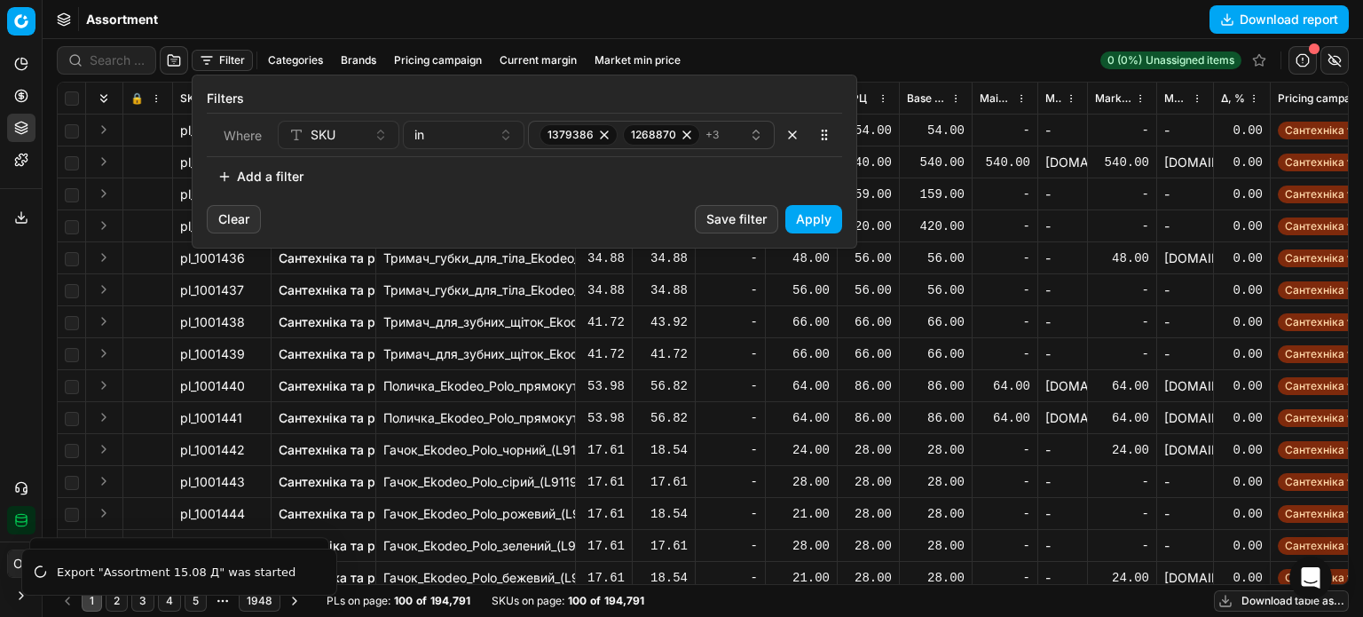
click at [806, 218] on button "Apply" at bounding box center [813, 219] width 57 height 28
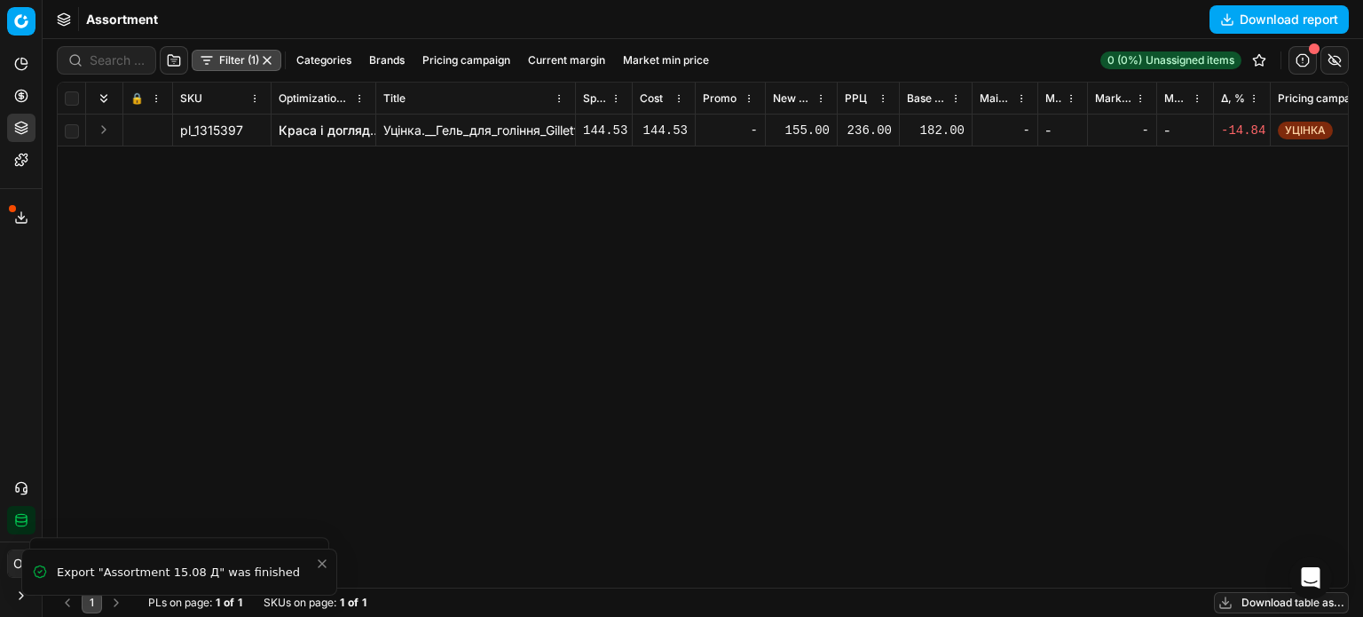
click at [273, 63] on button "button" at bounding box center [267, 60] width 14 height 14
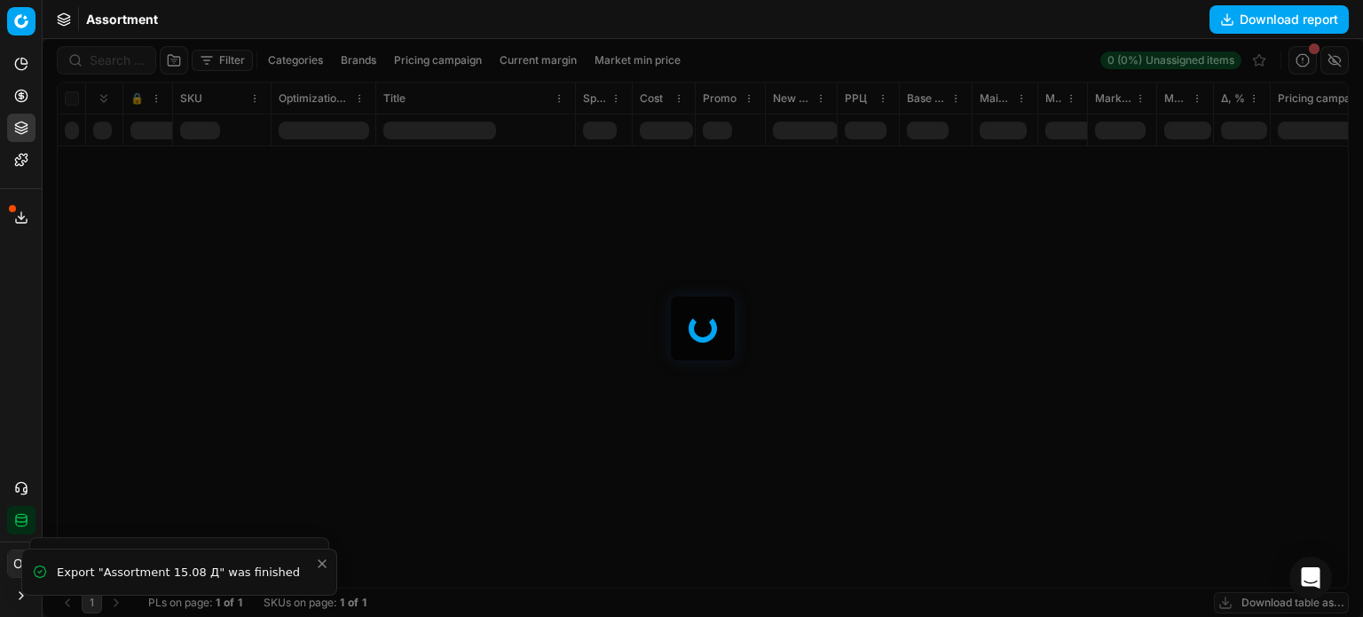
click at [271, 24] on div "Assortment Download report" at bounding box center [703, 19] width 1321 height 39
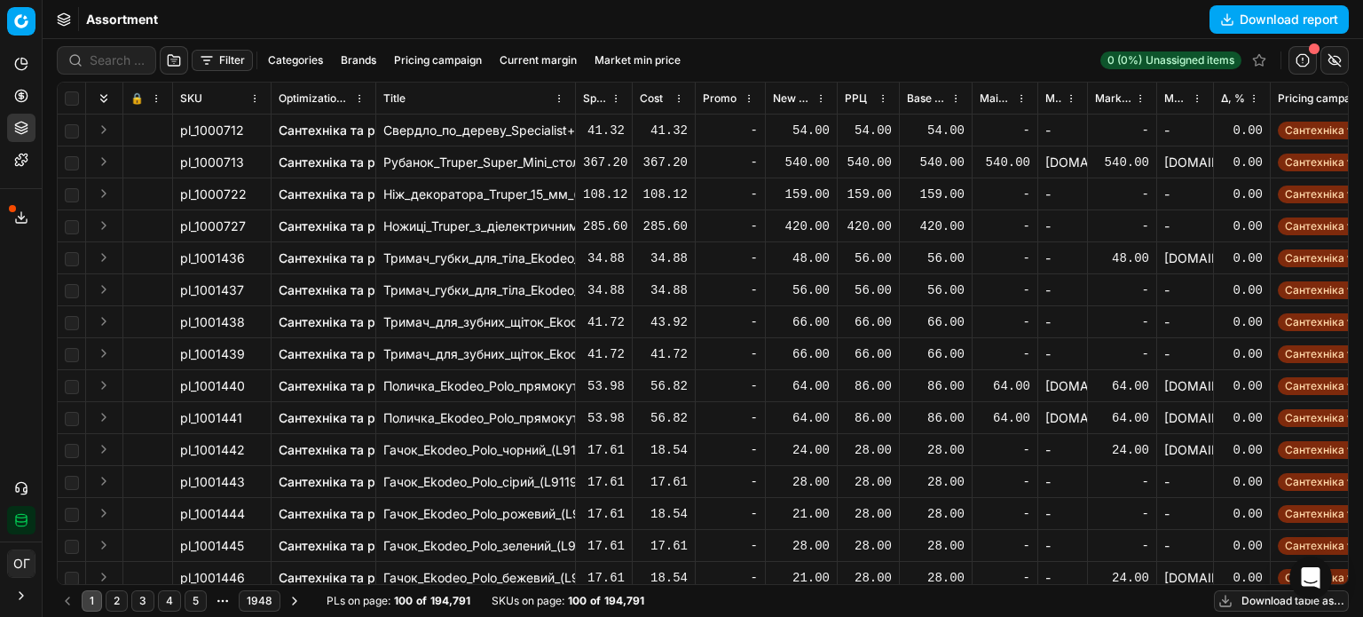
click at [228, 57] on button "Filter" at bounding box center [222, 60] width 61 height 21
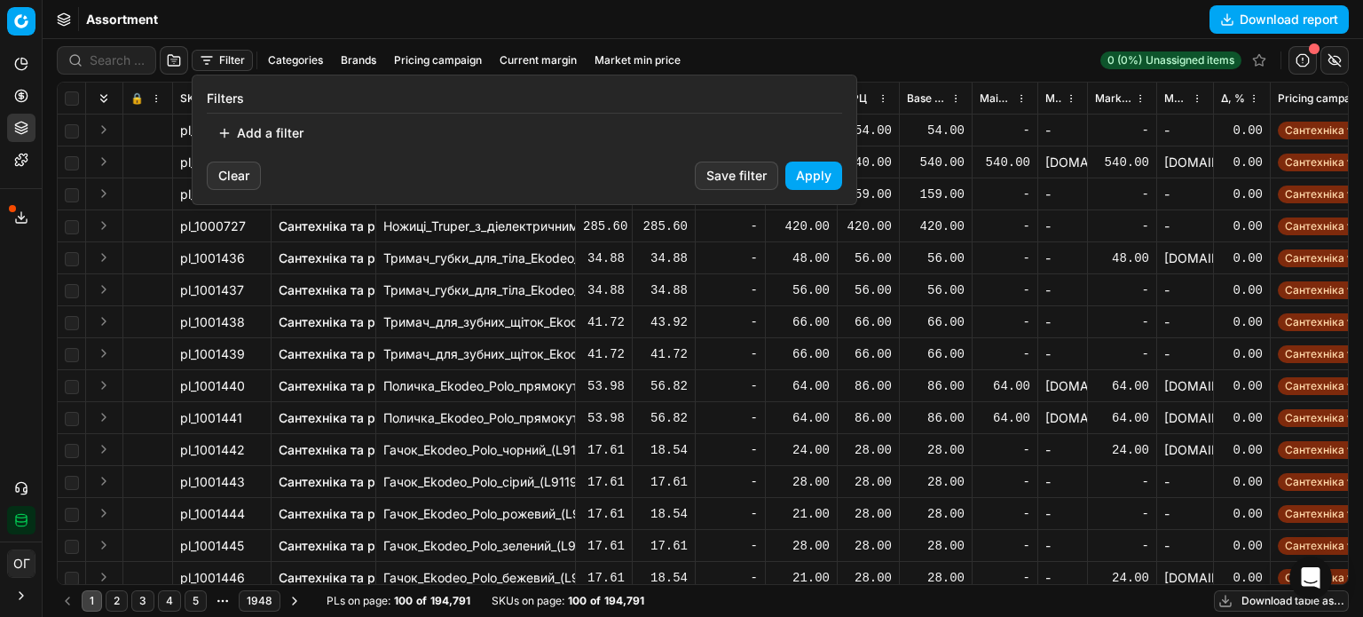
click at [273, 147] on div "Filters Add a filter" at bounding box center [525, 118] width 664 height 86
click at [274, 138] on button "Add a filter" at bounding box center [260, 133] width 107 height 28
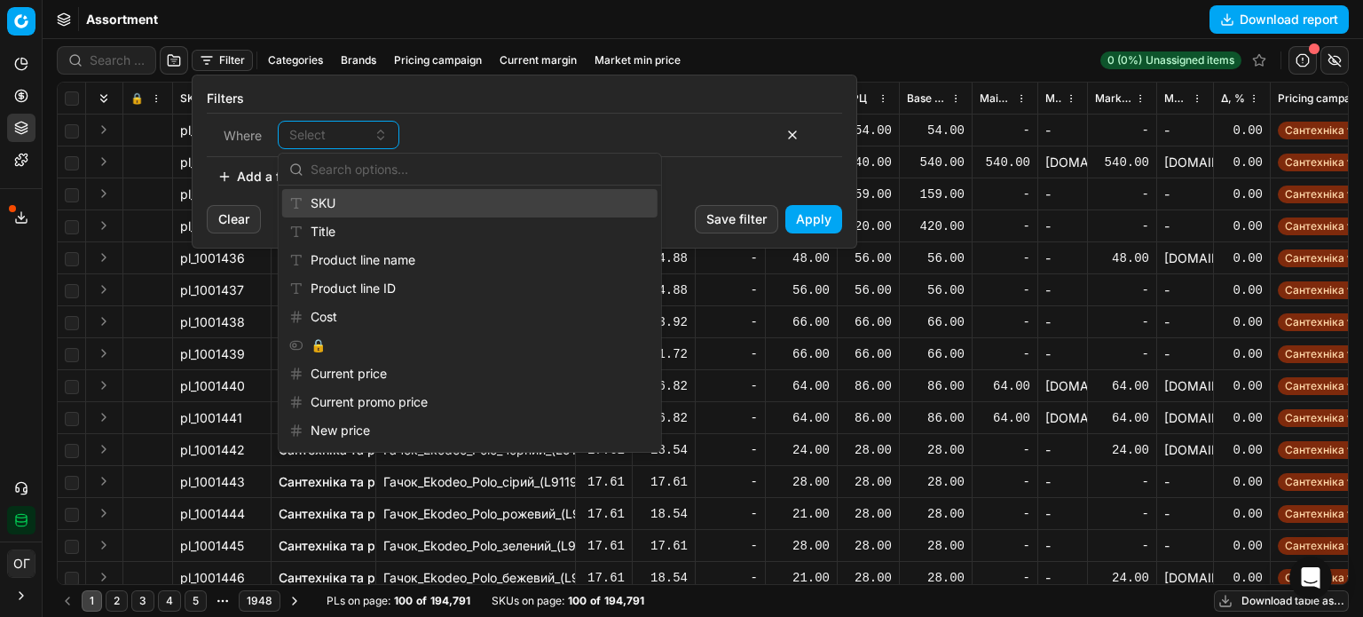
click at [337, 205] on div "SKU" at bounding box center [469, 203] width 375 height 28
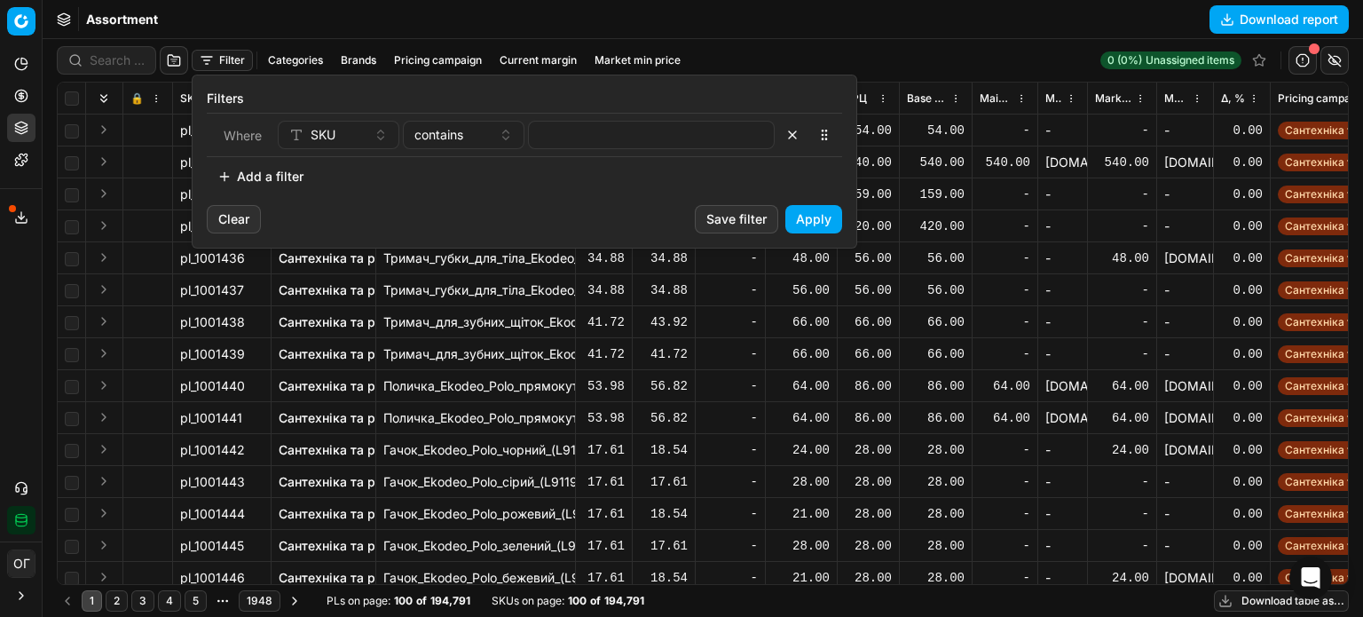
click at [621, 114] on div "Where SKU contains" at bounding box center [524, 135] width 635 height 44
click at [622, 127] on input at bounding box center [651, 135] width 231 height 27
click at [838, 217] on button "Apply" at bounding box center [813, 219] width 57 height 28
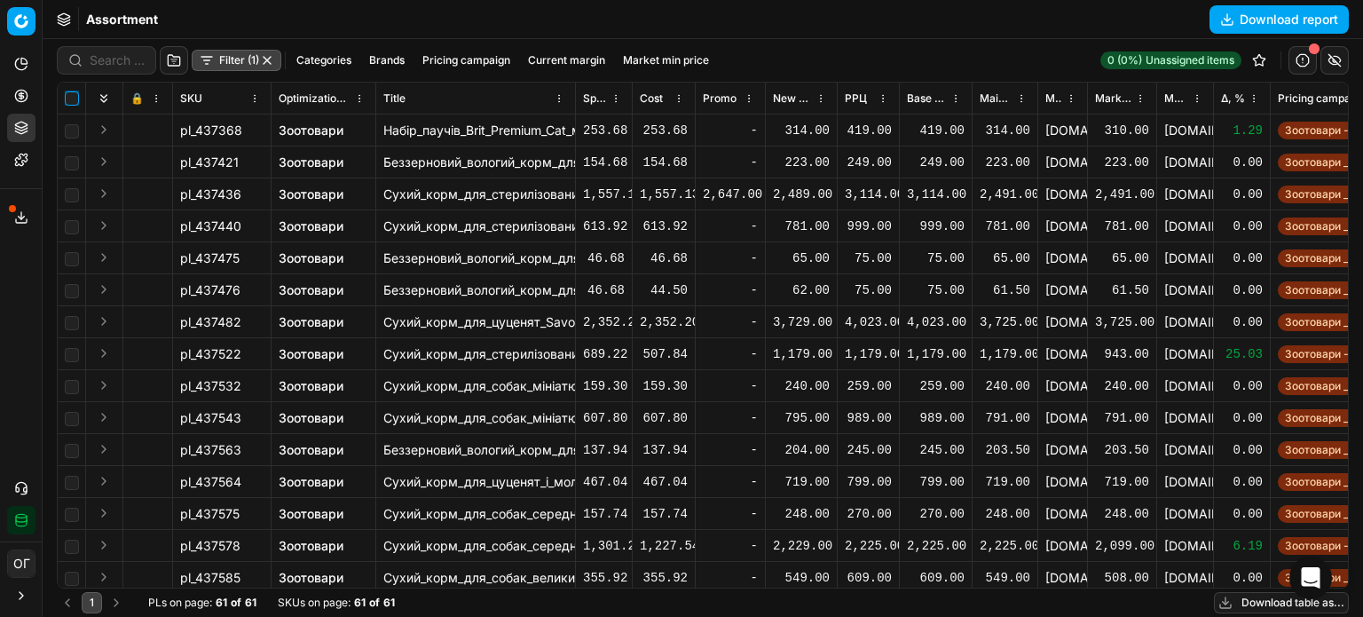
click at [67, 99] on input "checkbox" at bounding box center [72, 98] width 14 height 14
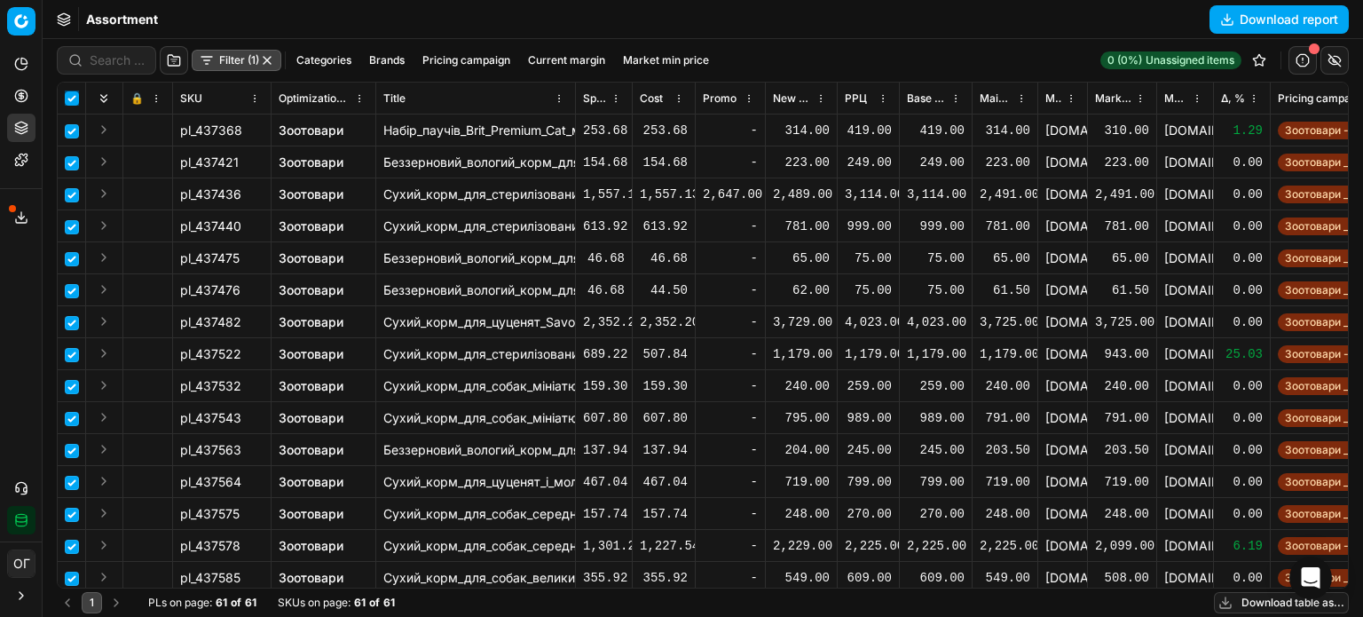
checkbox input "true"
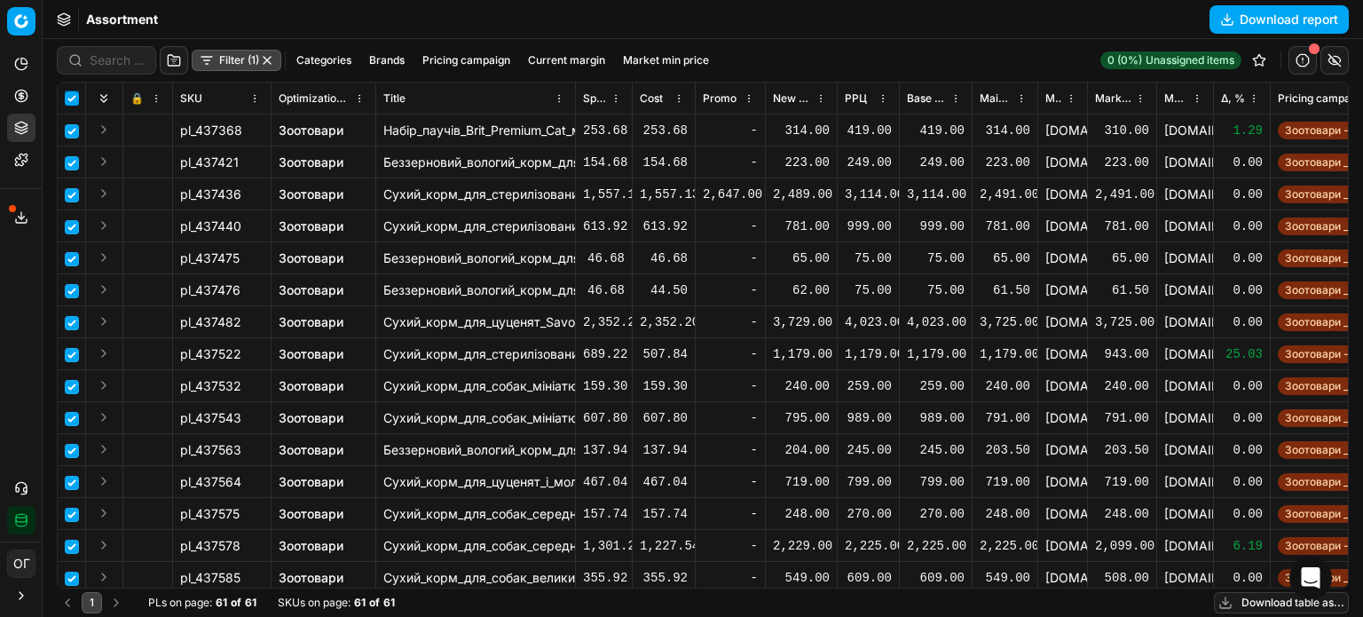
checkbox input "true"
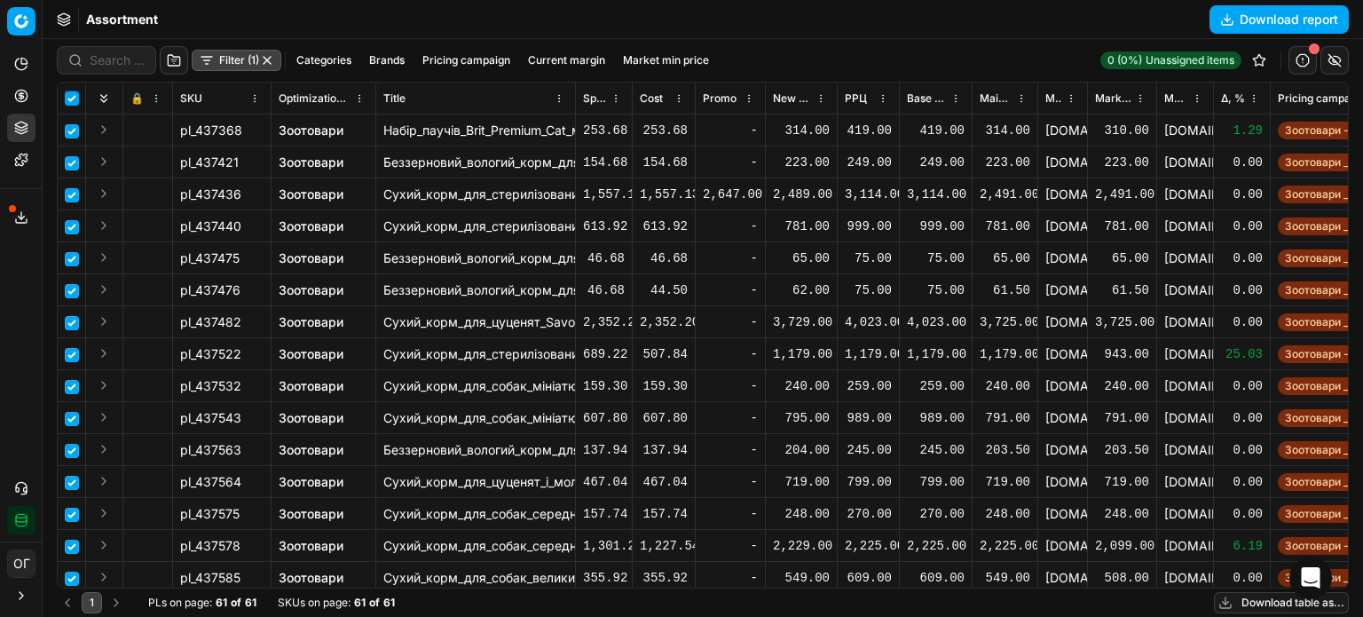
checkbox input "true"
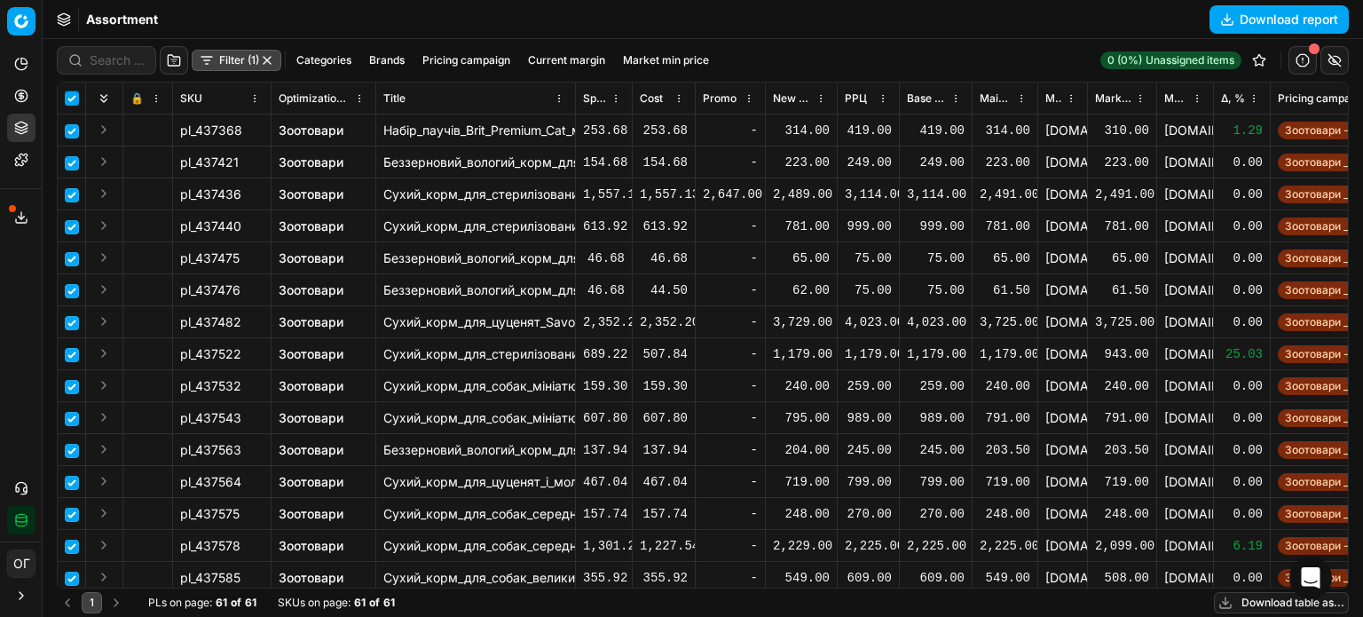
checkbox input "true"
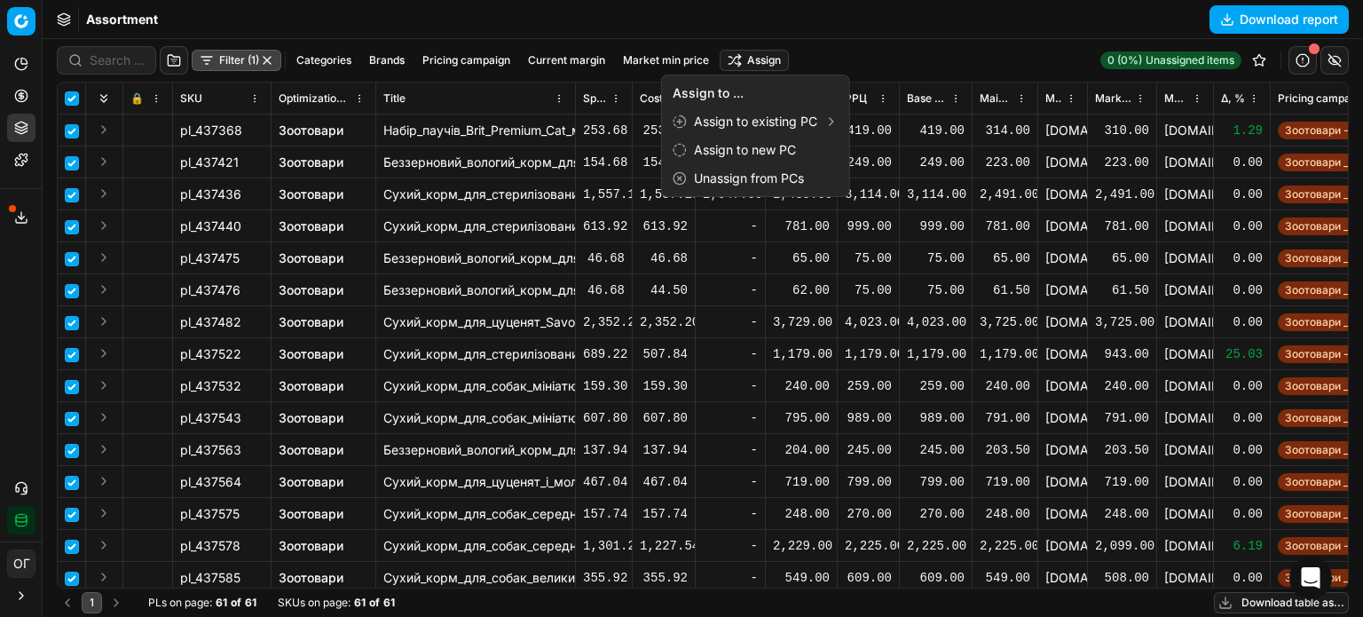
click at [753, 63] on html "Pricing platform Analytics Pricing Product portfolio Templates Export service 1…" at bounding box center [681, 308] width 1363 height 617
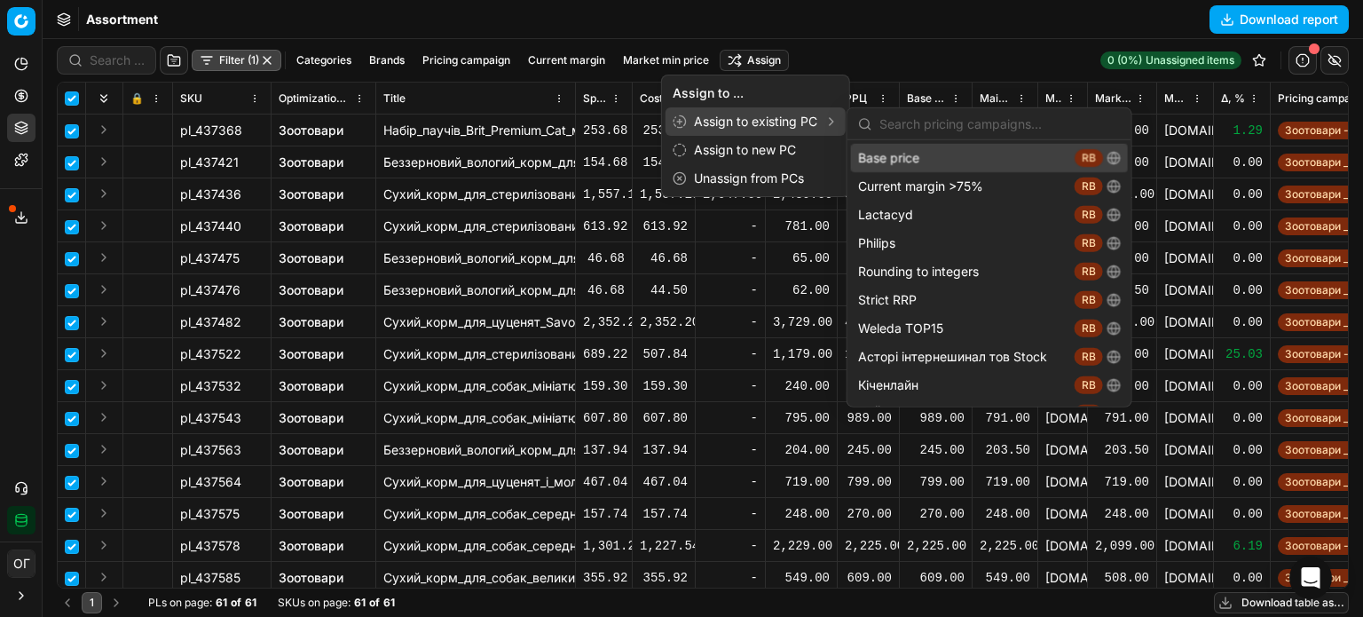
click at [932, 159] on div "Base price RB" at bounding box center [989, 158] width 277 height 28
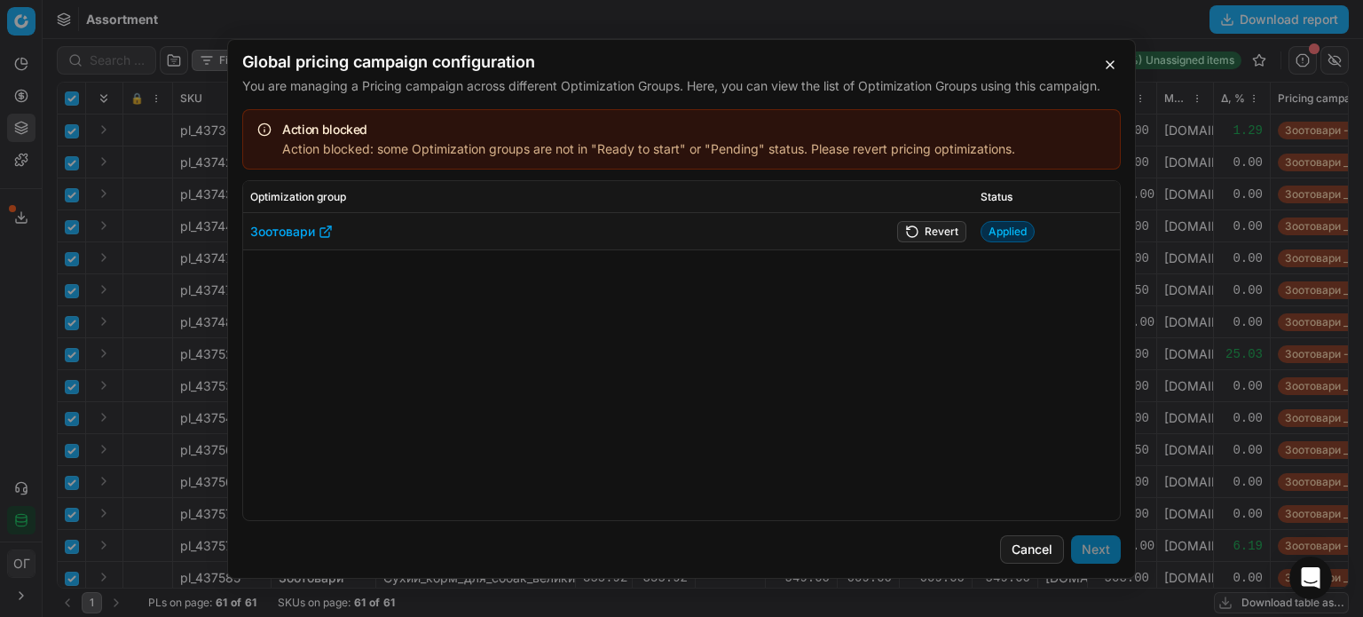
click at [930, 234] on button "Revert" at bounding box center [931, 230] width 69 height 21
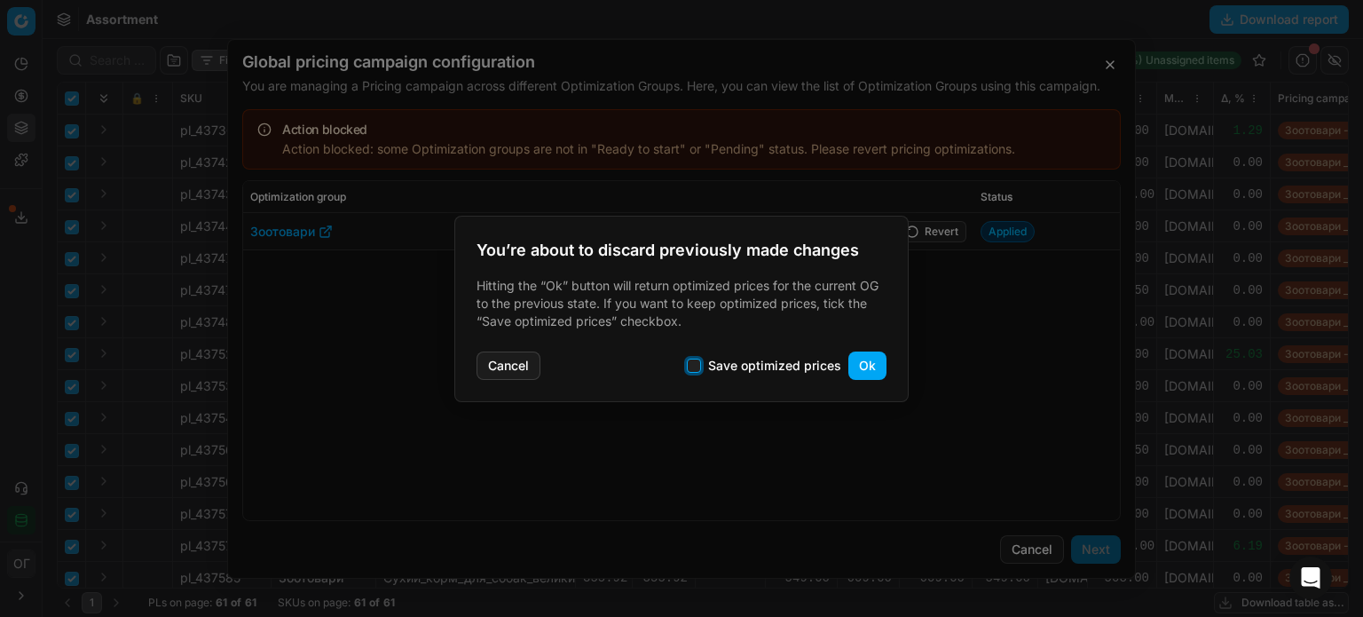
click at [698, 366] on input "Save optimized prices" at bounding box center [694, 366] width 14 height 14
checkbox input "true"
click at [864, 364] on button "Ok" at bounding box center [867, 365] width 38 height 28
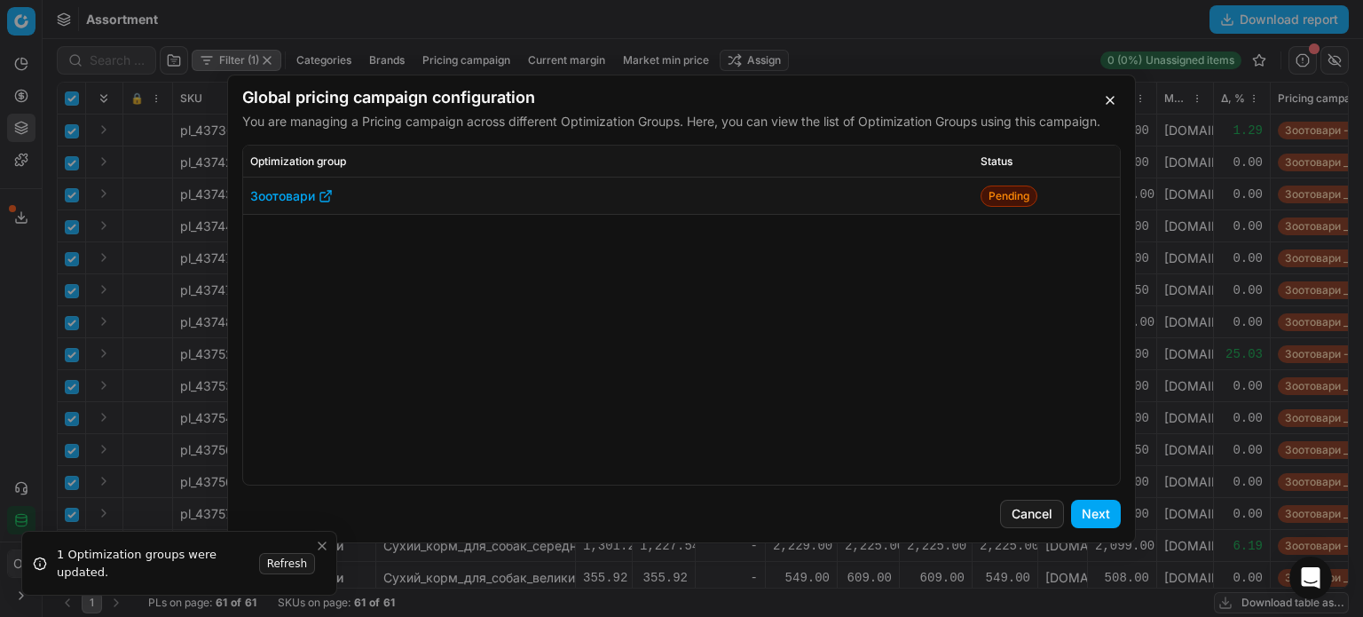
click at [1104, 515] on button "Next" at bounding box center [1096, 514] width 50 height 28
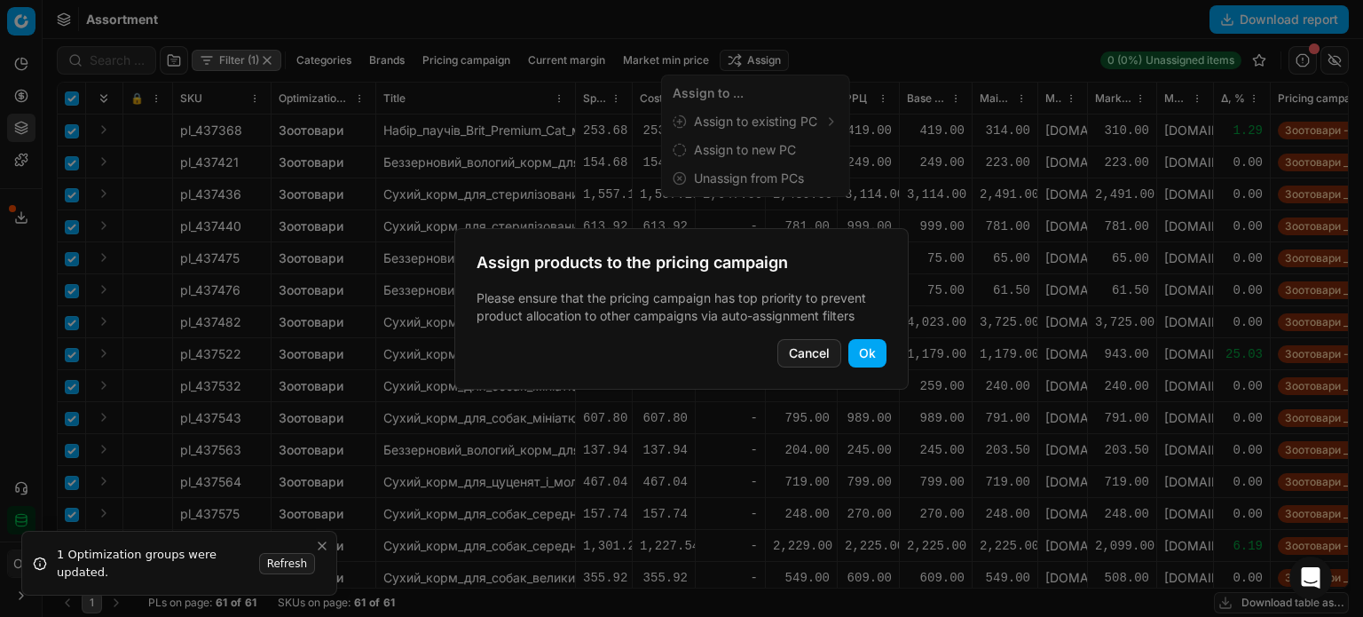
click at [871, 356] on button "Ok" at bounding box center [867, 353] width 38 height 28
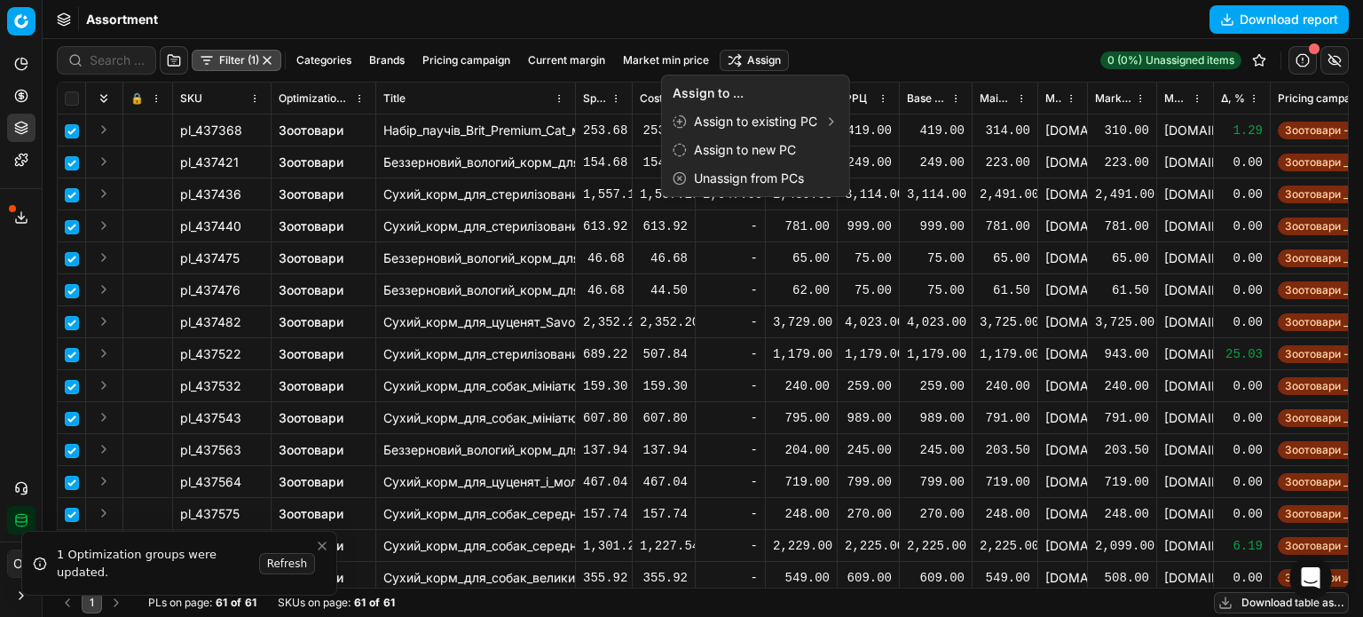
checkbox input "false"
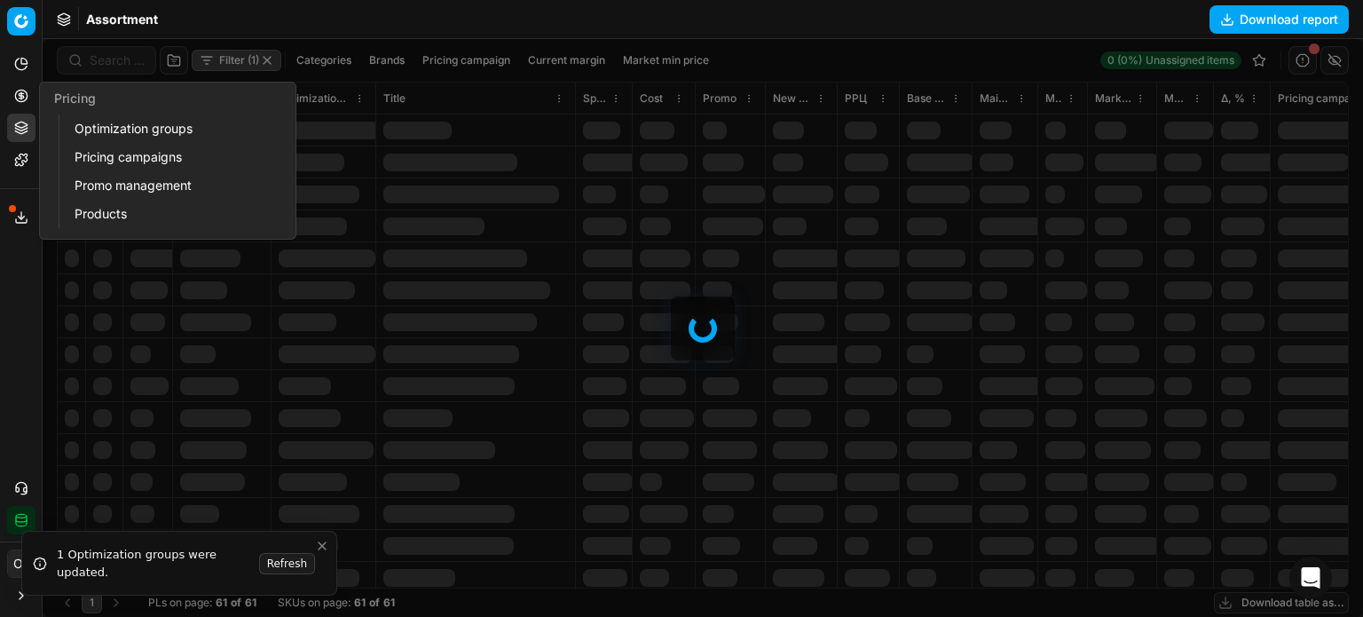
drag, startPoint x: 18, startPoint y: 96, endPoint x: 30, endPoint y: 111, distance: 19.5
click at [18, 96] on icon at bounding box center [21, 96] width 14 height 14
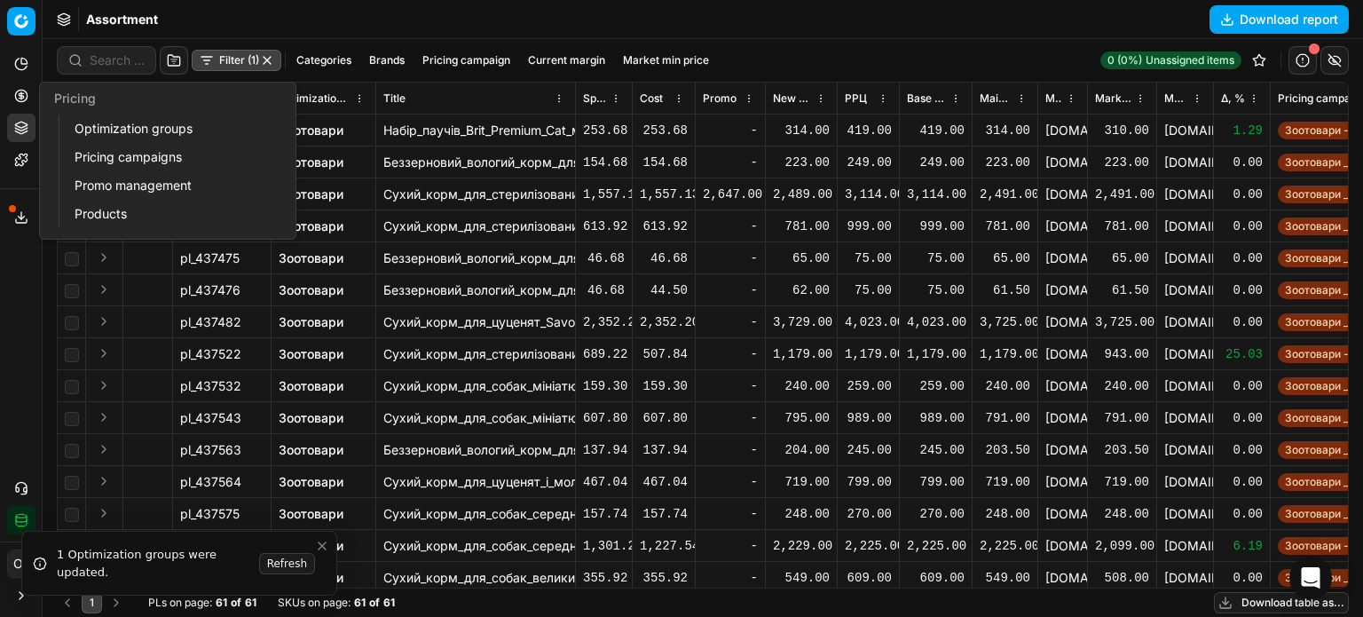
click at [89, 134] on link "Optimization groups" at bounding box center [170, 128] width 207 height 25
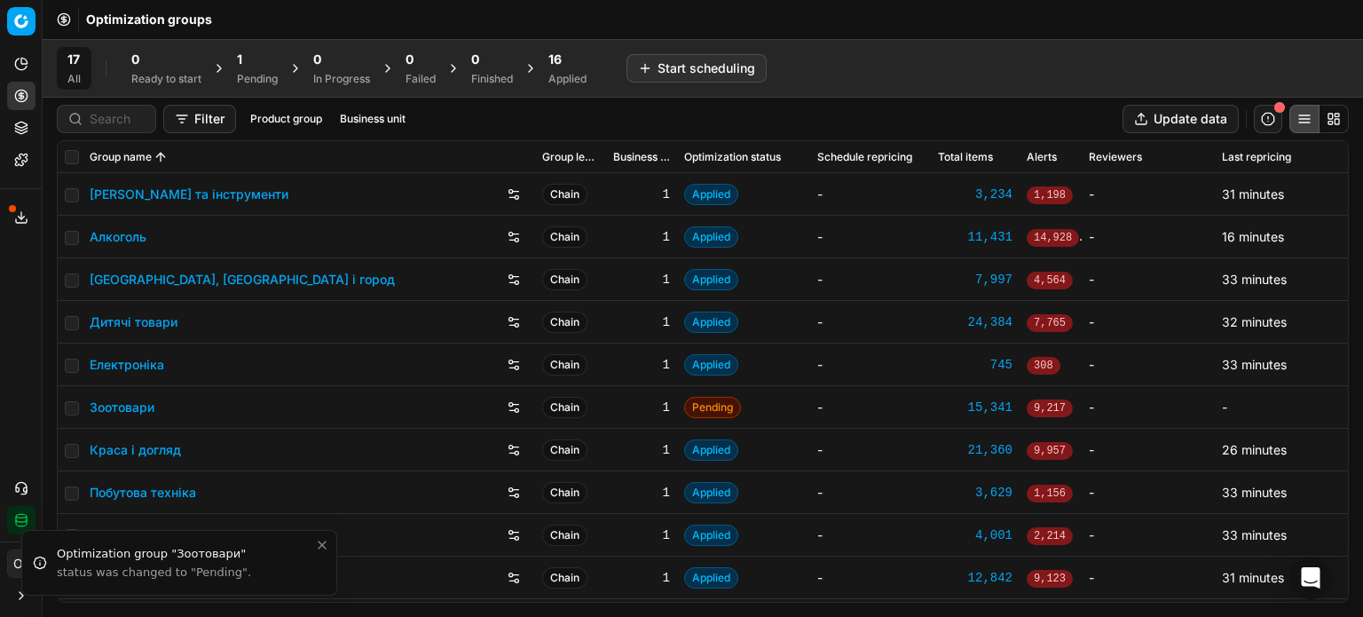
click at [257, 75] on div "Pending" at bounding box center [257, 79] width 41 height 14
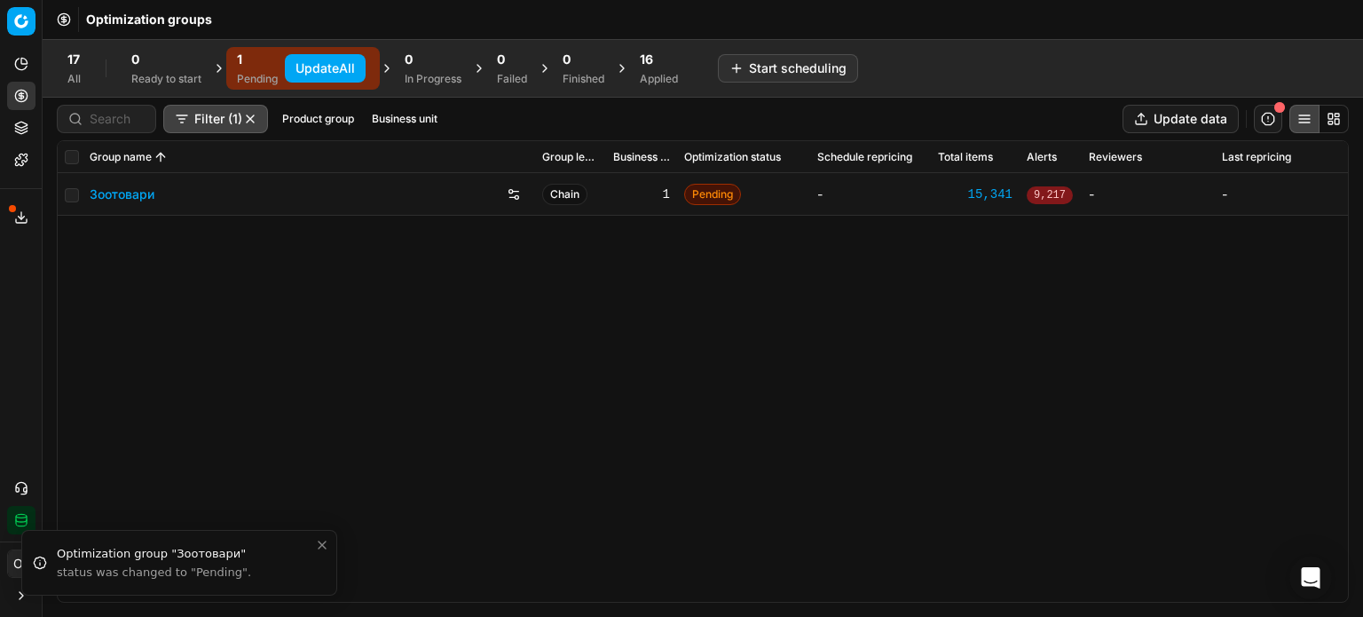
click at [329, 65] on button "Update All" at bounding box center [325, 68] width 81 height 28
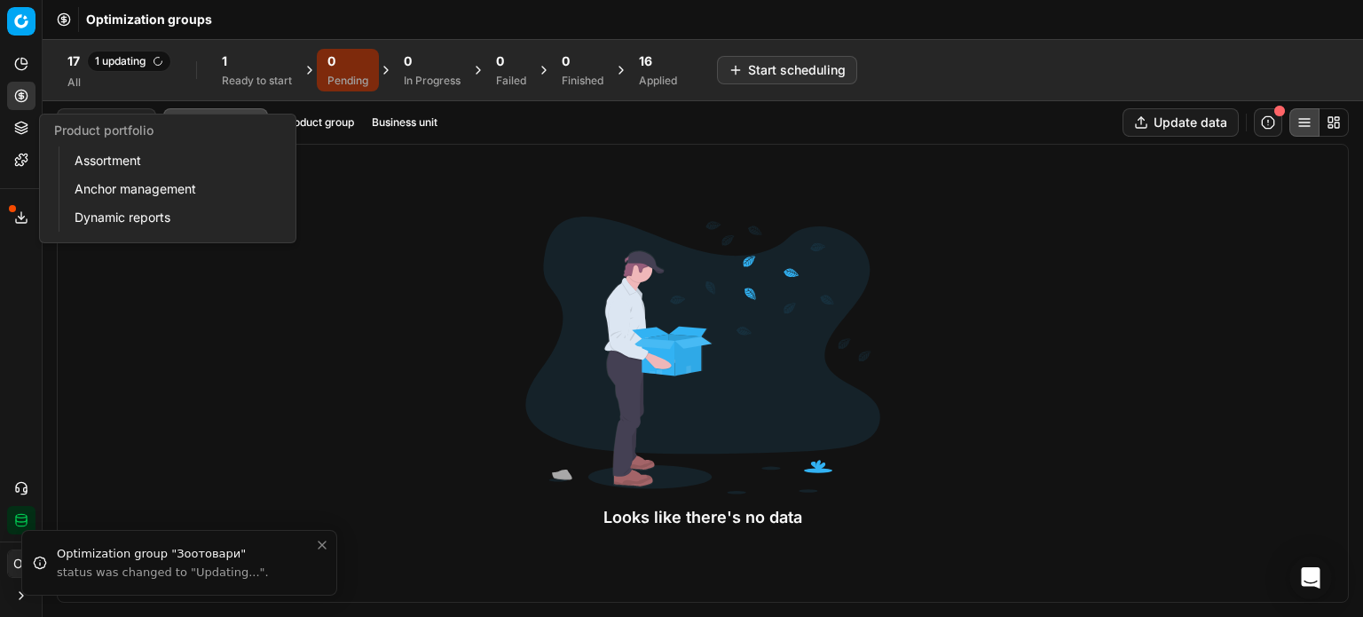
click at [28, 132] on button "Product portfolio" at bounding box center [21, 128] width 28 height 28
click at [91, 162] on link "Assortment" at bounding box center [170, 160] width 207 height 25
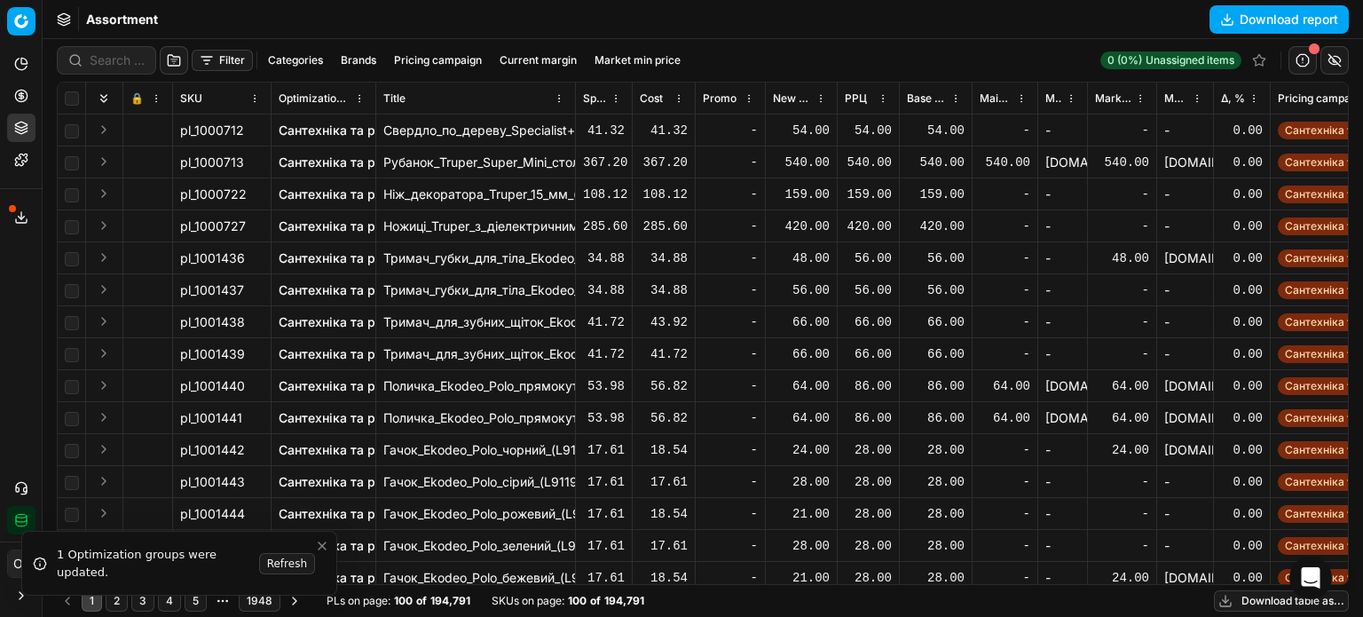
click at [221, 61] on button "Filter" at bounding box center [222, 60] width 61 height 21
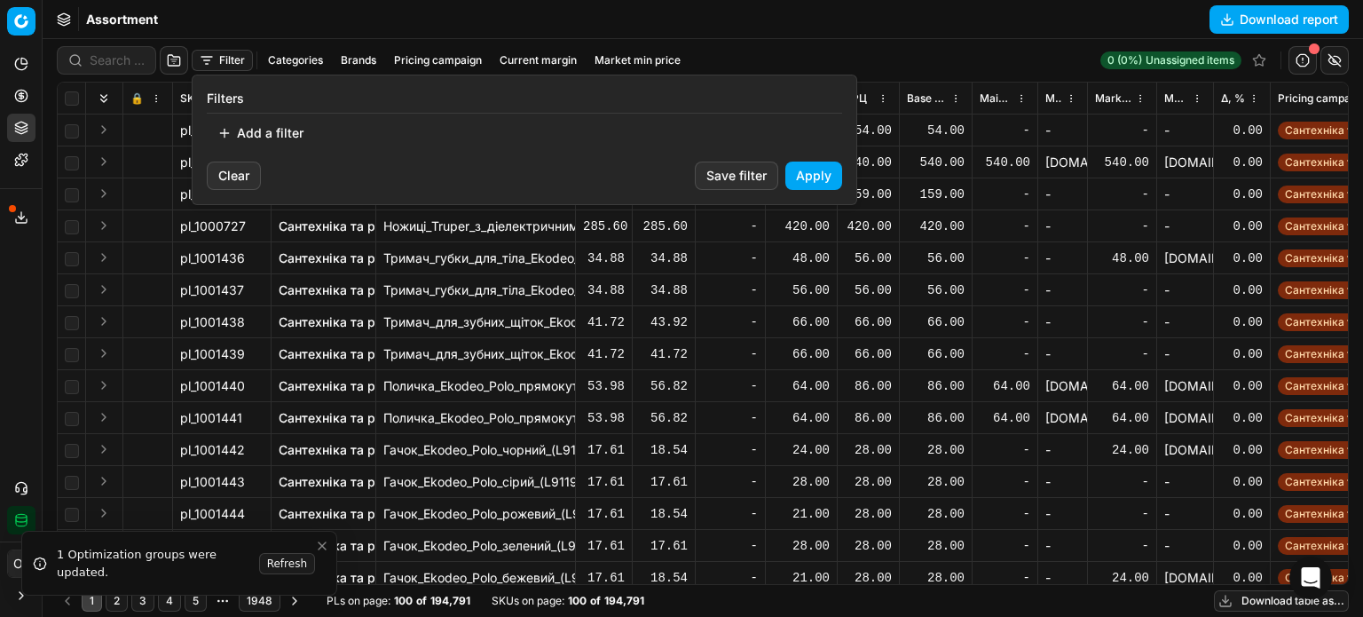
click at [293, 131] on button "Add a filter" at bounding box center [260, 133] width 107 height 28
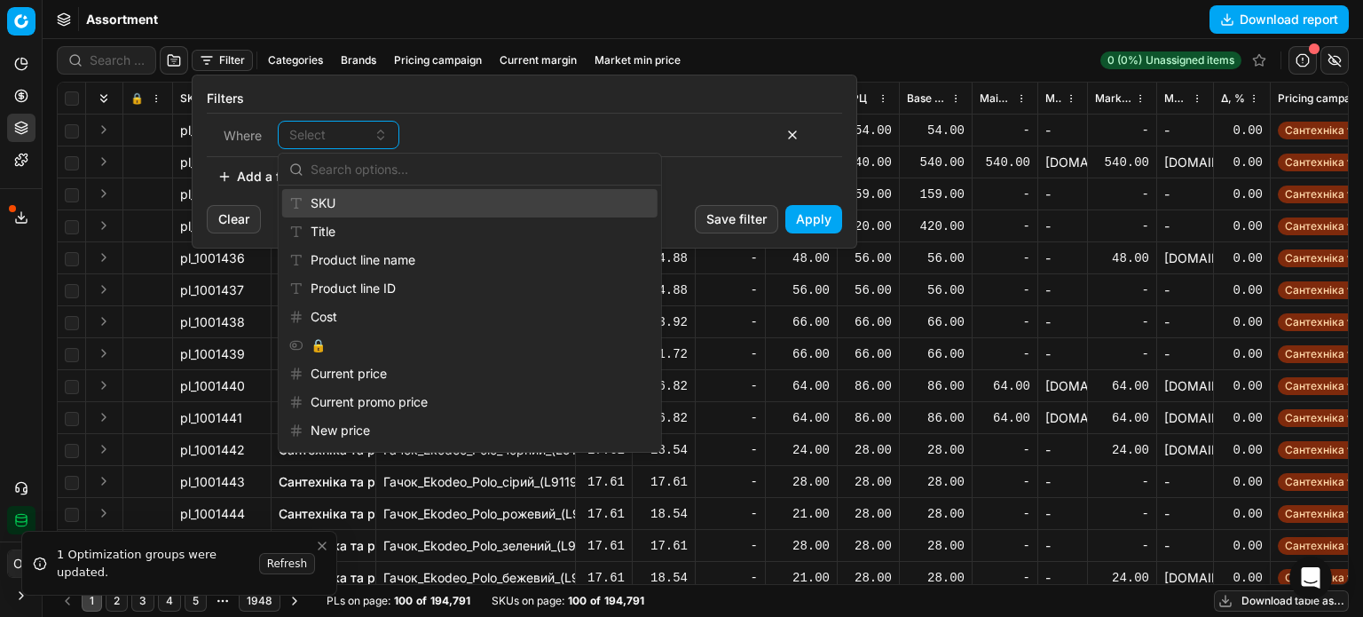
click at [330, 198] on div "SKU" at bounding box center [469, 203] width 375 height 28
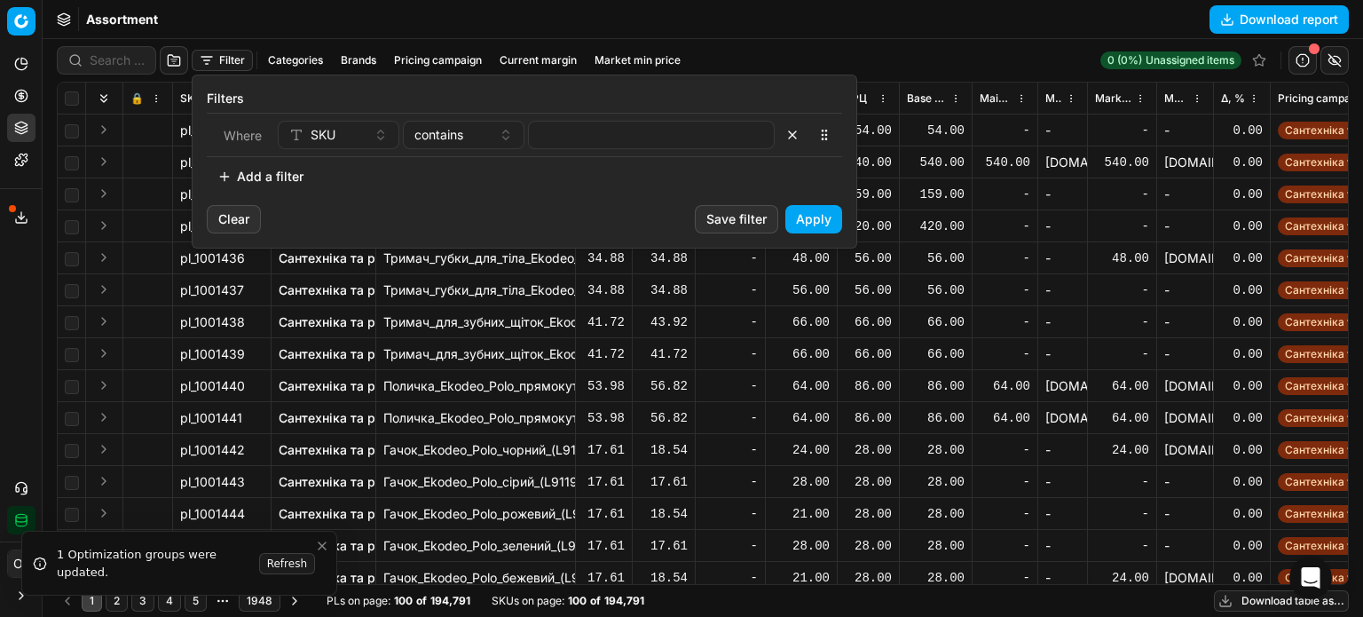
click at [578, 115] on div "Where SKU contains" at bounding box center [524, 135] width 635 height 44
click at [584, 129] on input at bounding box center [651, 135] width 231 height 27
paste input "373966,619111,118200"
type input "373966,619111,118200"
click at [447, 134] on span "contains" at bounding box center [438, 135] width 49 height 18
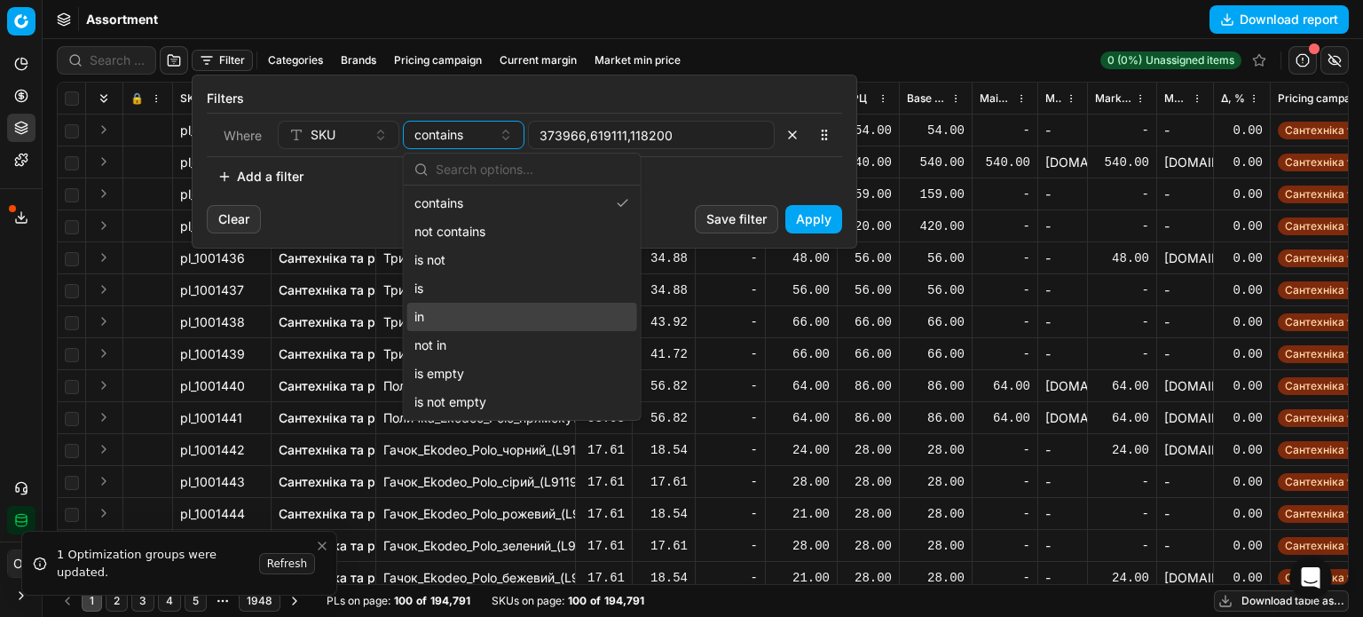
click at [487, 310] on div "in" at bounding box center [522, 317] width 230 height 28
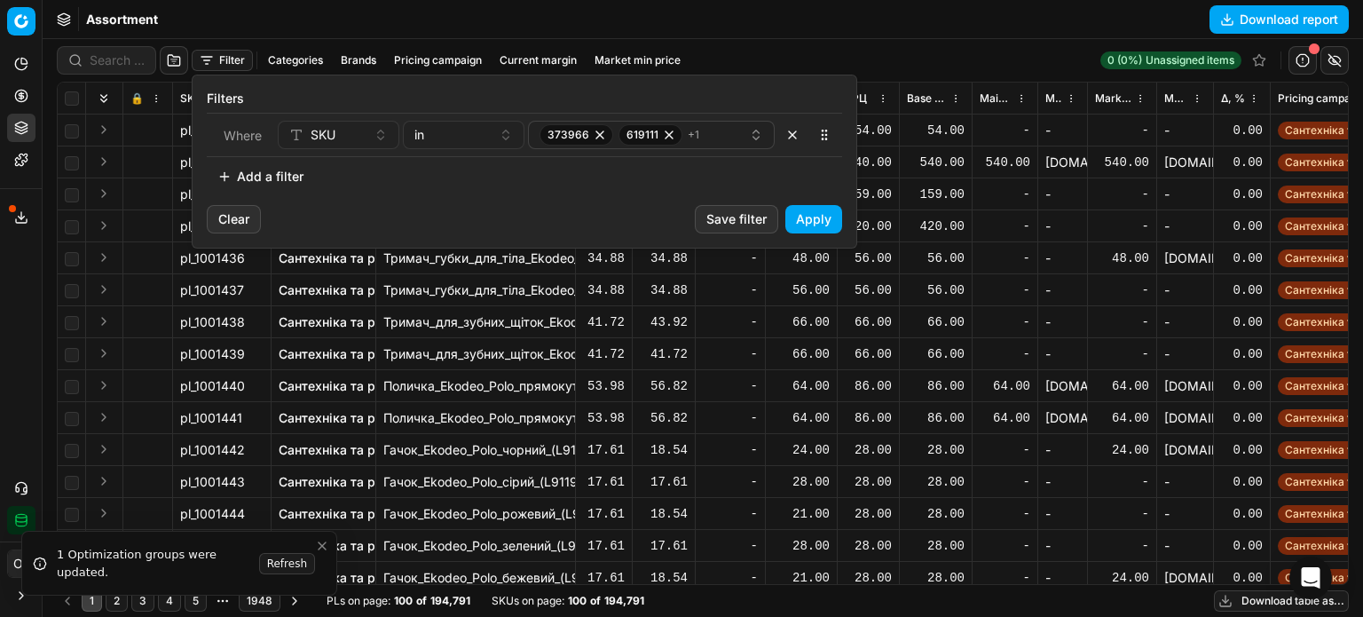
click at [828, 217] on button "Apply" at bounding box center [813, 219] width 57 height 28
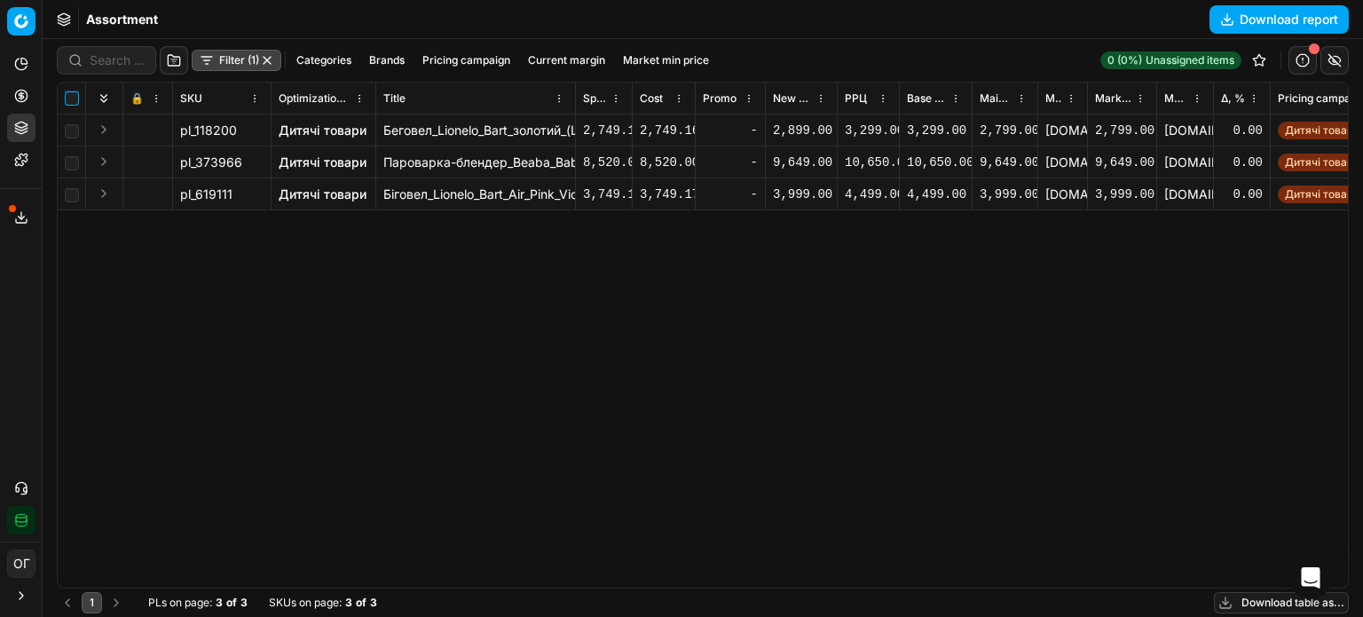
click at [74, 103] on input "checkbox" at bounding box center [72, 98] width 14 height 14
checkbox input "true"
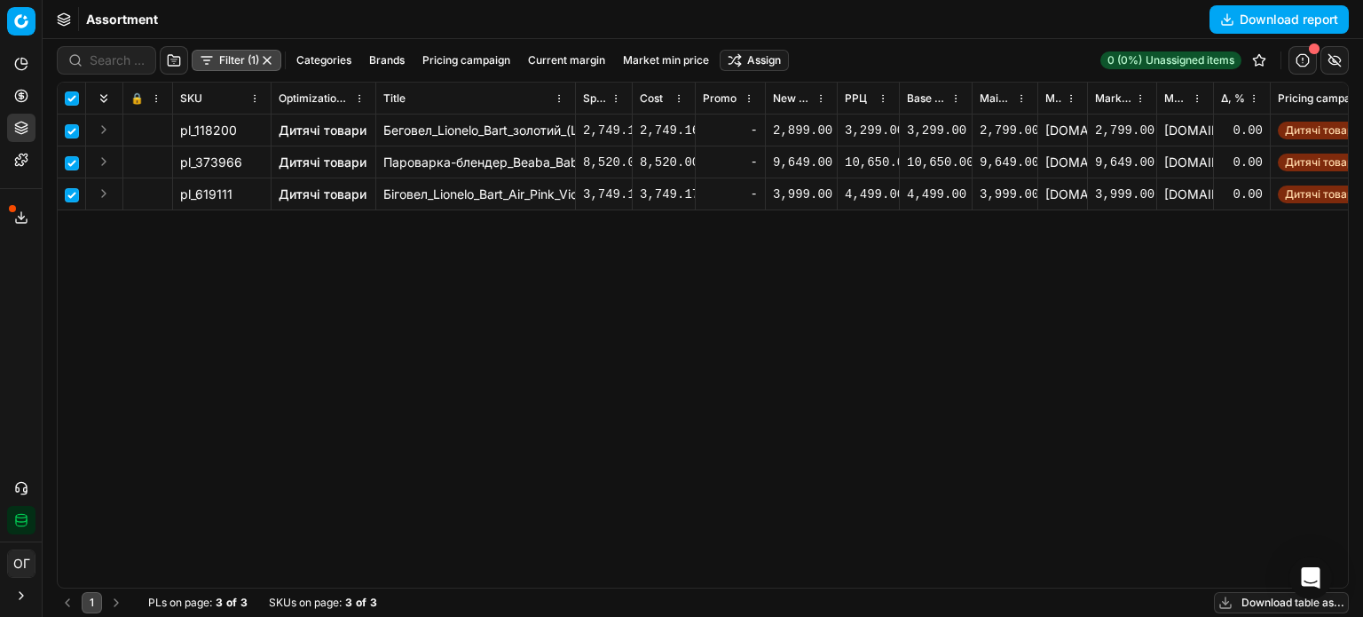
click at [770, 54] on html "Pricing platform Analytics Pricing Product portfolio Templates Export service 1…" at bounding box center [681, 308] width 1363 height 617
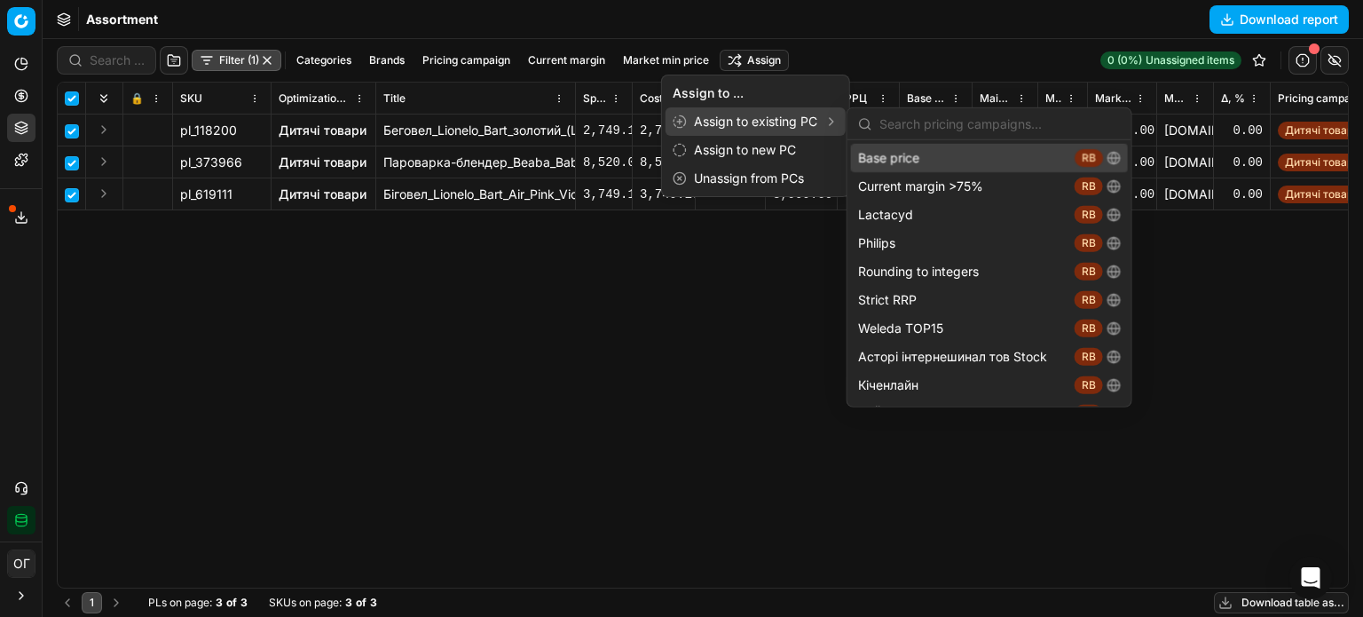
click at [819, 120] on div "Assign to existing PC" at bounding box center [756, 121] width 180 height 28
click at [884, 152] on div "Base price RB" at bounding box center [989, 158] width 277 height 28
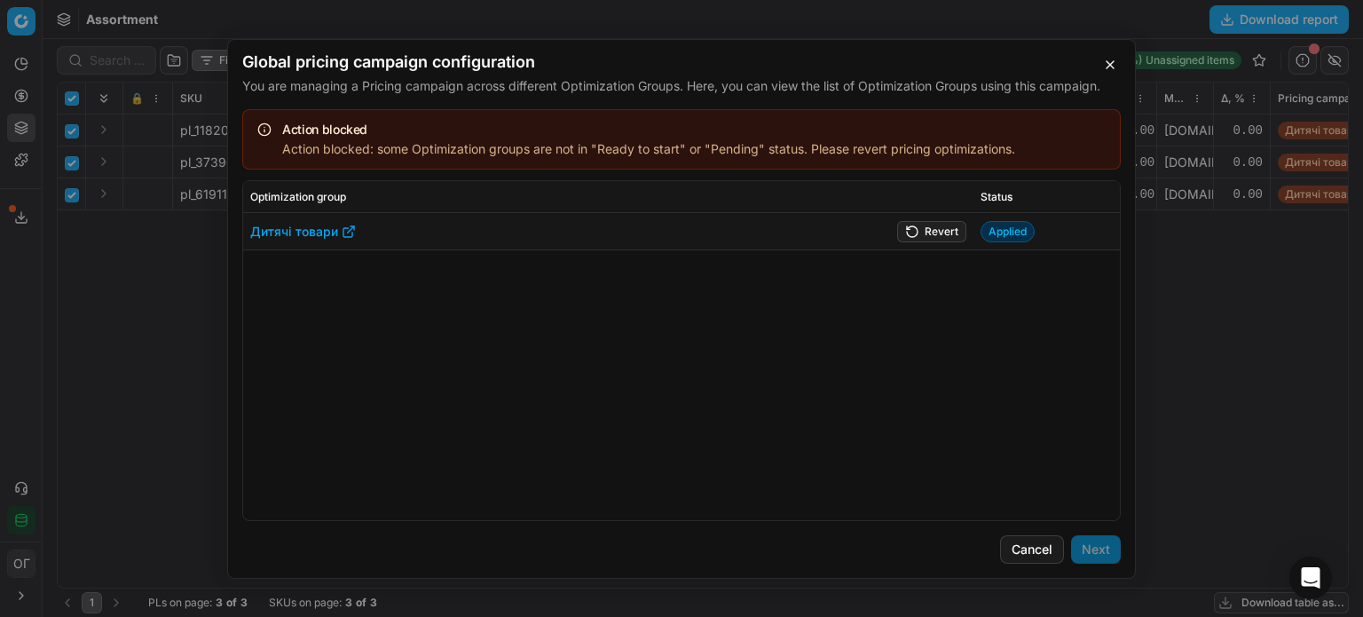
click at [941, 233] on button "Revert" at bounding box center [931, 230] width 69 height 21
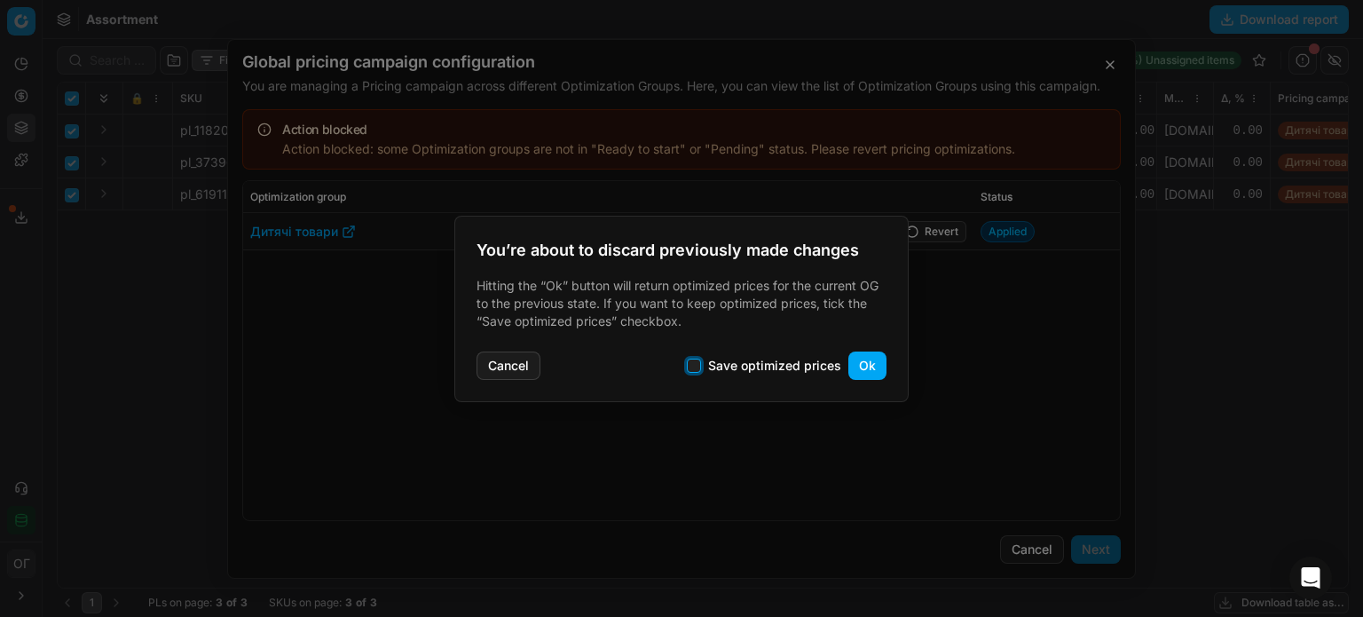
click at [698, 365] on input "Save optimized prices" at bounding box center [694, 366] width 14 height 14
checkbox input "true"
click at [863, 362] on button "Ok" at bounding box center [867, 365] width 38 height 28
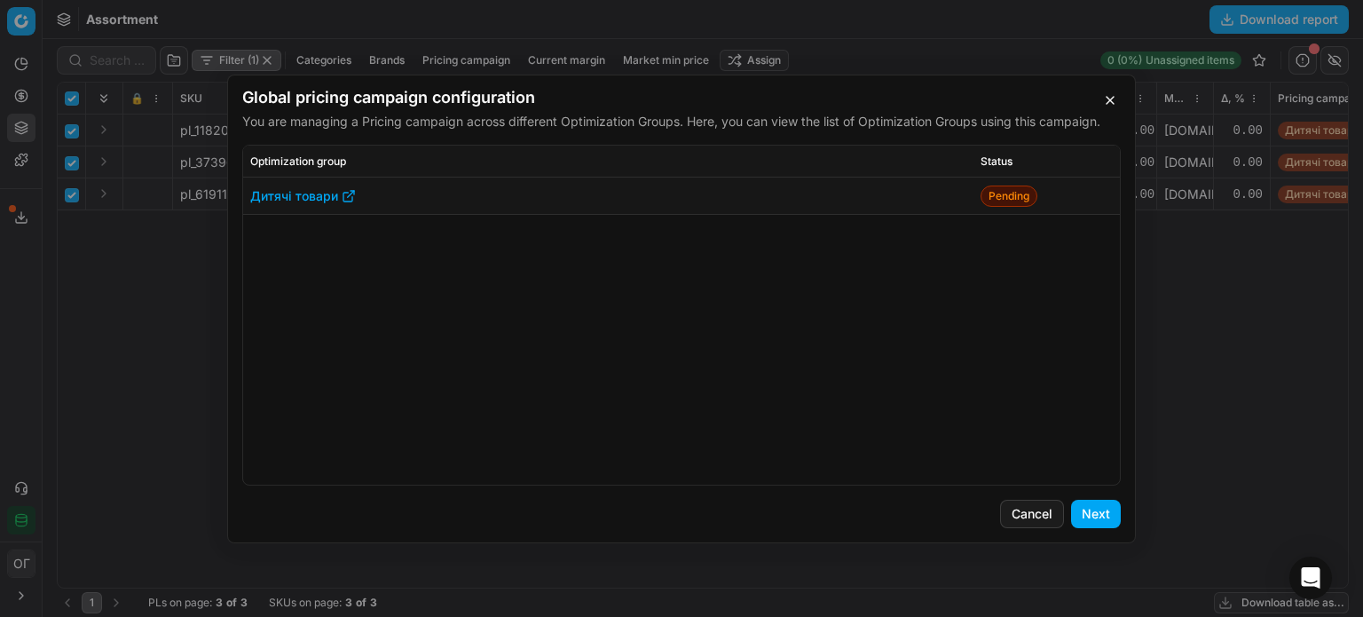
click at [1109, 509] on button "Next" at bounding box center [1096, 514] width 50 height 28
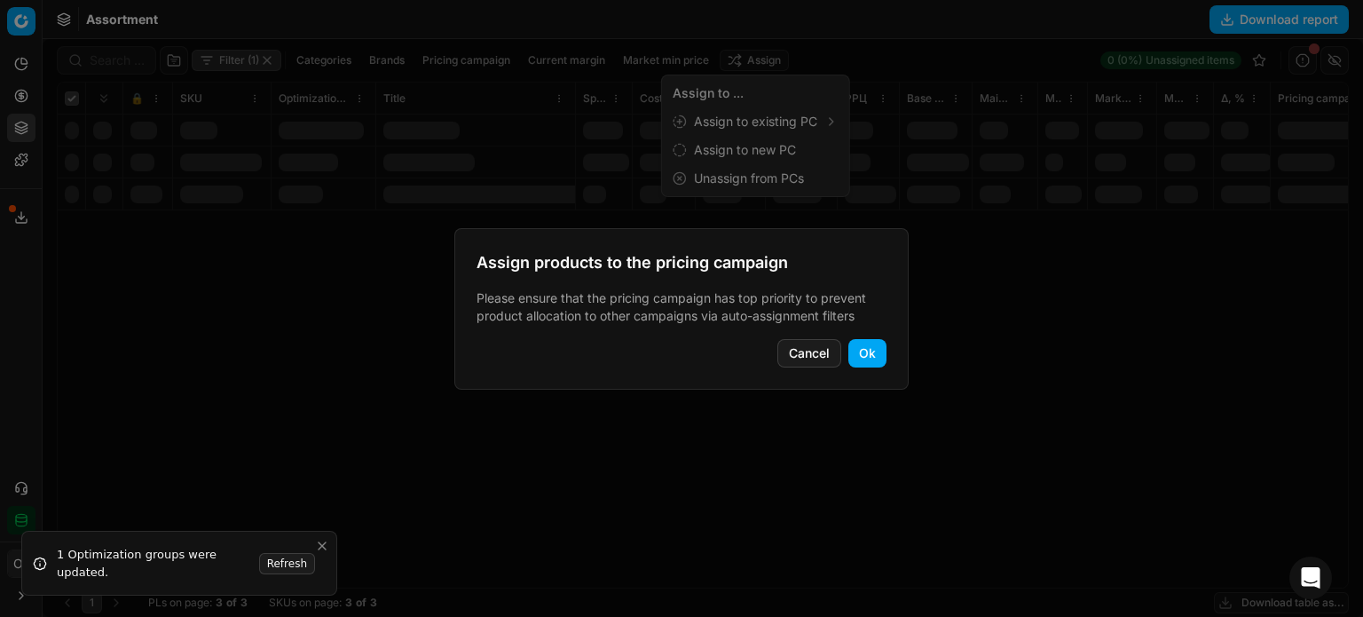
click at [870, 358] on button "Ok" at bounding box center [867, 353] width 38 height 28
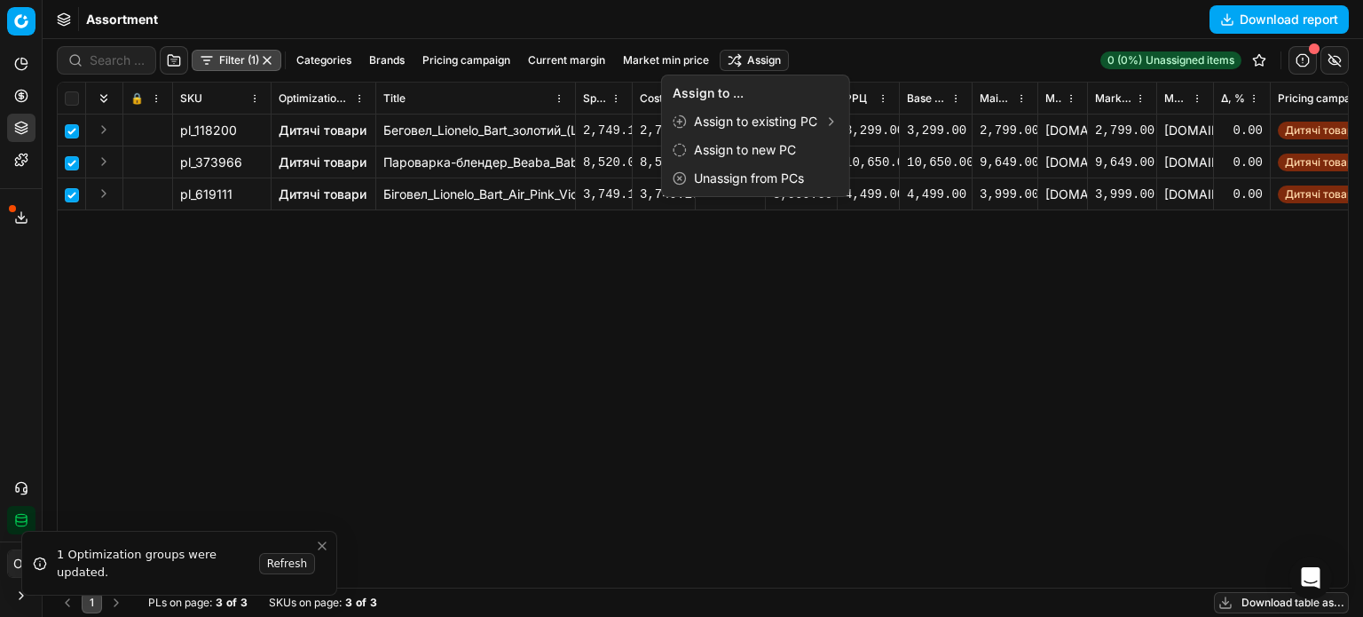
checkbox input "false"
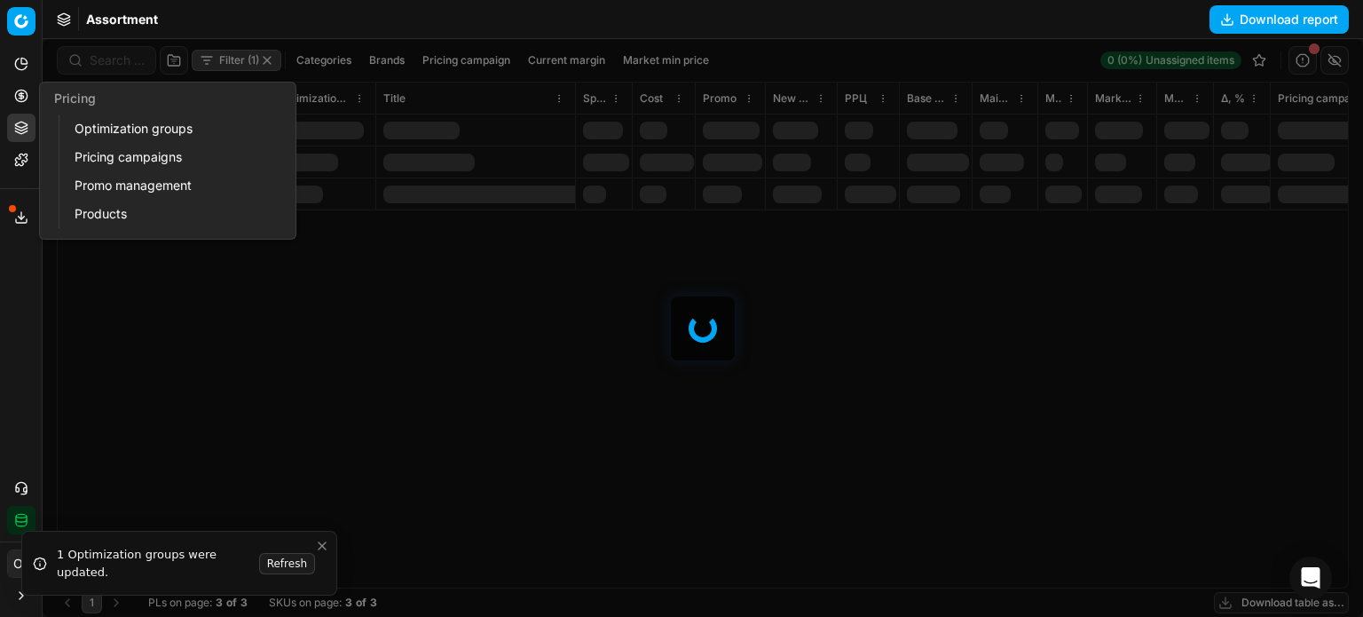
click at [27, 91] on icon at bounding box center [21, 96] width 14 height 14
click at [87, 138] on link "Optimization groups" at bounding box center [170, 128] width 207 height 25
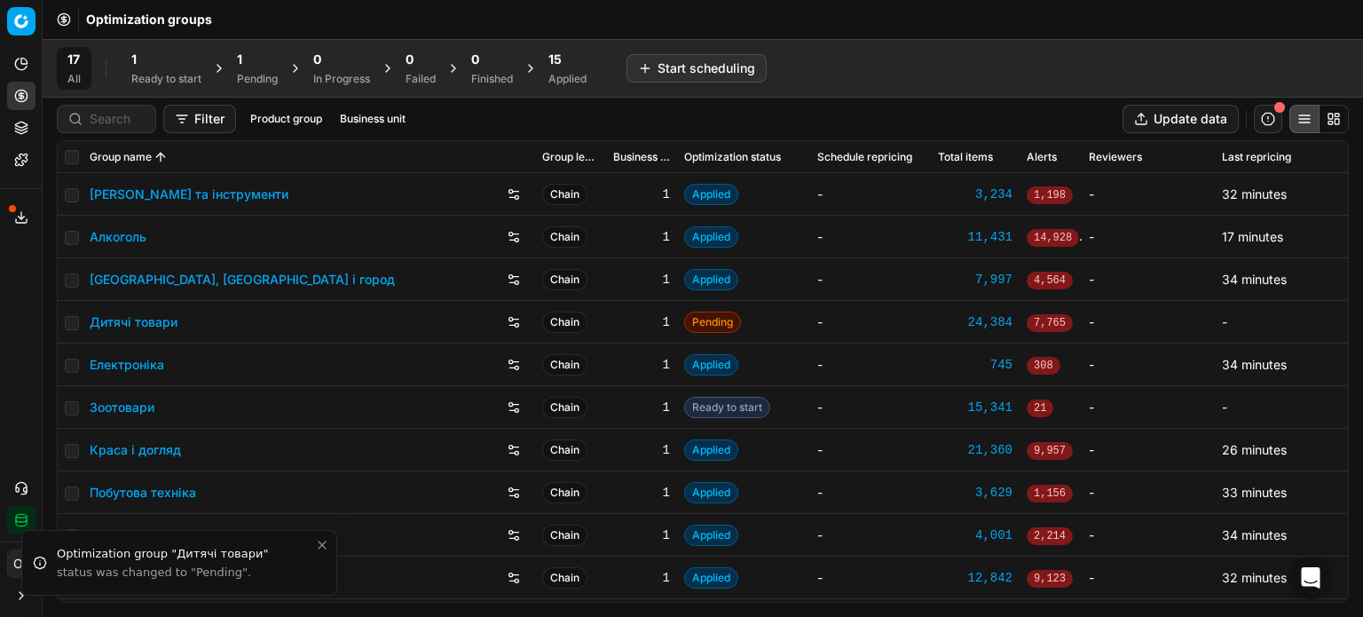
click at [170, 62] on div "1" at bounding box center [166, 60] width 70 height 18
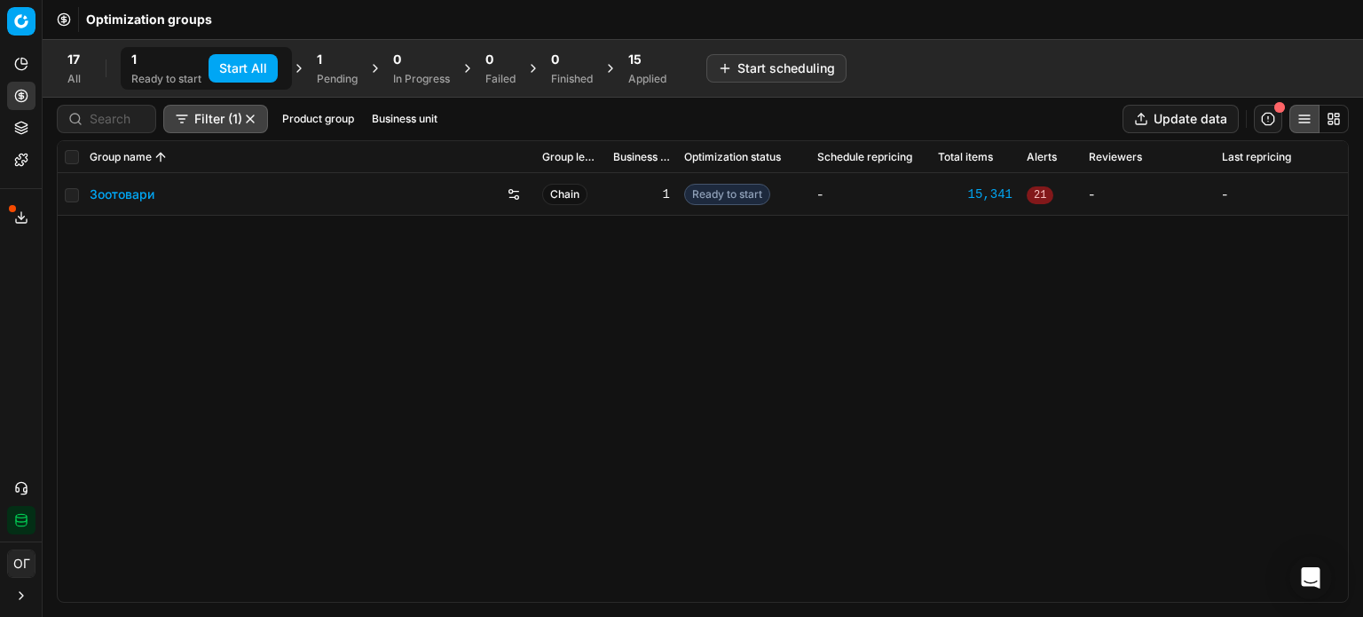
drag, startPoint x: 238, startPoint y: 70, endPoint x: 265, endPoint y: 70, distance: 27.5
click at [239, 70] on button "Start All" at bounding box center [243, 68] width 69 height 28
click at [363, 66] on div "1" at bounding box center [346, 60] width 41 height 18
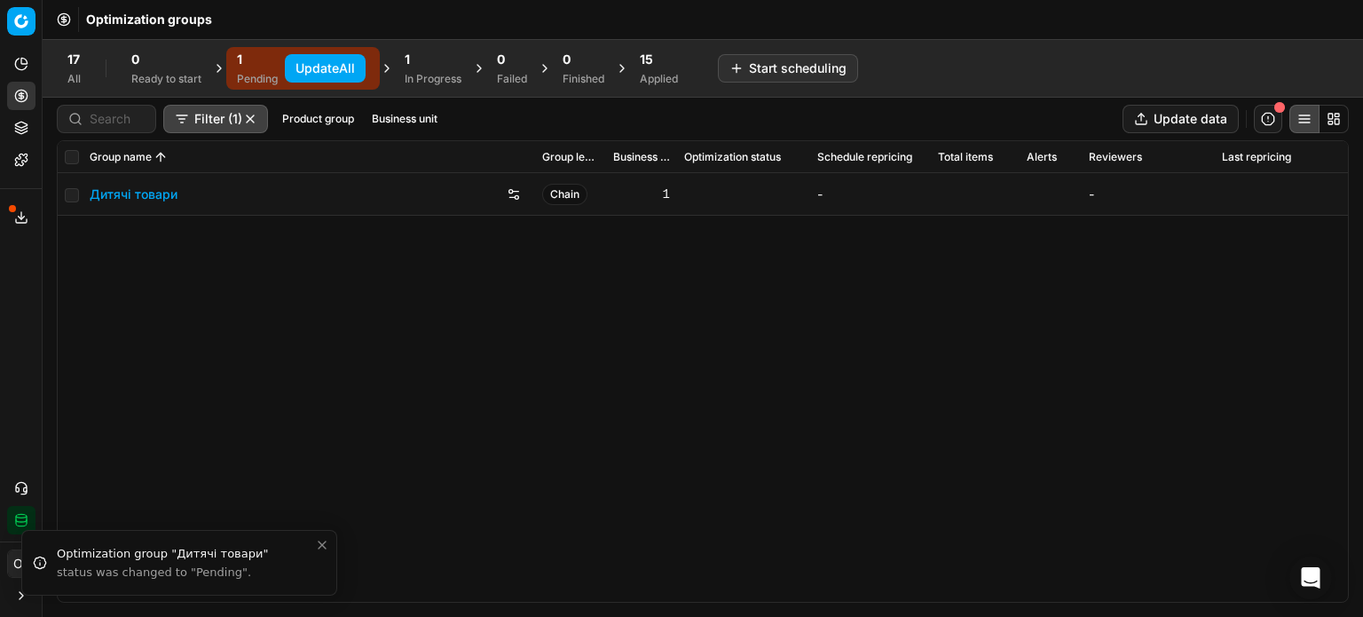
click at [337, 64] on button "Update All" at bounding box center [325, 68] width 81 height 28
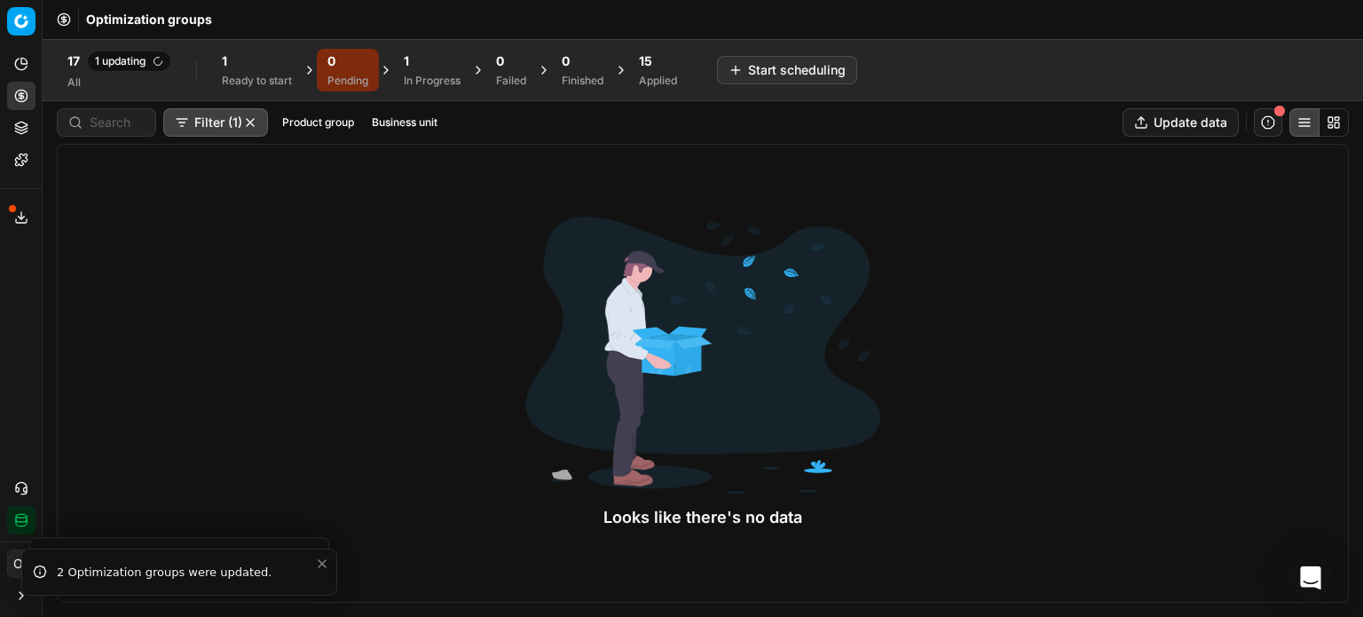
click at [1317, 574] on icon "Open Intercom Messenger" at bounding box center [1310, 577] width 20 height 23
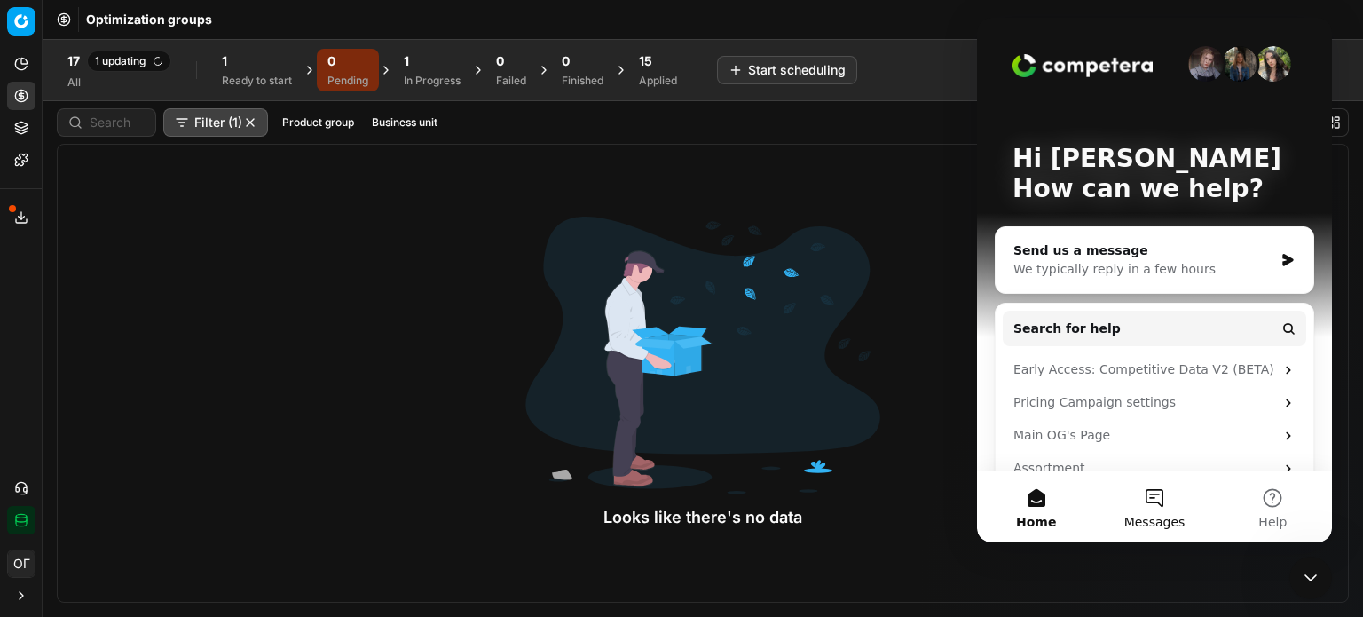
click at [1161, 510] on button "Messages" at bounding box center [1154, 506] width 118 height 71
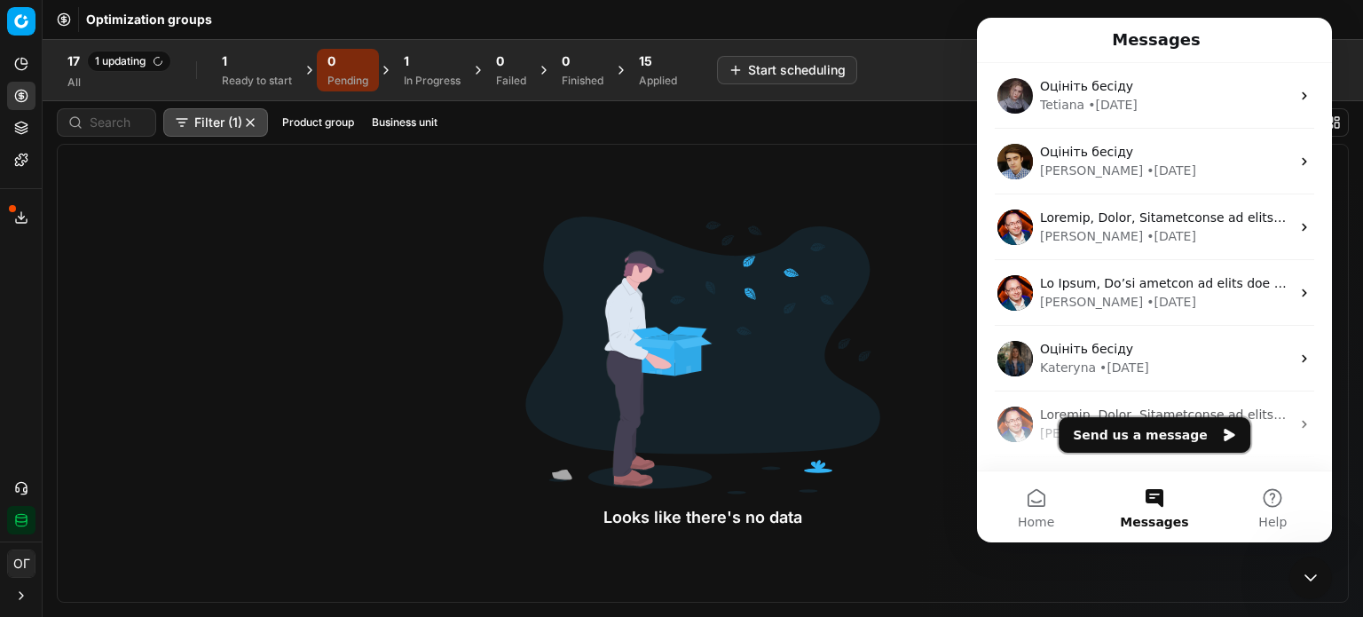
click at [1121, 436] on button "Send us a message" at bounding box center [1155, 434] width 192 height 35
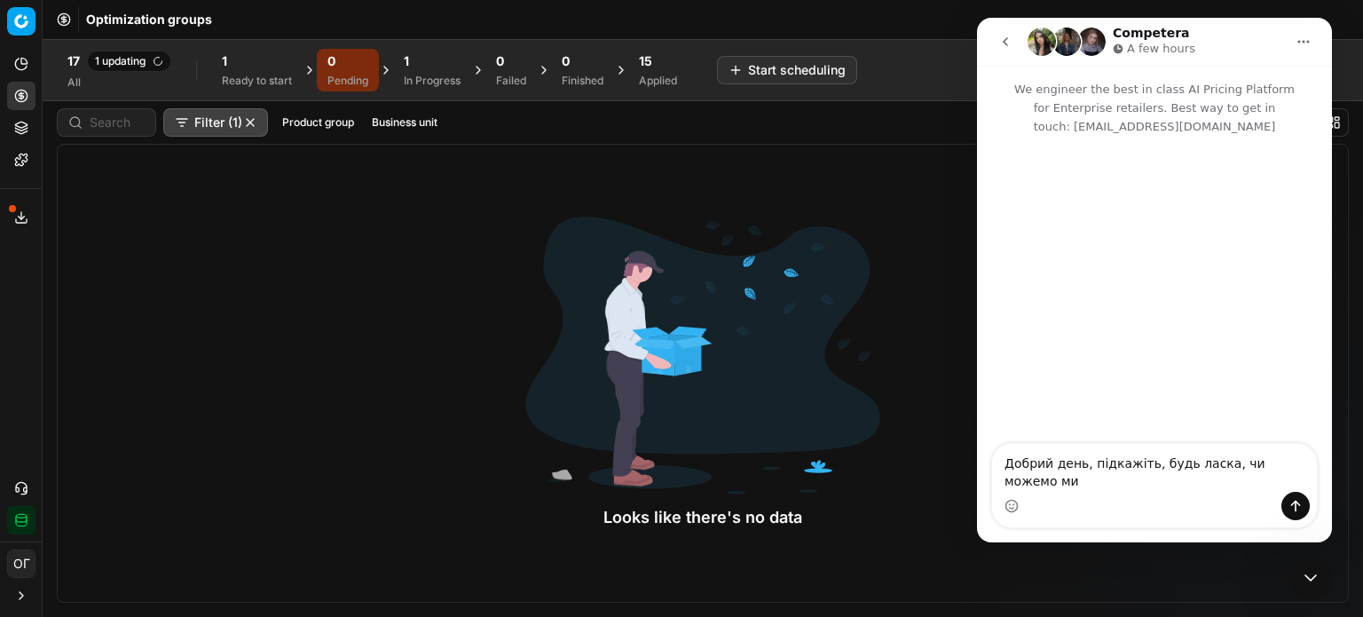
click at [375, 479] on div "Looks like there's no data" at bounding box center [703, 373] width 1292 height 459
click at [244, 64] on div "1" at bounding box center [257, 61] width 70 height 18
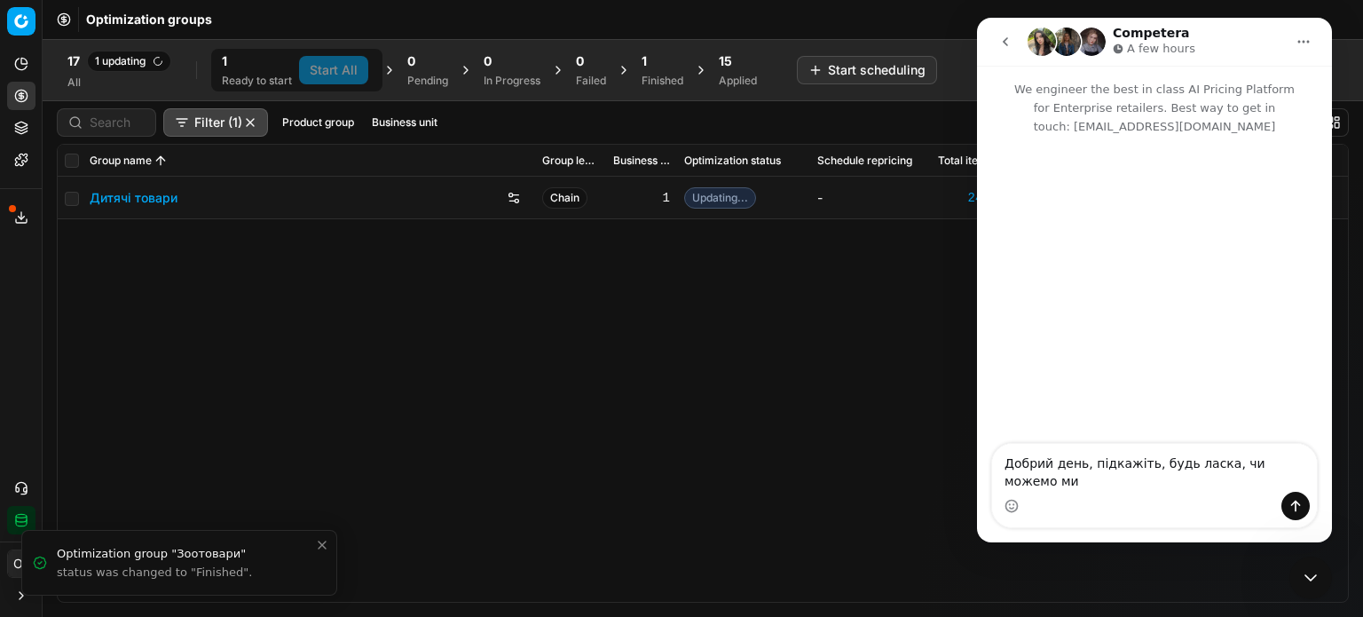
click at [758, 390] on div "Дитячі товари Chain 1 Updating... - 24,384 40 - -" at bounding box center [703, 389] width 1290 height 425
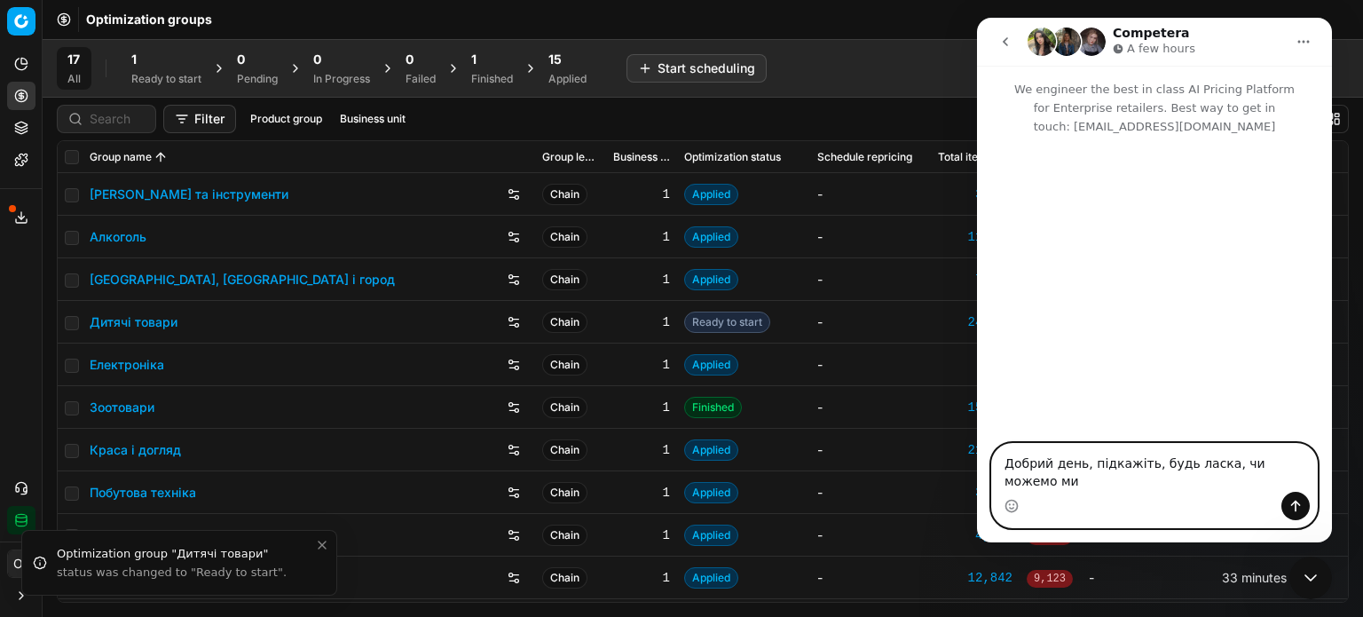
click at [1297, 478] on textarea "Добрий день, підкажіть, будь ласка, чи можемо ми" at bounding box center [1154, 468] width 325 height 48
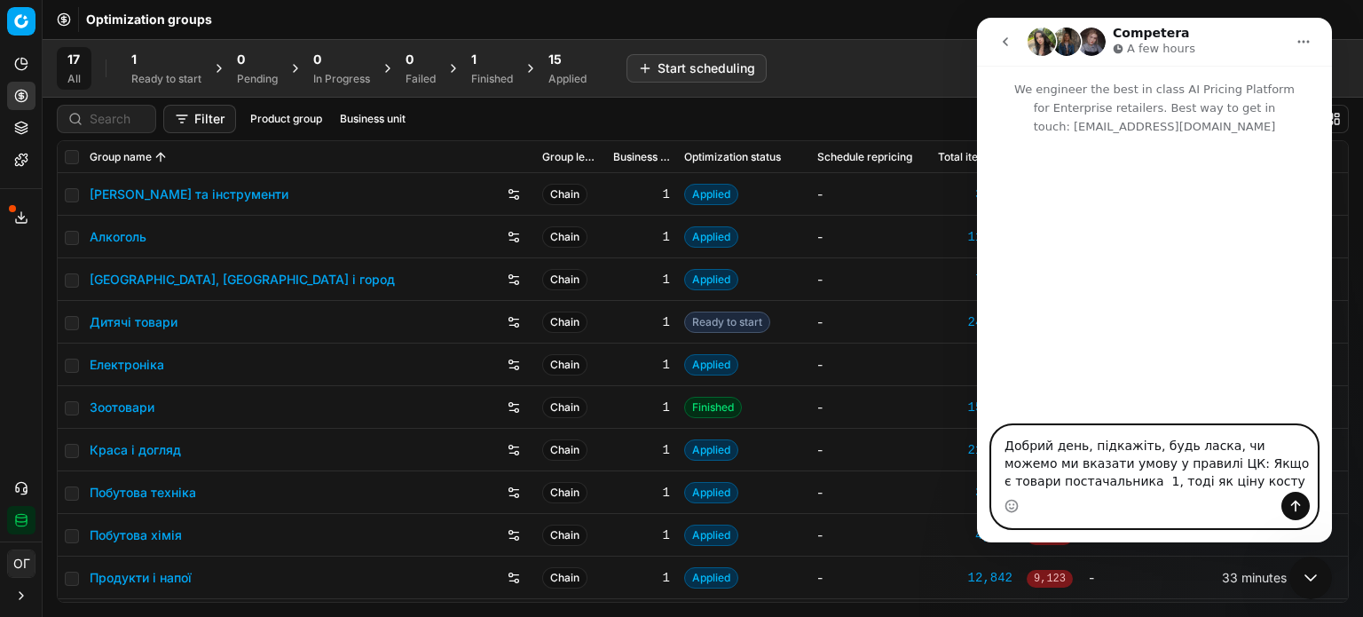
drag, startPoint x: 1216, startPoint y: 478, endPoint x: 1135, endPoint y: 475, distance: 80.8
click at [1135, 475] on textarea "Добрий день, підкажіть, будь ласка, чи можемо ми вказати умову у правилі ЦК: Як…" at bounding box center [1154, 459] width 325 height 66
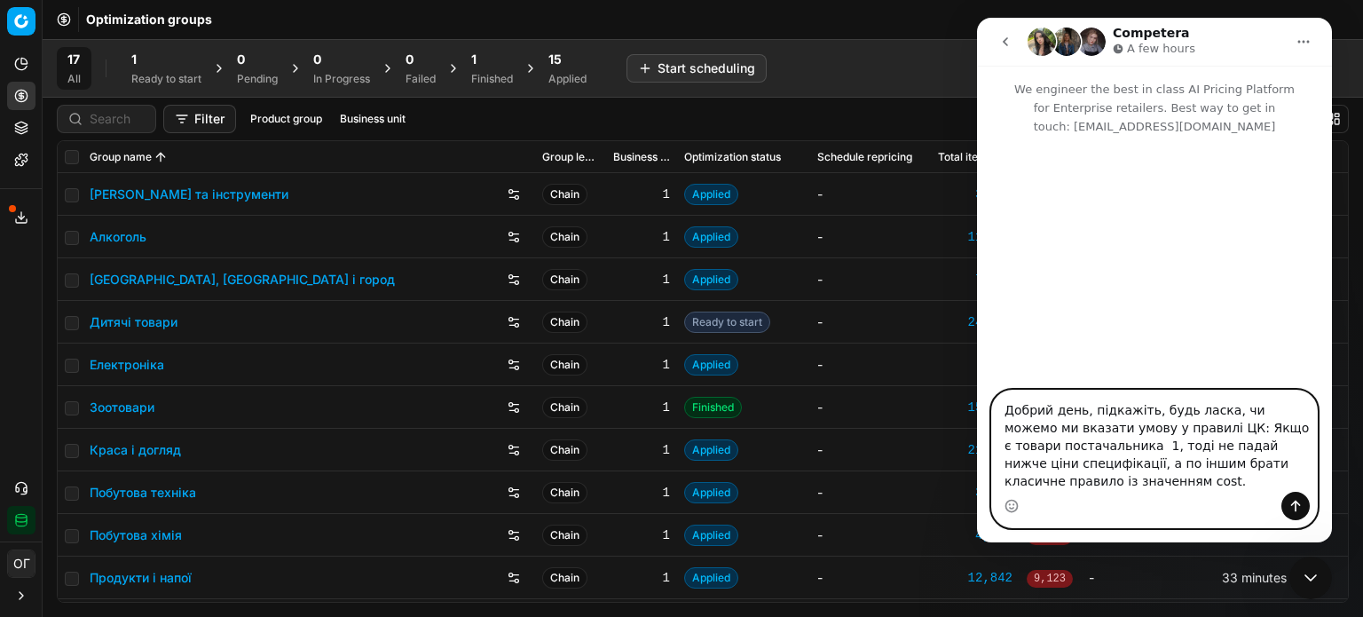
drag, startPoint x: 1068, startPoint y: 485, endPoint x: 1106, endPoint y: 485, distance: 38.2
click at [1106, 485] on textarea "Добрий день, підкажіть, будь ласка, чи можемо ми вказати умову у правилі ЦК: Як…" at bounding box center [1154, 440] width 325 height 101
click at [1139, 485] on textarea "Добрий день, підкажіть, будь ласка, чи можемо ми вказати умову у правилі ЦК: Як…" at bounding box center [1154, 440] width 325 height 101
drag, startPoint x: 1226, startPoint y: 414, endPoint x: 1210, endPoint y: 412, distance: 16.1
click at [1210, 412] on textarea "Добрий день, підкажіть, будь ласка, чи можемо ми вказати умову у правилі ЦК: Як…" at bounding box center [1154, 440] width 325 height 101
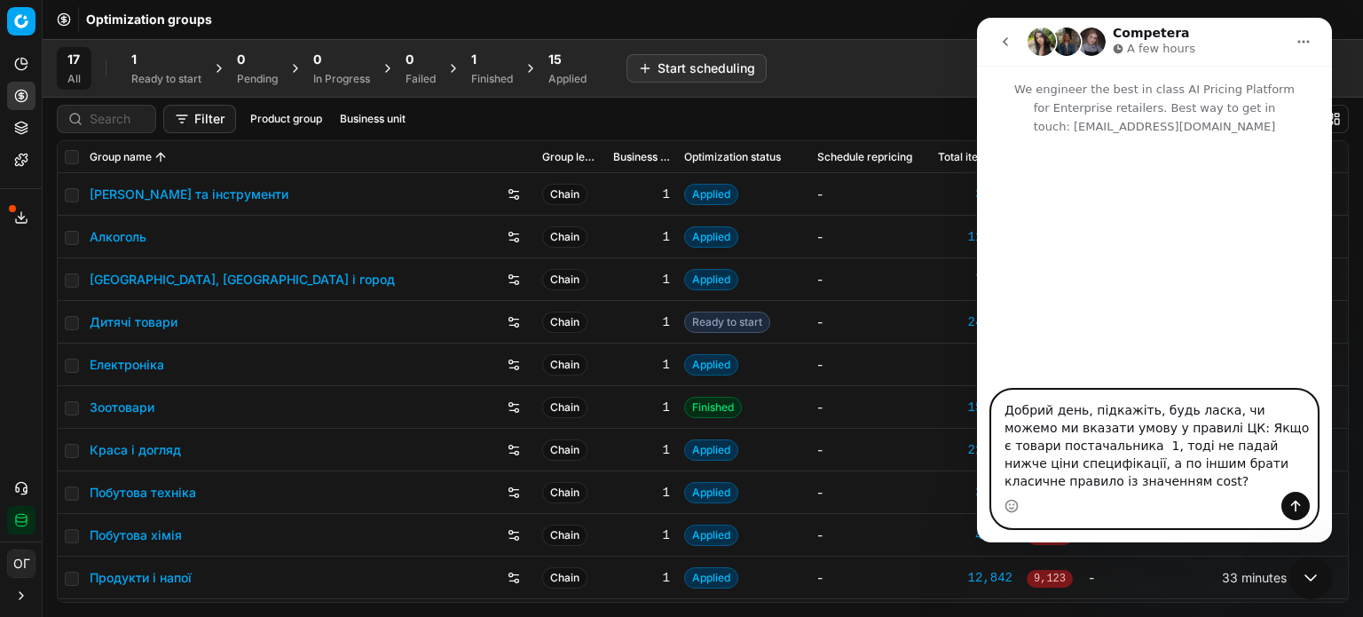
click at [1304, 410] on textarea "Добрий день, підкажіть, будь ласка, чи можемо ми вказати умову у правилі ЦК: Як…" at bounding box center [1154, 440] width 325 height 101
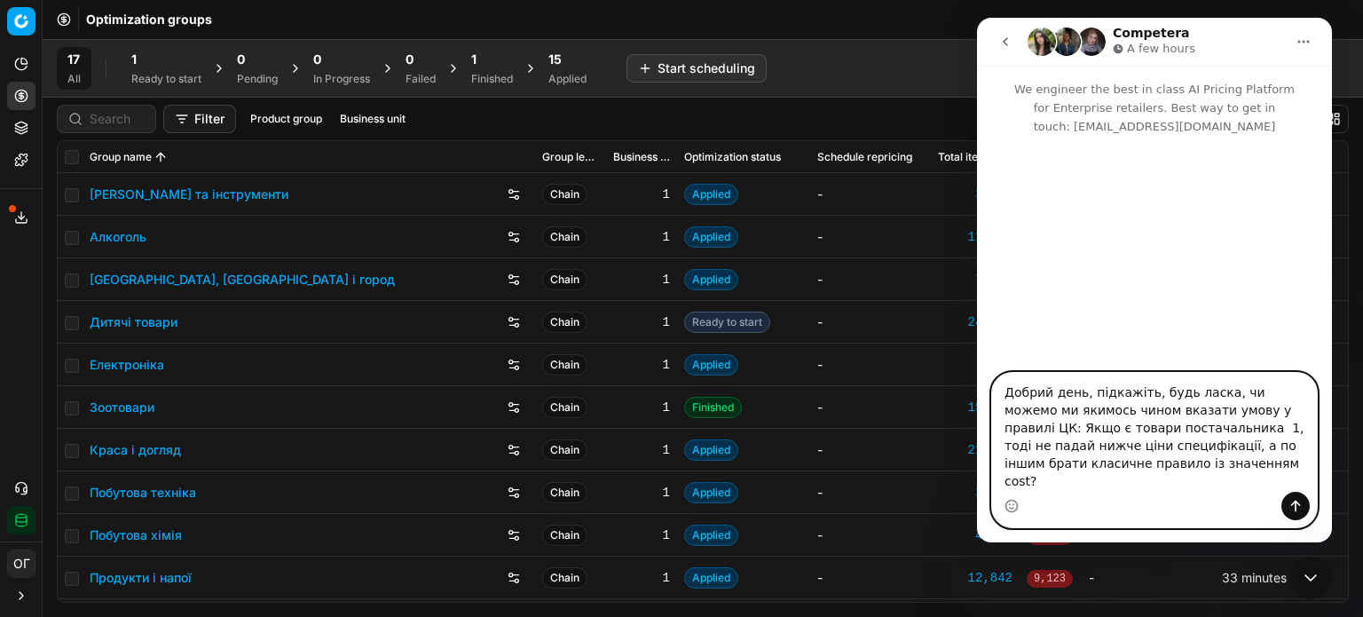
click at [1136, 439] on textarea "Добрий день, підкажіть, будь ласка, чи можемо ми якимось чином вказати умову у …" at bounding box center [1154, 432] width 325 height 119
click at [1172, 469] on textarea "Добрий день, підкажіть, будь ласка, чи можемо ми якимось чином вказати умову у …" at bounding box center [1154, 432] width 325 height 119
click at [1172, 468] on textarea "Добрий день, підкажіть, будь ласка, чи можемо ми якимось чином вказати умову у …" at bounding box center [1154, 432] width 325 height 119
click at [1286, 461] on textarea "Добрий день, підкажіть, будь ласка, чи можемо ми якимось чином вказати умову у …" at bounding box center [1154, 432] width 325 height 119
click at [1051, 483] on textarea "Добрий день, підкажіть, будь ласка, чи можемо ми якимось чином вказати умову у …" at bounding box center [1154, 432] width 325 height 119
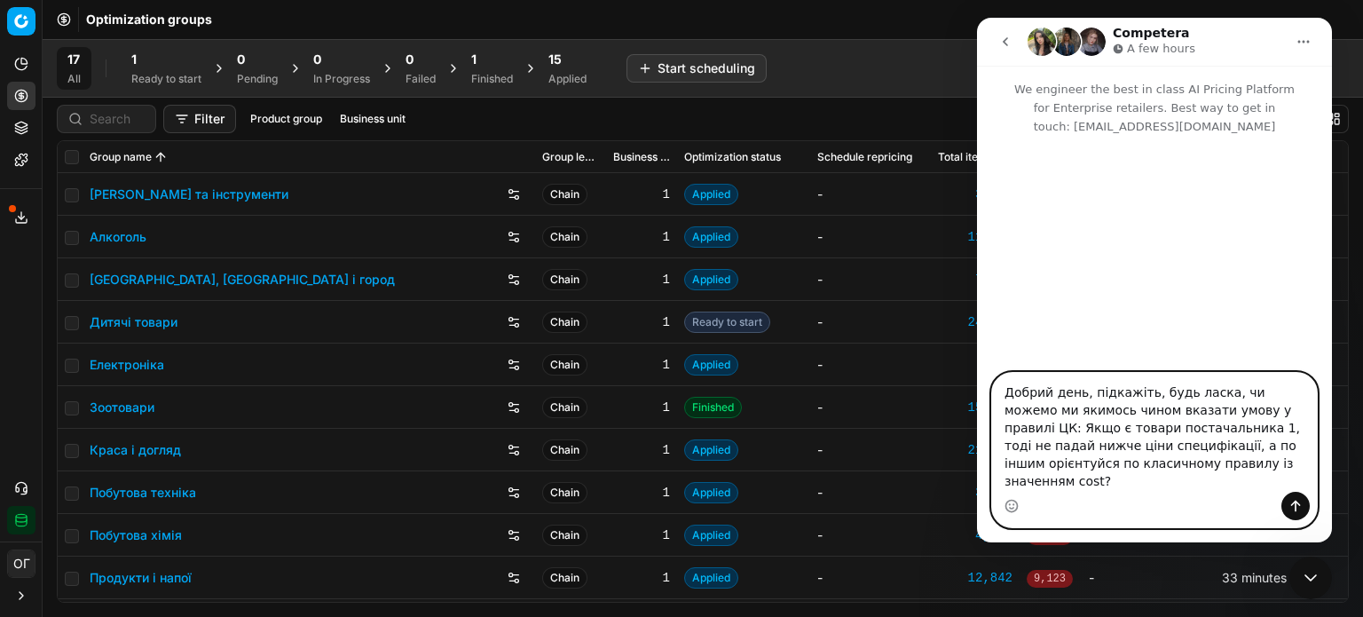
click at [1214, 475] on textarea "Добрий день, підкажіть, будь ласка, чи можемо ми якимось чином вказати умову у …" at bounding box center [1154, 432] width 325 height 119
type textarea "Добрий день, підкажіть, будь ласка, чи можемо ми якимось чином вказати умову у …"
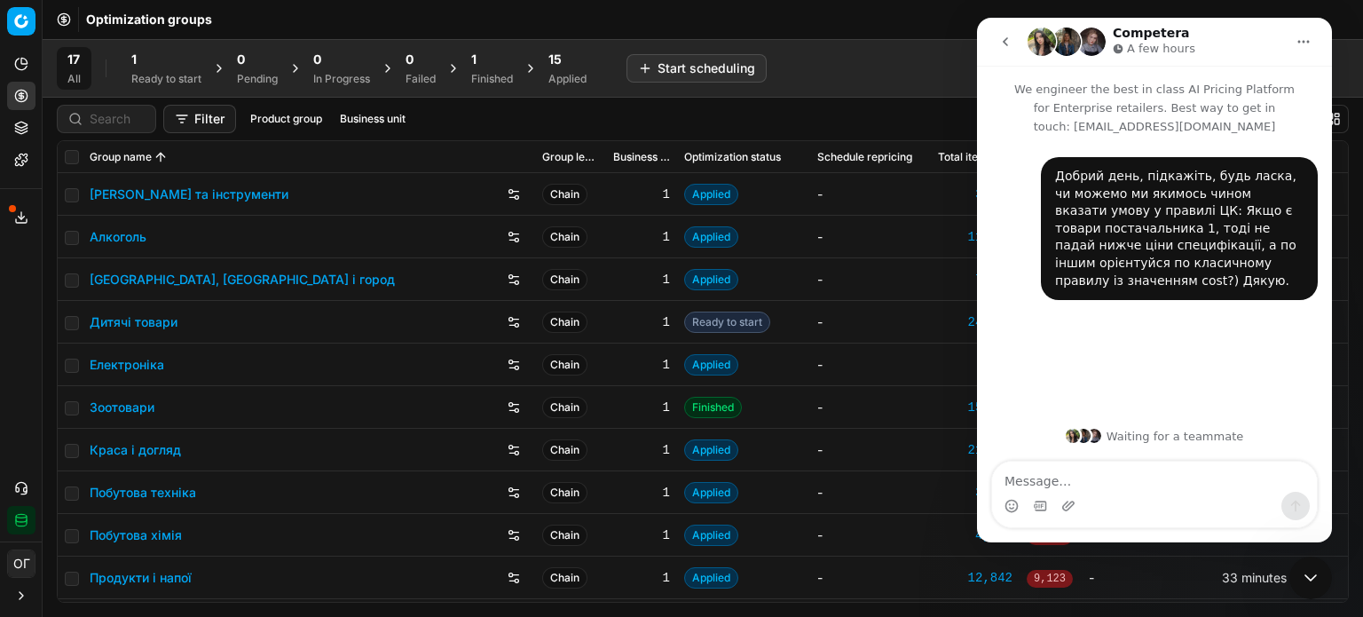
click at [1313, 573] on icon "Close Intercom Messenger" at bounding box center [1310, 577] width 21 height 21
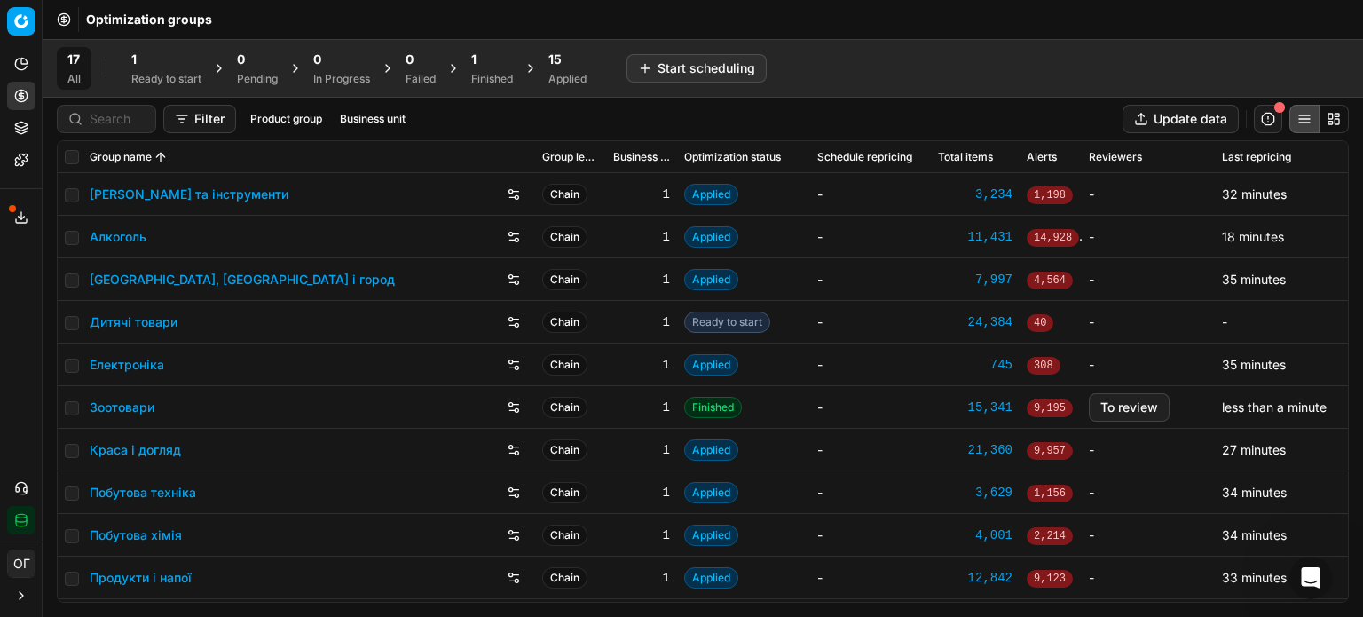
click at [177, 72] on div "Ready to start" at bounding box center [166, 79] width 70 height 14
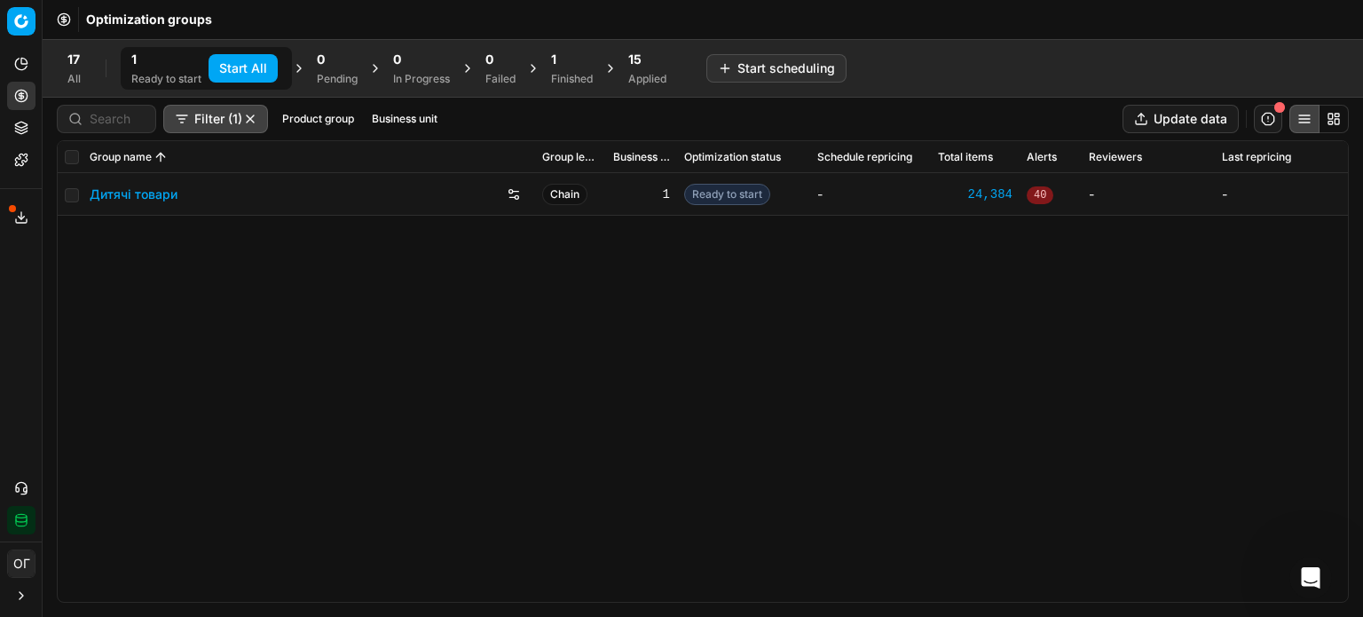
click at [246, 67] on button "Start All" at bounding box center [243, 68] width 69 height 28
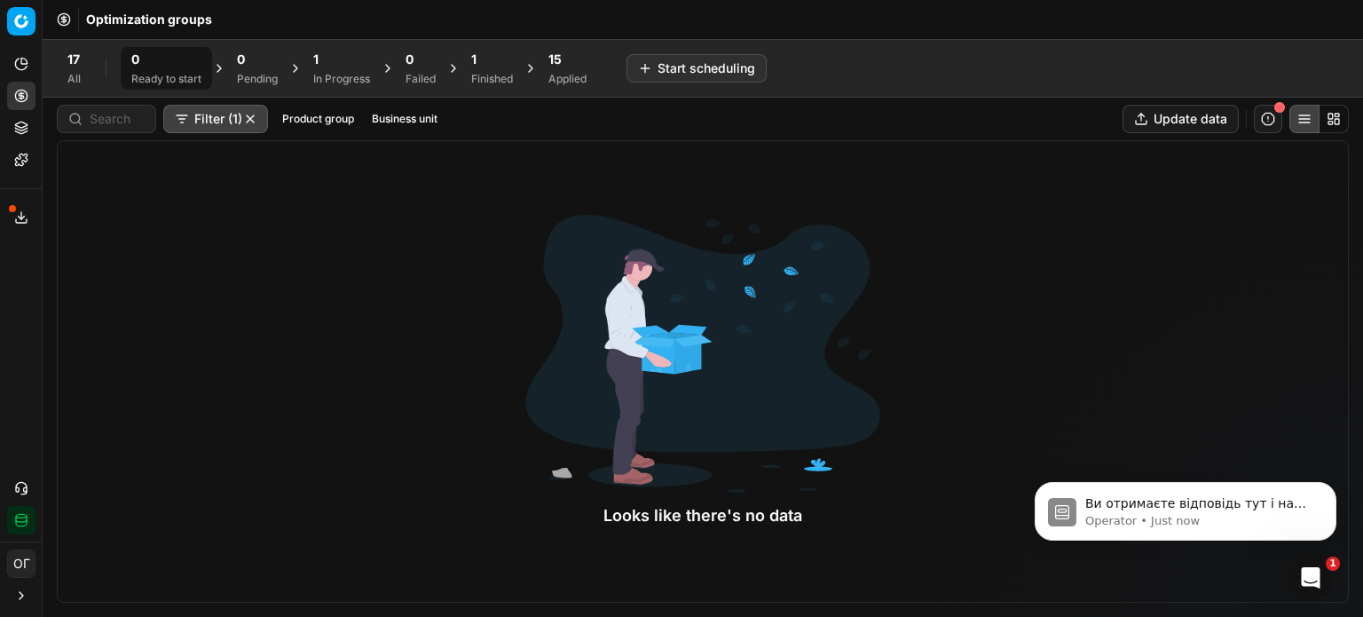
click at [334, 67] on div "1" at bounding box center [341, 60] width 57 height 18
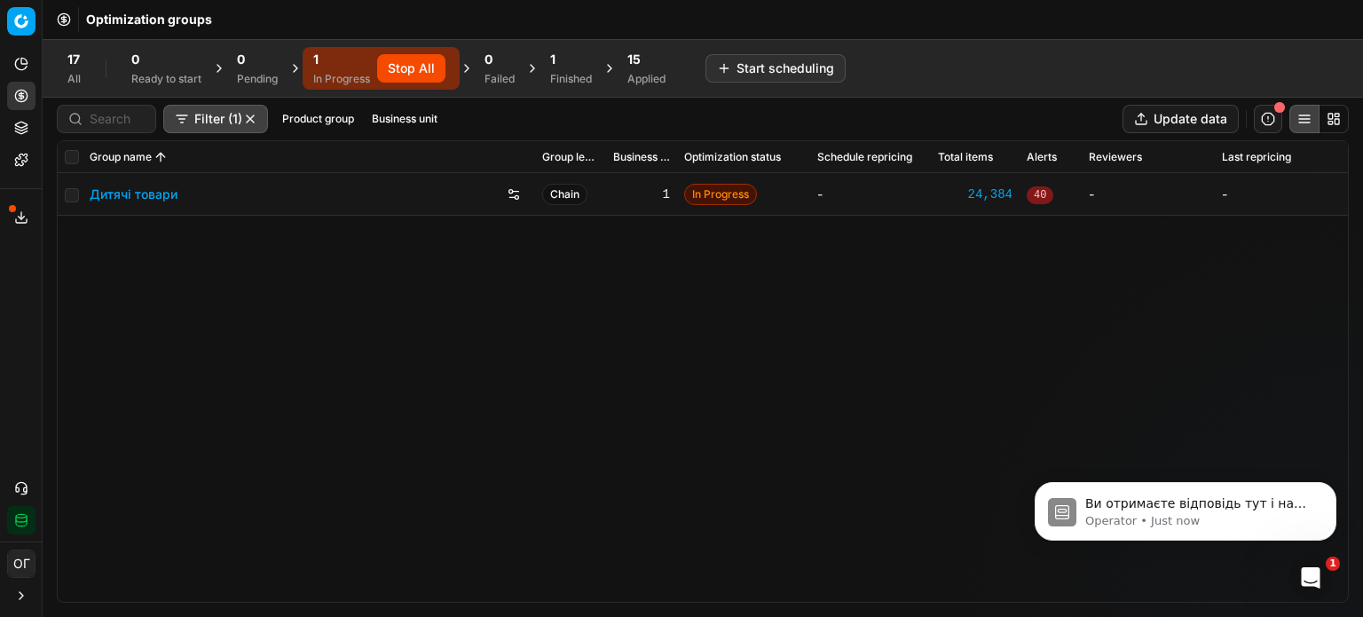
click at [557, 56] on div "1" at bounding box center [571, 60] width 42 height 18
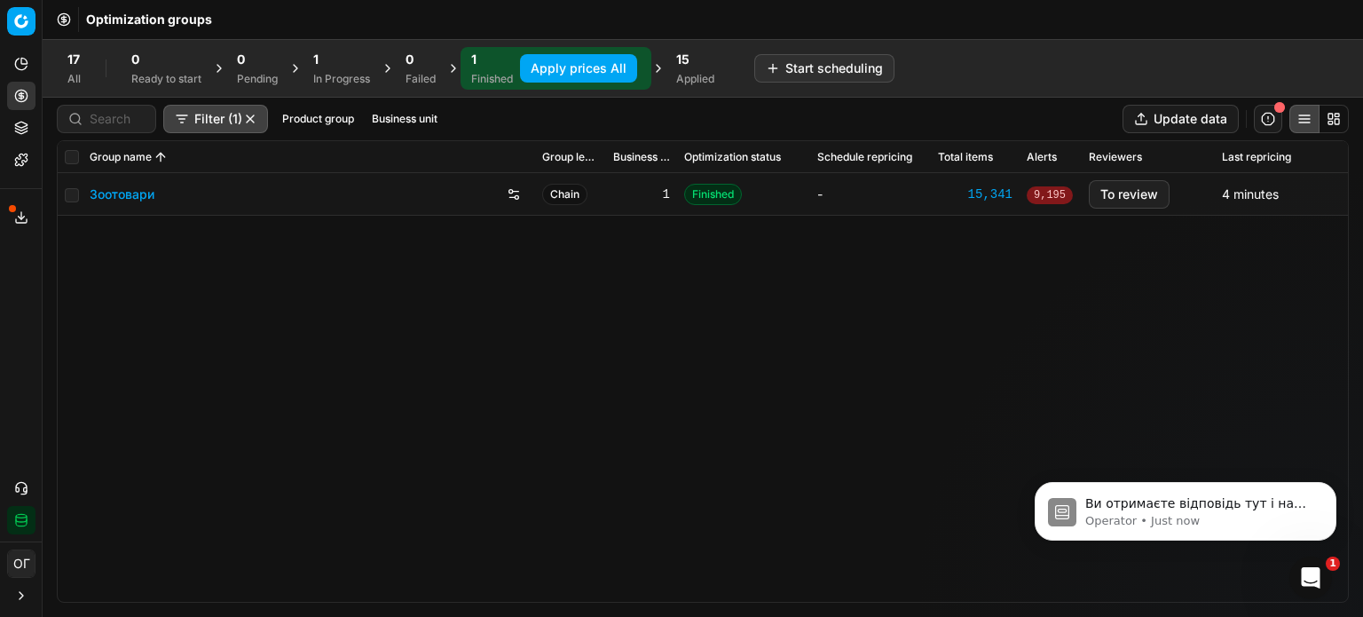
click at [565, 61] on button "Apply prices All" at bounding box center [578, 68] width 117 height 28
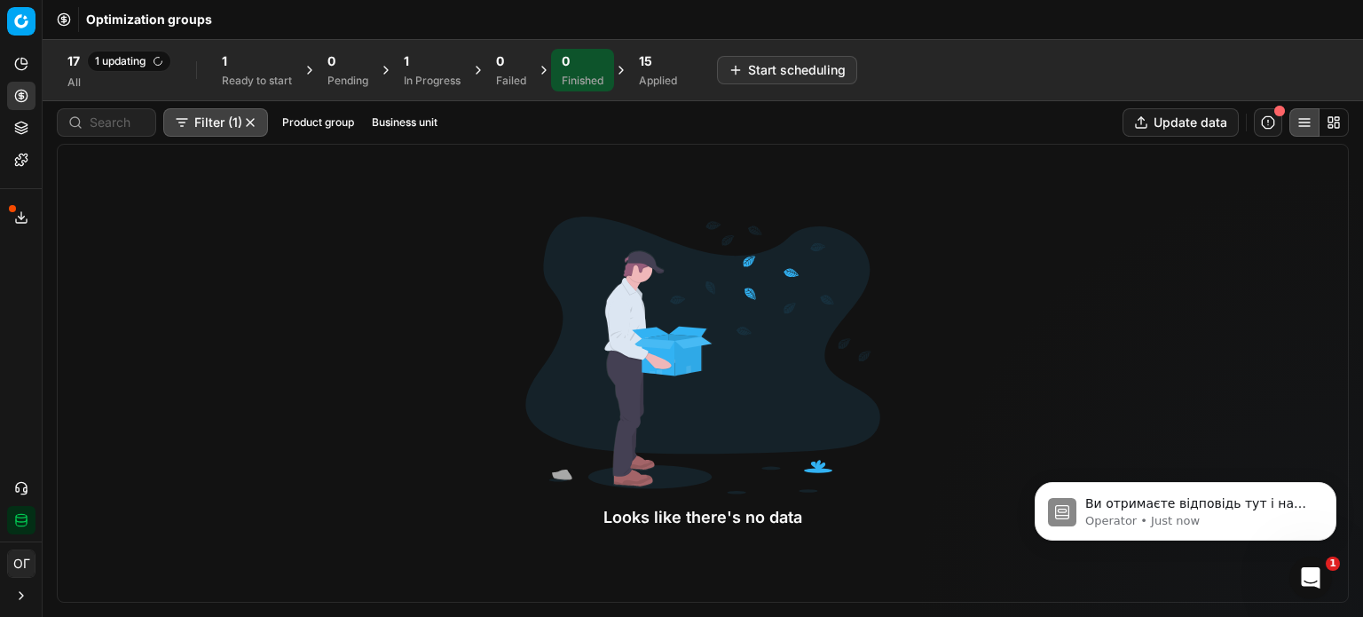
click at [263, 59] on div "1" at bounding box center [257, 61] width 70 height 18
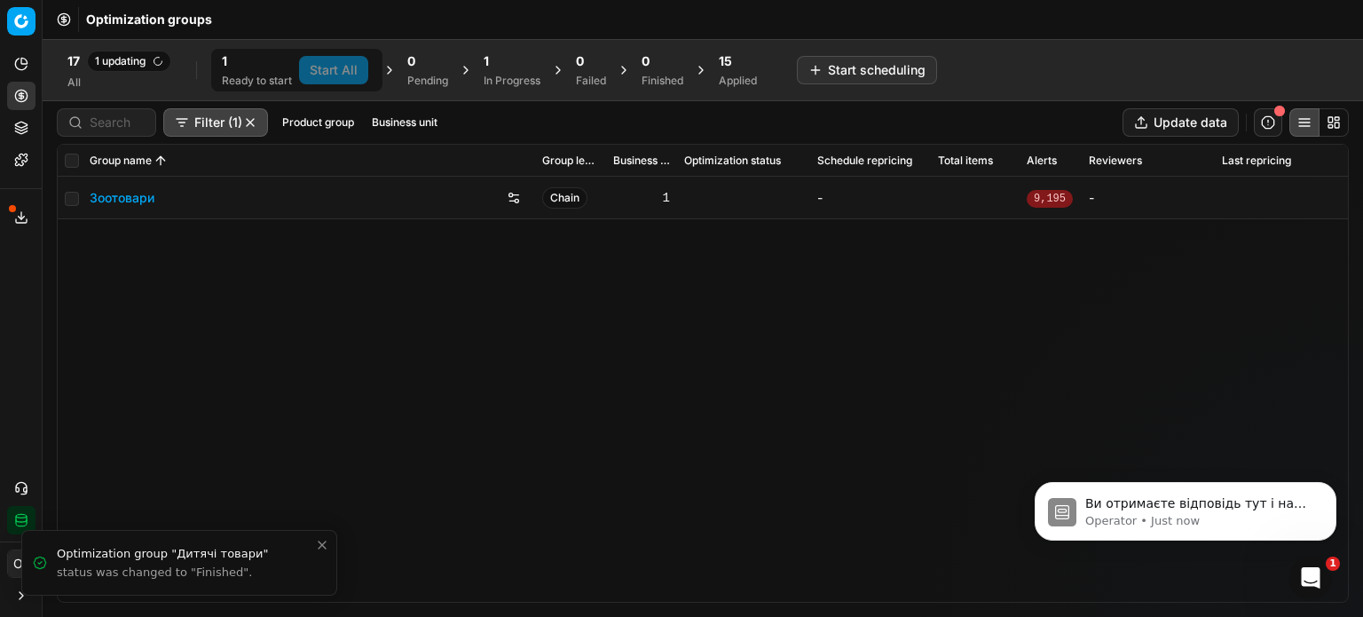
click at [514, 81] on div "In Progress" at bounding box center [512, 81] width 57 height 14
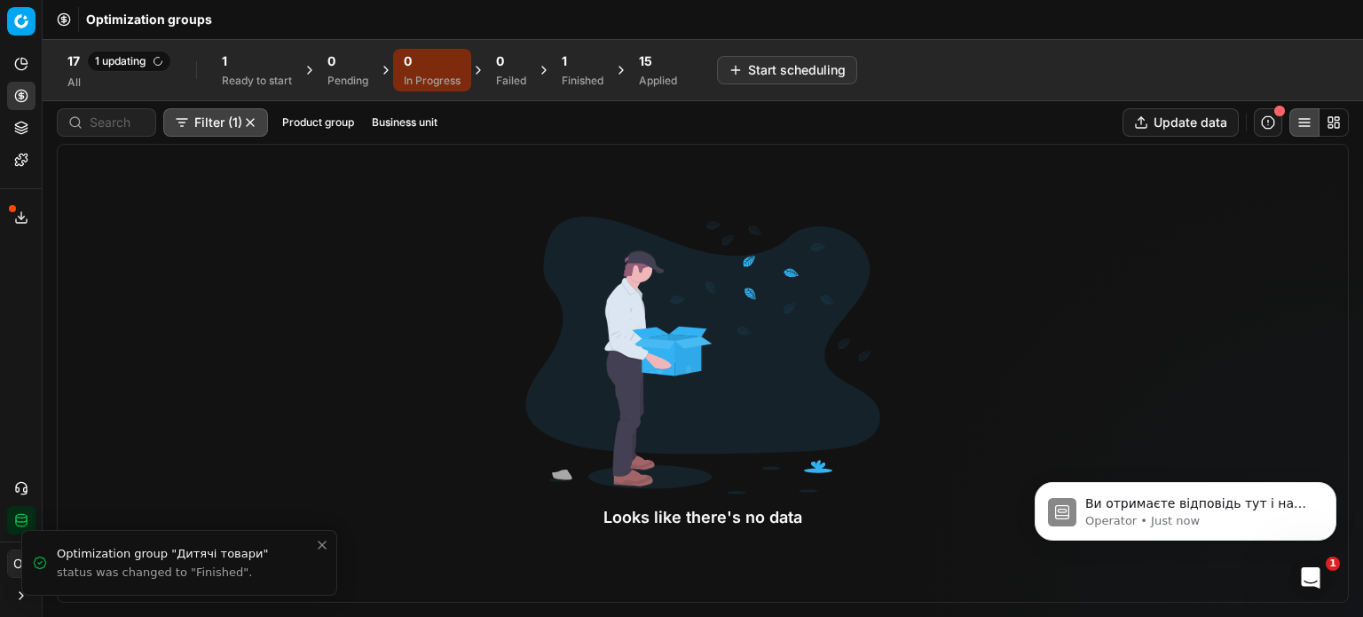
click at [575, 74] on div "Finished" at bounding box center [583, 81] width 42 height 14
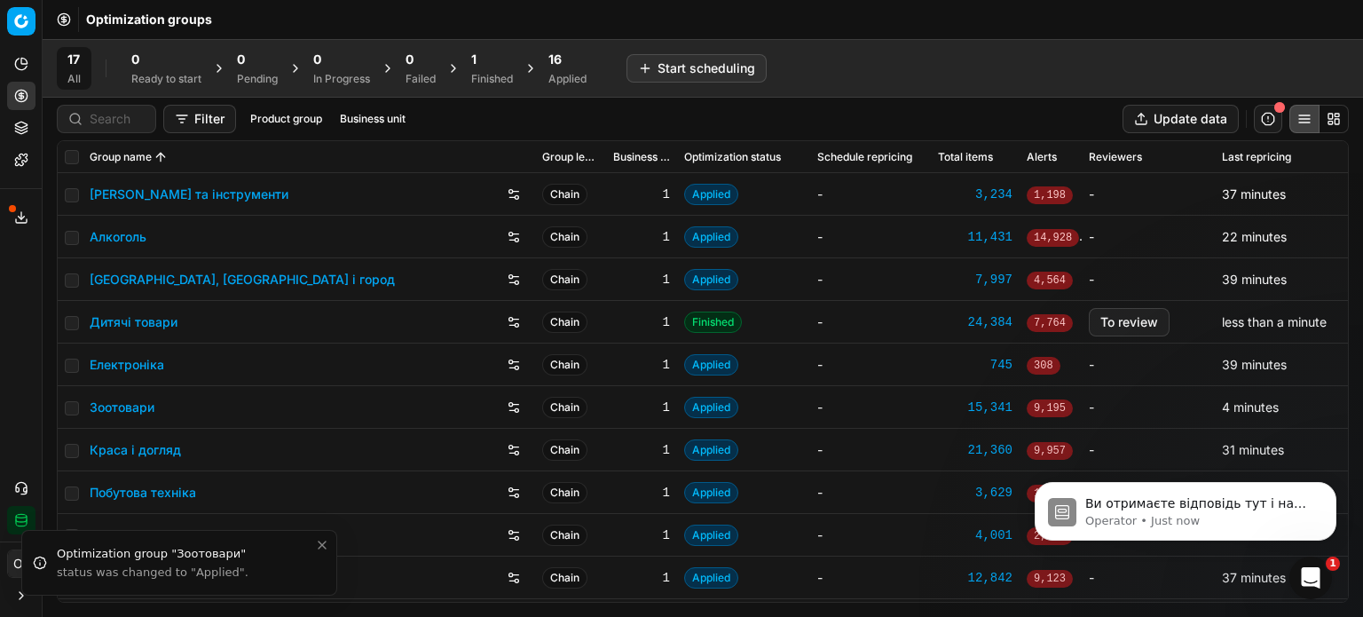
click at [61, 159] on th at bounding box center [70, 157] width 25 height 32
click at [509, 59] on div "1" at bounding box center [492, 60] width 42 height 18
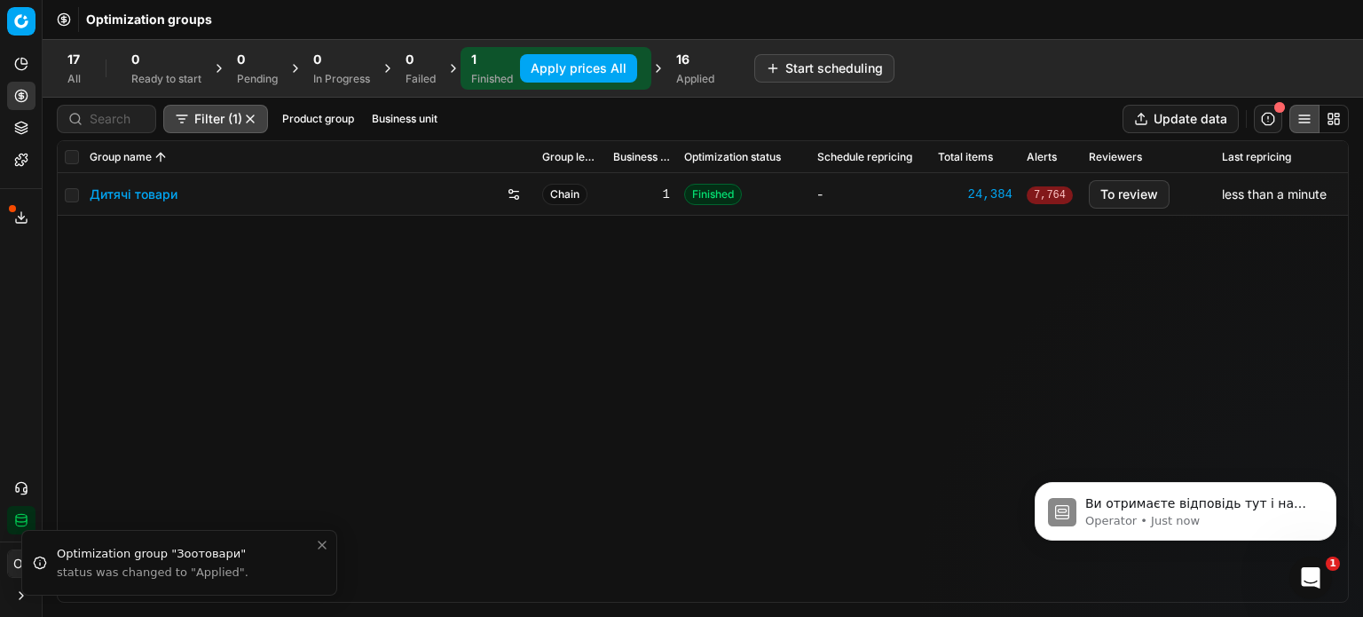
click at [545, 67] on button "Apply prices All" at bounding box center [578, 68] width 117 height 28
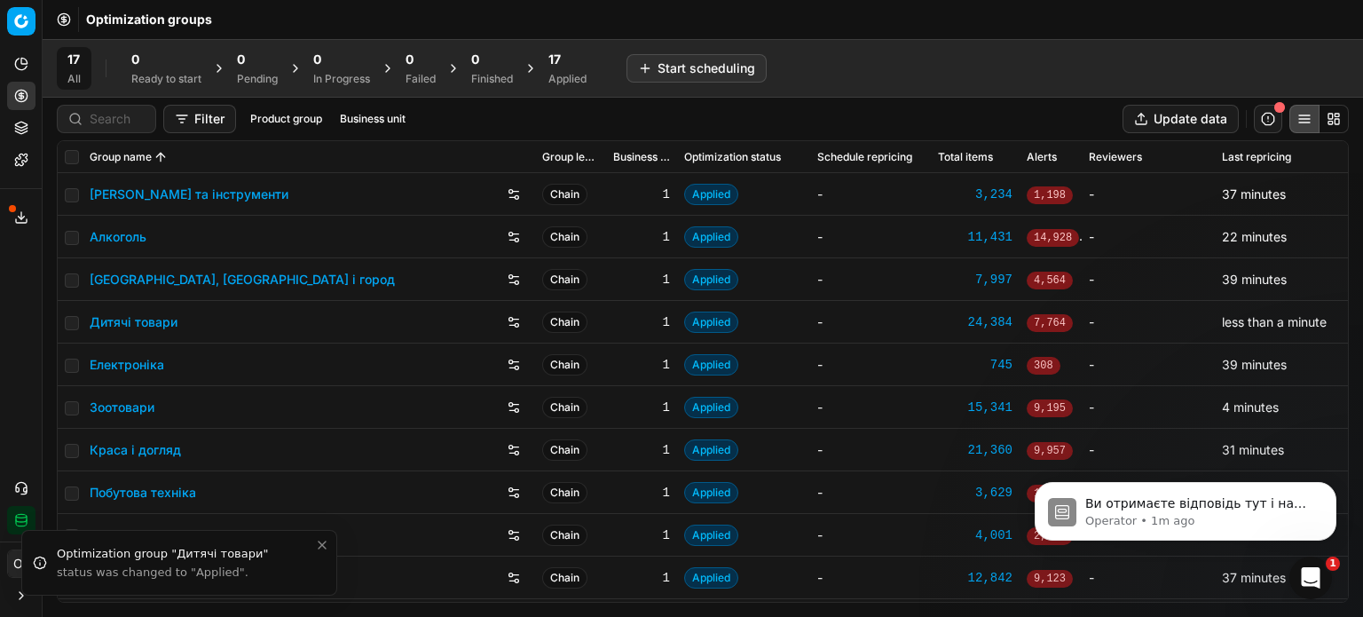
click at [20, 219] on polyline at bounding box center [22, 218] width 6 height 3
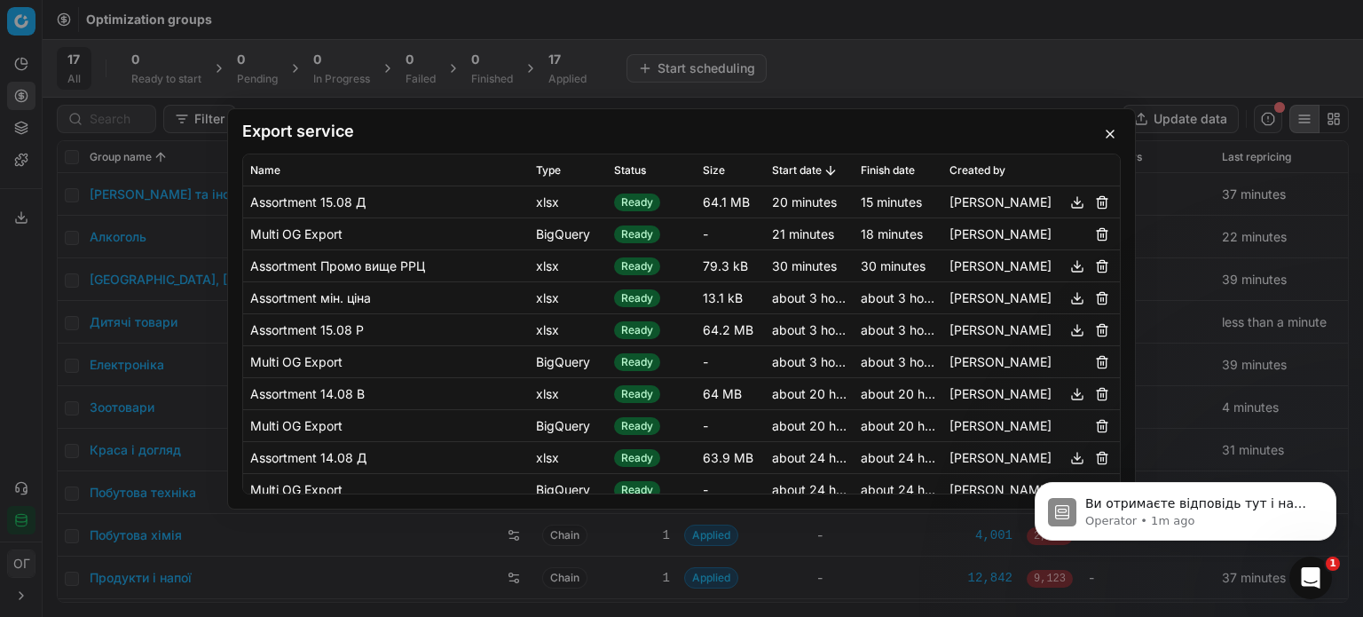
click at [1067, 270] on button "button" at bounding box center [1077, 265] width 21 height 21
drag, startPoint x: 1108, startPoint y: 135, endPoint x: 1082, endPoint y: 73, distance: 67.2
click at [1108, 135] on button "button" at bounding box center [1110, 133] width 21 height 21
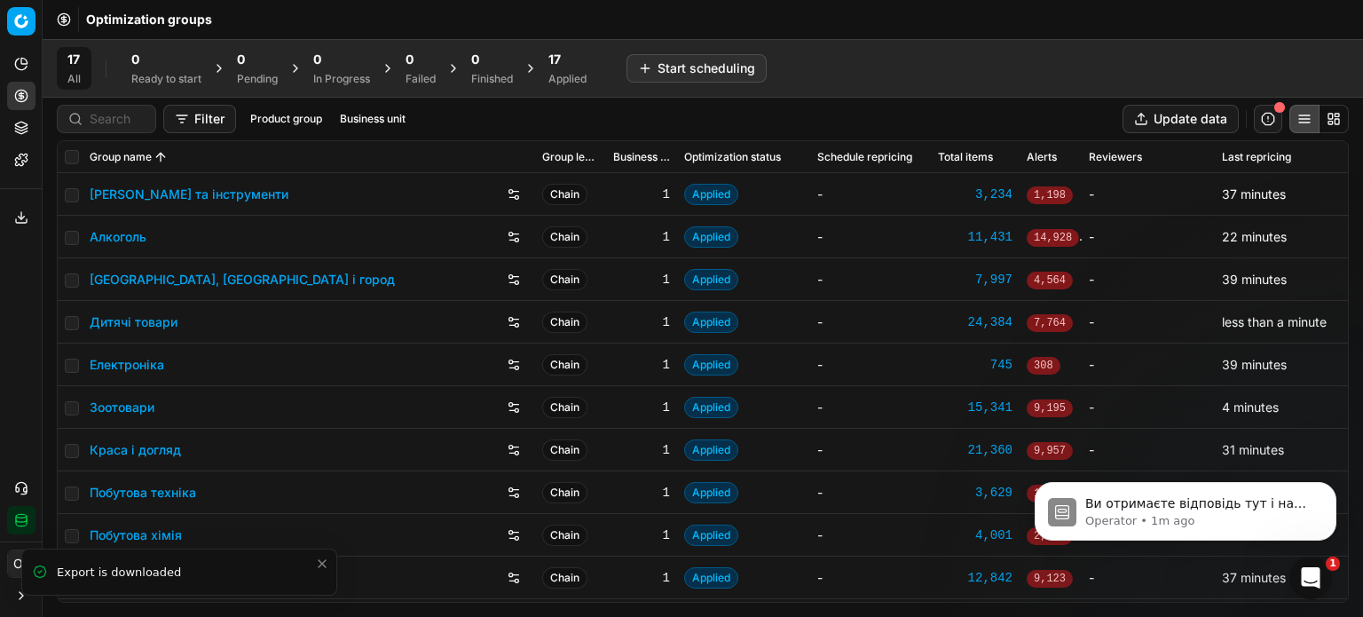
click at [560, 76] on div "Applied" at bounding box center [567, 79] width 38 height 14
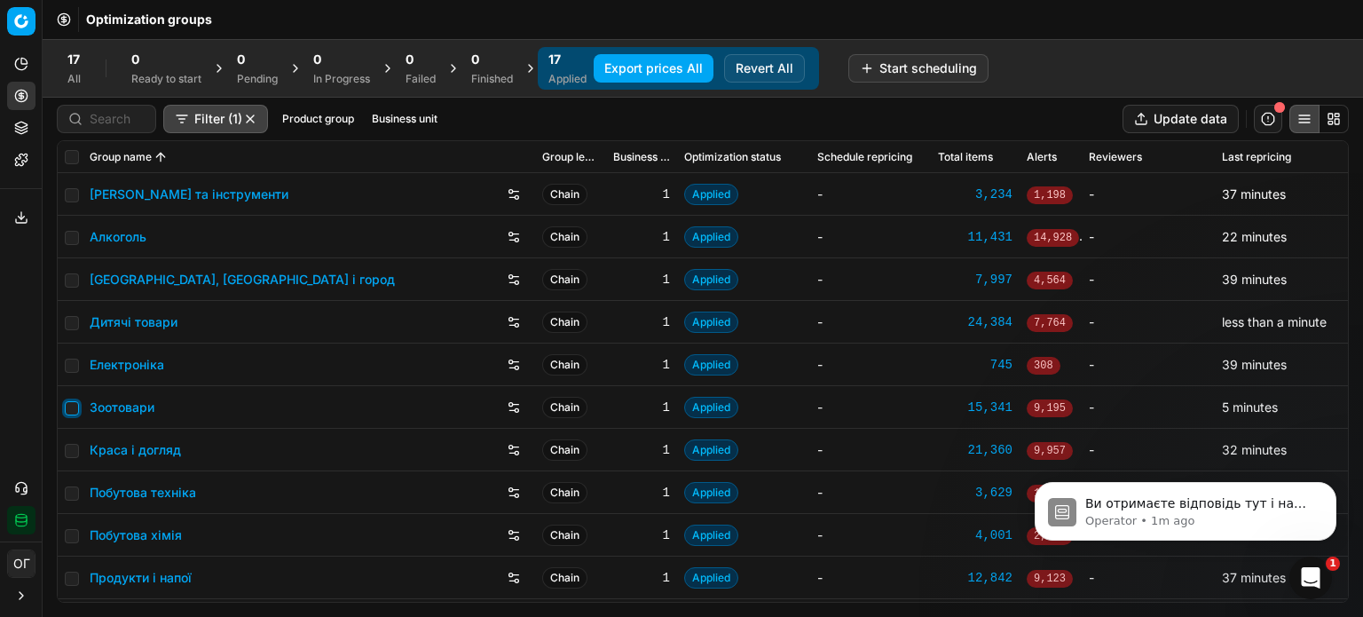
click at [72, 406] on input "checkbox" at bounding box center [72, 408] width 14 height 14
checkbox input "true"
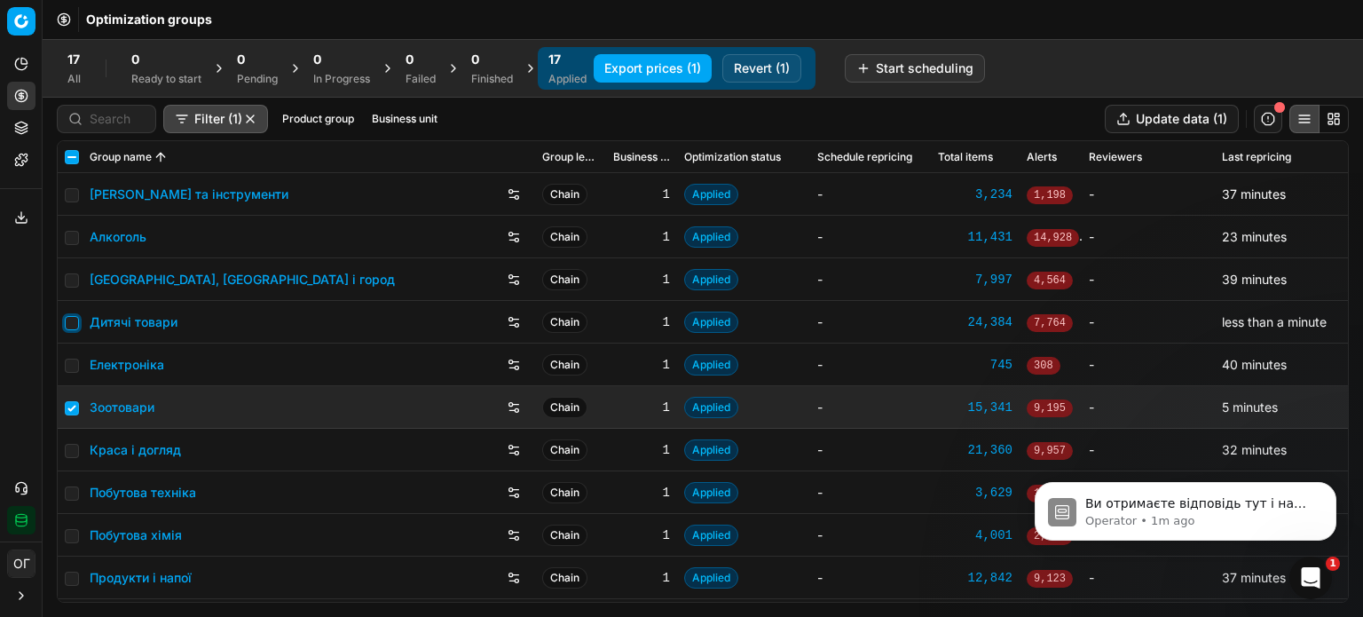
click at [71, 319] on input "checkbox" at bounding box center [72, 323] width 14 height 14
checkbox input "true"
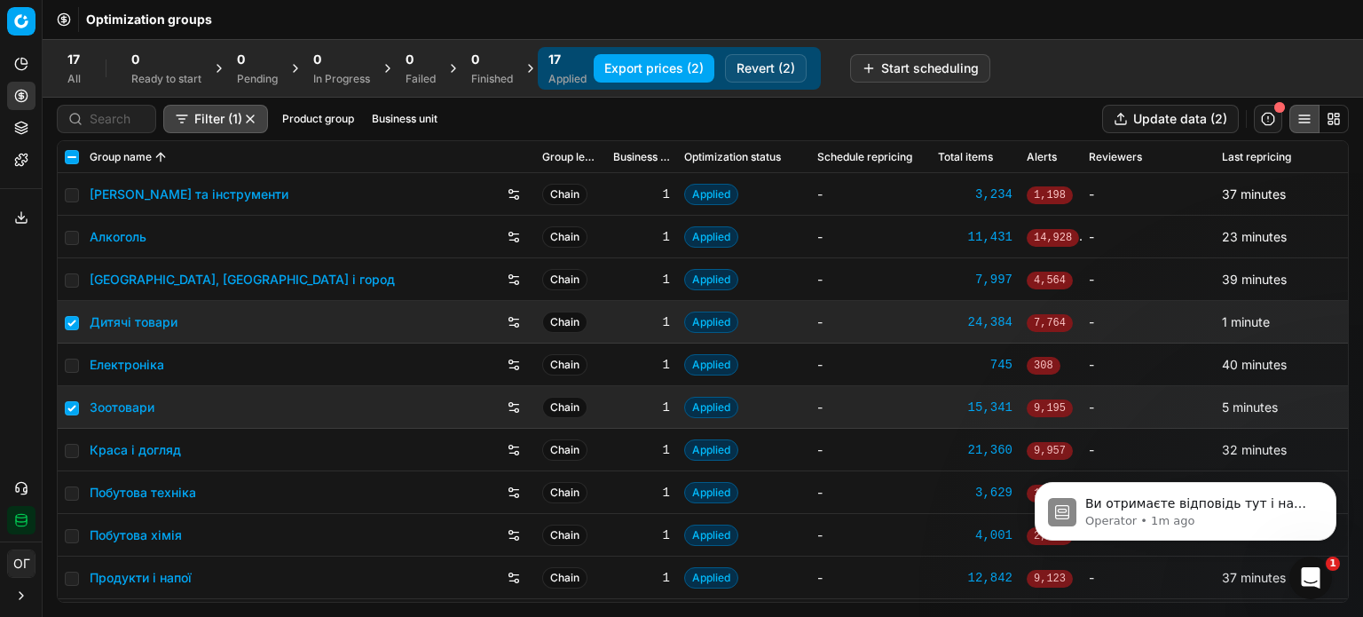
click at [667, 59] on button "Export prices (2)" at bounding box center [654, 68] width 121 height 28
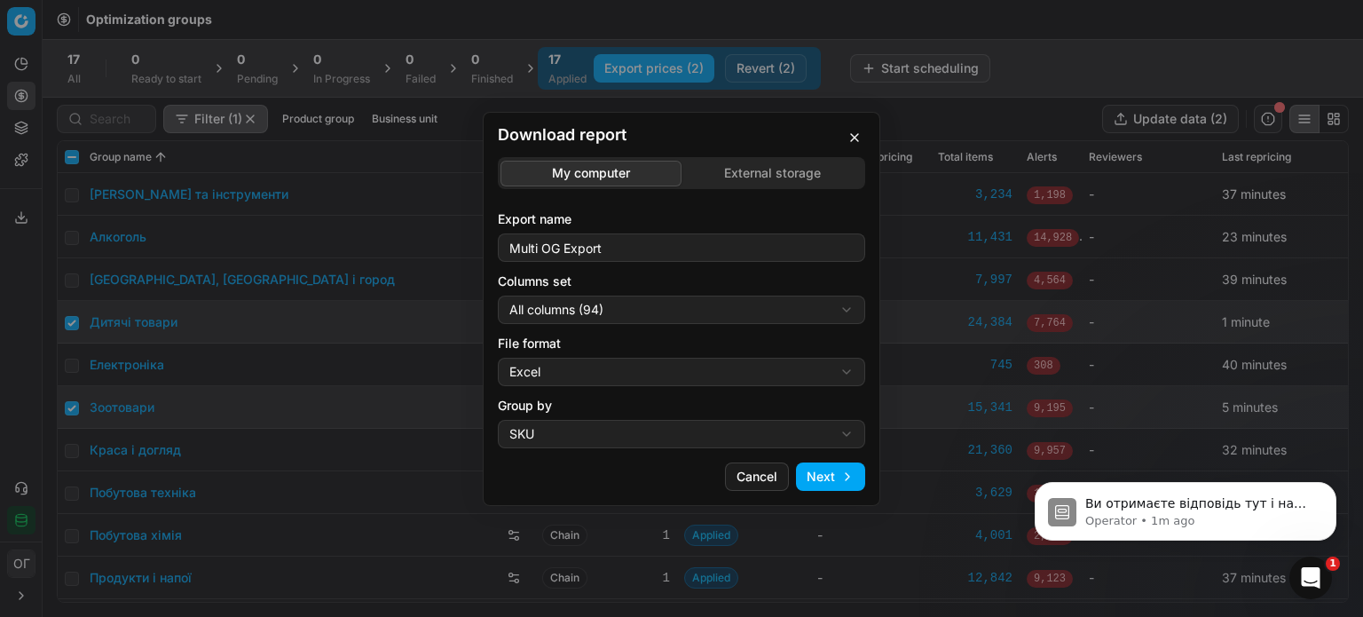
click at [735, 177] on div "Download report My computer External storage Export name Multi OG Export Column…" at bounding box center [681, 308] width 1363 height 617
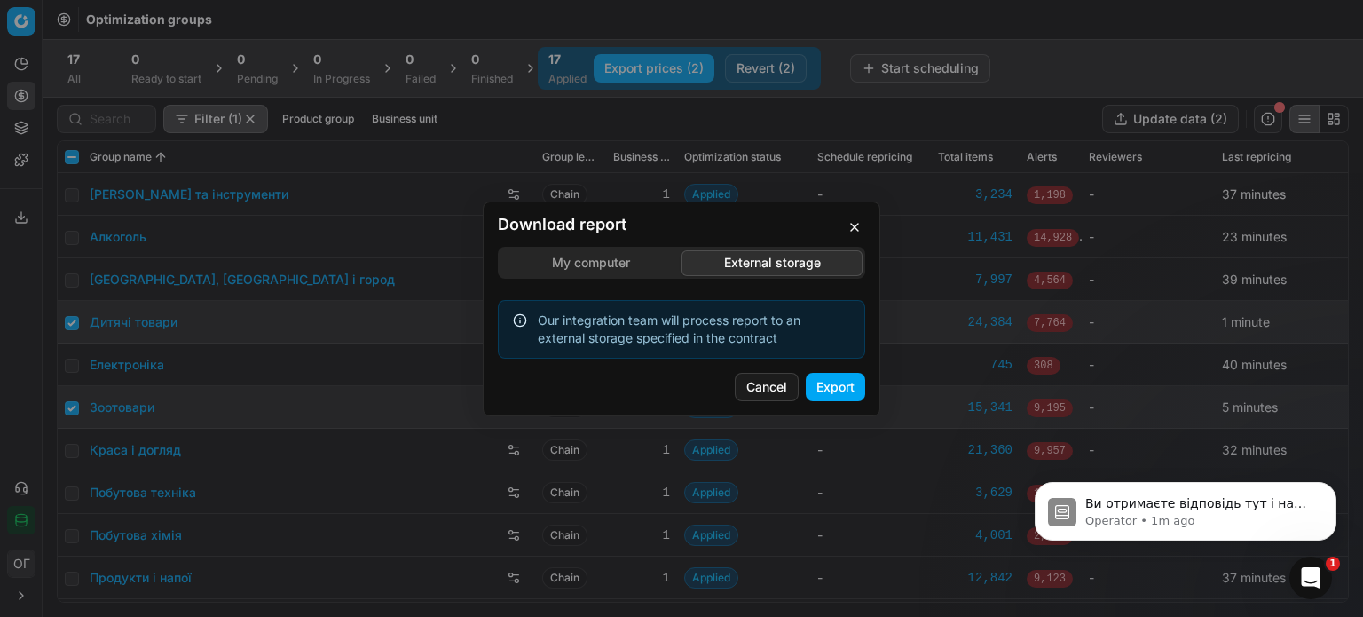
click at [850, 234] on button "button" at bounding box center [854, 227] width 21 height 21
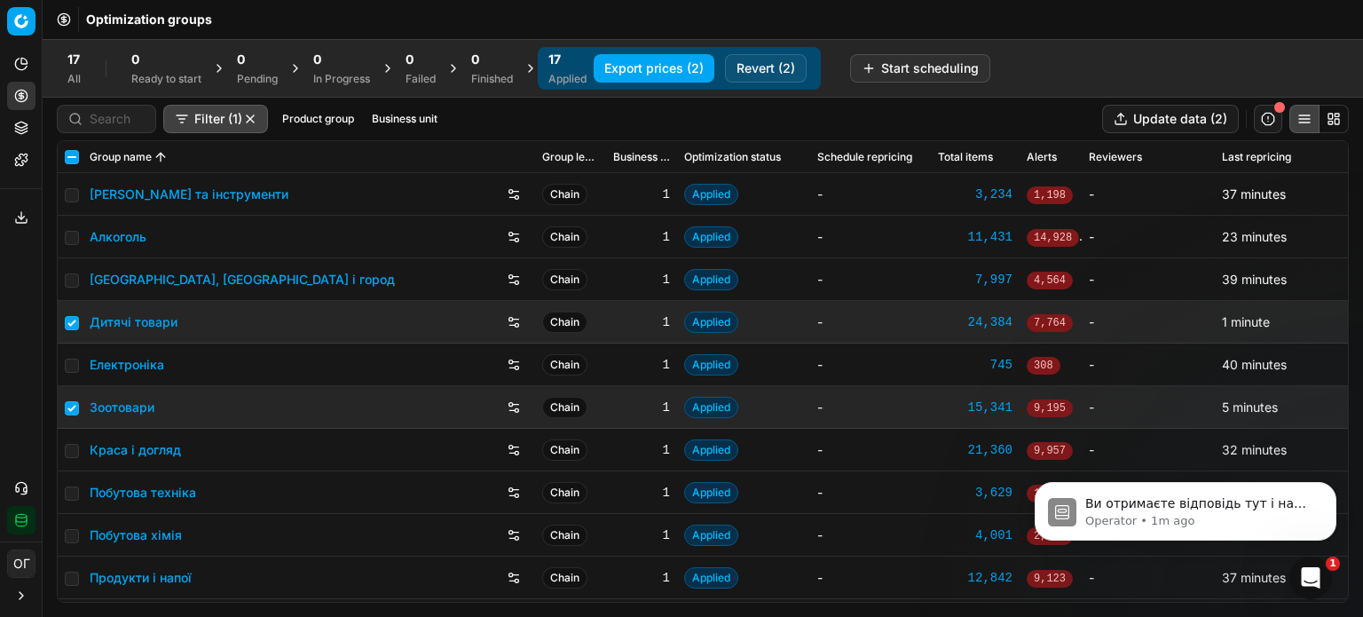
click at [32, 216] on button "Export service" at bounding box center [21, 217] width 28 height 28
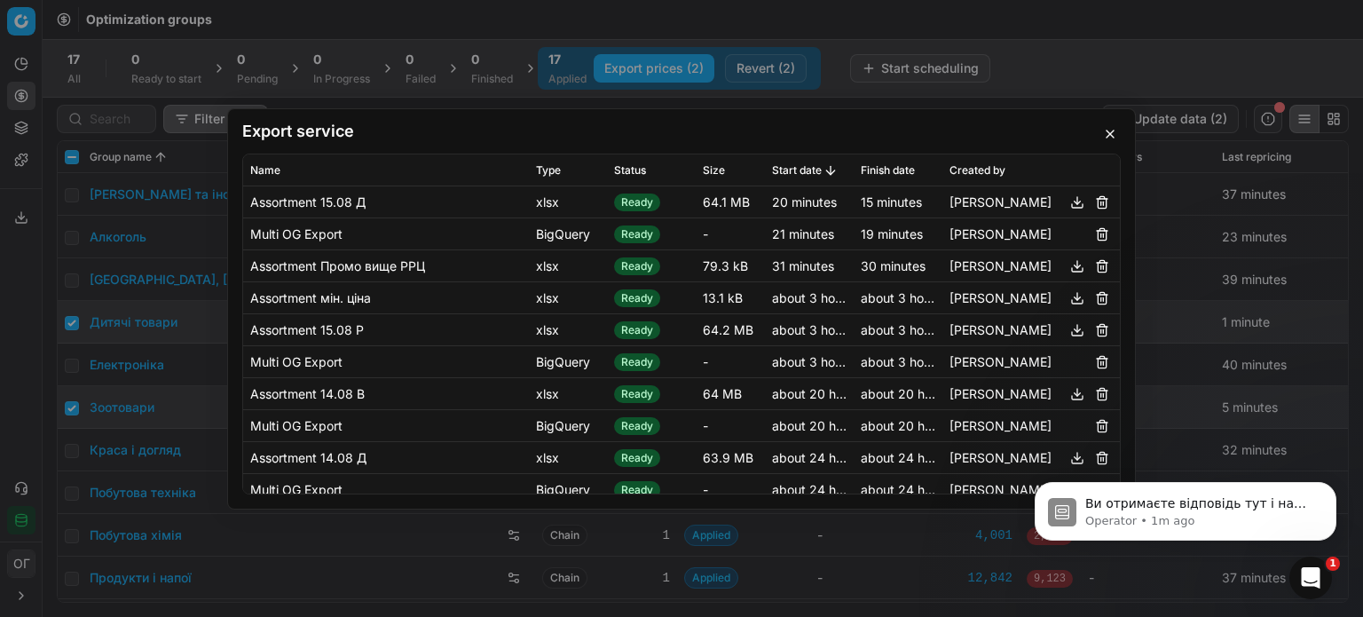
click at [1112, 138] on button "button" at bounding box center [1110, 133] width 21 height 21
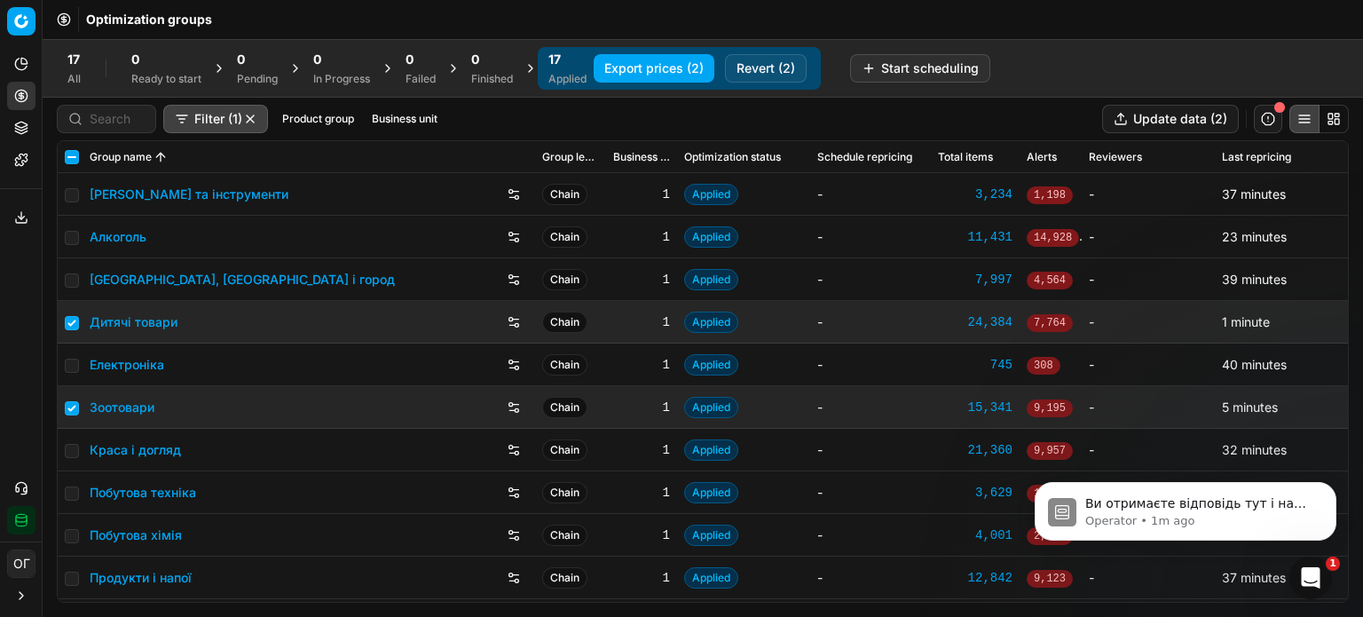
click at [772, 66] on button "Revert (2)" at bounding box center [766, 68] width 82 height 28
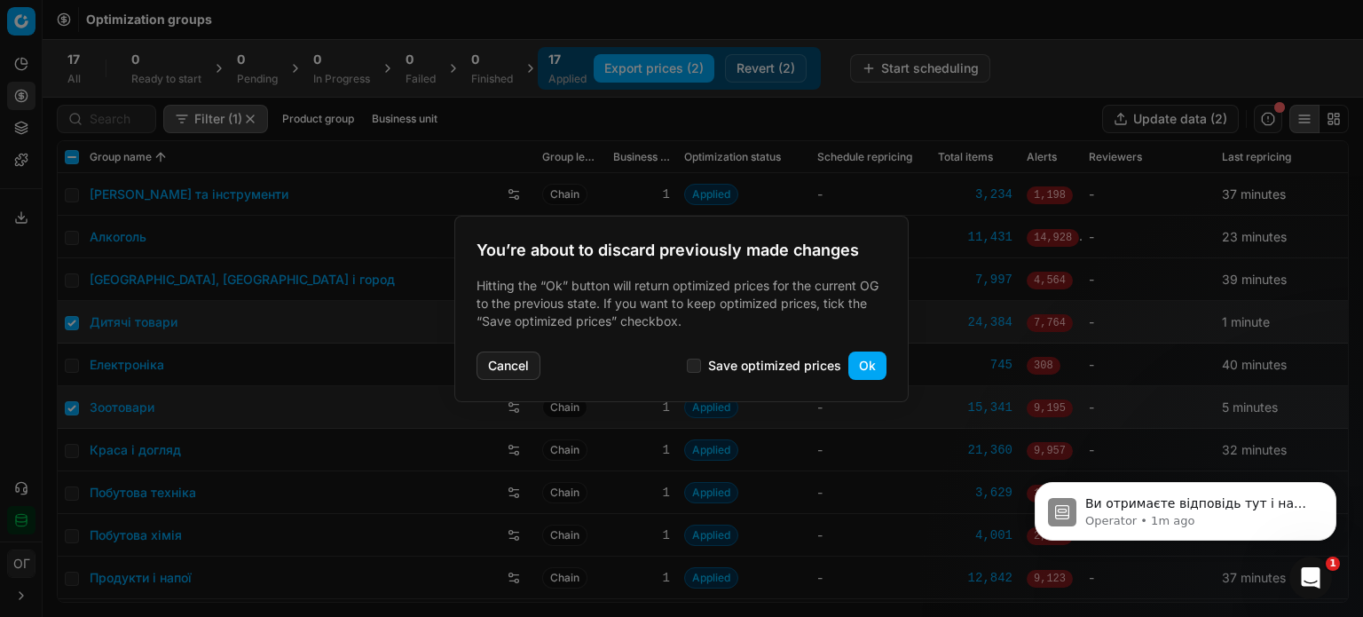
click at [1053, 162] on div at bounding box center [681, 308] width 1363 height 617
click at [498, 362] on button "Cancel" at bounding box center [509, 365] width 64 height 28
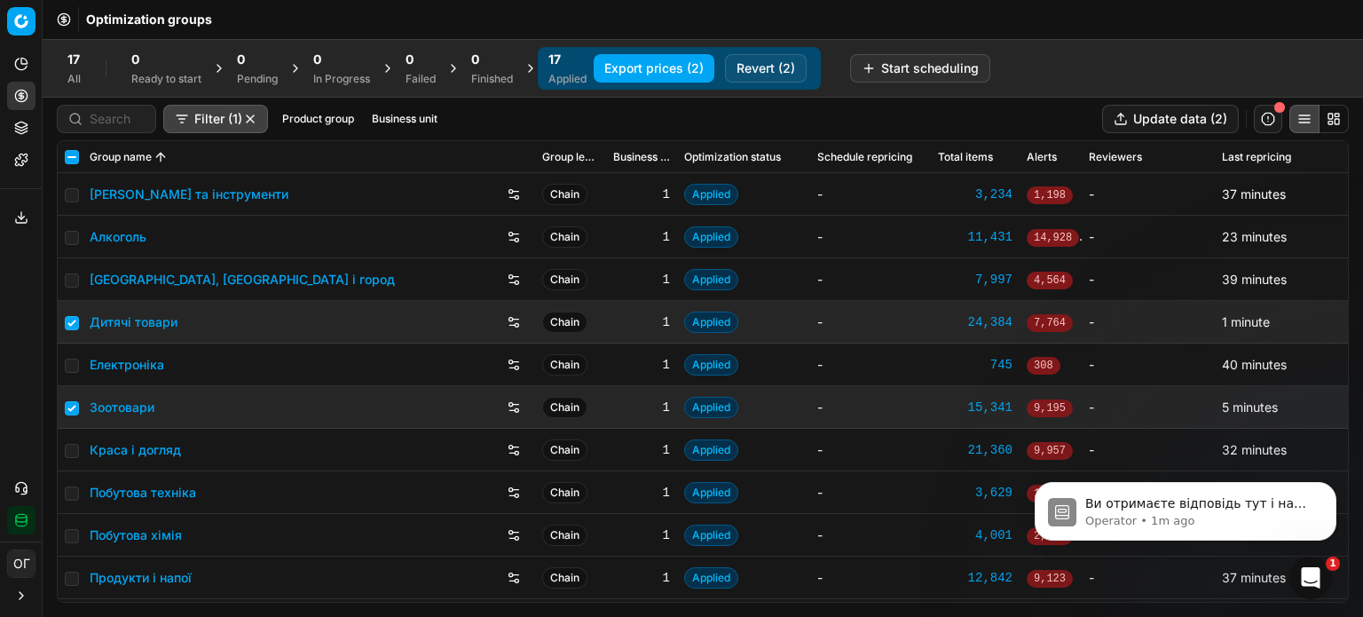
click at [650, 70] on button "Export prices (2)" at bounding box center [654, 68] width 121 height 28
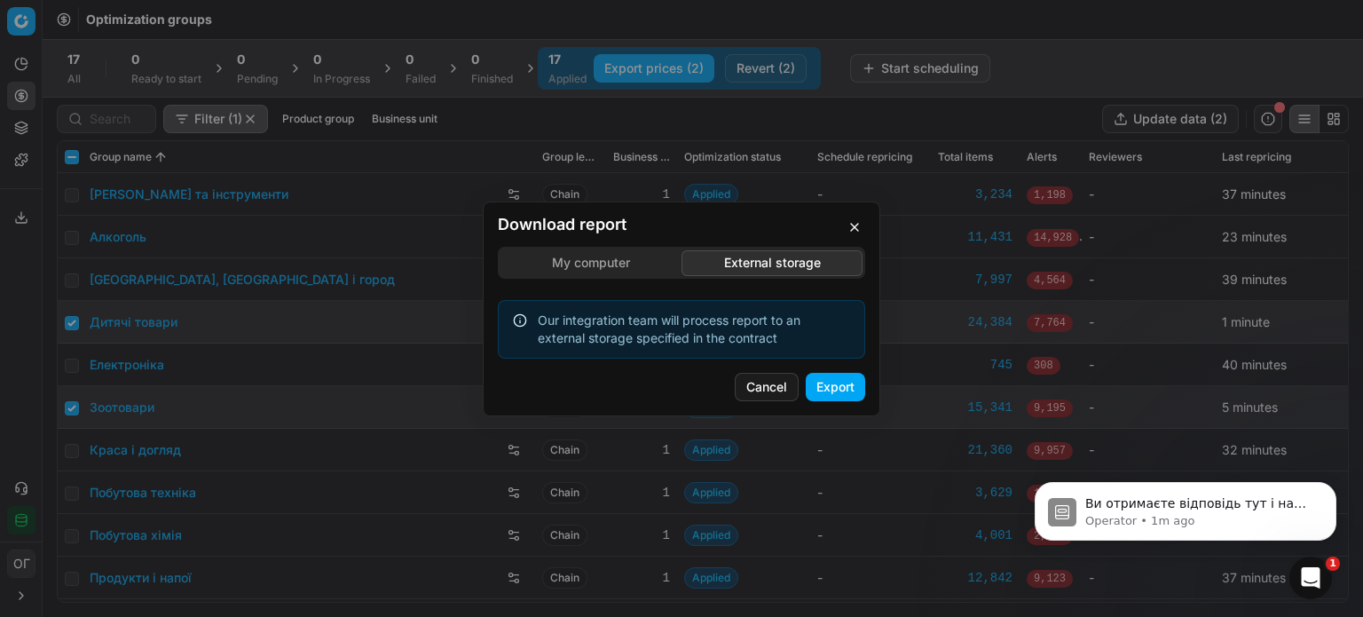
click at [712, 176] on div "Download report My computer External storage Our integration team will process …" at bounding box center [681, 308] width 1363 height 617
click at [832, 386] on button "Export" at bounding box center [835, 387] width 59 height 28
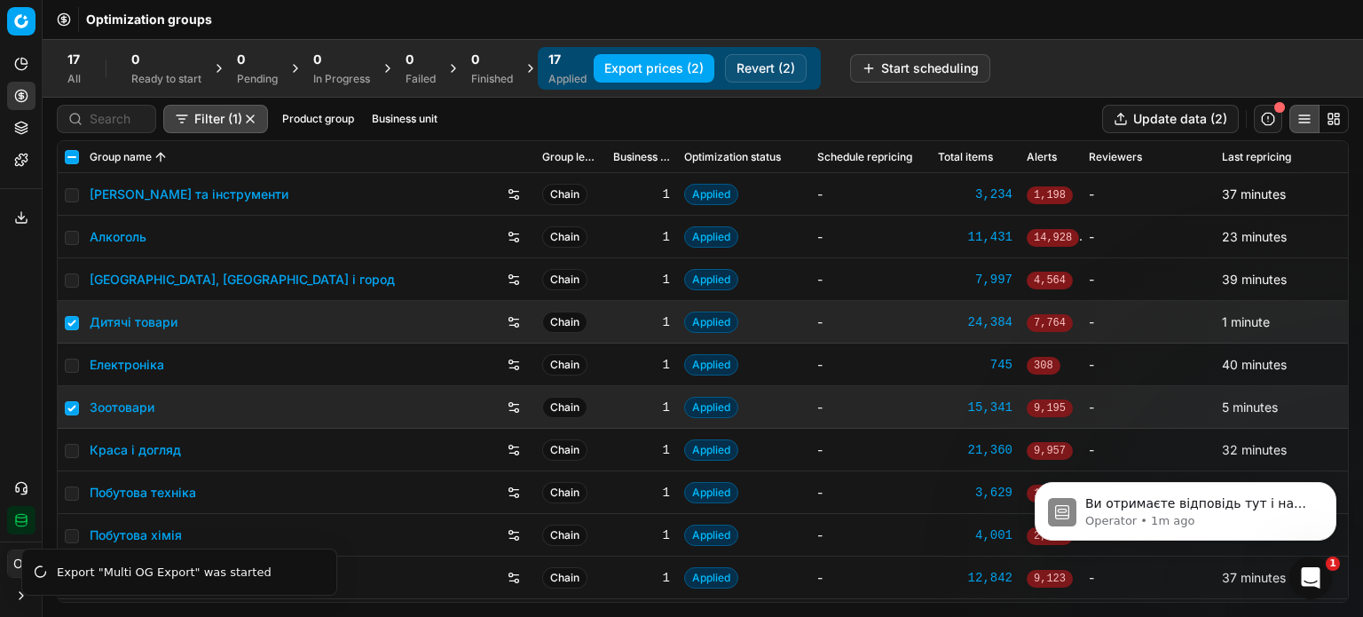
click at [1316, 579] on icon "Open Intercom Messenger" at bounding box center [1311, 578] width 29 height 29
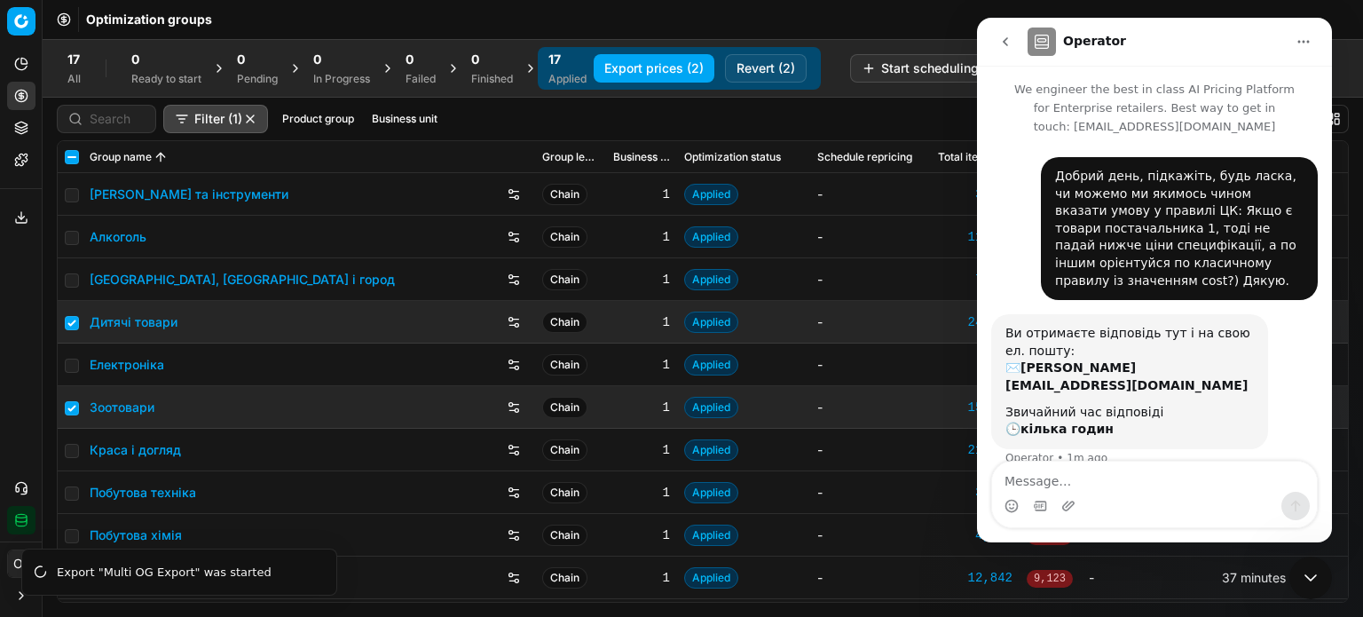
click at [1303, 576] on icon "Close Intercom Messenger" at bounding box center [1310, 577] width 21 height 21
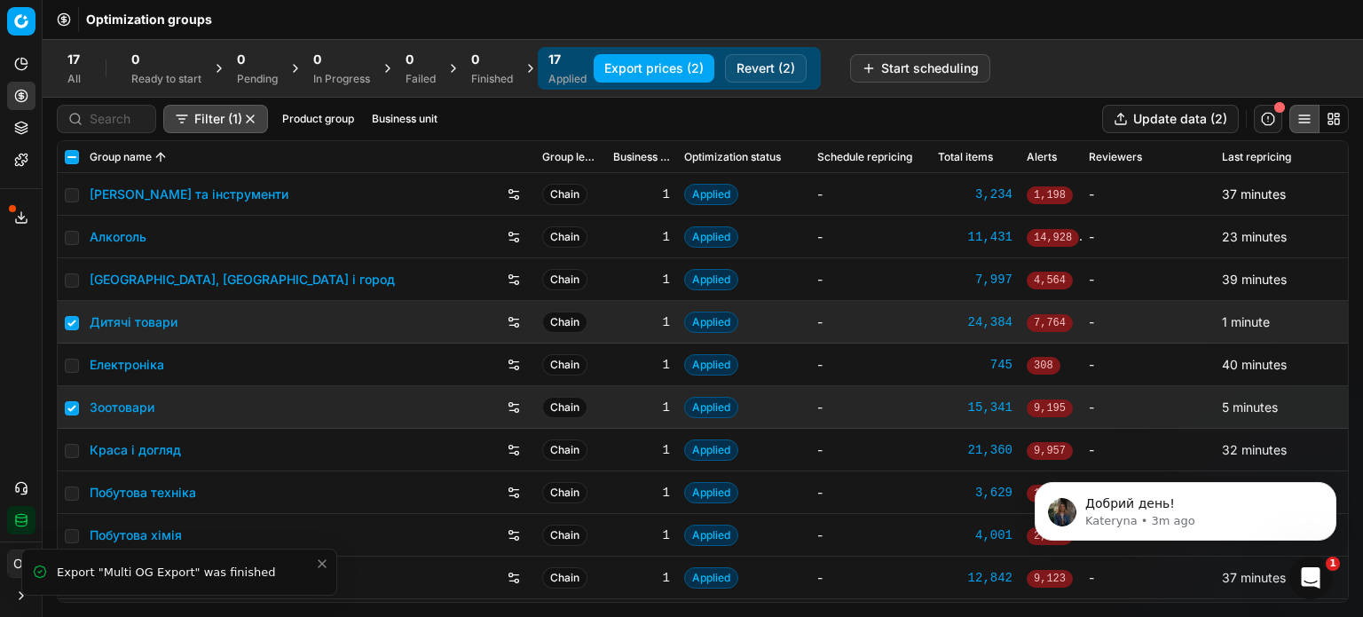
scroll to position [59, 0]
click at [19, 215] on icon at bounding box center [21, 217] width 14 height 14
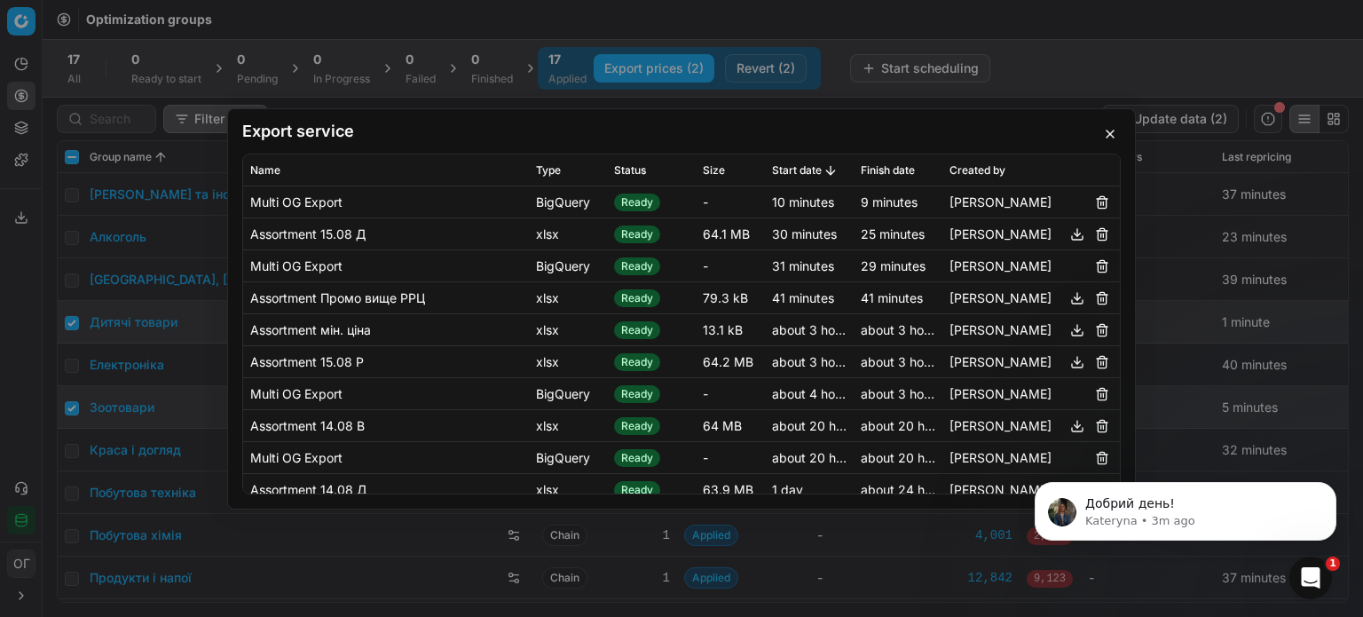
click at [1067, 301] on button "button" at bounding box center [1077, 297] width 21 height 21
drag, startPoint x: 1108, startPoint y: 133, endPoint x: 1130, endPoint y: 47, distance: 88.7
click at [1108, 133] on button "button" at bounding box center [1110, 133] width 21 height 21
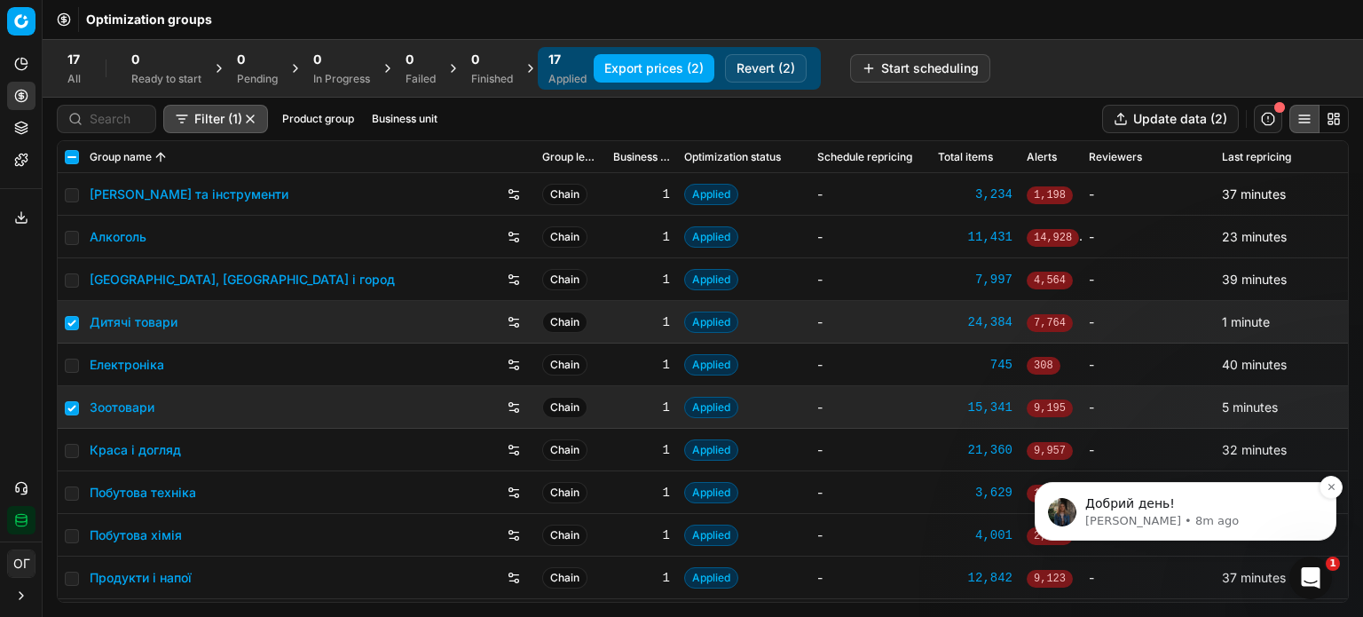
click at [1260, 529] on p "Kateryna • 8m ago" at bounding box center [1199, 521] width 229 height 16
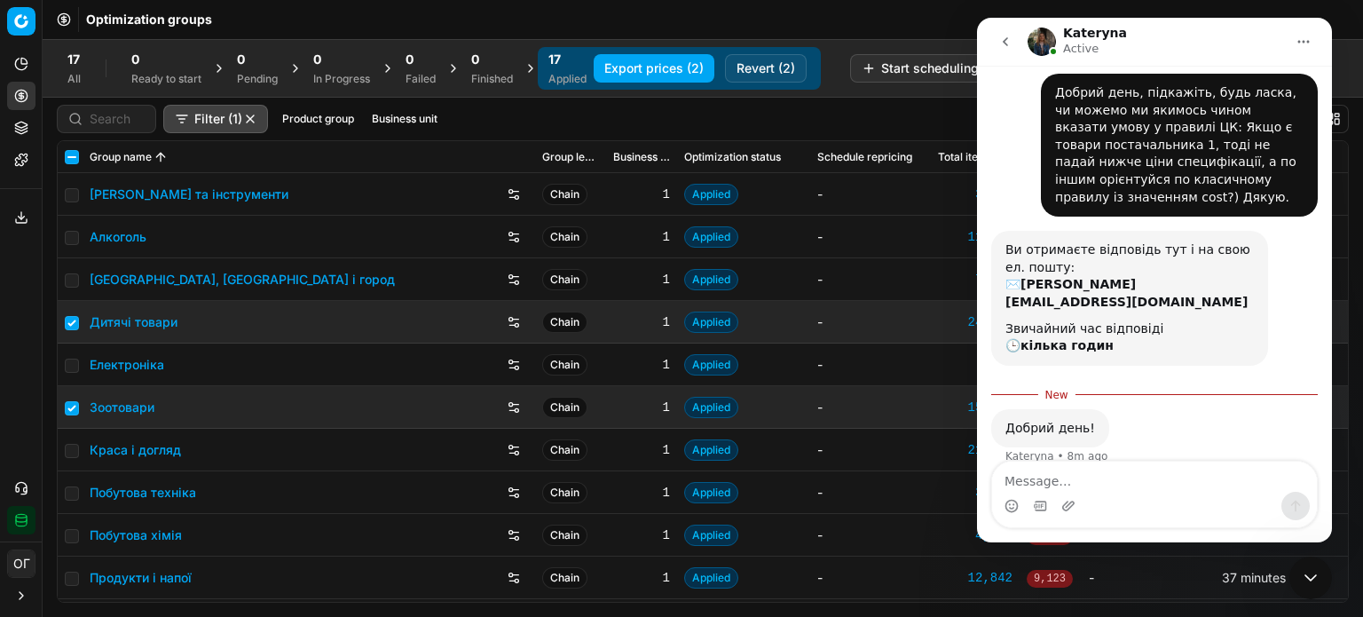
scroll to position [89, 0]
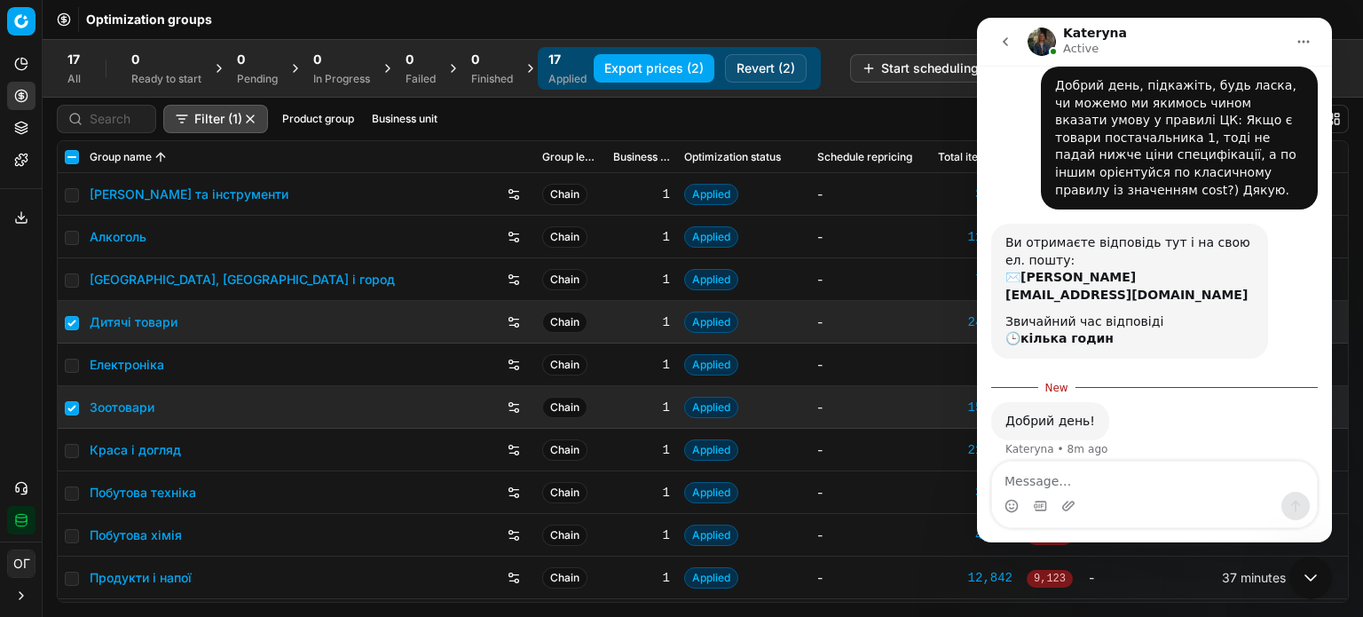
click at [1307, 571] on icon "Close Intercom Messenger" at bounding box center [1310, 577] width 21 height 21
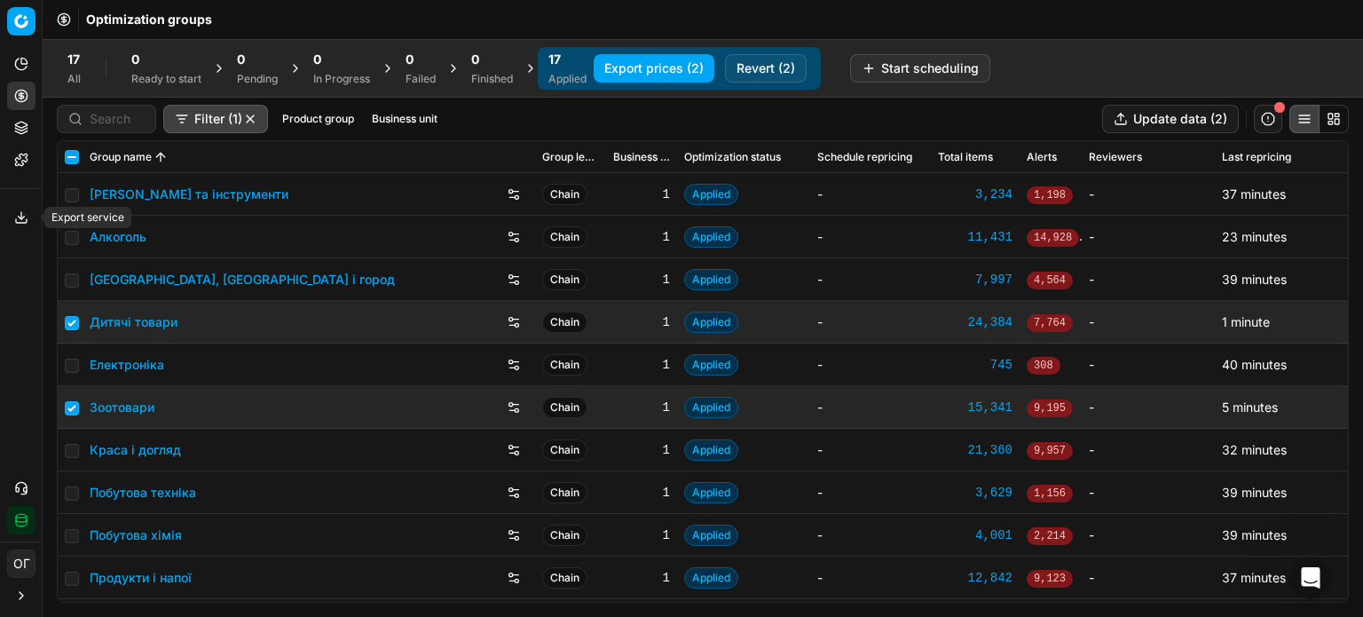
click at [22, 210] on icon at bounding box center [21, 217] width 14 height 14
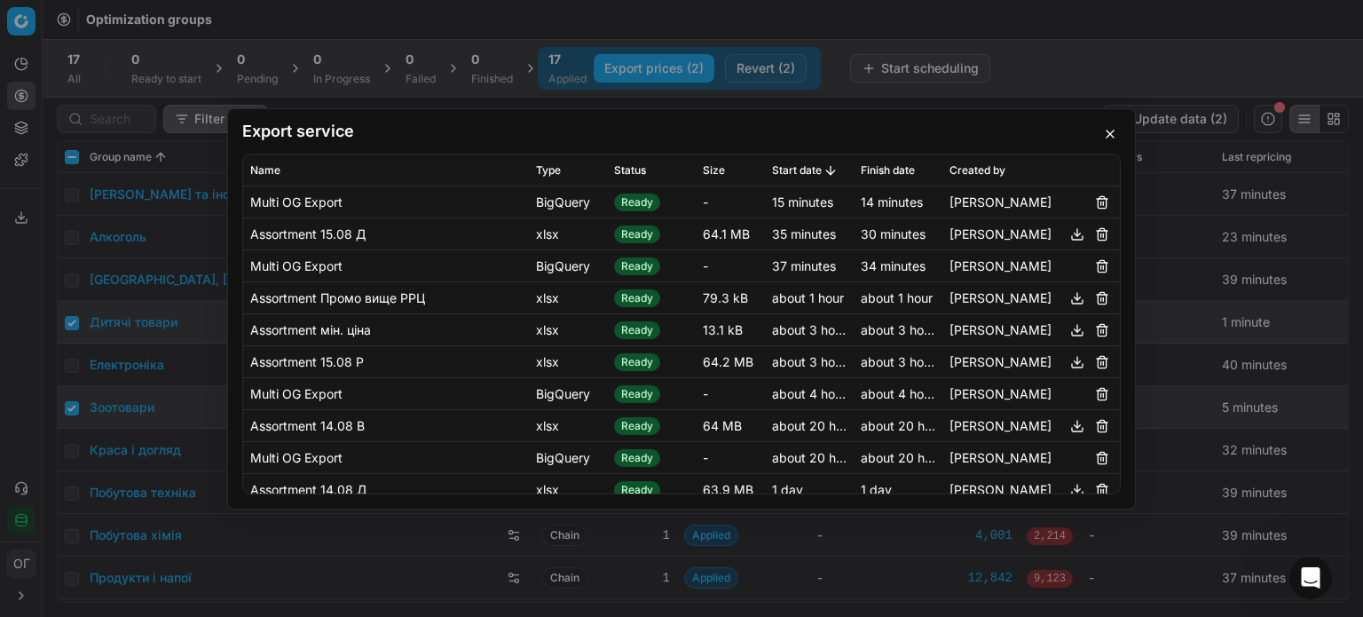
click at [1102, 130] on button "button" at bounding box center [1110, 133] width 21 height 21
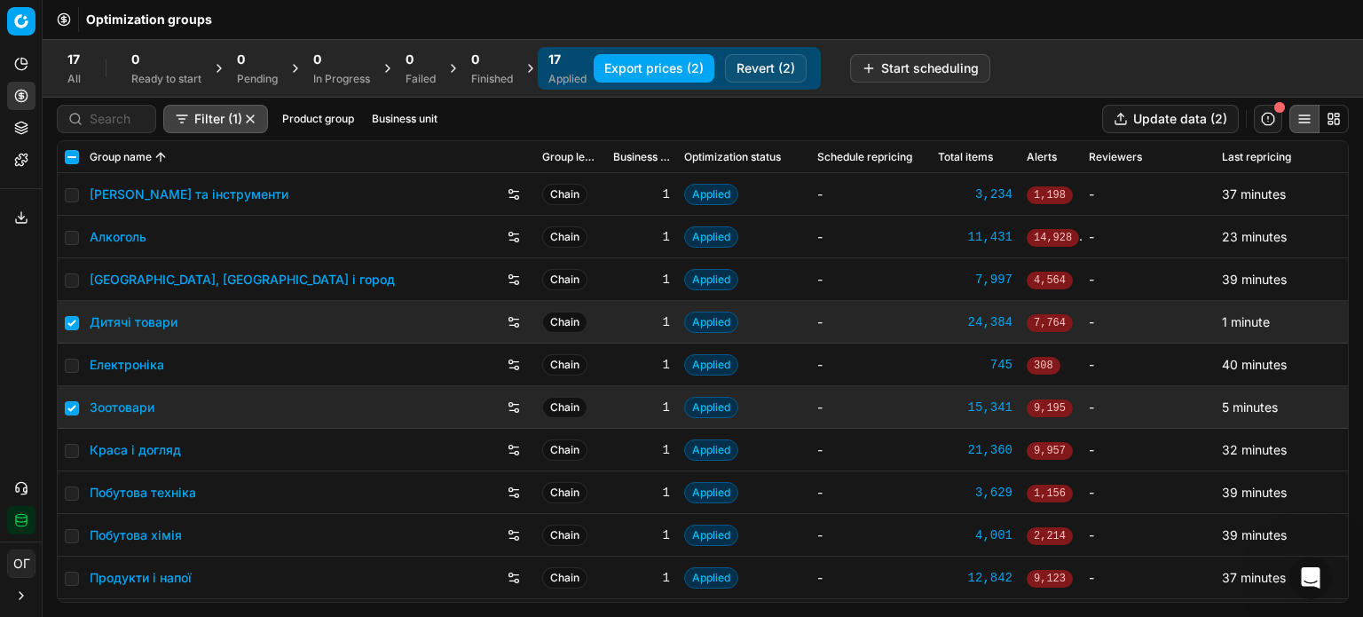
click at [7, 216] on button "Export service" at bounding box center [21, 217] width 28 height 28
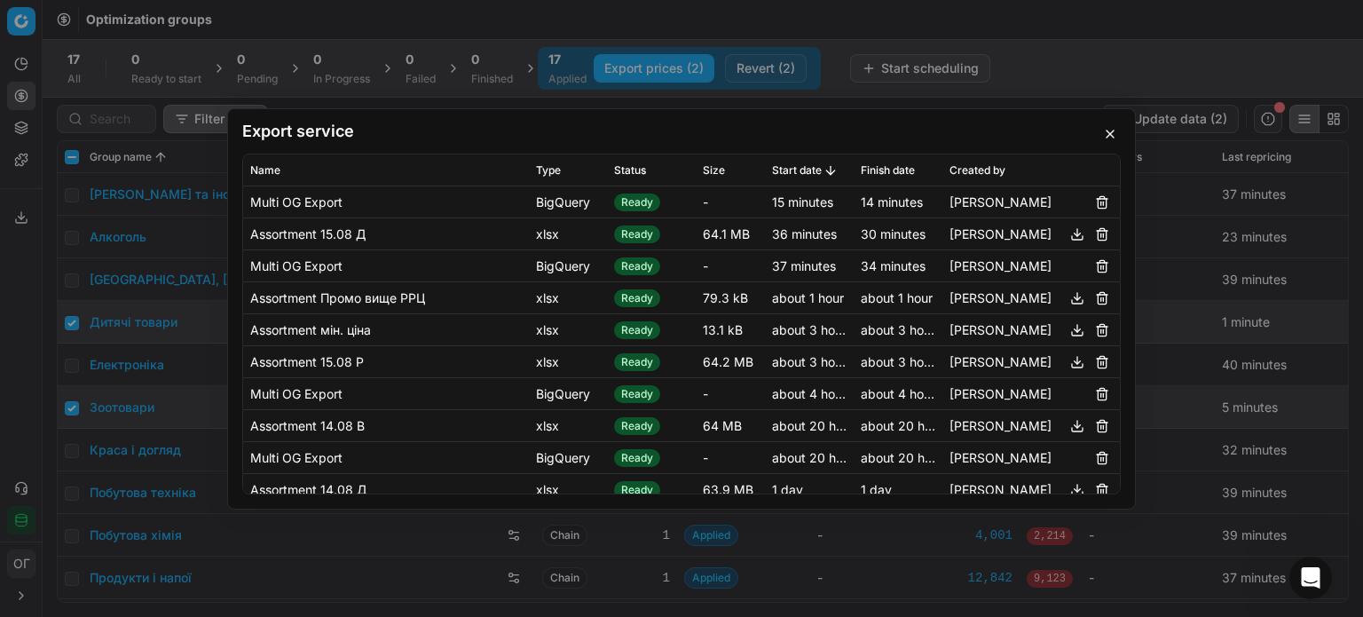
click at [1108, 133] on button "button" at bounding box center [1110, 133] width 21 height 21
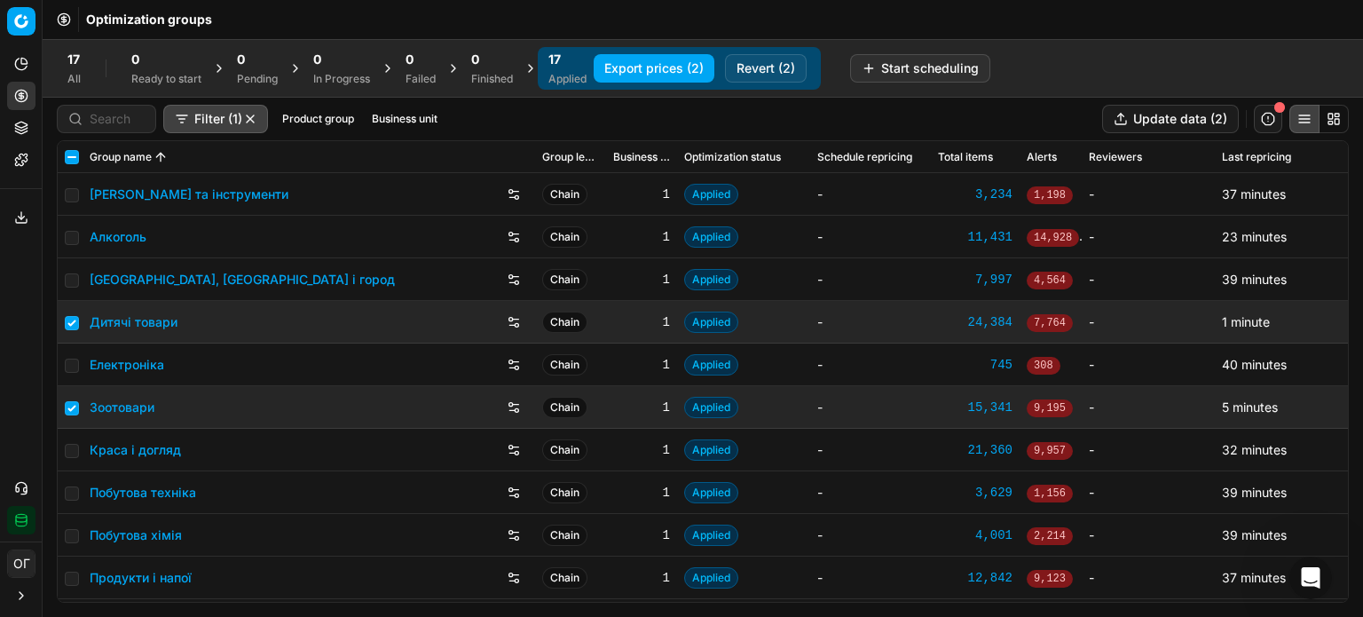
click at [1272, 116] on button "button" at bounding box center [1268, 119] width 28 height 28
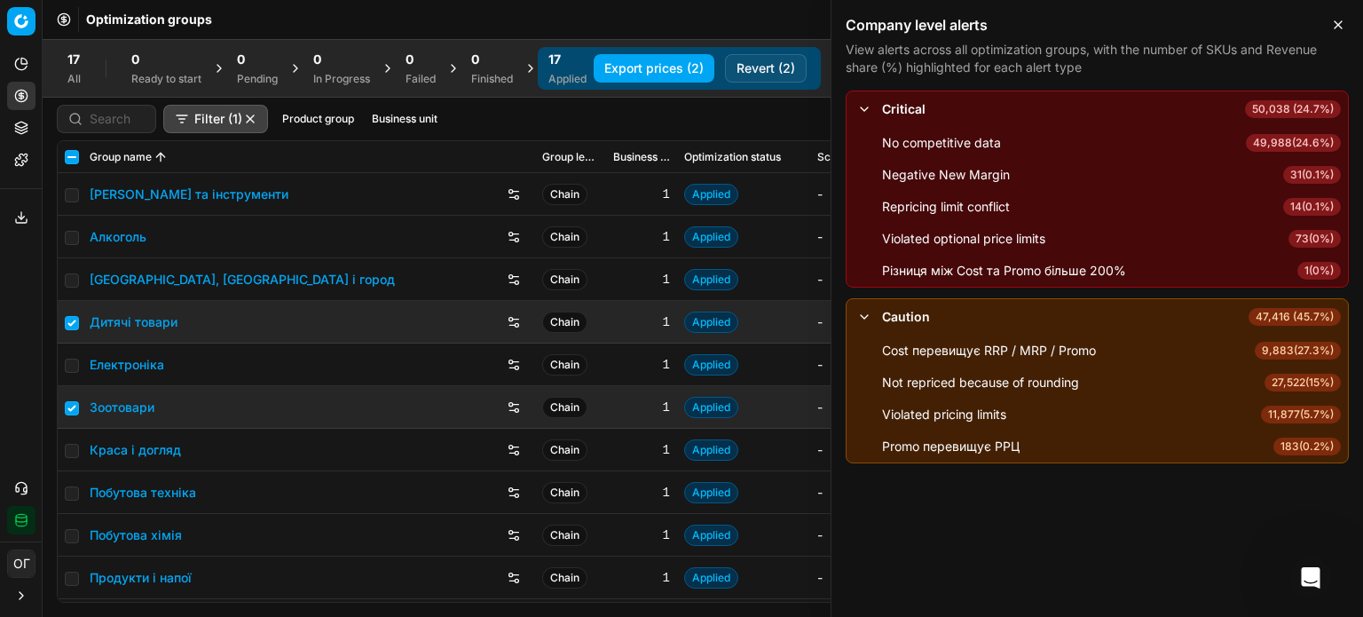
click at [1285, 352] on span "9,883 ( 27.3% )" at bounding box center [1298, 351] width 86 height 18
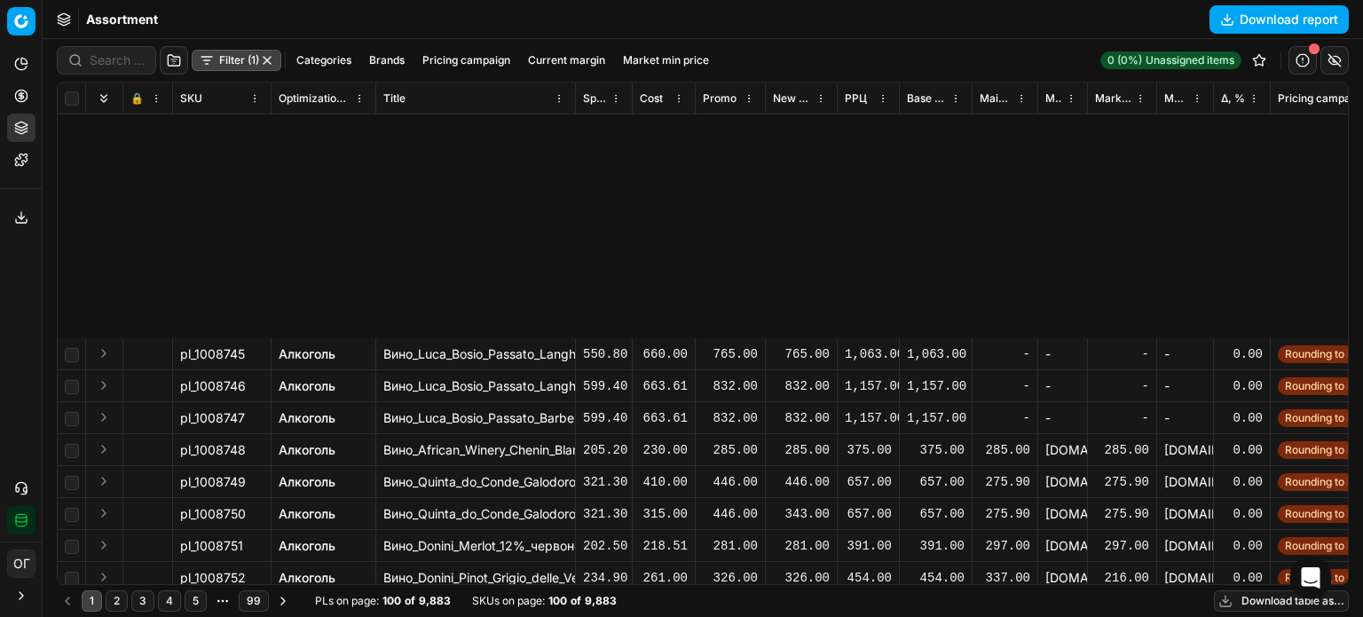
scroll to position [2738, 0]
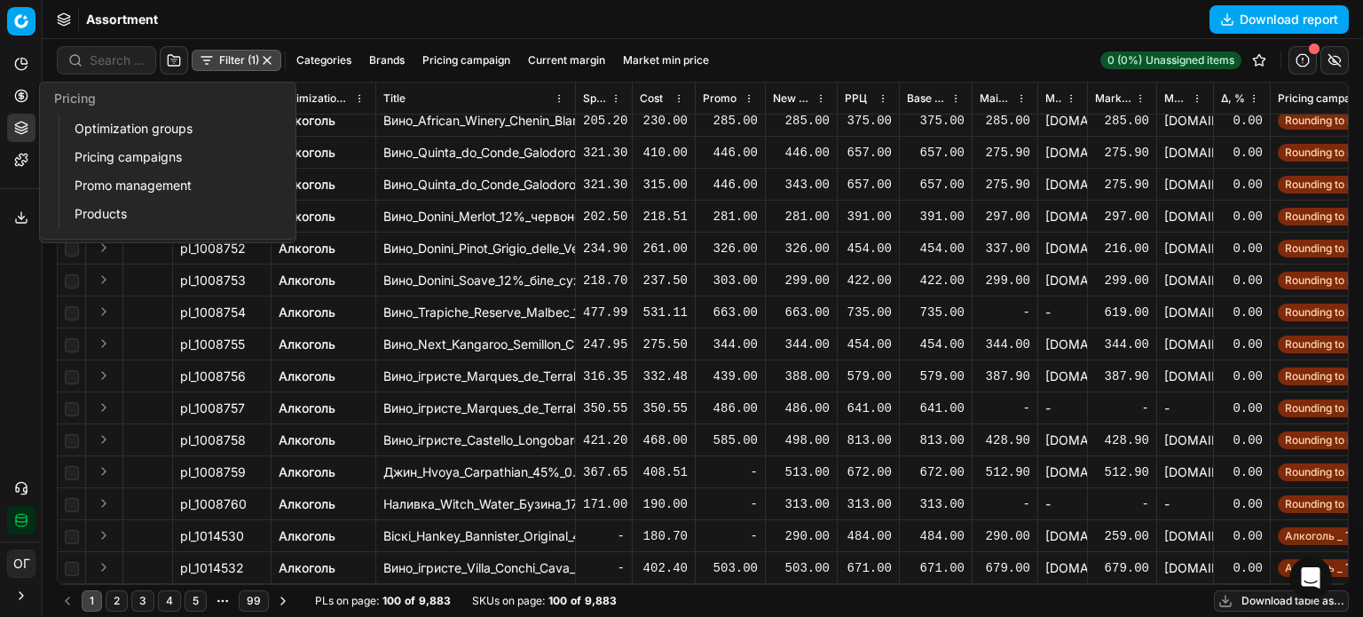
click at [22, 103] on button "Pricing" at bounding box center [21, 96] width 28 height 28
click at [92, 126] on link "Optimization groups" at bounding box center [170, 128] width 207 height 25
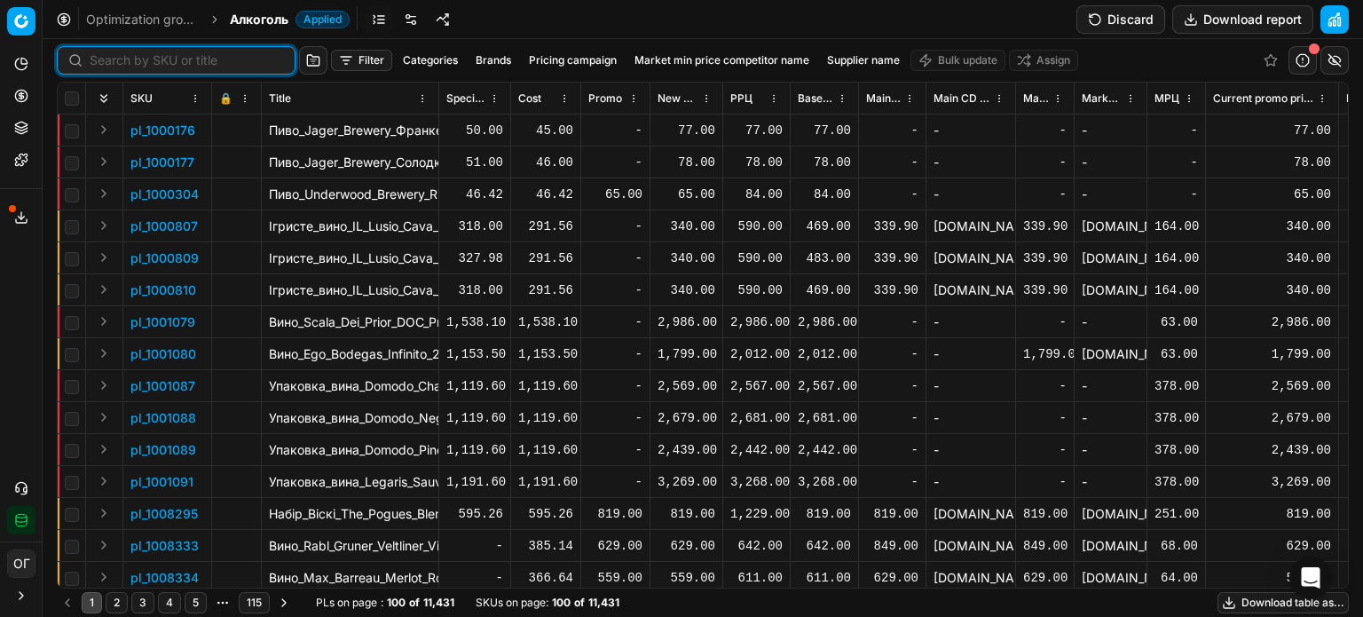
click at [96, 58] on input at bounding box center [187, 60] width 194 height 18
paste input "549025"
type input "549025"
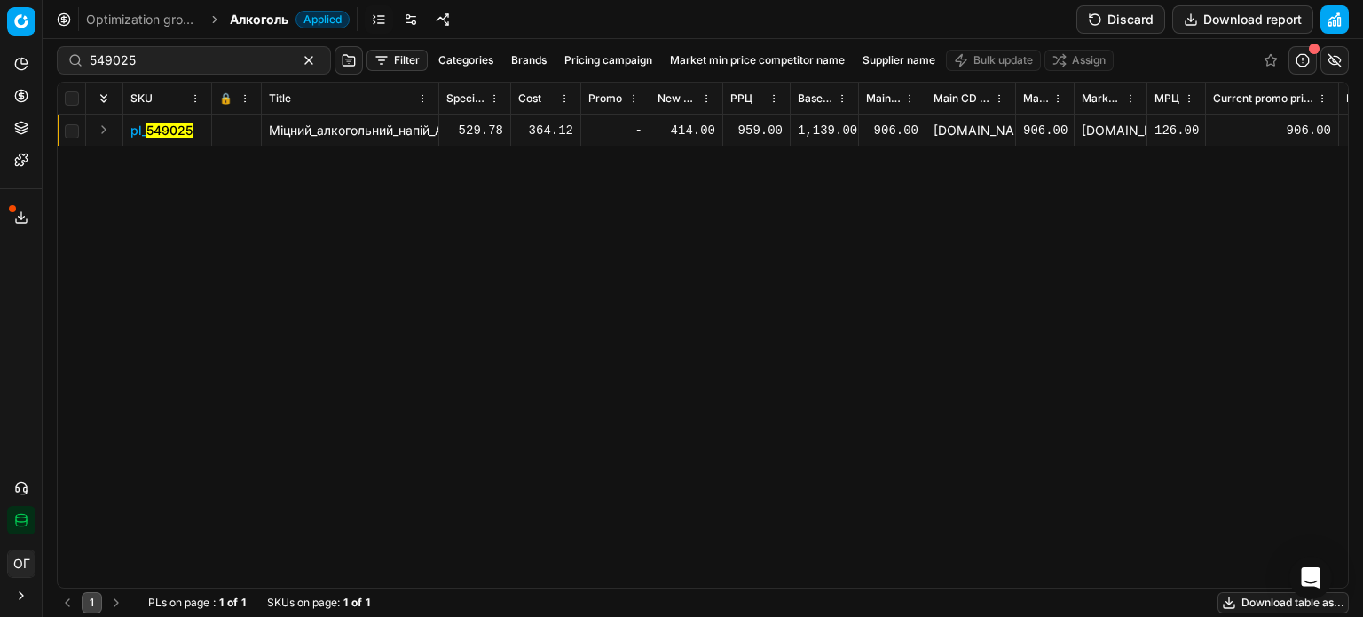
click at [681, 132] on div "414.00" at bounding box center [687, 131] width 58 height 18
click at [1141, 26] on button "Discard" at bounding box center [1120, 19] width 89 height 28
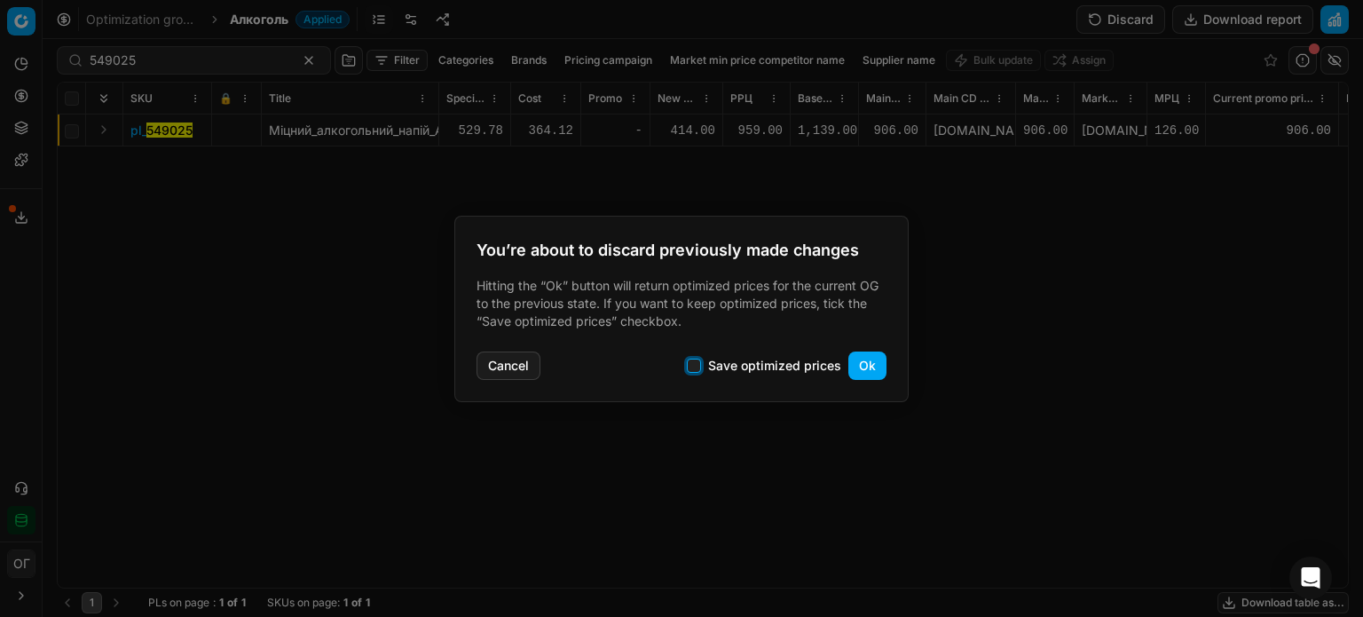
click at [698, 368] on input "Save optimized prices" at bounding box center [694, 366] width 14 height 14
checkbox input "true"
click at [863, 367] on button "Ok" at bounding box center [867, 365] width 38 height 28
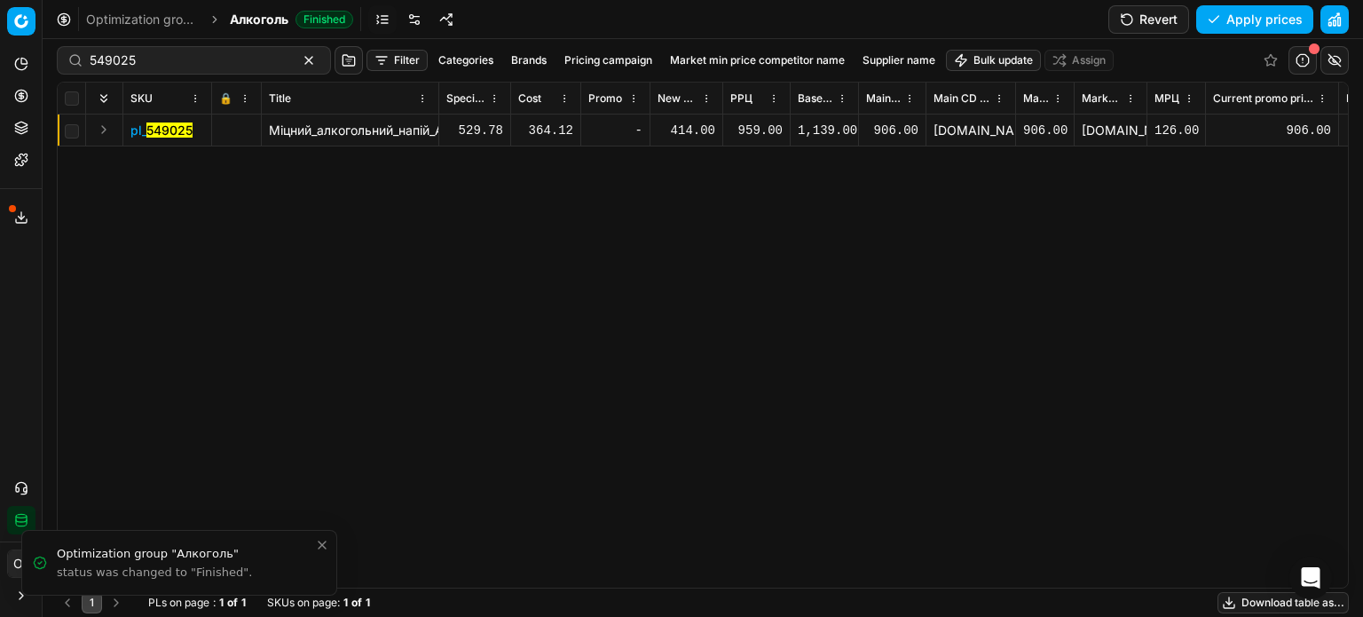
click at [699, 130] on div "414.00" at bounding box center [687, 131] width 58 height 18
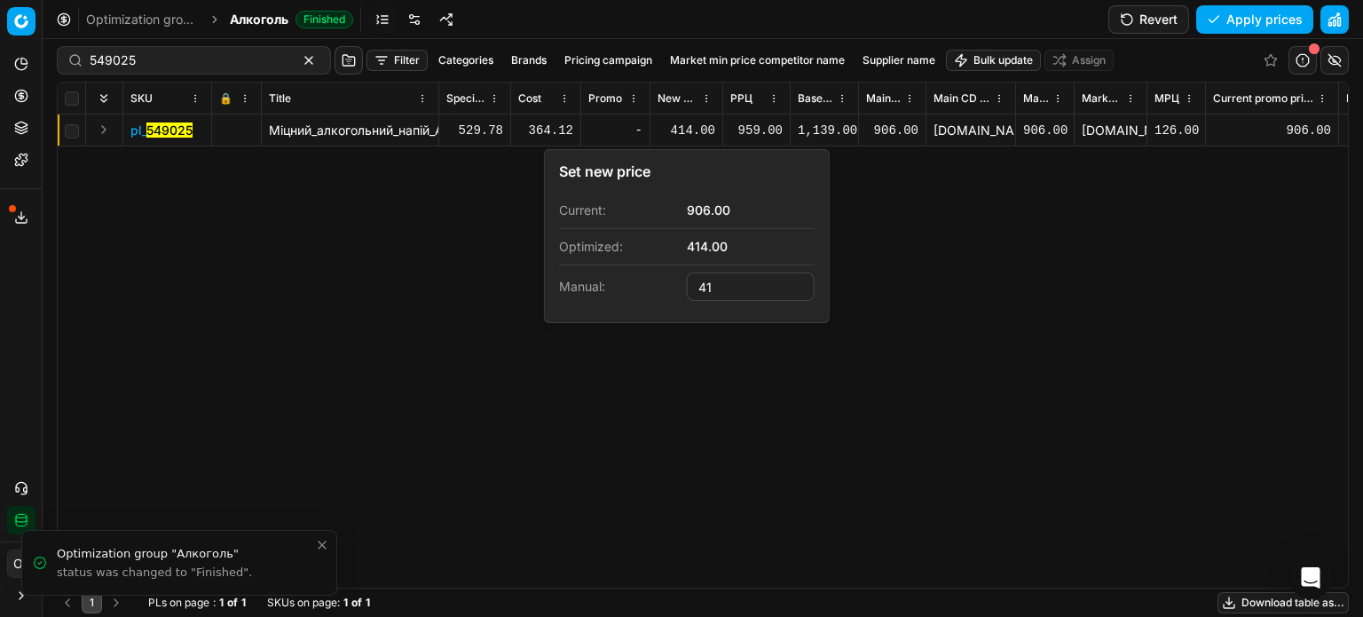
type input "4"
type input "599.00"
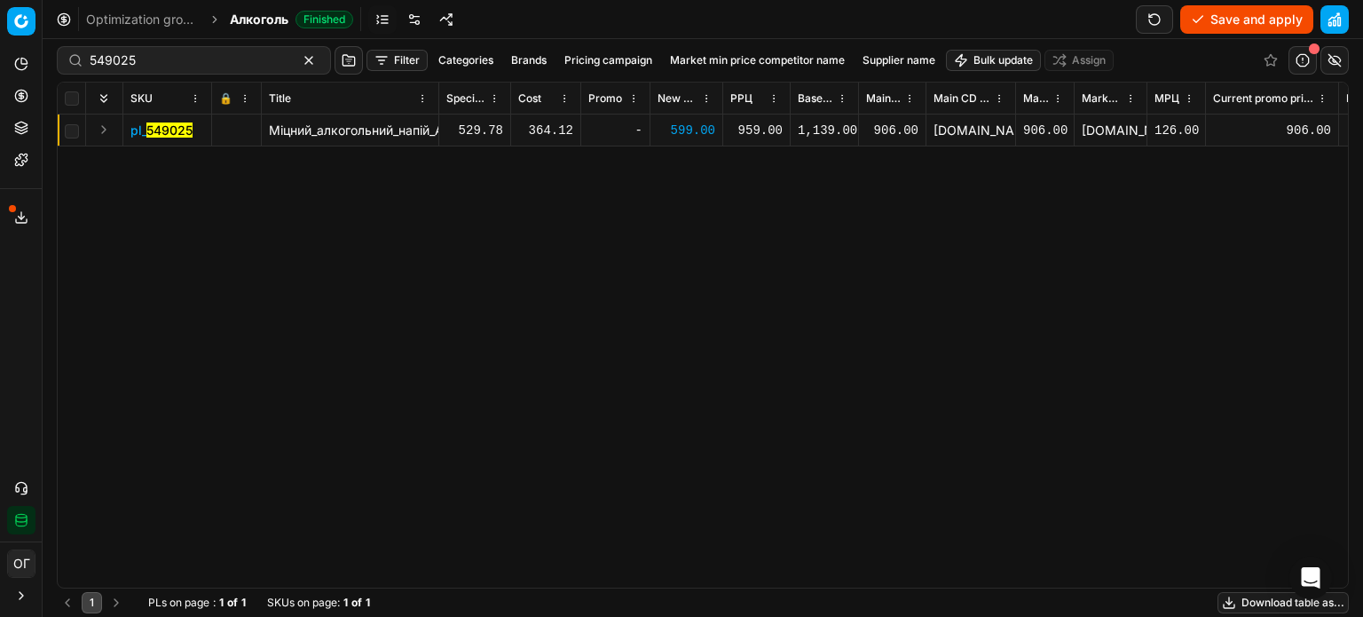
click at [1223, 10] on button "Save and apply" at bounding box center [1246, 19] width 133 height 28
click at [23, 97] on icon at bounding box center [21, 95] width 4 height 4
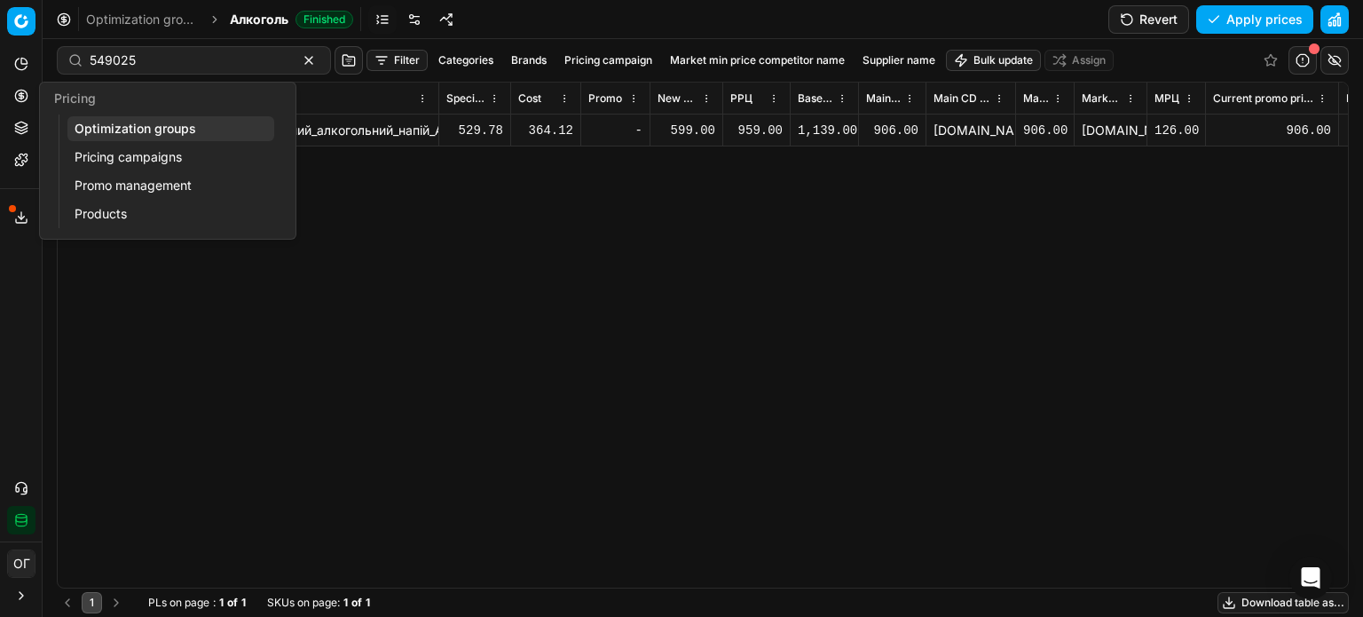
click at [86, 123] on link "Optimization groups" at bounding box center [170, 128] width 207 height 25
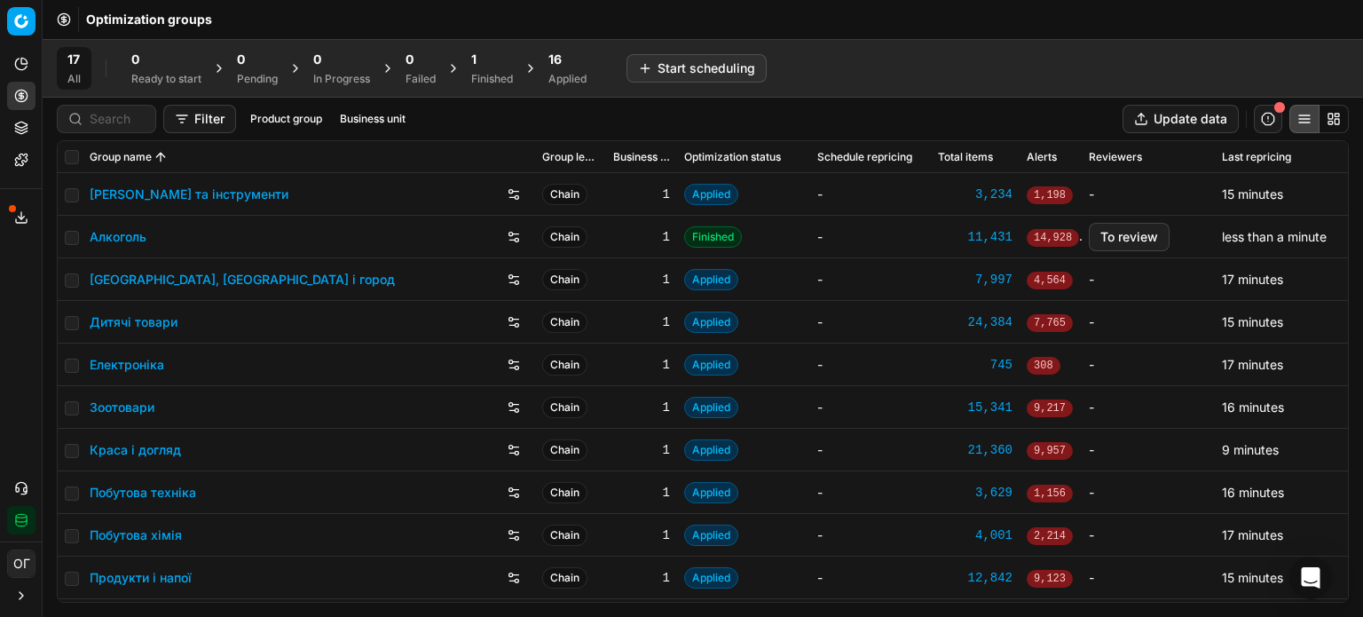
click at [508, 67] on div "1" at bounding box center [492, 60] width 42 height 18
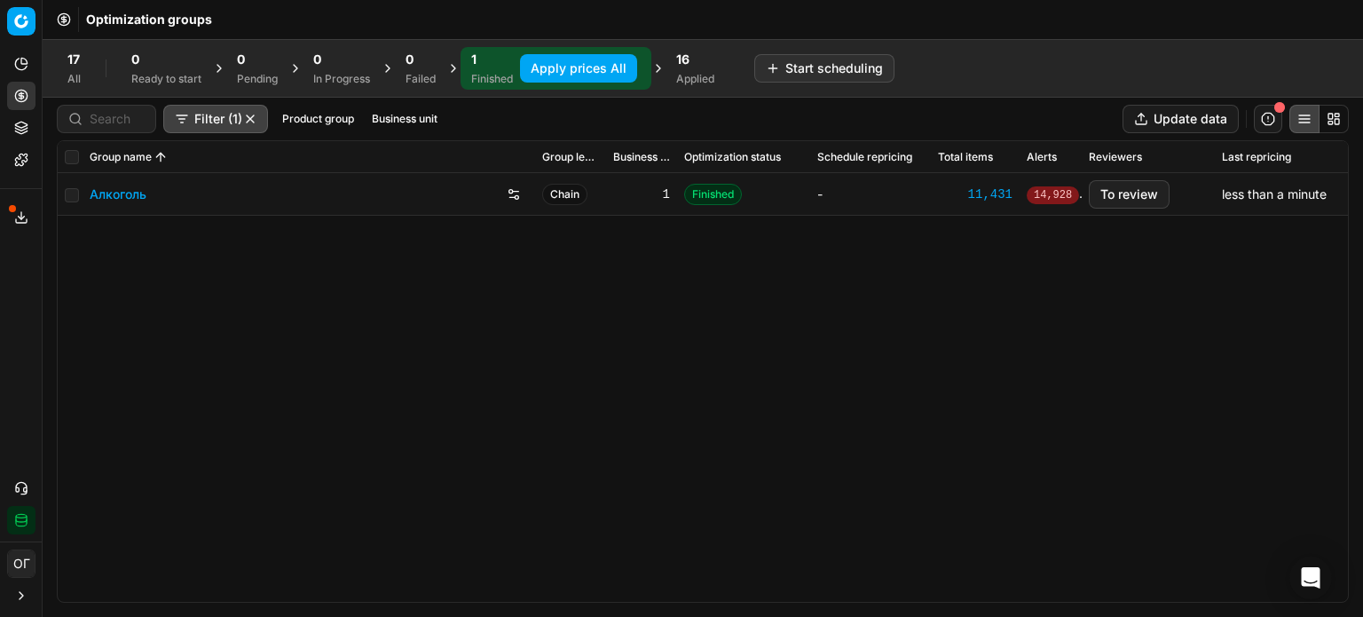
click at [548, 73] on button "Apply prices All" at bounding box center [578, 68] width 117 height 28
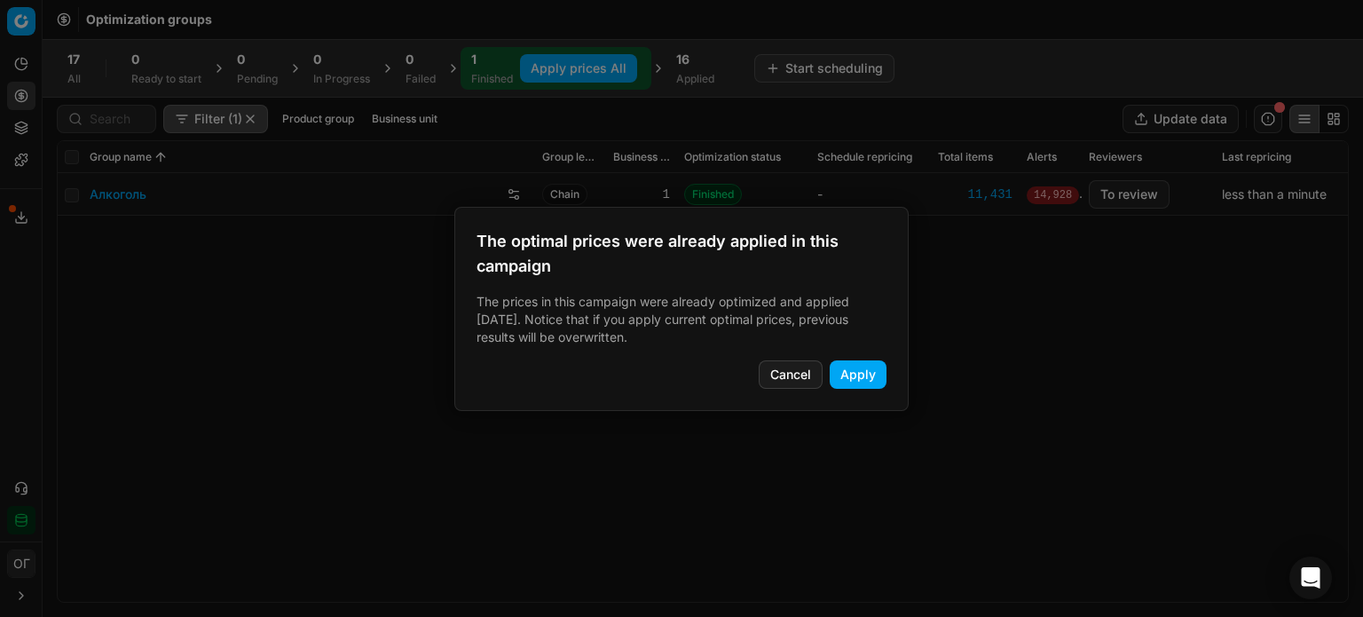
click at [870, 368] on button "Apply" at bounding box center [858, 374] width 57 height 28
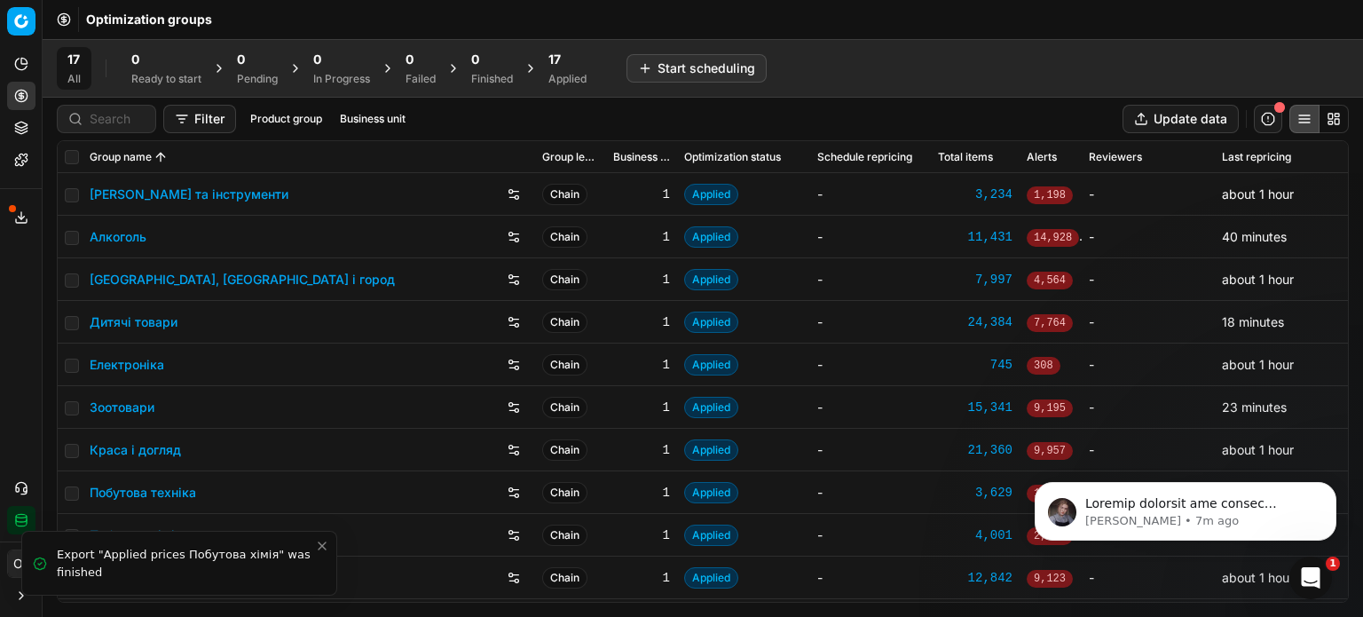
scroll to position [512, 0]
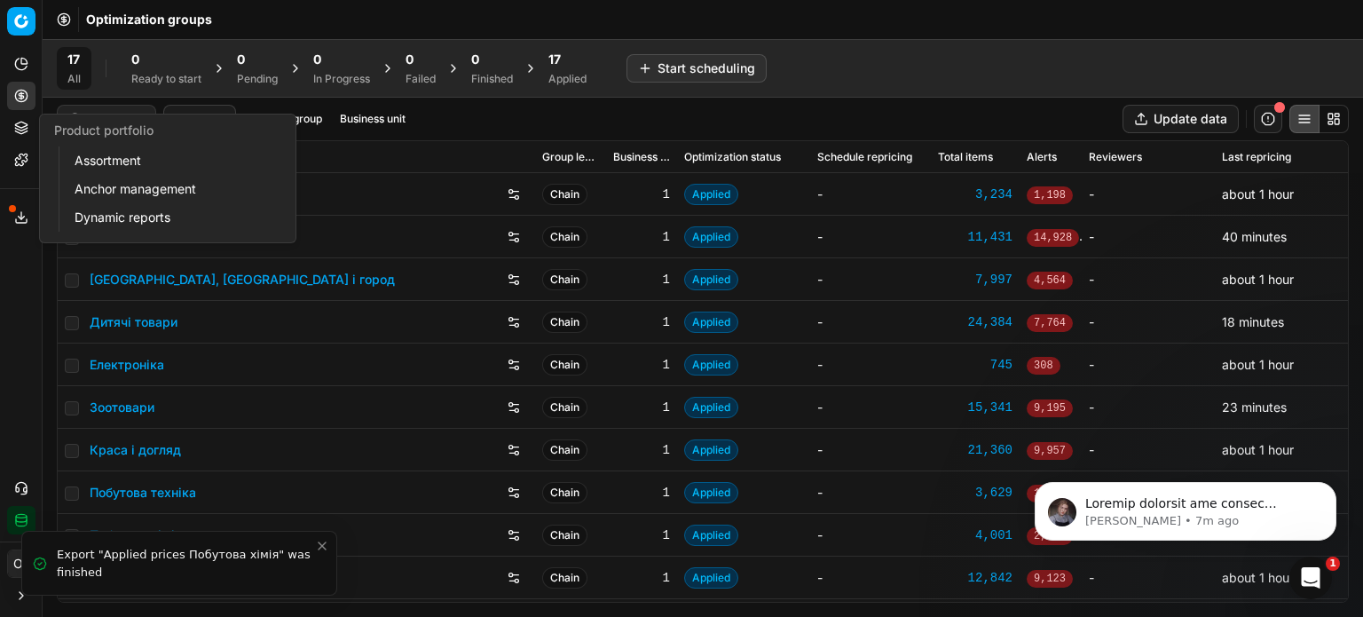
click at [14, 132] on button "Product portfolio" at bounding box center [21, 128] width 28 height 28
click at [106, 171] on link "Assortment" at bounding box center [170, 160] width 207 height 25
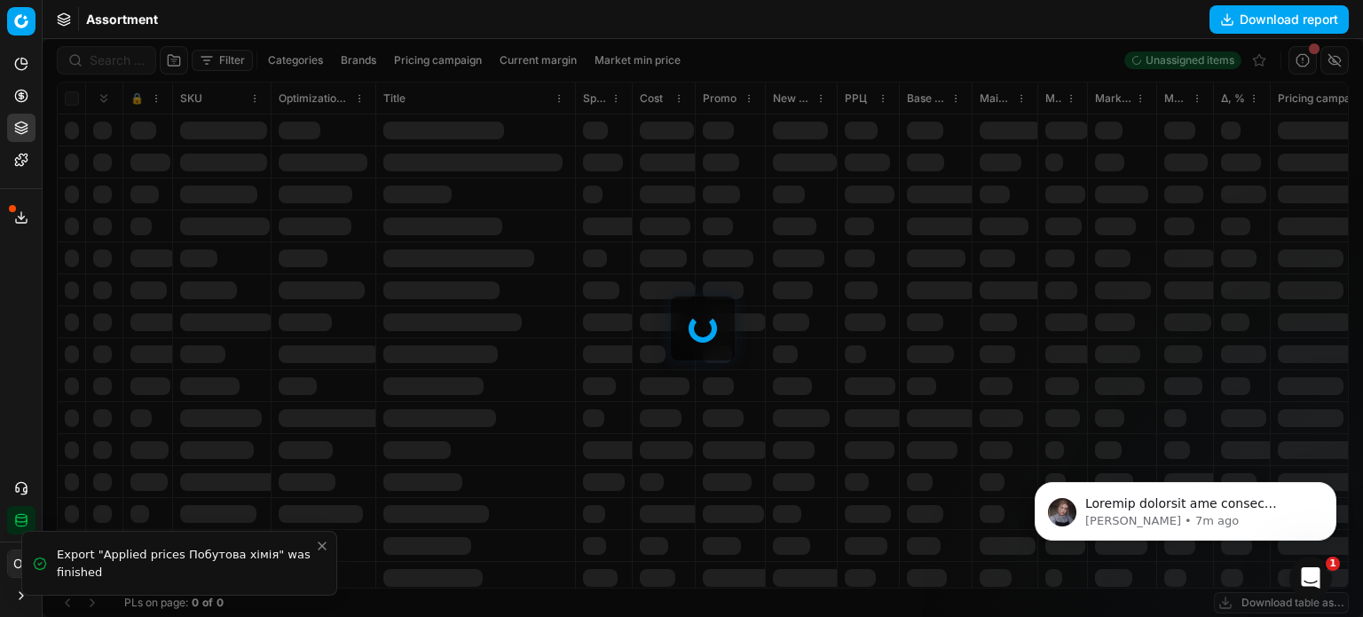
click at [105, 59] on div at bounding box center [703, 328] width 1321 height 578
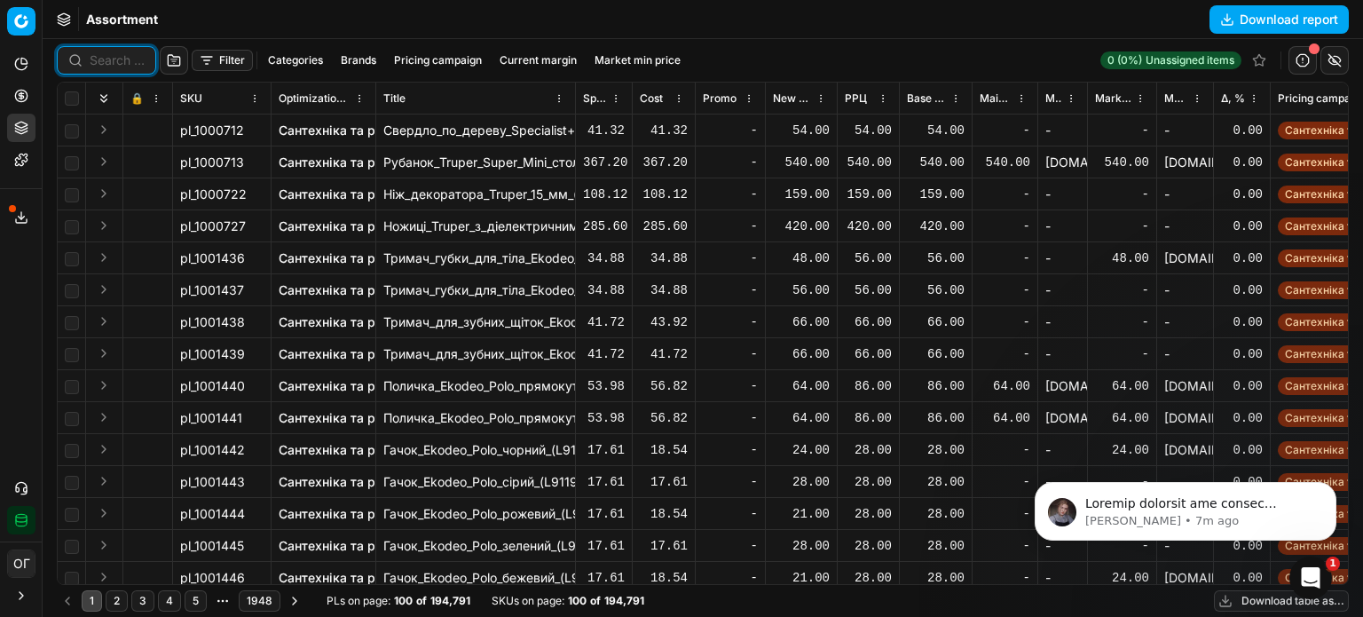
click at [105, 59] on input at bounding box center [117, 60] width 55 height 18
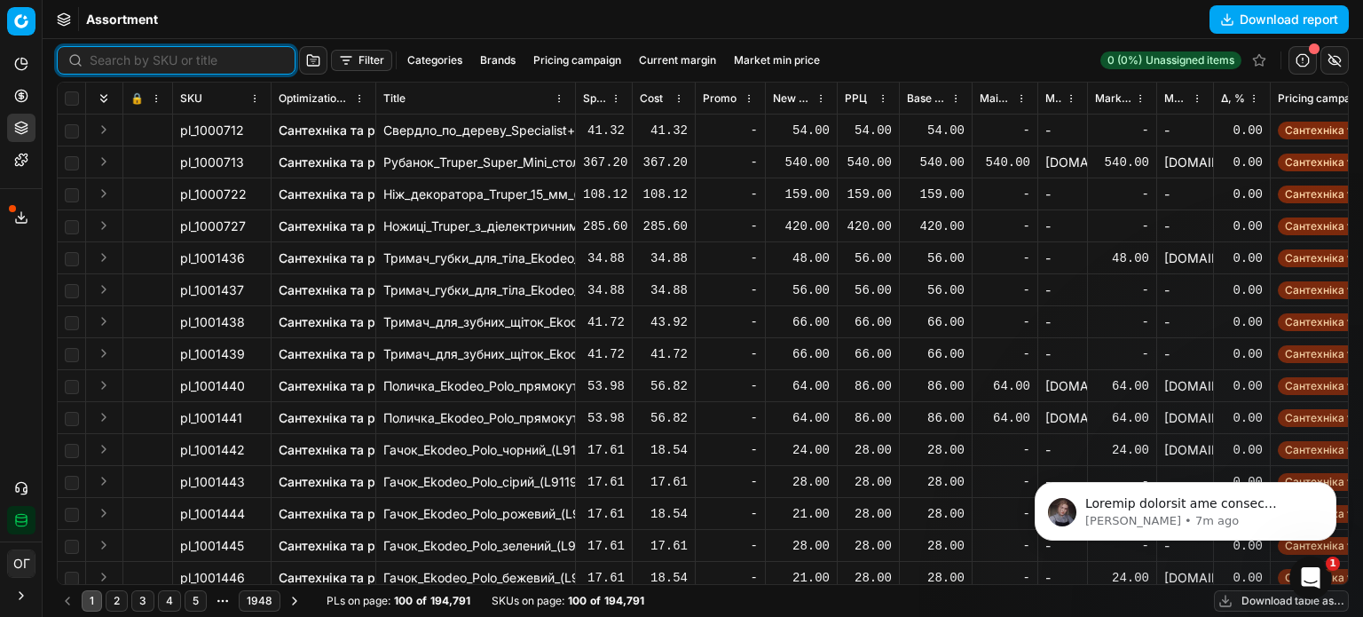
paste input "776177"
type input "776177"
